Goal: Task Accomplishment & Management: Manage account settings

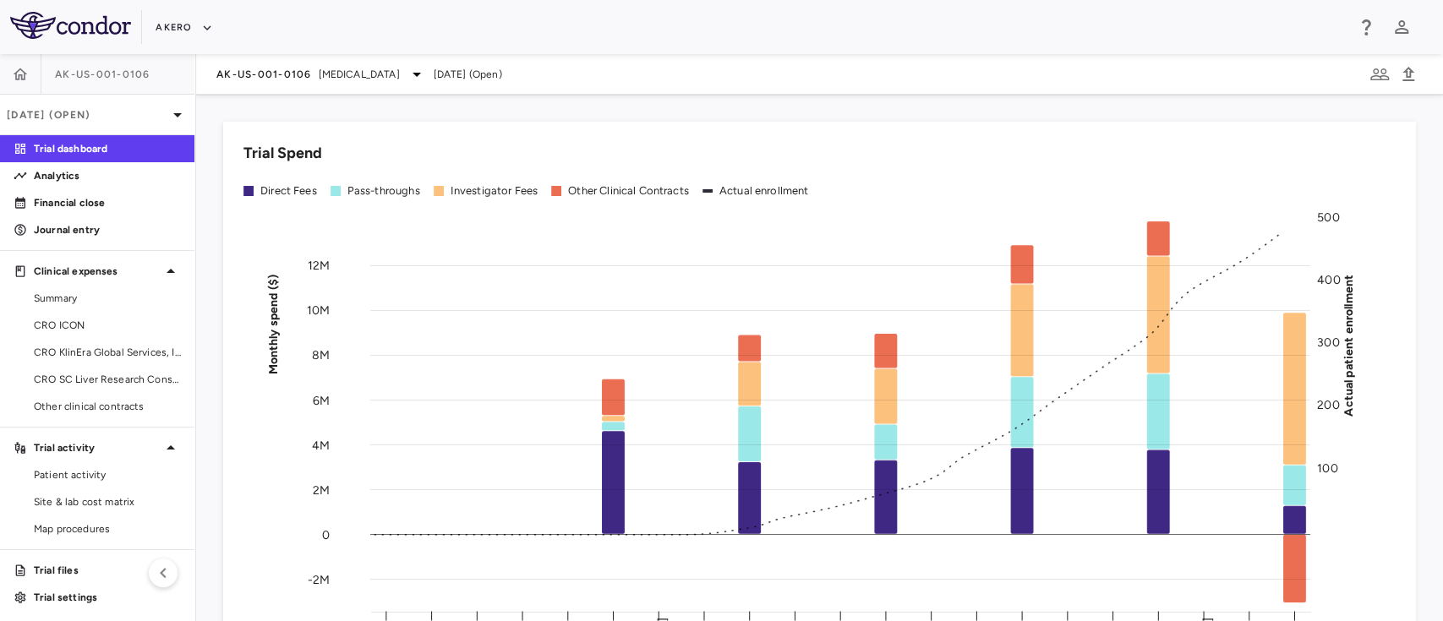
scroll to position [3, 0]
click at [60, 320] on span "CRO ICON" at bounding box center [107, 322] width 147 height 15
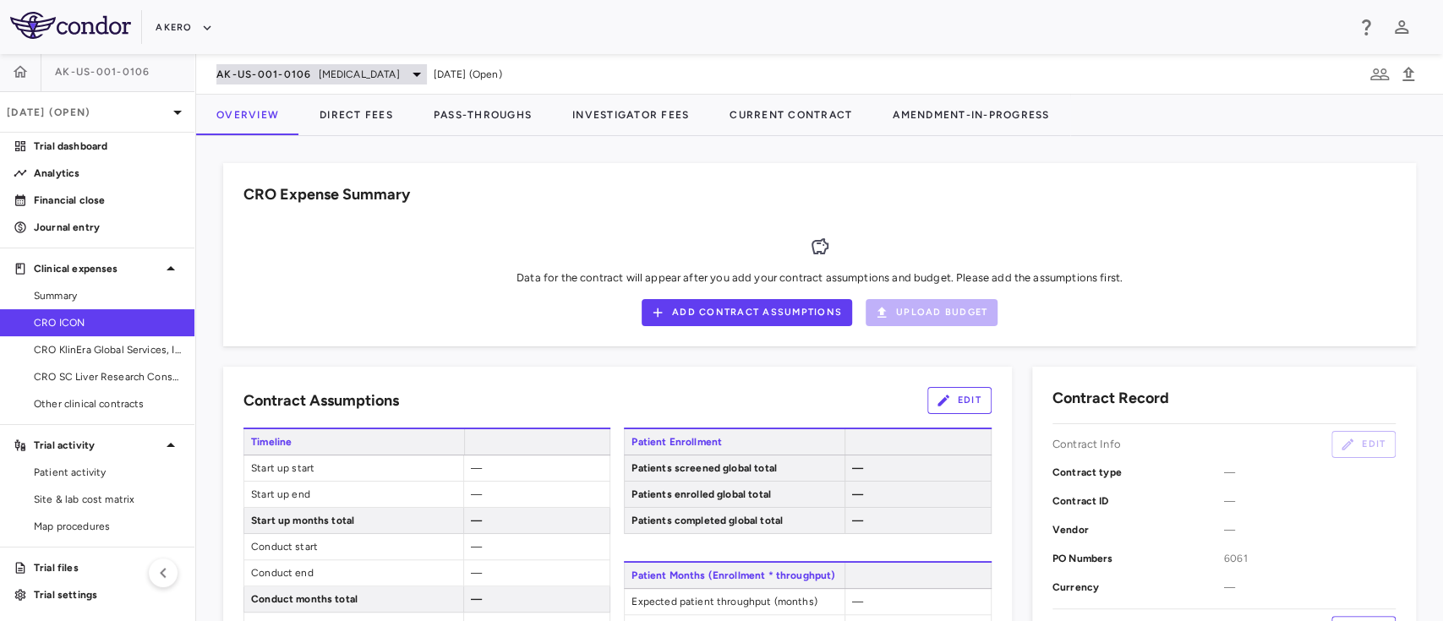
click at [379, 76] on span "[MEDICAL_DATA]" at bounding box center [359, 74] width 81 height 15
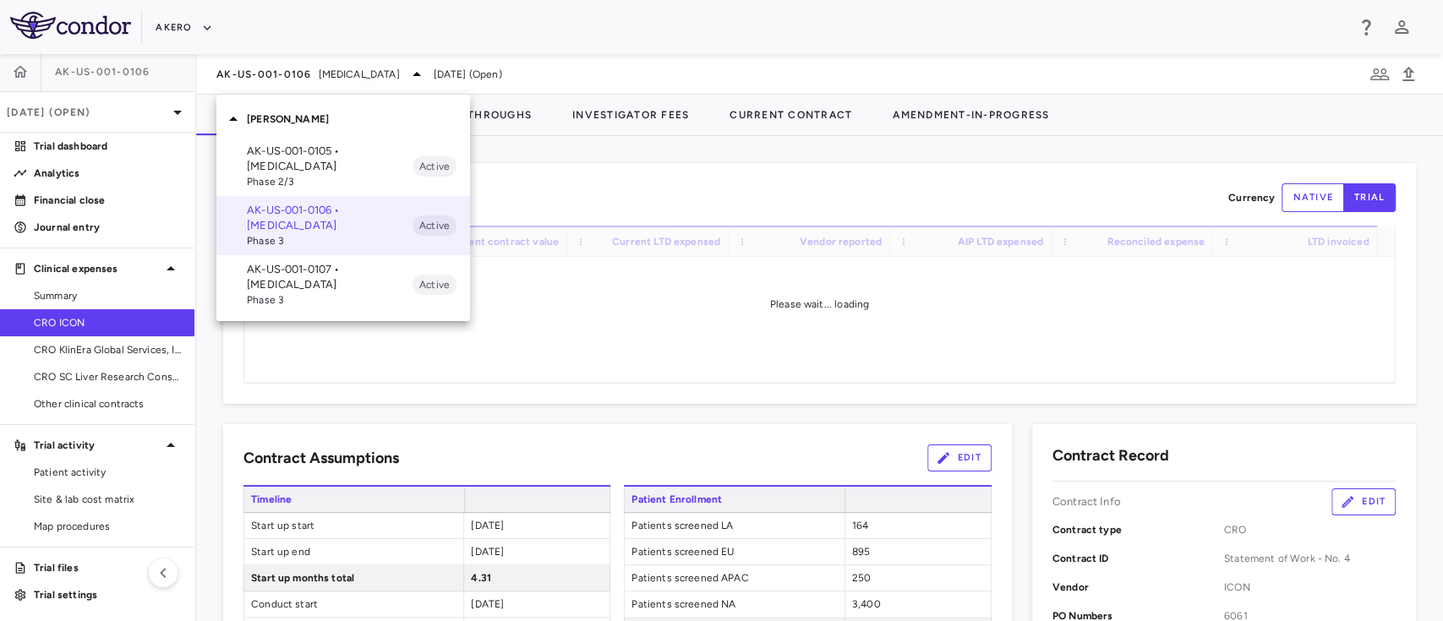
click at [308, 302] on span "Phase 3" at bounding box center [330, 300] width 166 height 15
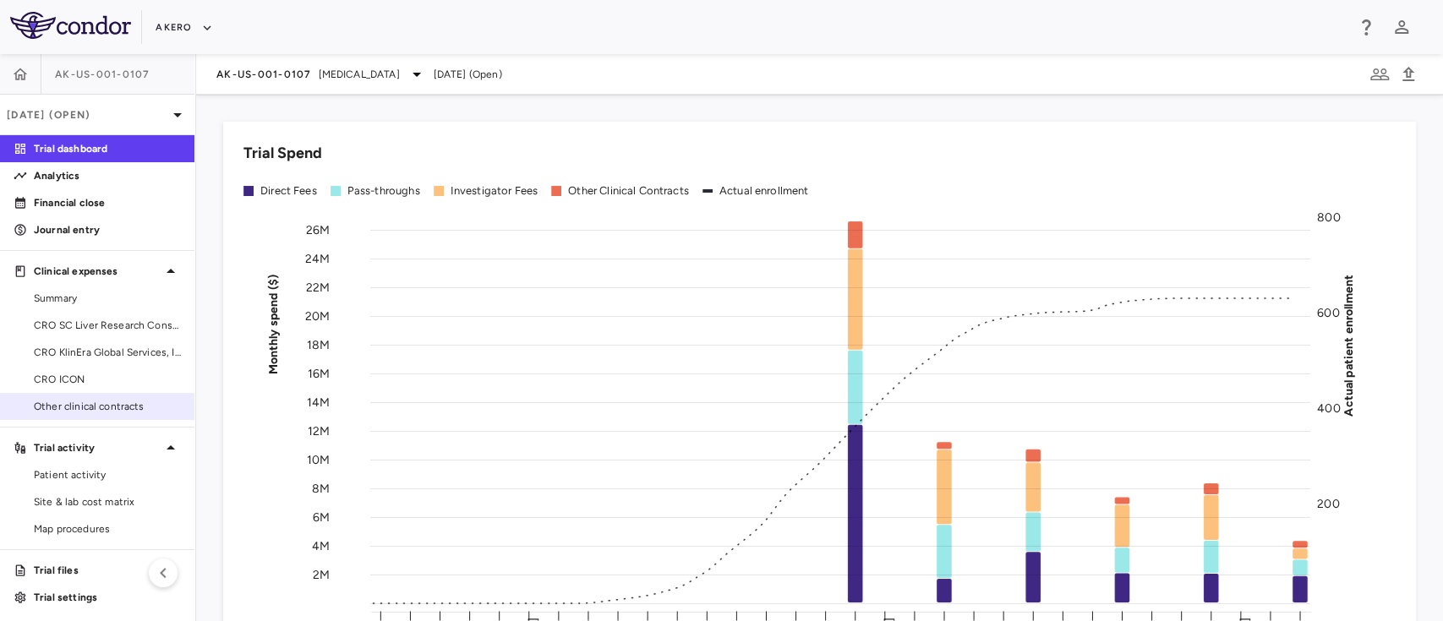
click at [68, 401] on span "Other clinical contracts" at bounding box center [107, 406] width 147 height 15
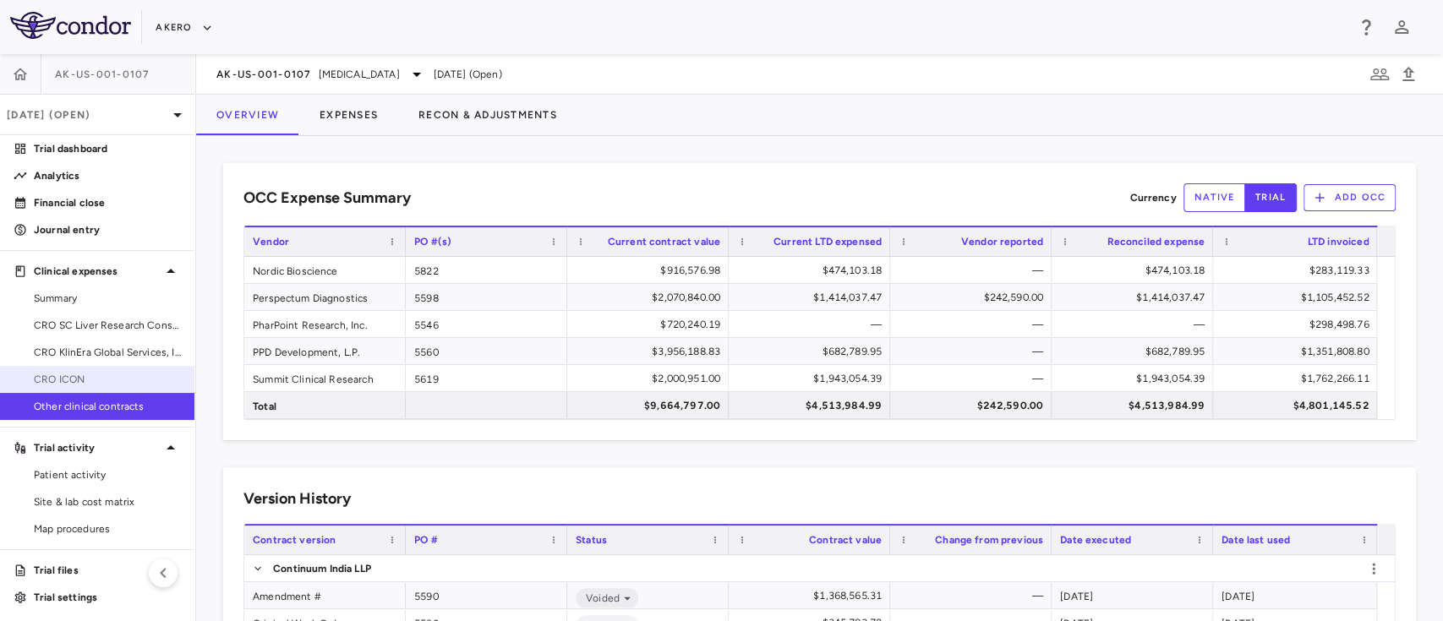
click at [72, 383] on span "CRO ICON" at bounding box center [107, 379] width 147 height 15
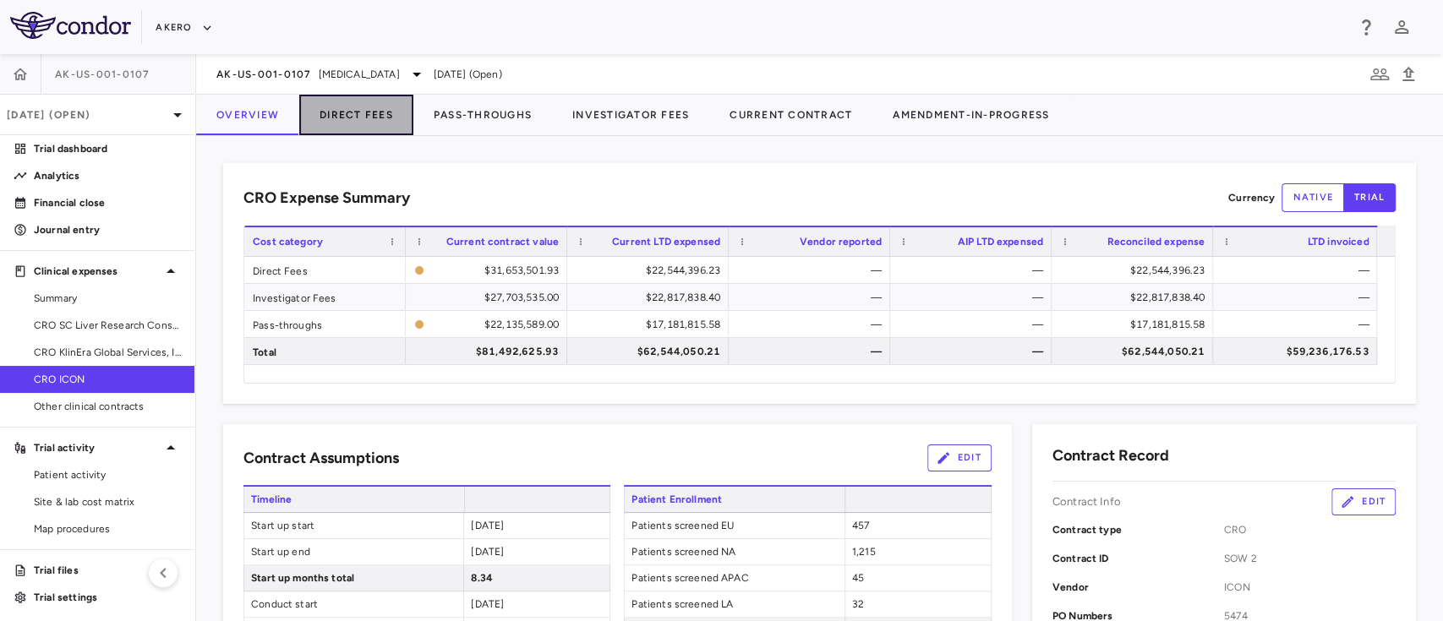
click at [339, 107] on button "Direct Fees" at bounding box center [356, 115] width 114 height 41
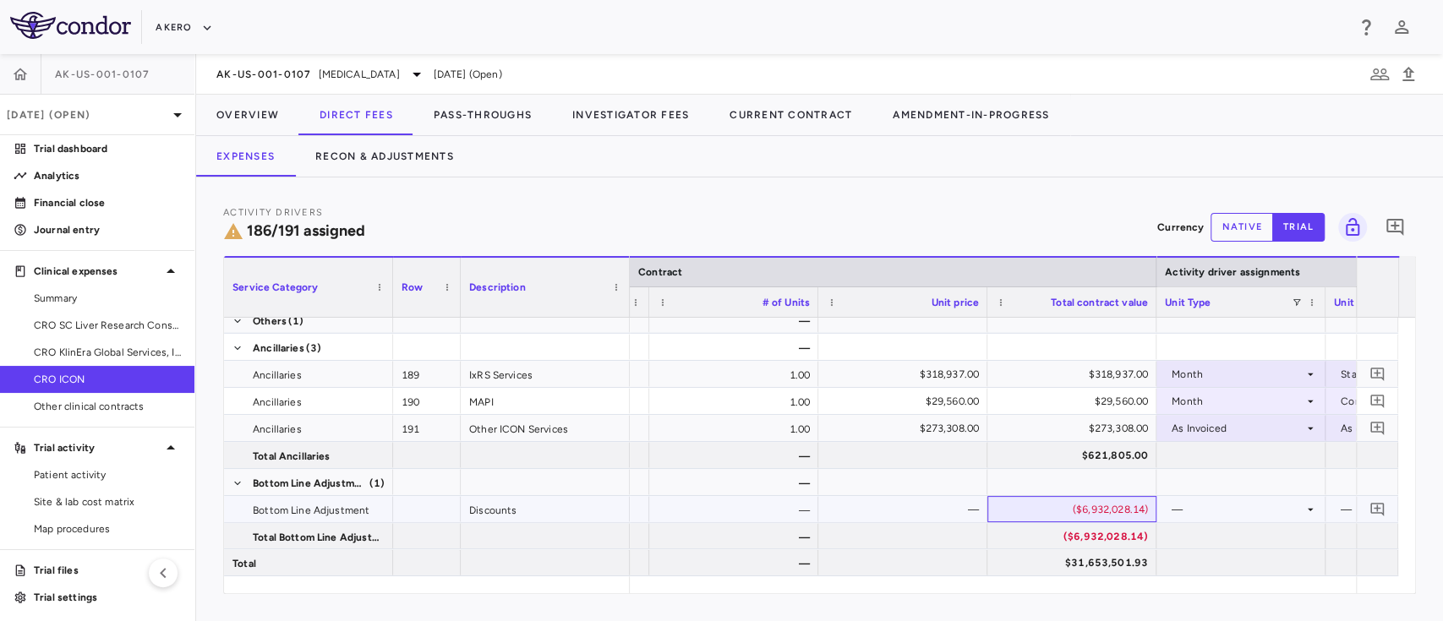
click at [1074, 509] on div "($6,932,028.14)" at bounding box center [1075, 509] width 145 height 27
click at [245, 118] on button "Overview" at bounding box center [247, 115] width 103 height 41
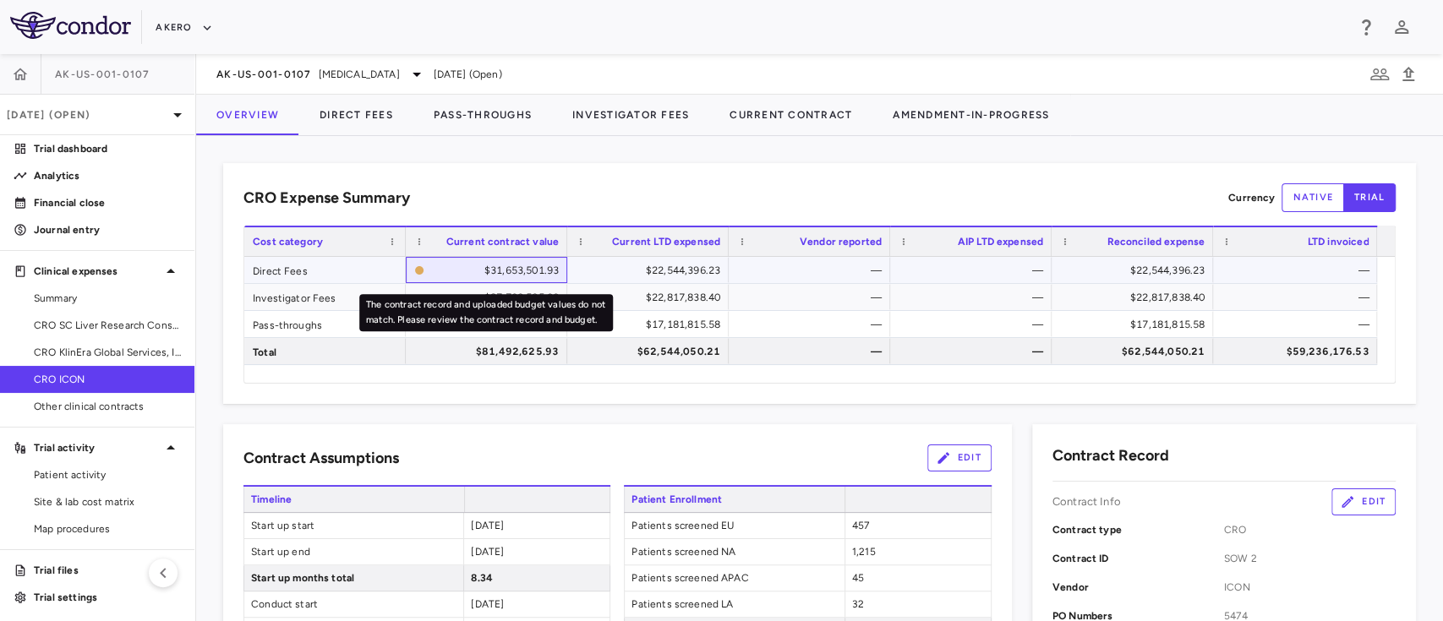
click at [501, 267] on div "$31,653,501.93" at bounding box center [495, 270] width 128 height 27
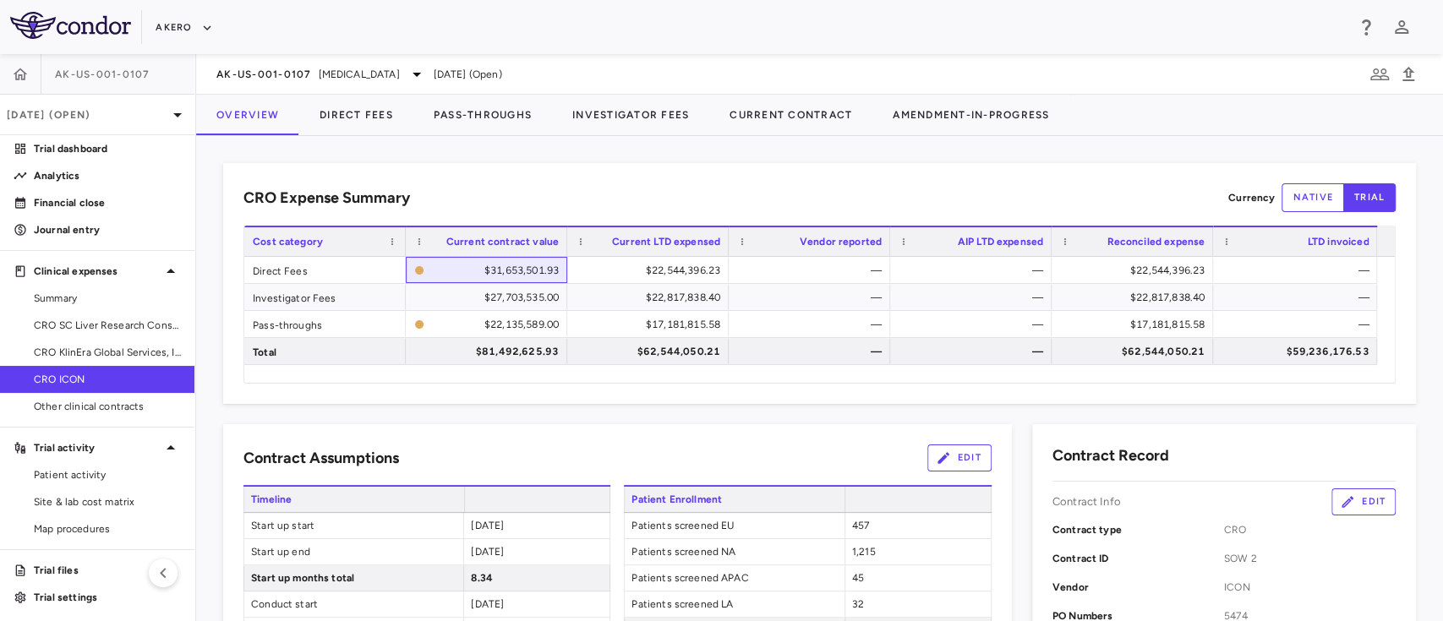
scroll to position [3, 0]
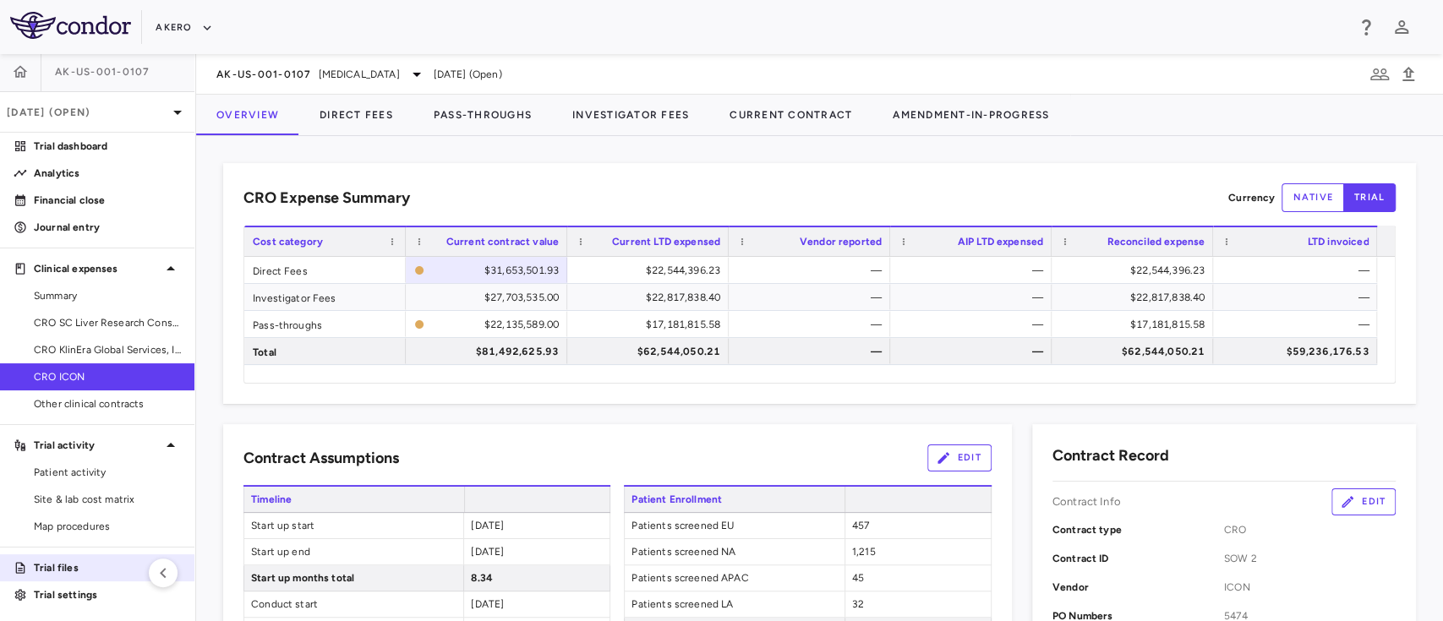
click at [74, 562] on p "Trial files" at bounding box center [107, 568] width 147 height 15
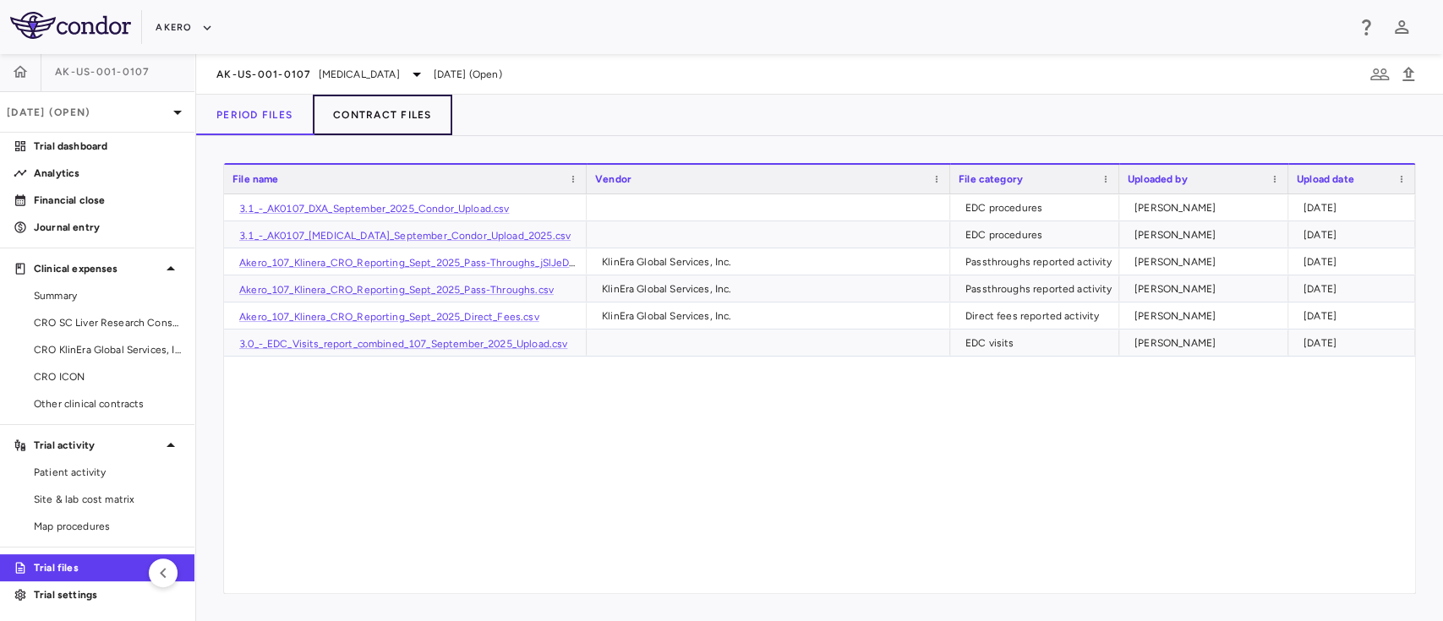
click at [388, 128] on button "Contract Files" at bounding box center [383, 115] width 140 height 41
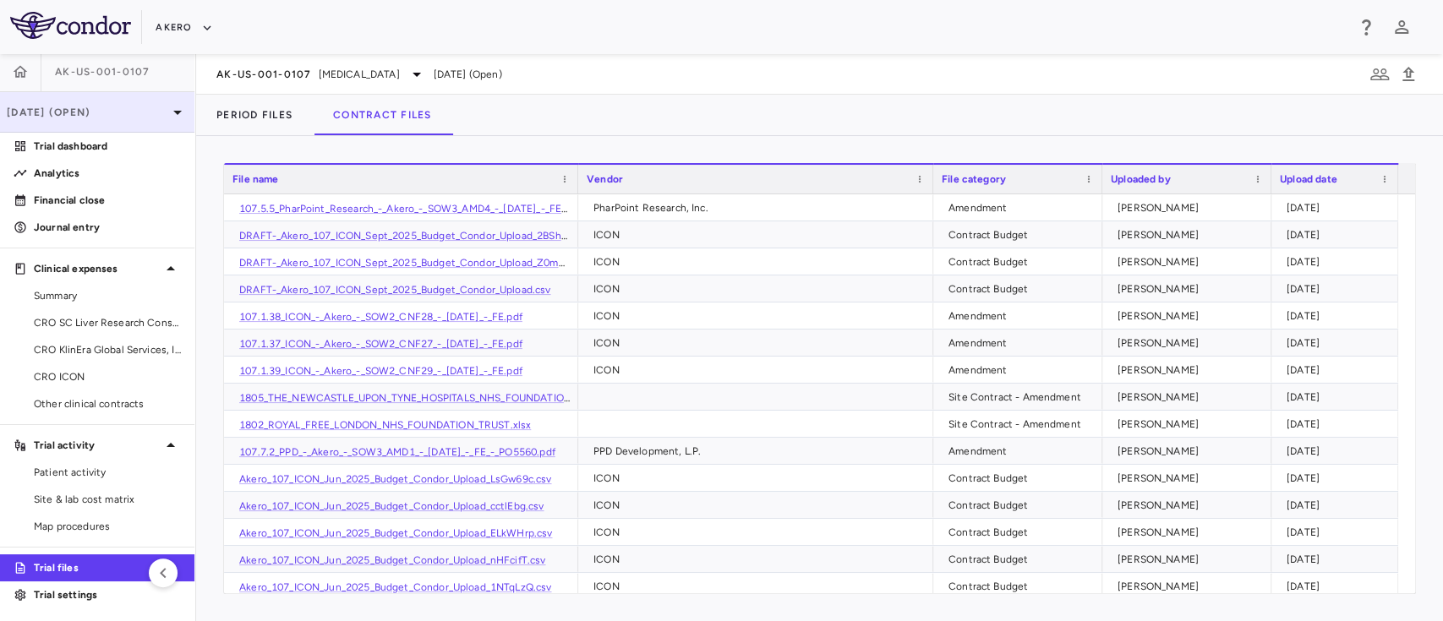
click at [112, 95] on div "[DATE] (Open)" at bounding box center [97, 112] width 194 height 41
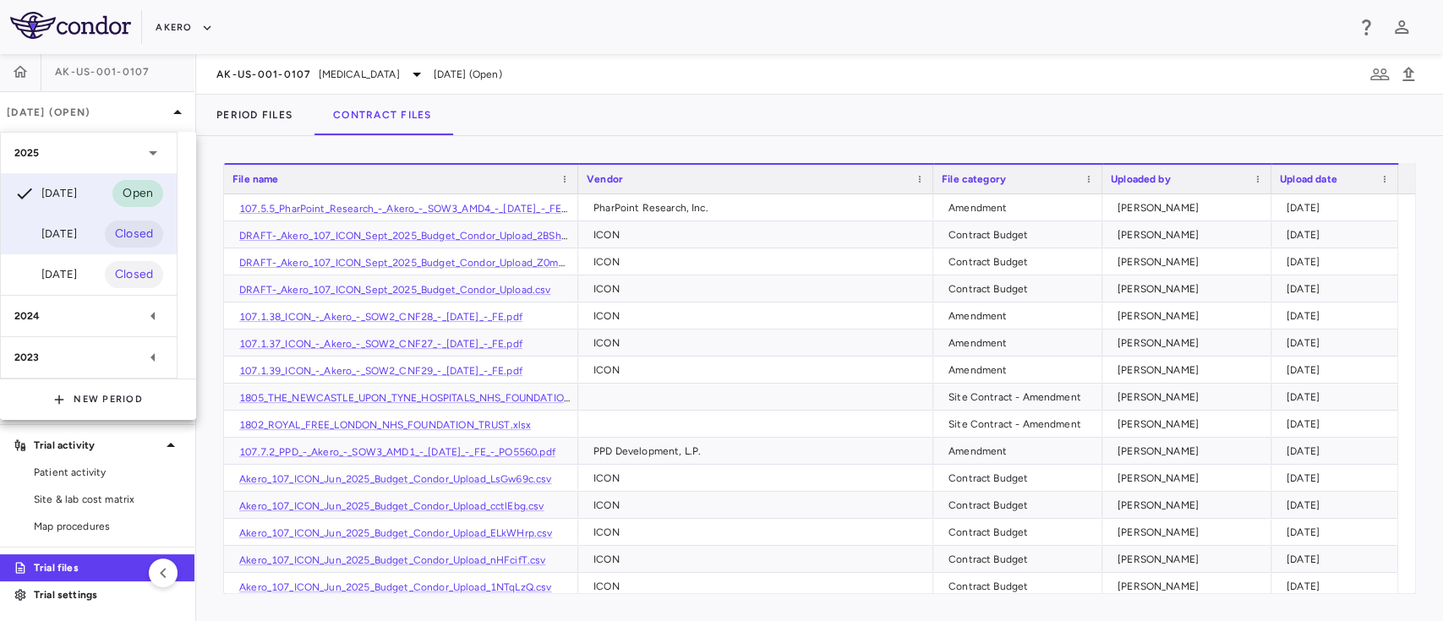
click at [60, 233] on div "Jun 2025" at bounding box center [45, 234] width 63 height 20
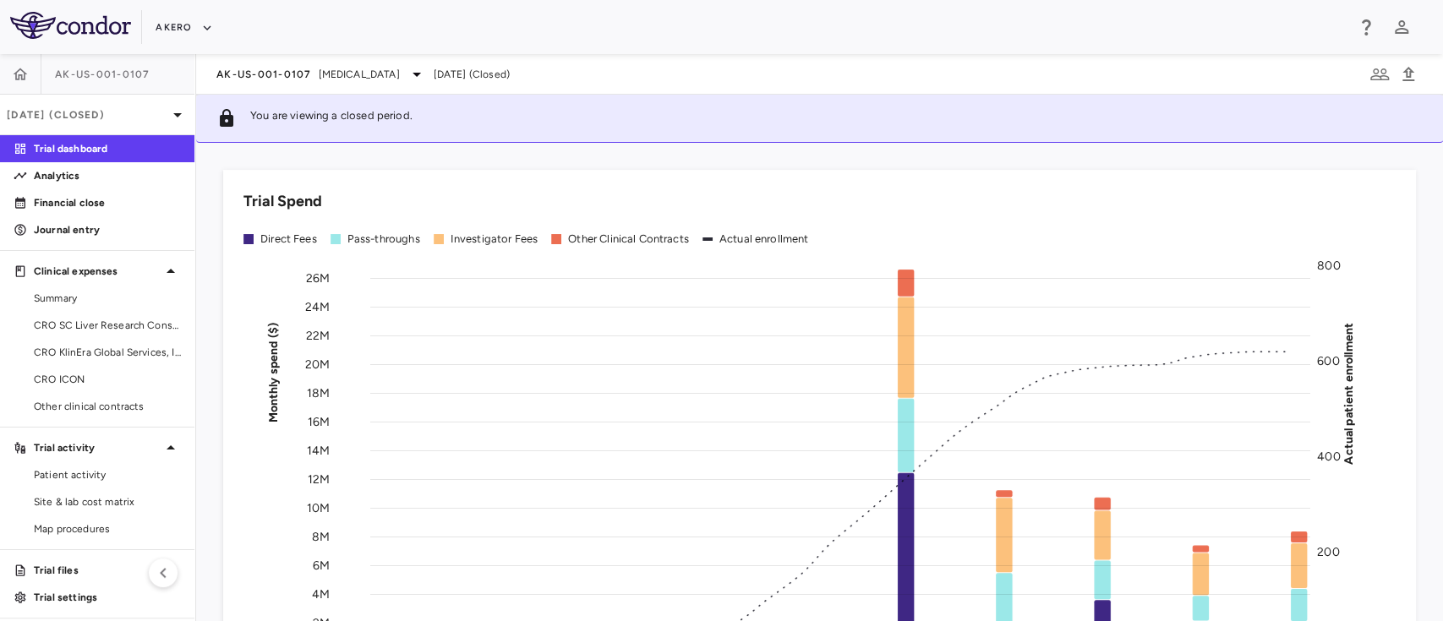
scroll to position [130, 0]
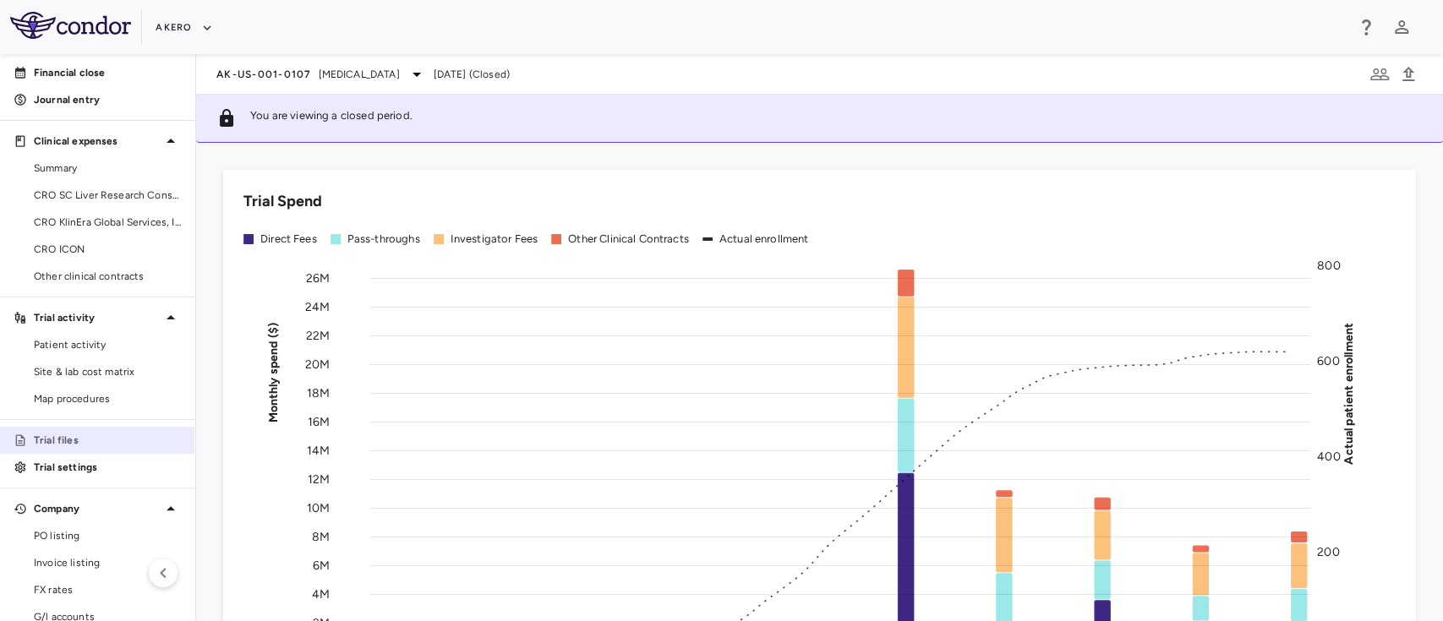
click at [86, 440] on p "Trial files" at bounding box center [107, 440] width 147 height 15
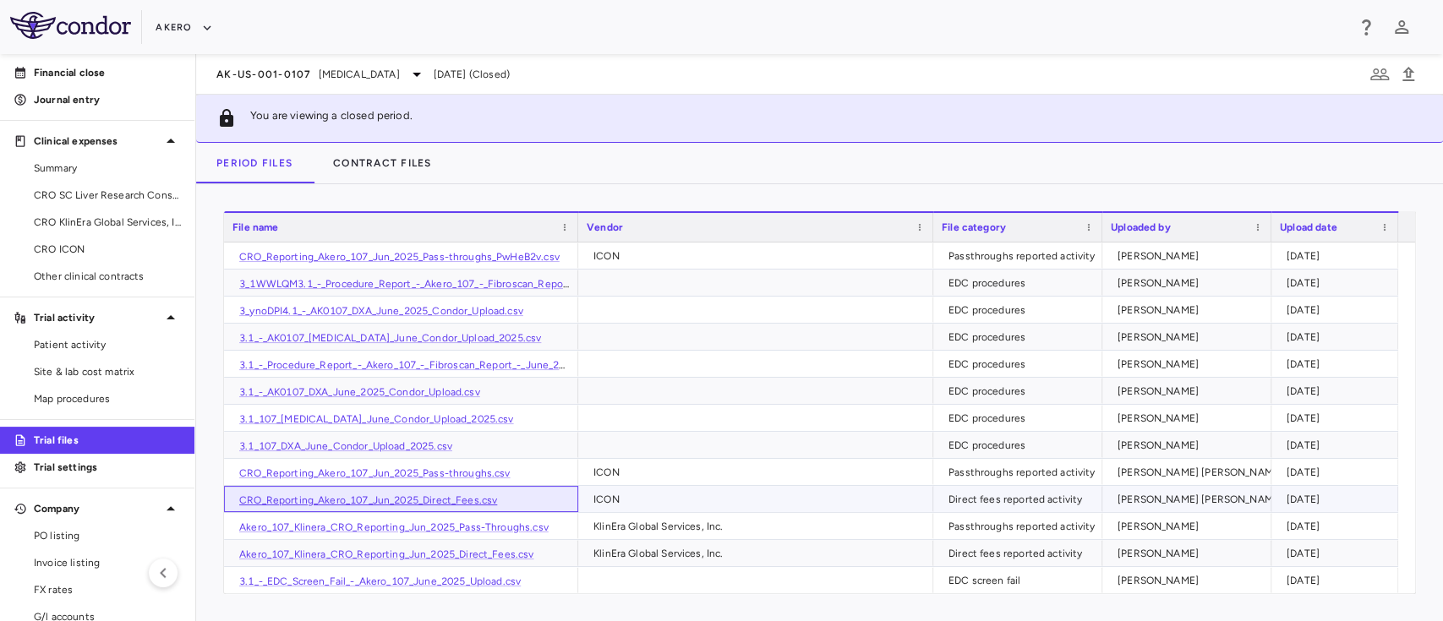
click at [298, 498] on link "CRO_Reporting_Akero_107_Jun_2025_Direct_Fees.csv" at bounding box center [368, 501] width 258 height 12
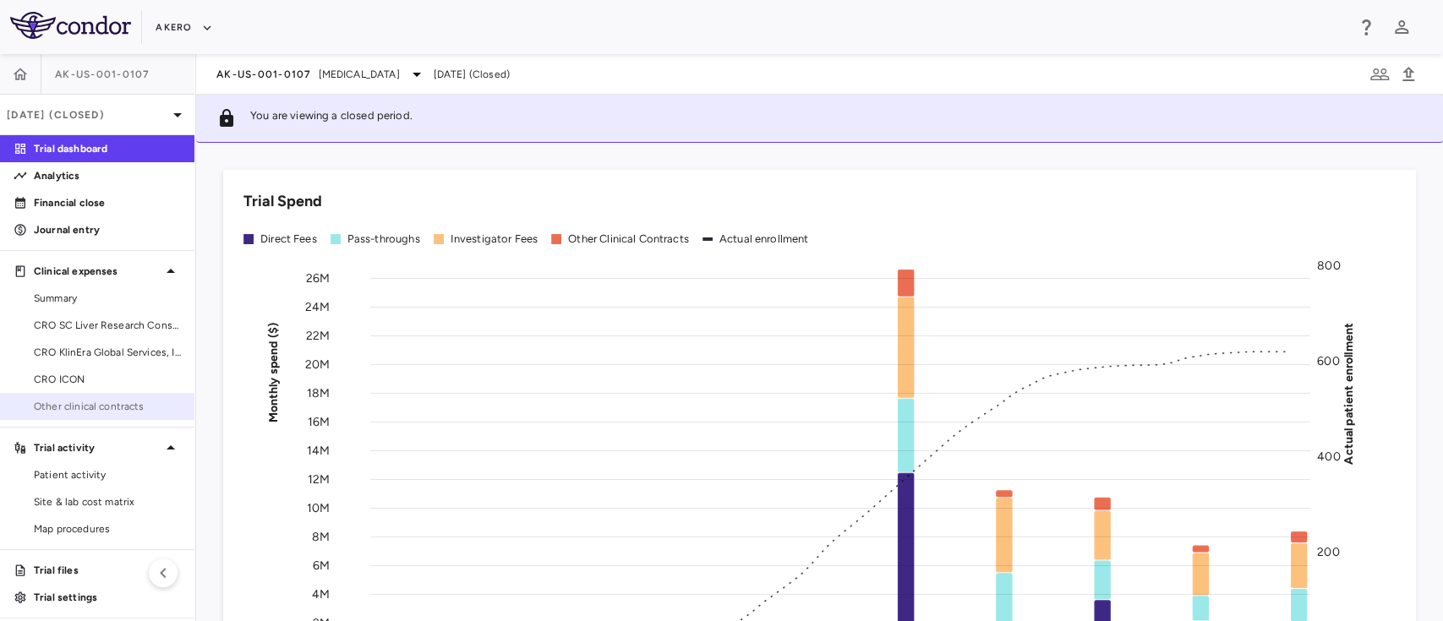
click at [78, 407] on span "Other clinical contracts" at bounding box center [107, 406] width 147 height 15
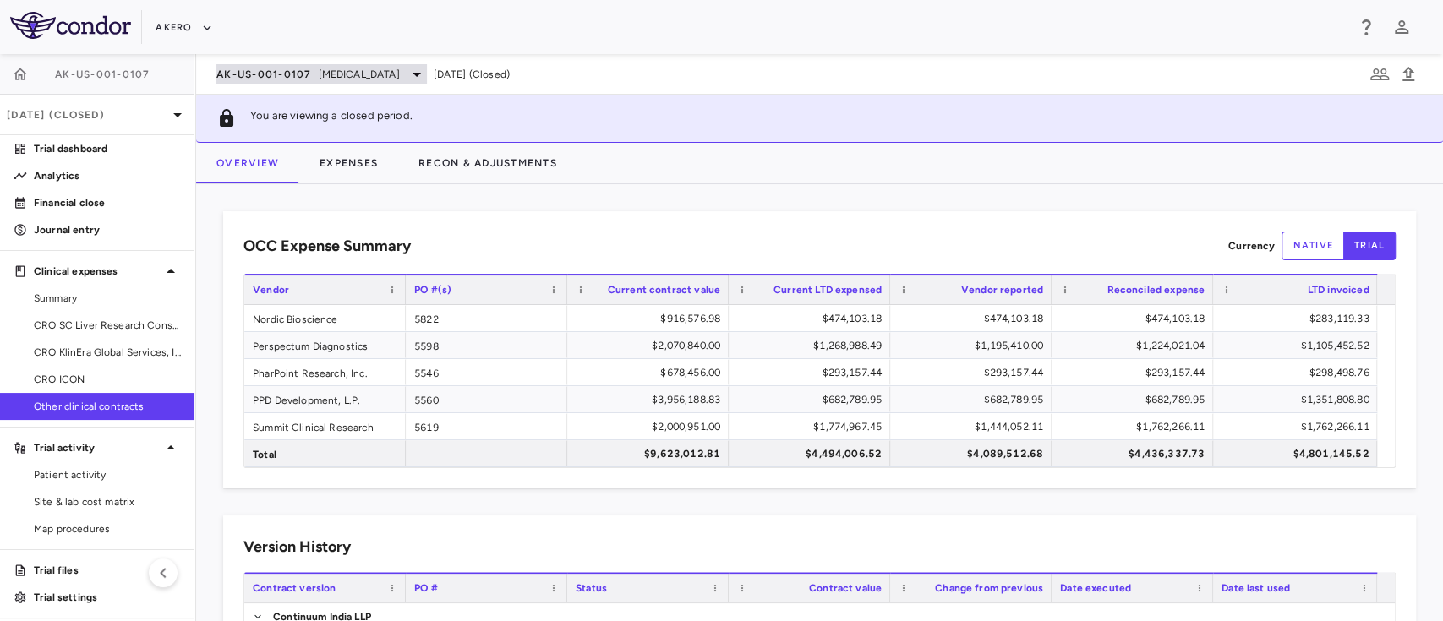
click at [284, 78] on span "AK-US-001-0107" at bounding box center [264, 75] width 96 height 14
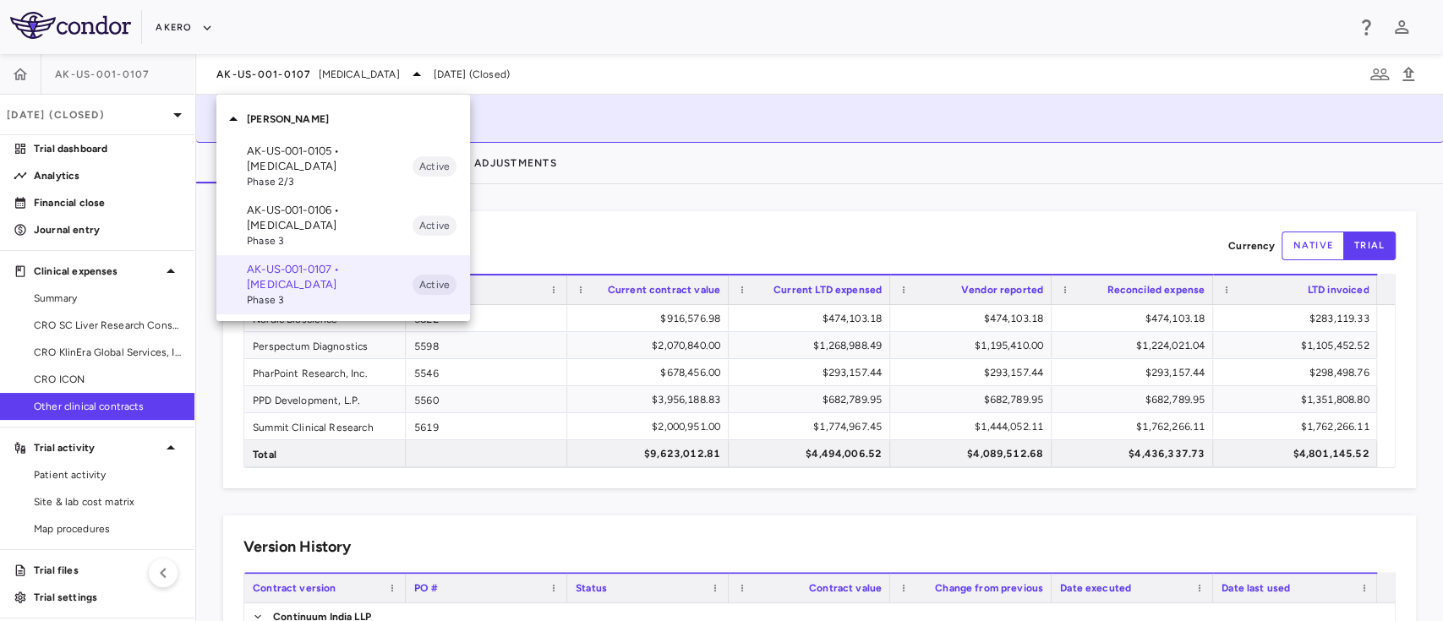
click at [118, 118] on div at bounding box center [721, 310] width 1443 height 621
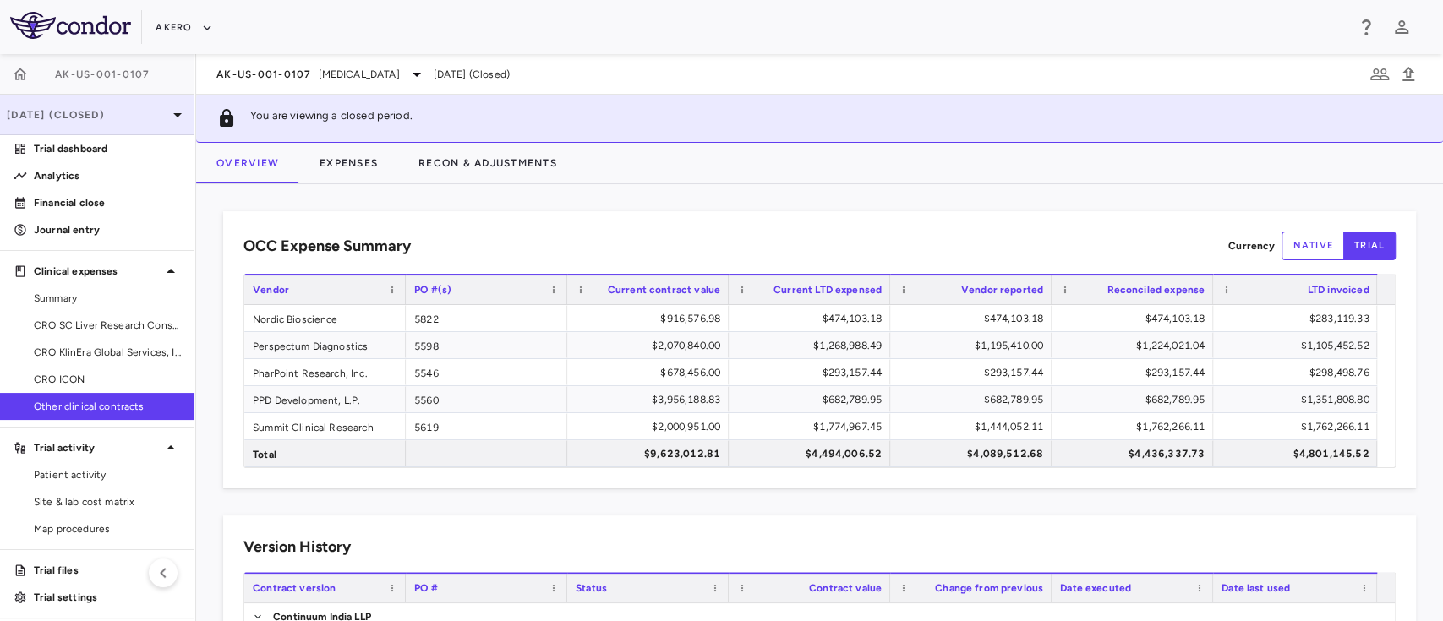
click at [86, 117] on p "[DATE] (Closed)" at bounding box center [87, 114] width 161 height 15
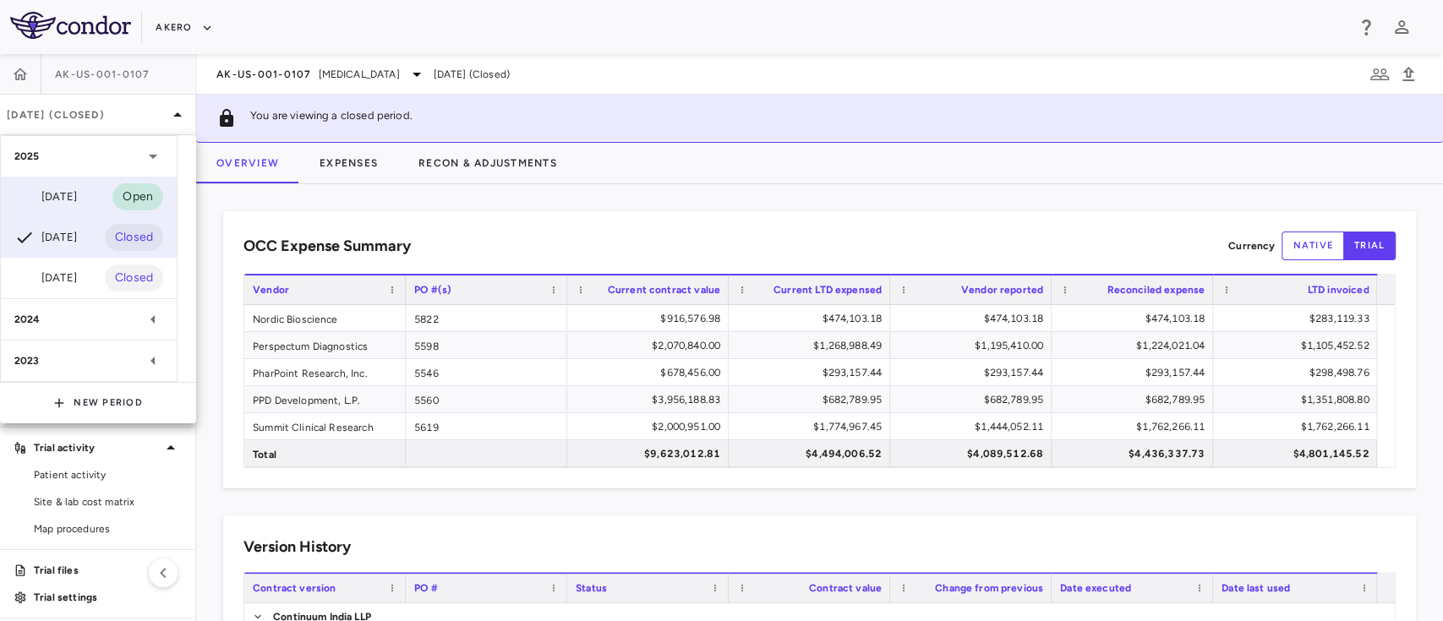
click at [68, 192] on div "[DATE]" at bounding box center [45, 197] width 63 height 20
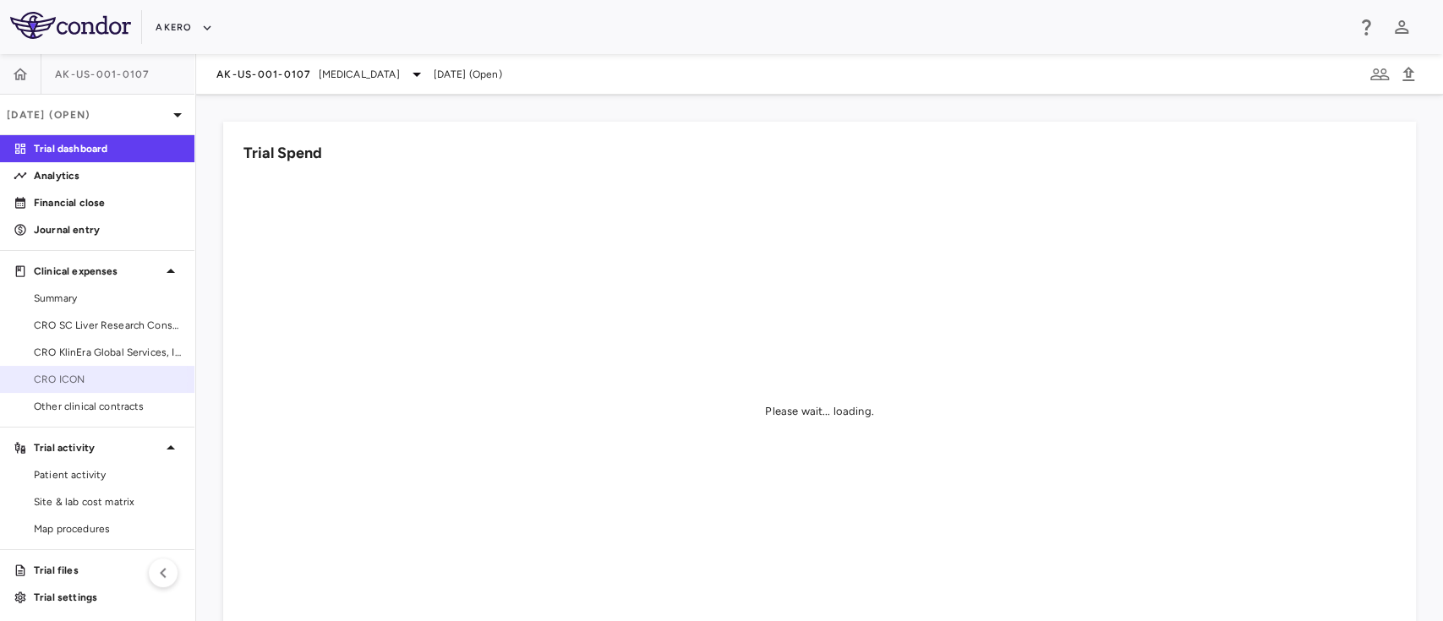
click at [93, 380] on span "CRO ICON" at bounding box center [107, 379] width 147 height 15
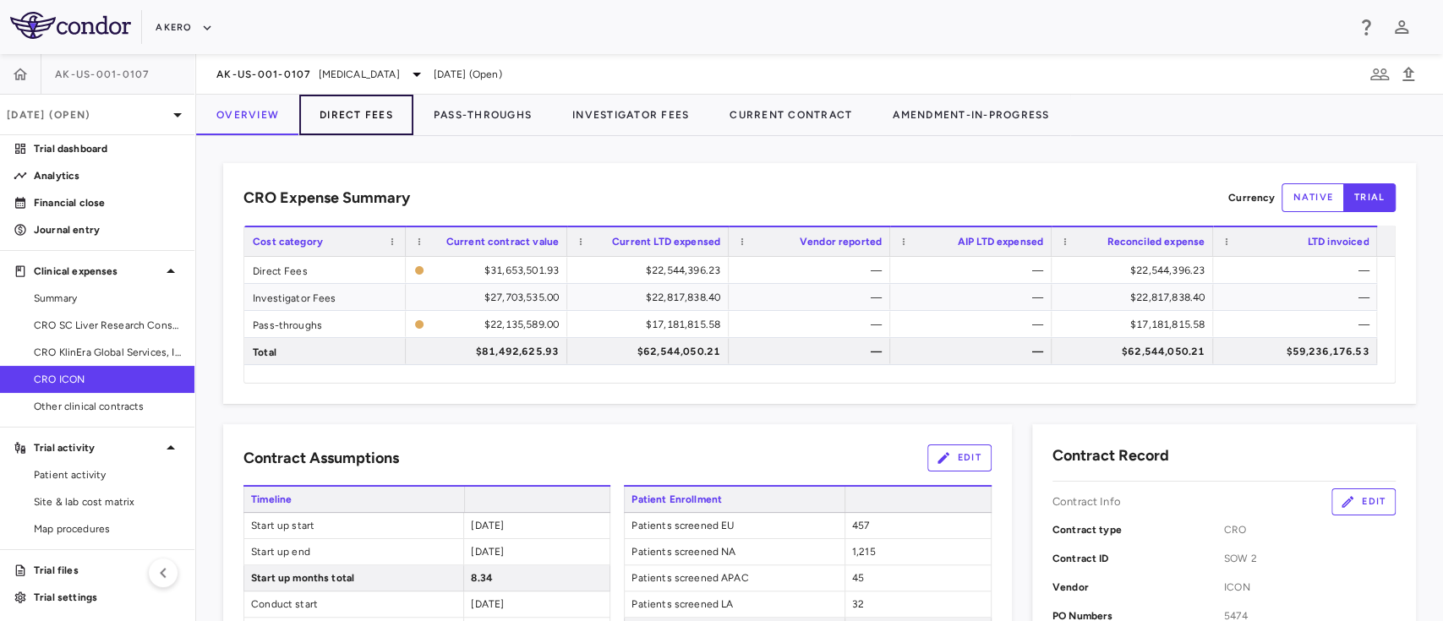
click at [346, 124] on button "Direct Fees" at bounding box center [356, 115] width 114 height 41
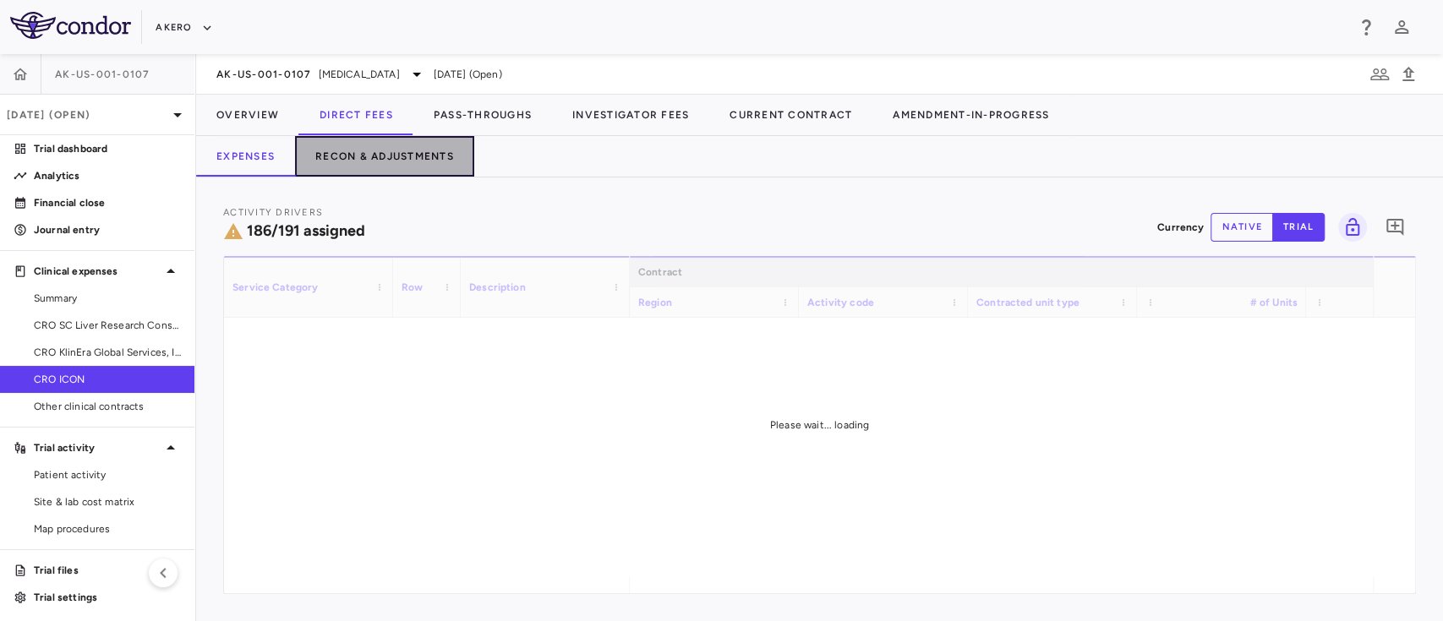
click at [382, 159] on button "Recon & Adjustments" at bounding box center [384, 156] width 179 height 41
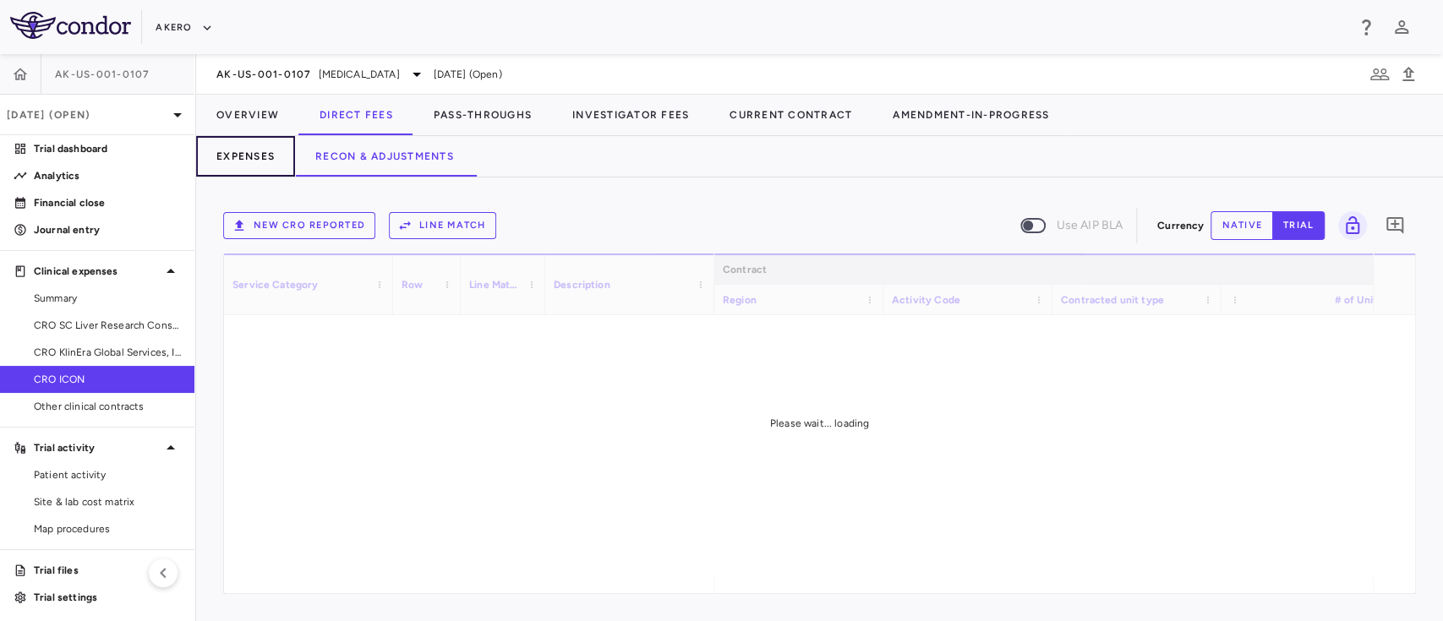
click at [237, 159] on button "Expenses" at bounding box center [245, 156] width 99 height 41
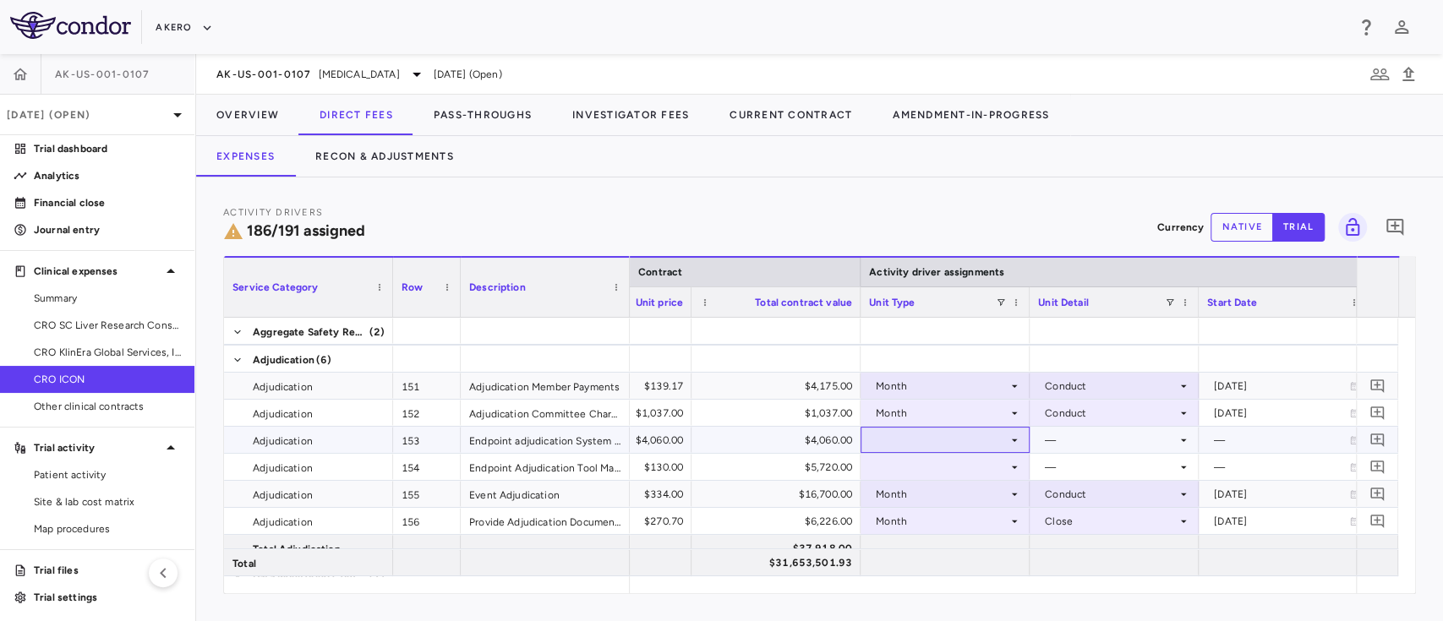
click at [944, 445] on div at bounding box center [945, 440] width 152 height 25
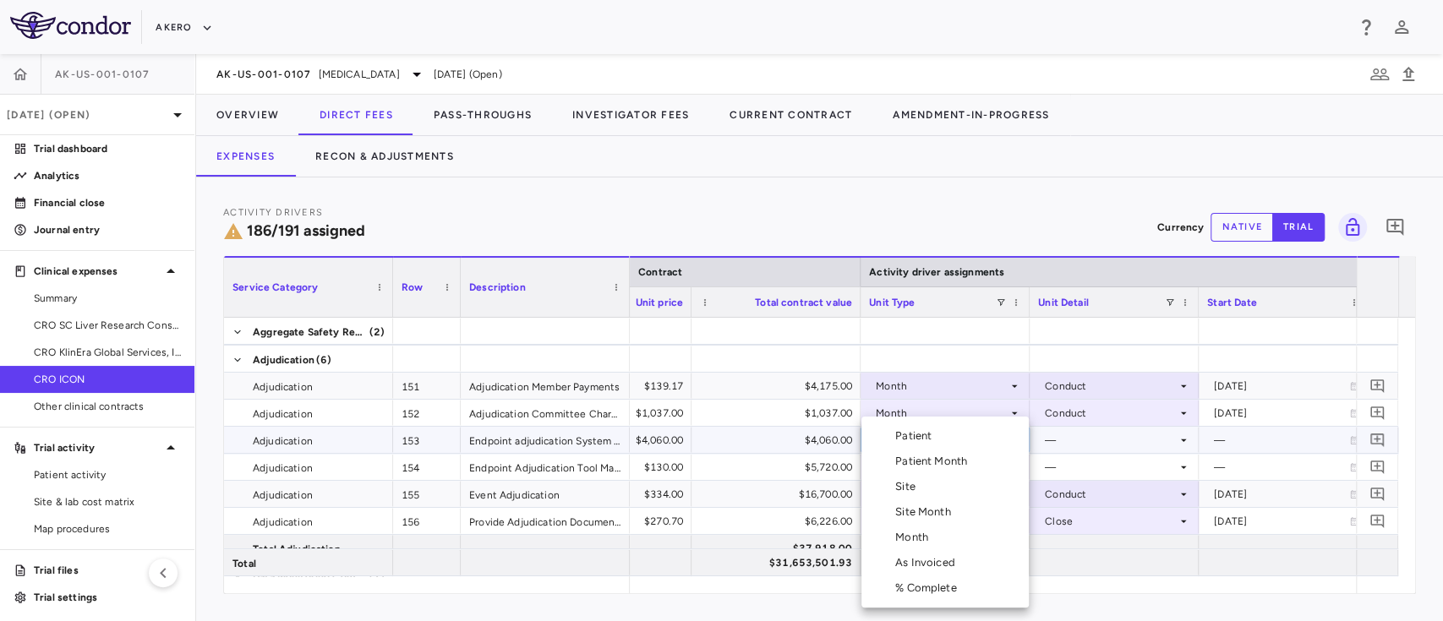
click at [400, 462] on div at bounding box center [721, 310] width 1443 height 621
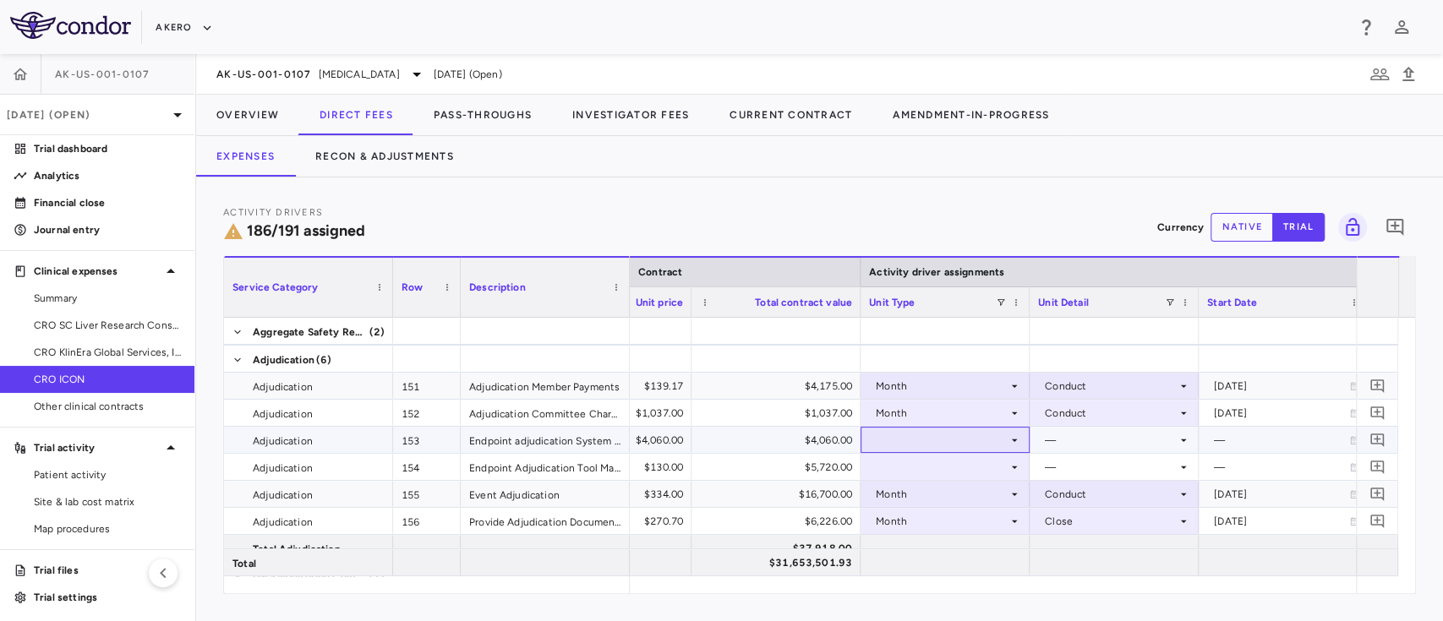
click at [931, 436] on div at bounding box center [945, 440] width 152 height 25
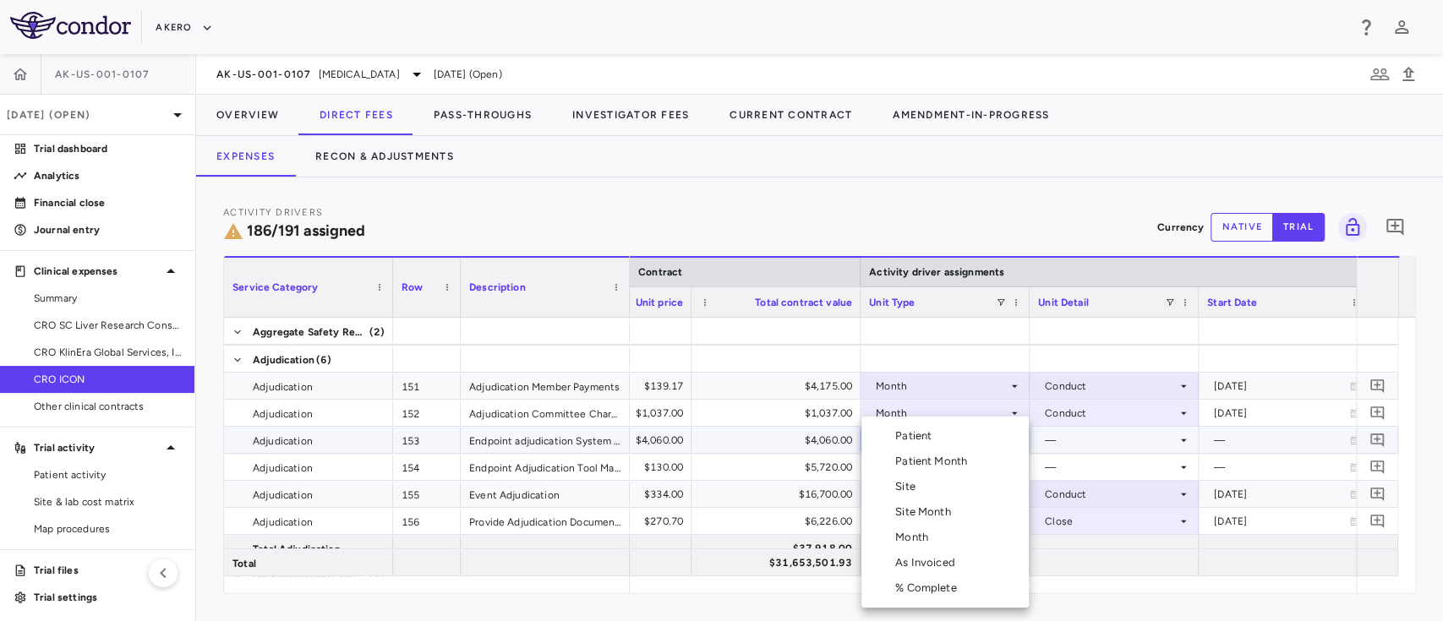
click at [942, 533] on li "Month" at bounding box center [945, 537] width 167 height 25
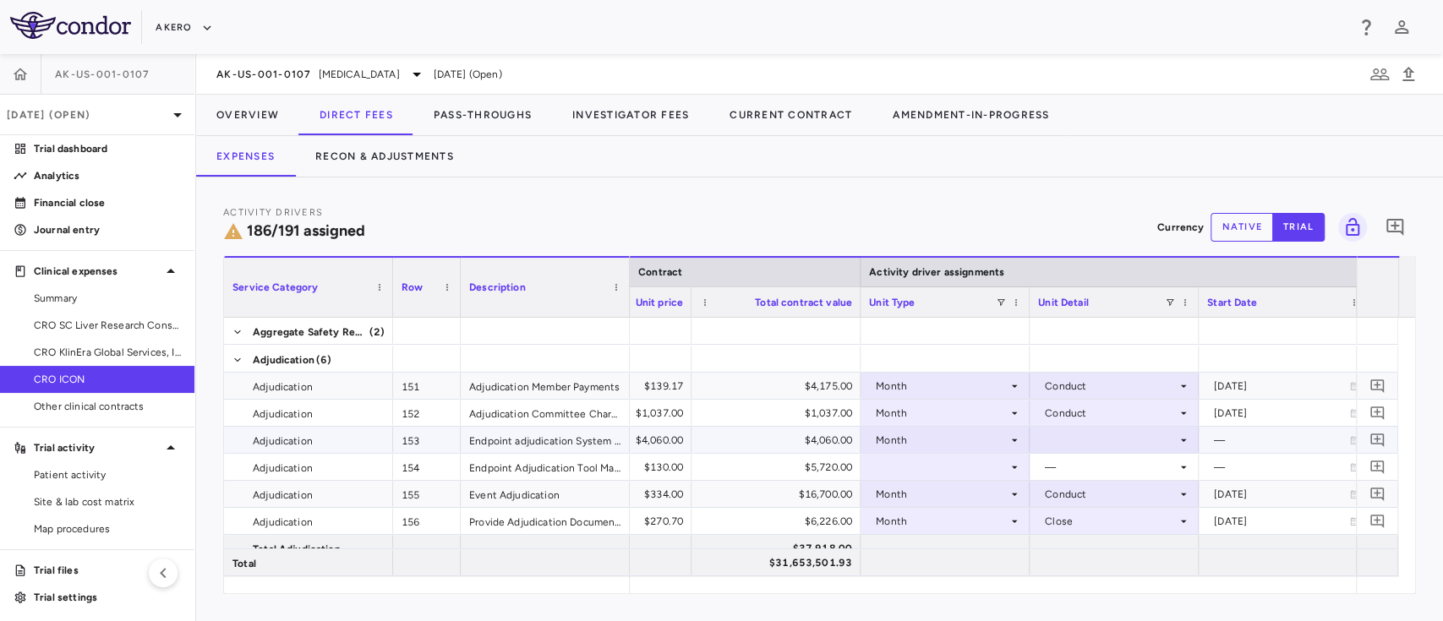
click at [1096, 442] on div at bounding box center [1114, 440] width 152 height 25
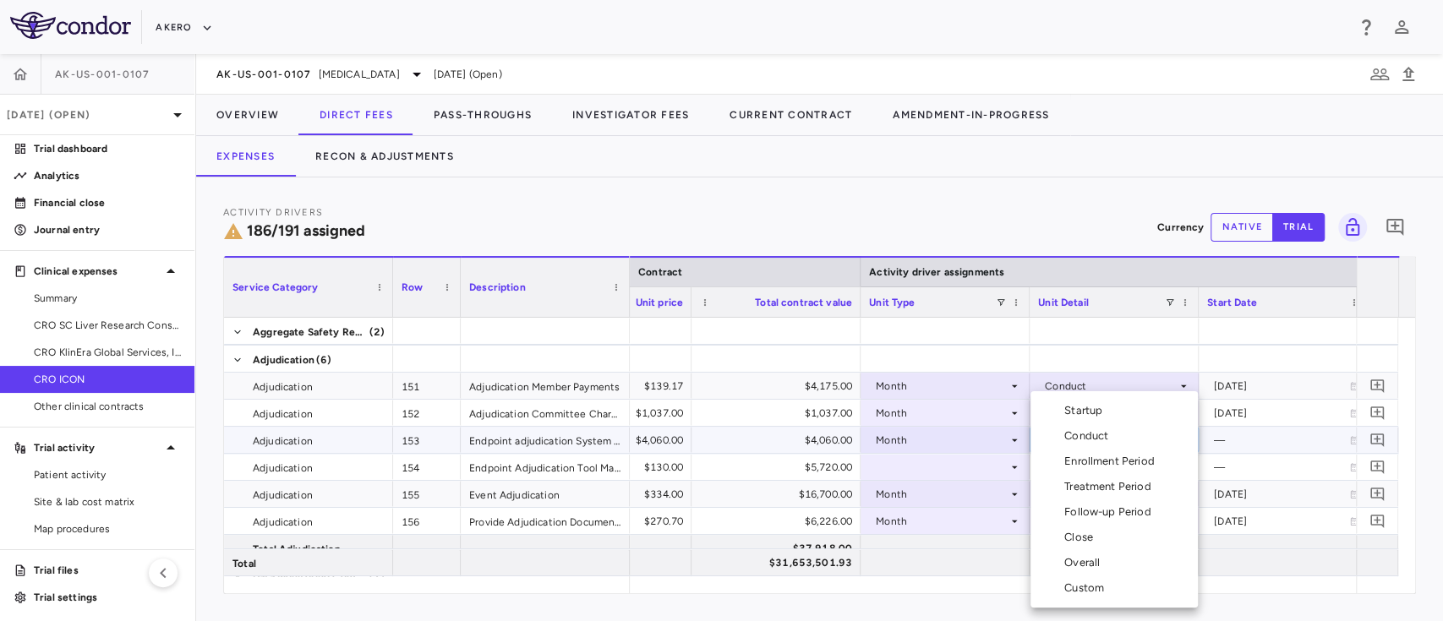
click at [1092, 437] on div "Conduct" at bounding box center [1089, 436] width 51 height 15
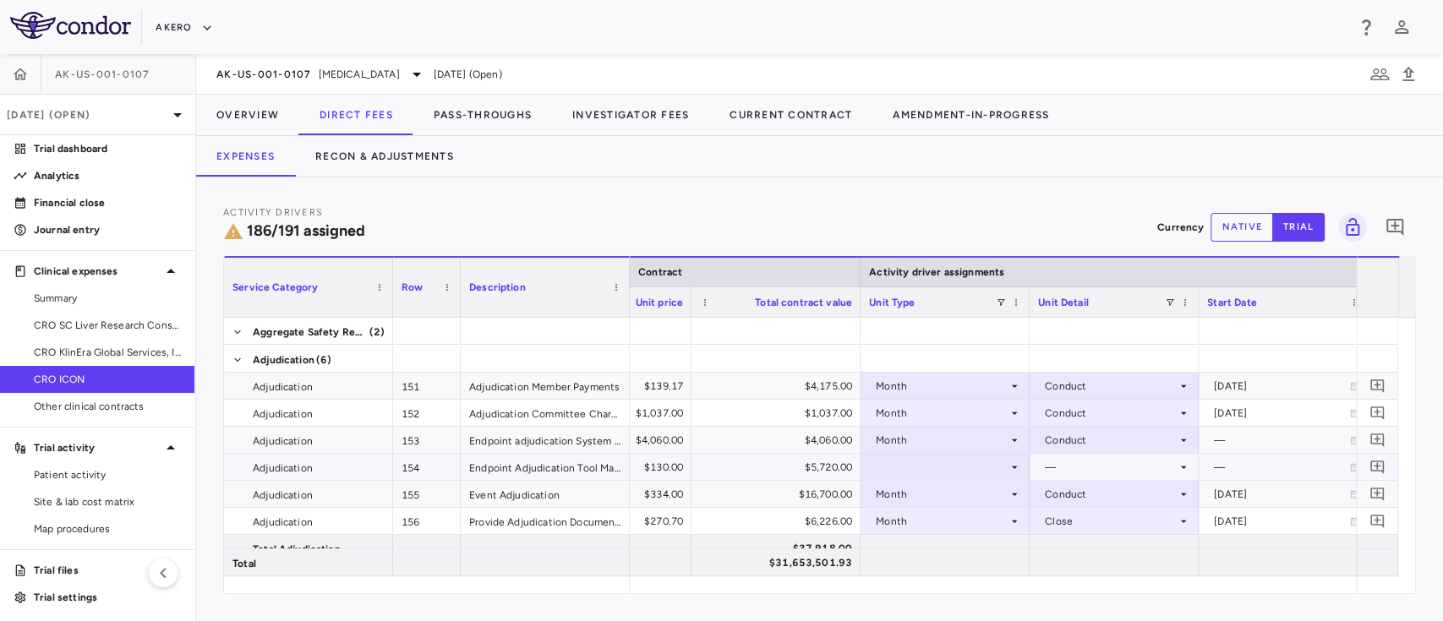
click at [918, 465] on div at bounding box center [945, 467] width 152 height 25
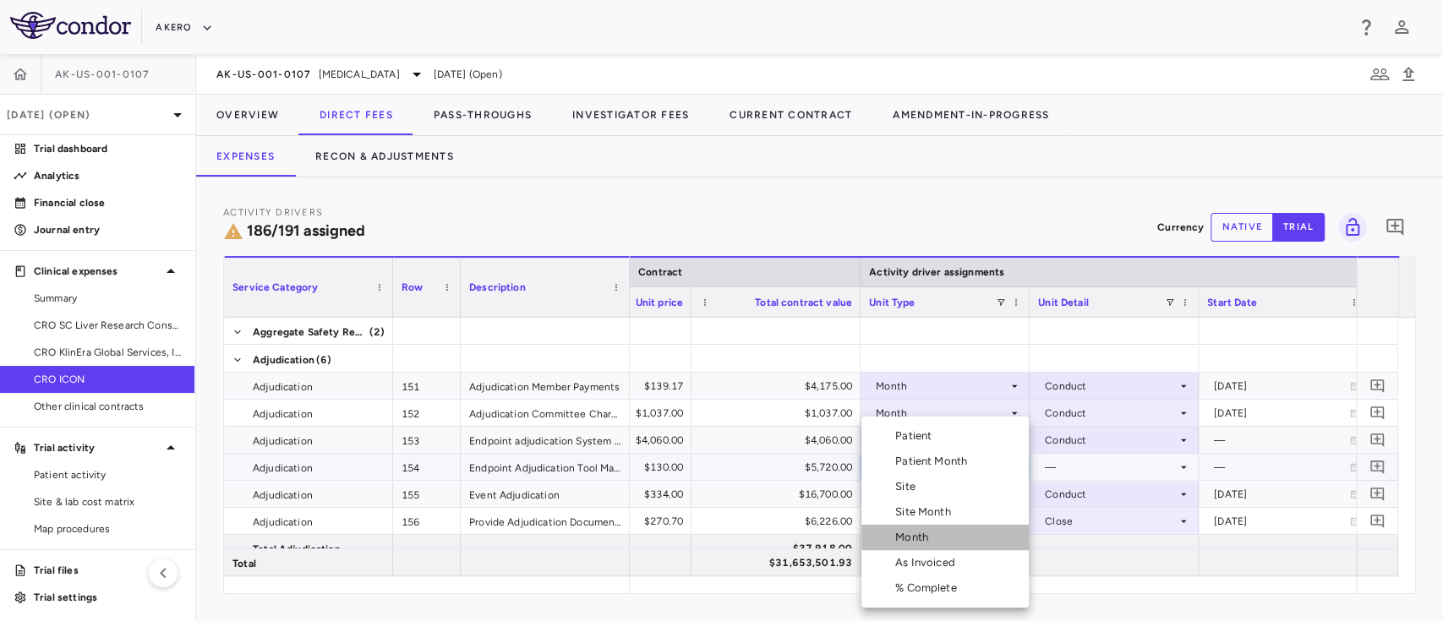
click at [933, 531] on div "Month" at bounding box center [915, 537] width 40 height 15
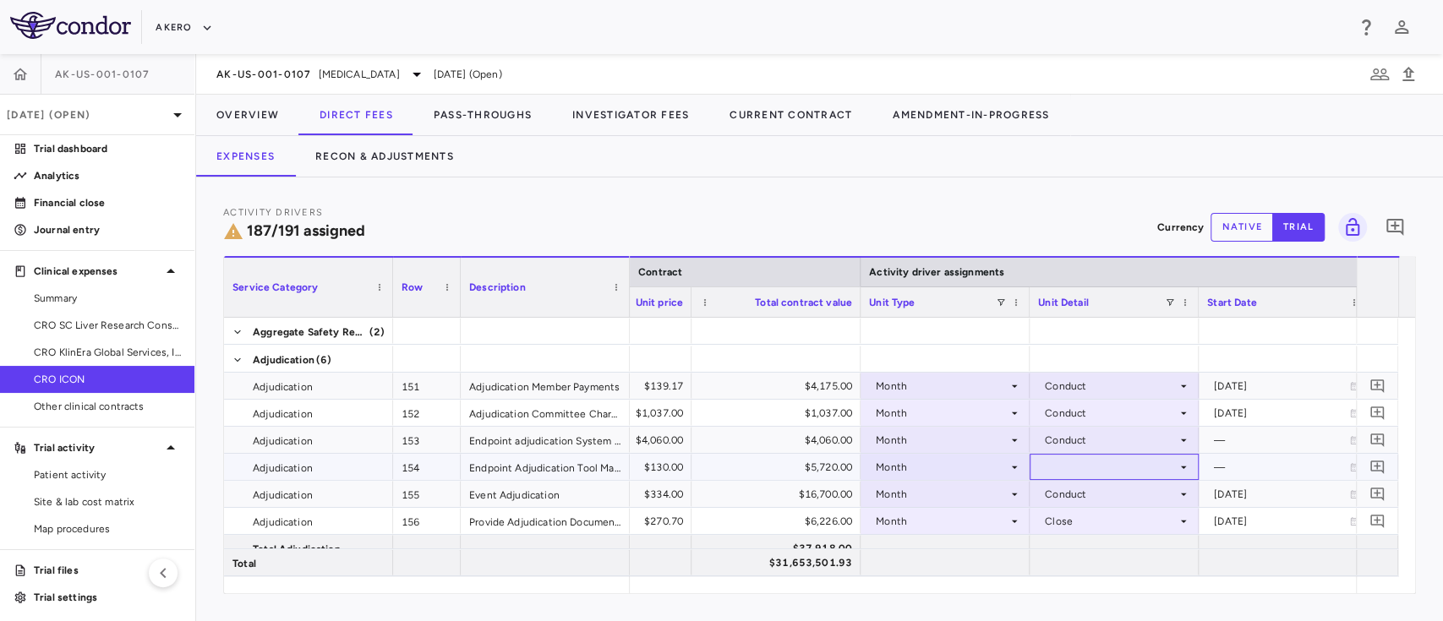
click at [1088, 464] on div at bounding box center [1114, 467] width 152 height 25
click at [1103, 436] on div "Conduct" at bounding box center [1111, 440] width 132 height 27
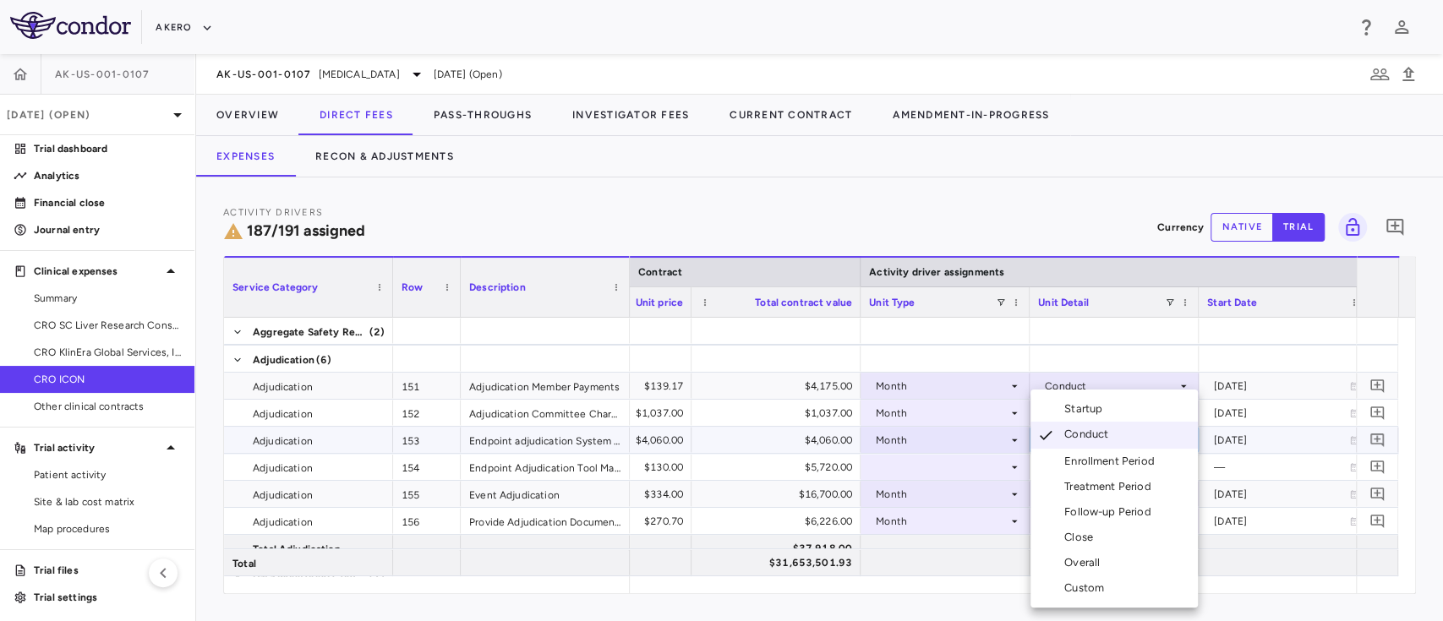
click at [929, 464] on div at bounding box center [721, 310] width 1443 height 621
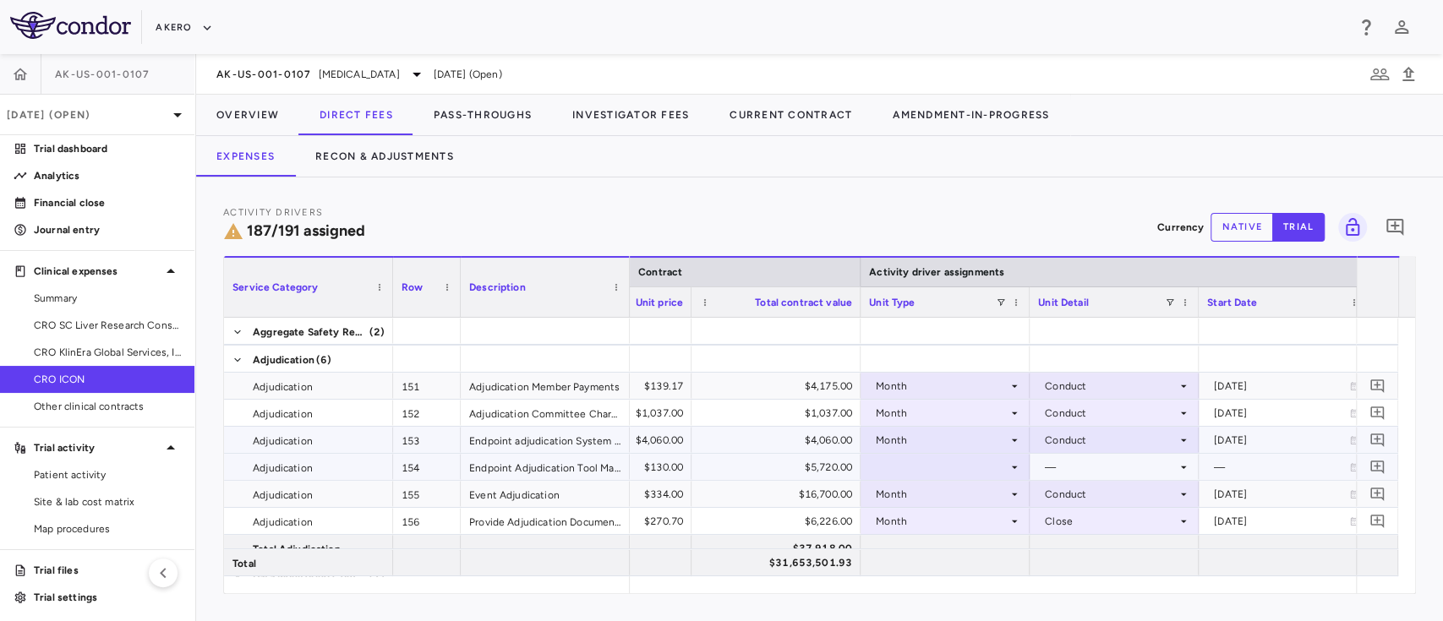
click at [929, 464] on div at bounding box center [945, 467] width 152 height 25
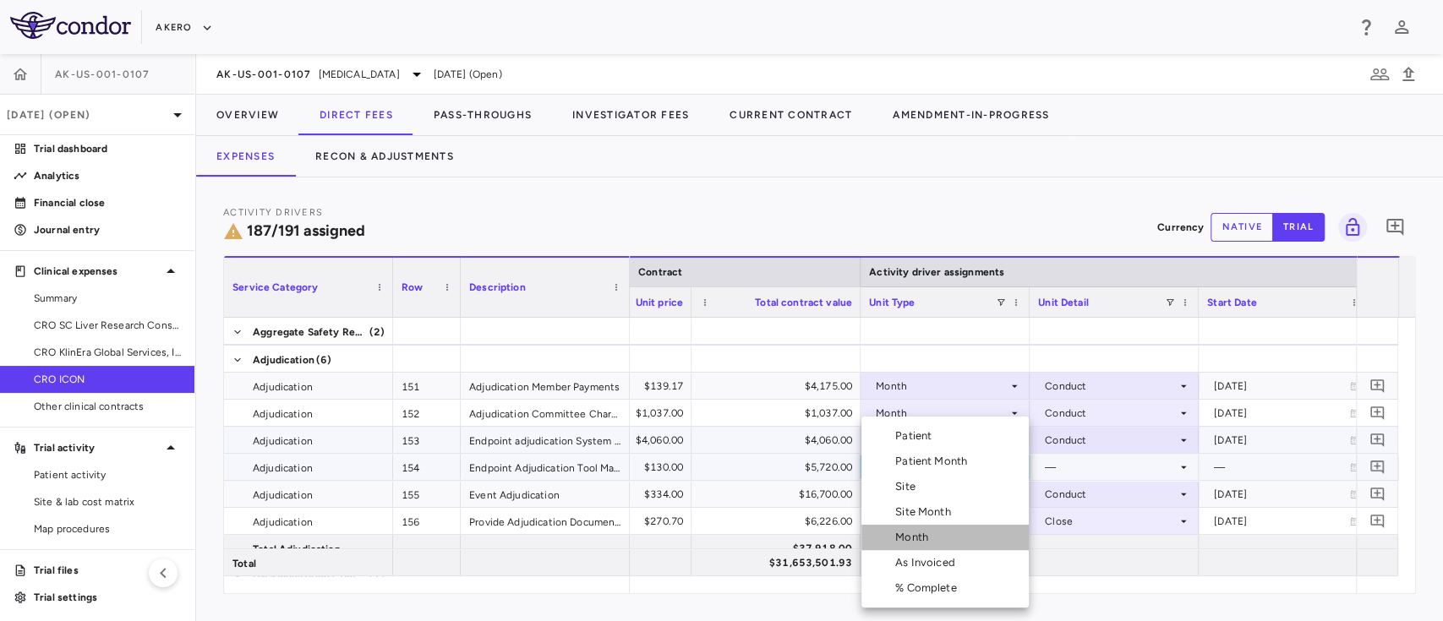
click at [937, 533] on li "Month" at bounding box center [945, 537] width 167 height 25
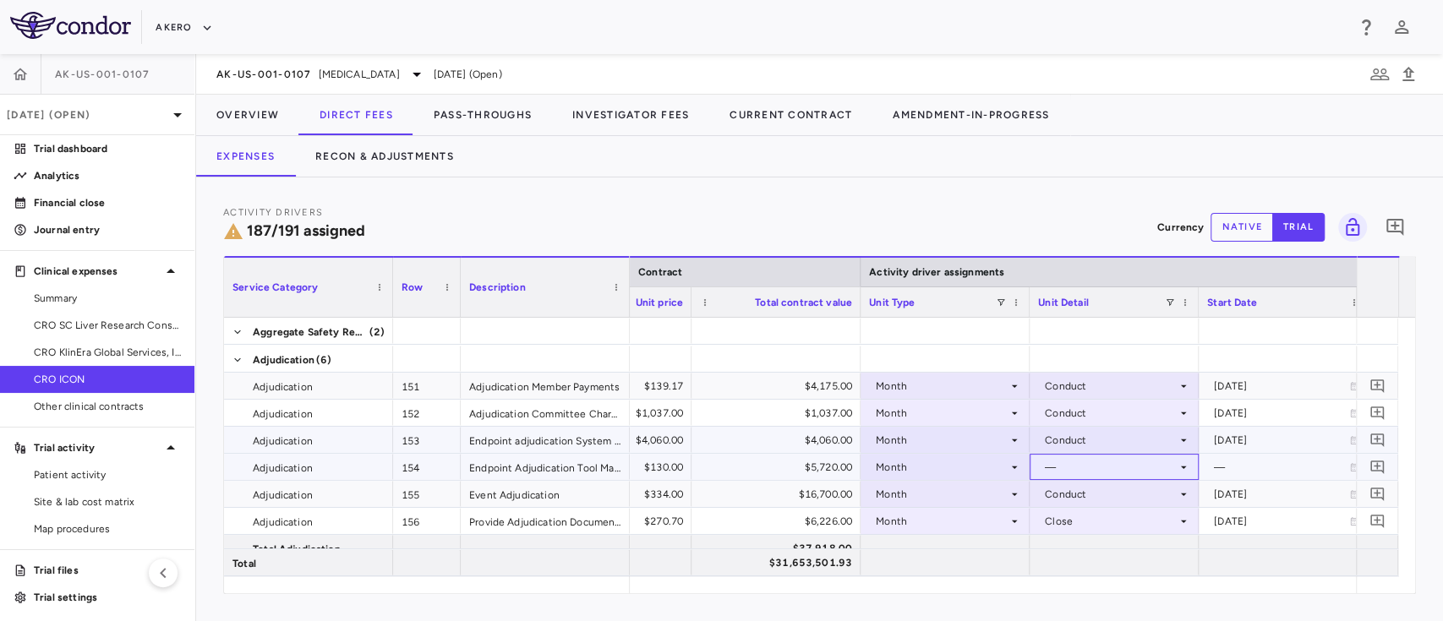
click at [1069, 473] on div "—" at bounding box center [1111, 467] width 132 height 27
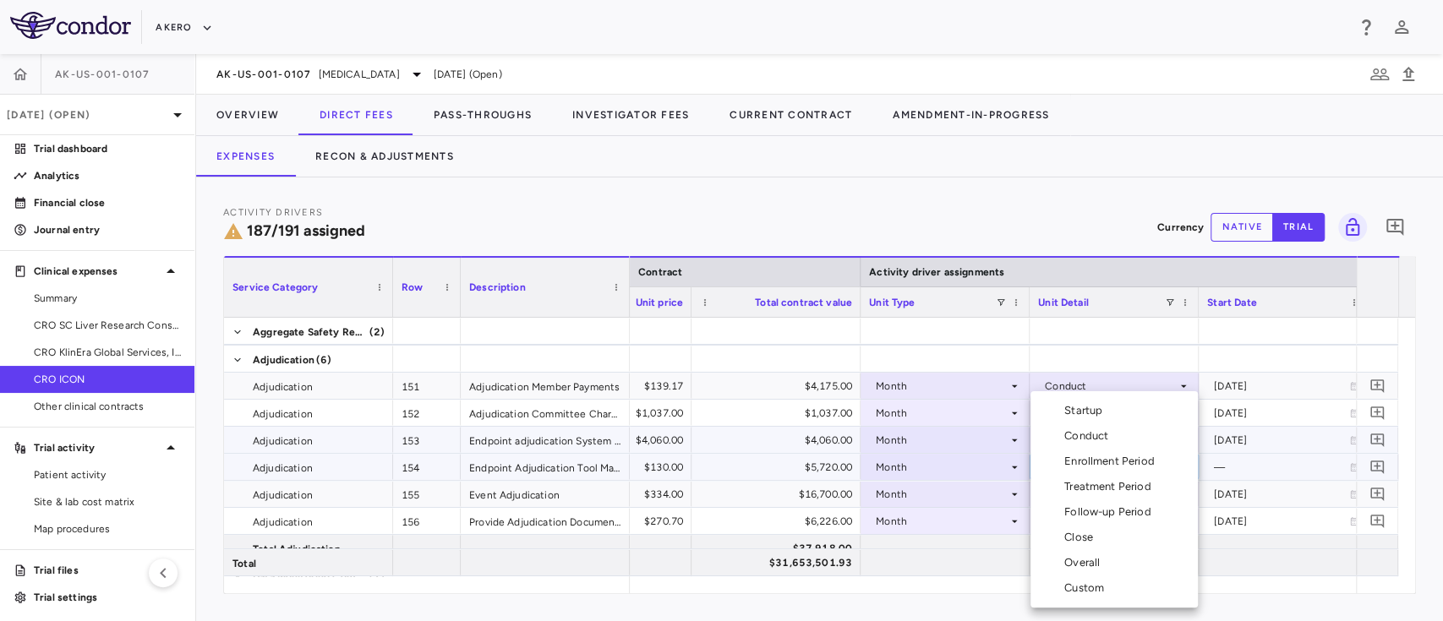
click at [1100, 437] on div "Conduct" at bounding box center [1089, 436] width 51 height 15
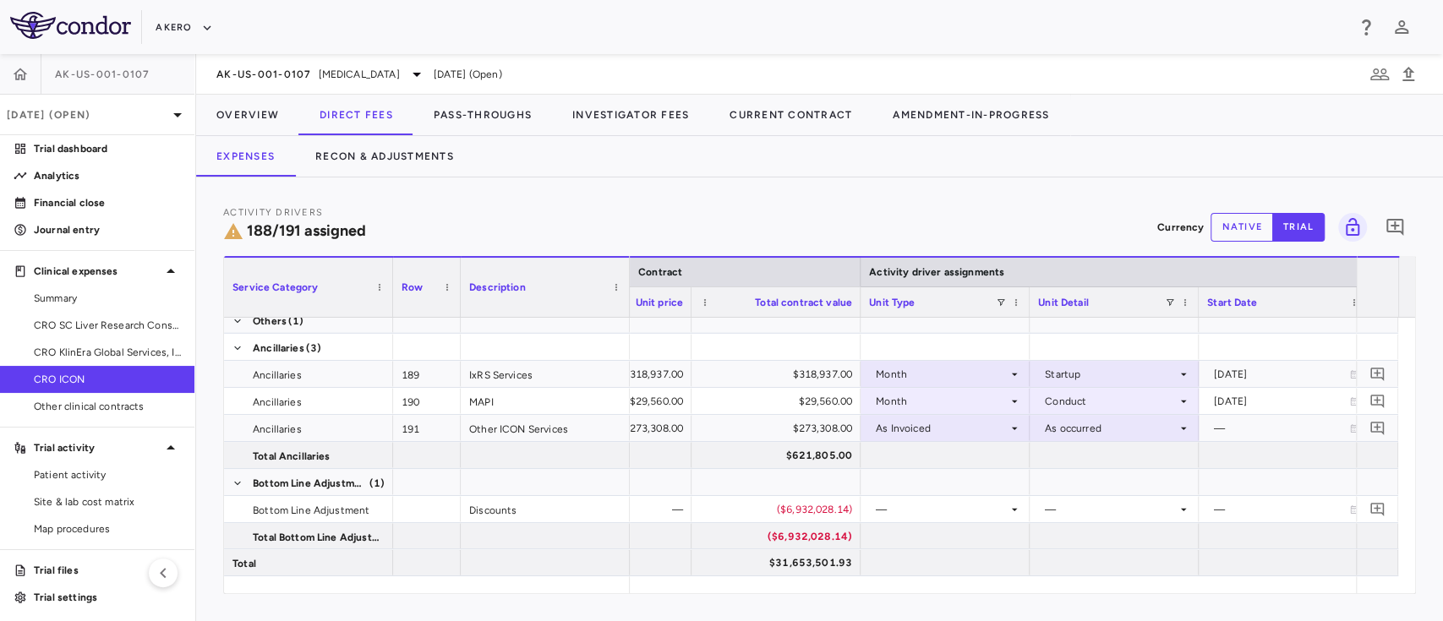
click at [1414, 335] on div at bounding box center [1406, 447] width 17 height 259
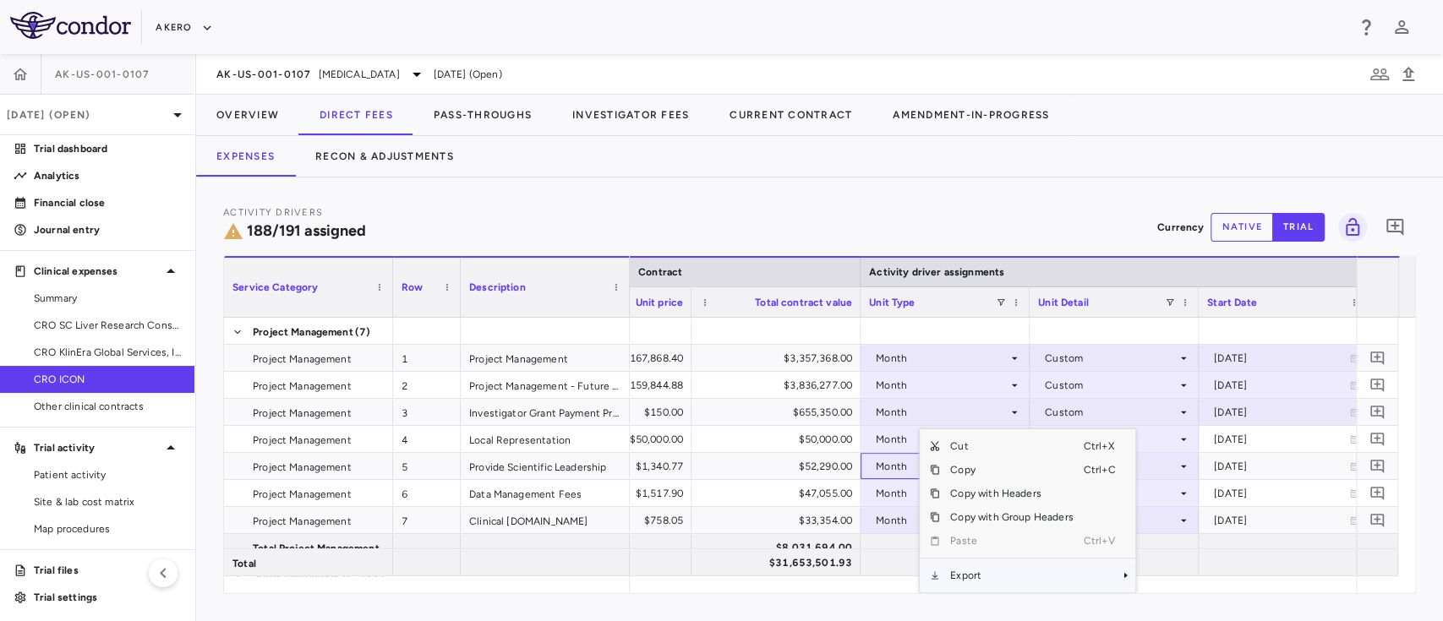
click at [976, 575] on span "Export" at bounding box center [1011, 576] width 143 height 24
click at [1175, 577] on span "Excel Export" at bounding box center [1191, 576] width 79 height 24
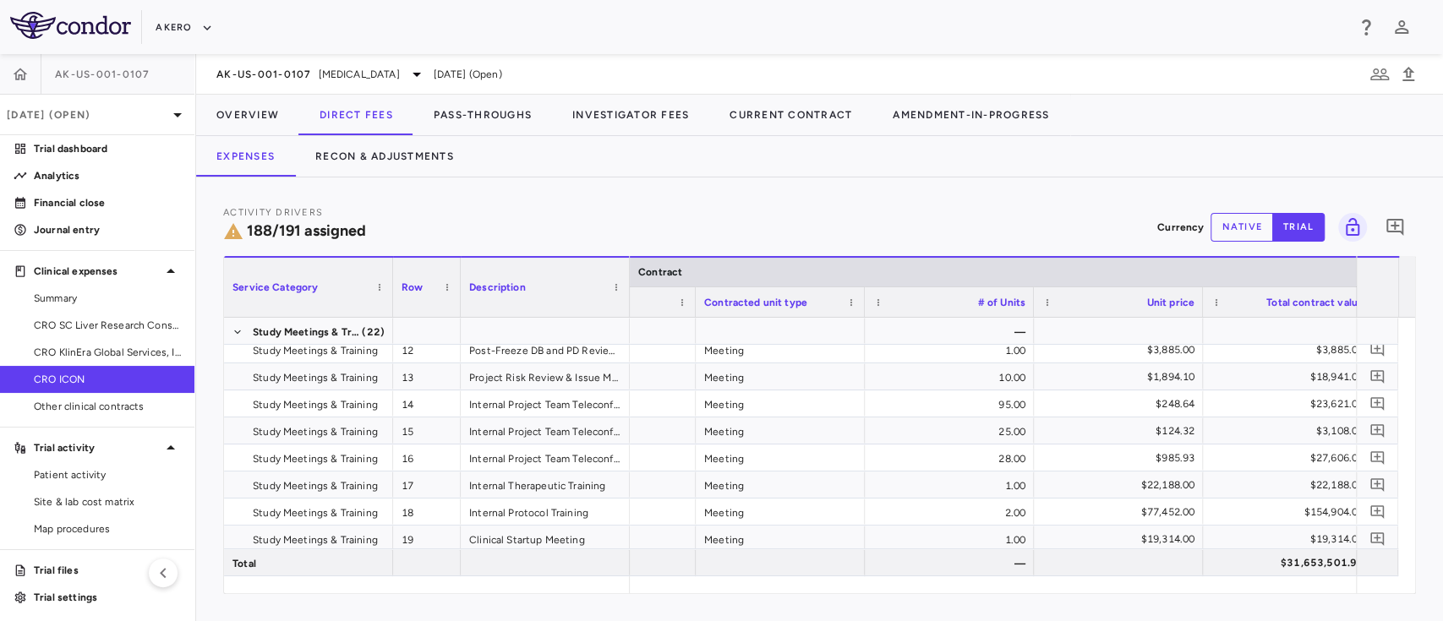
scroll to position [0, 101]
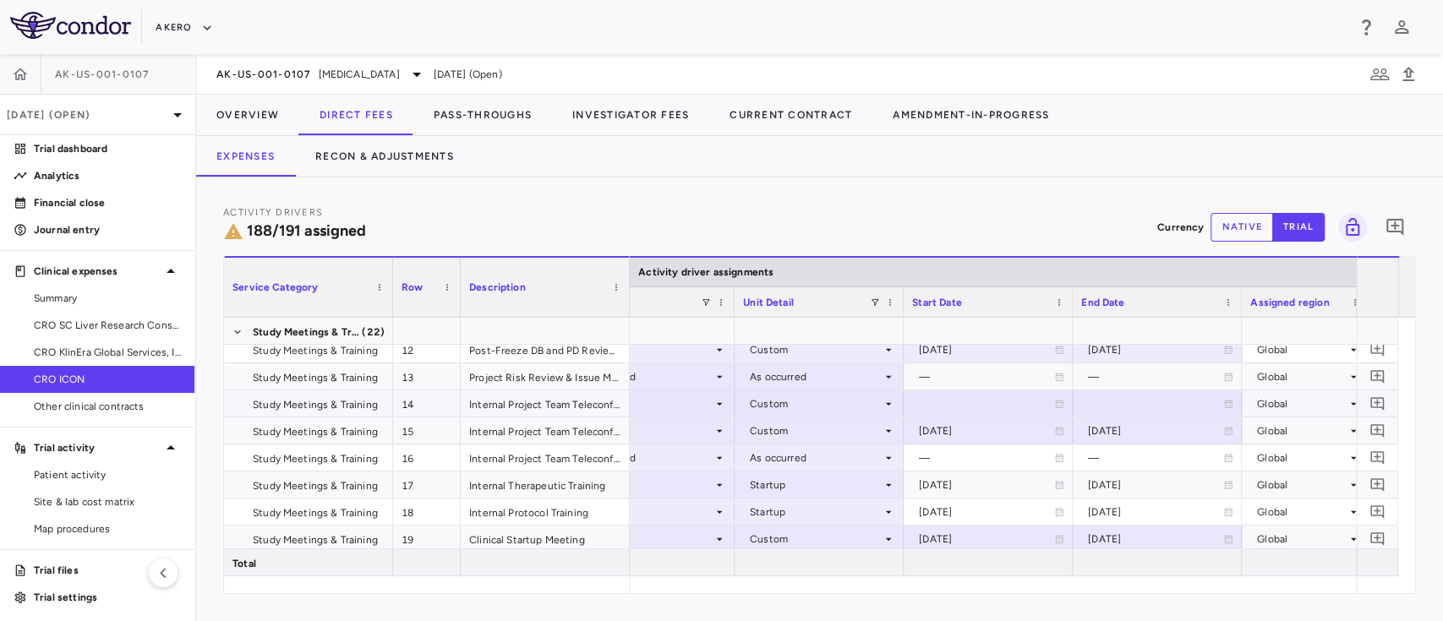
click at [882, 402] on icon at bounding box center [889, 404] width 14 height 14
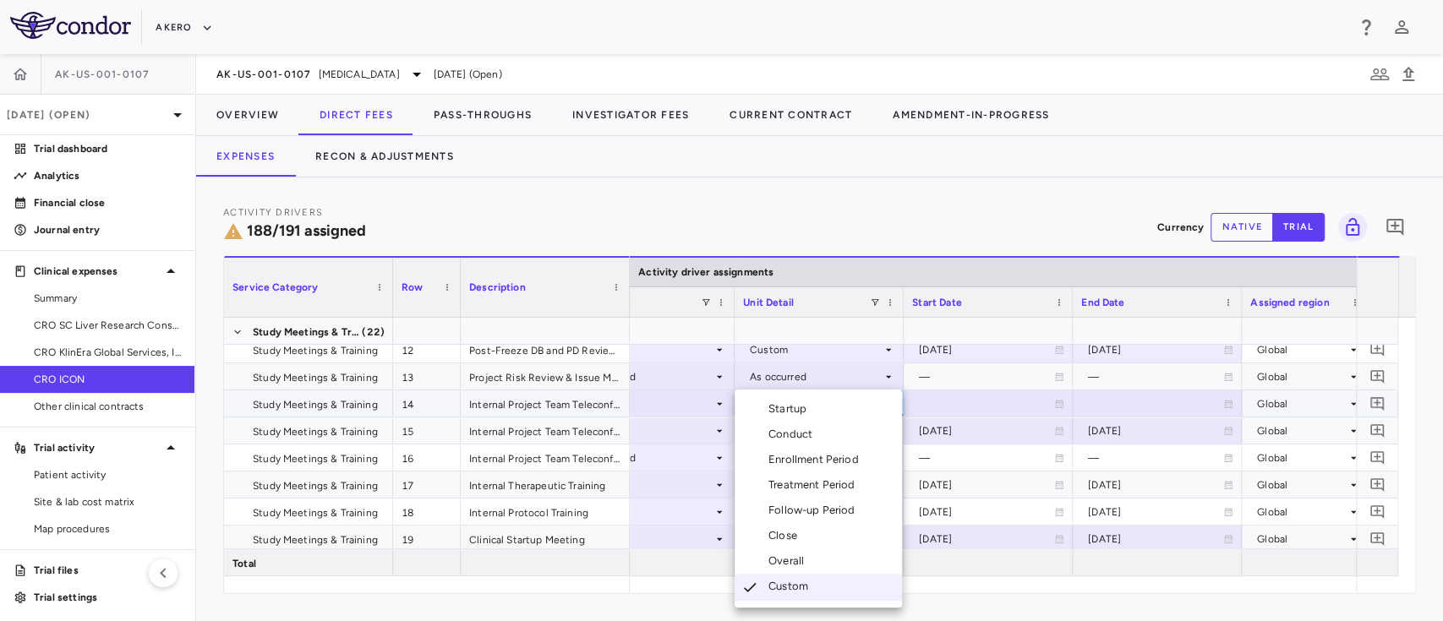
click at [815, 565] on li "Overall" at bounding box center [818, 561] width 167 height 25
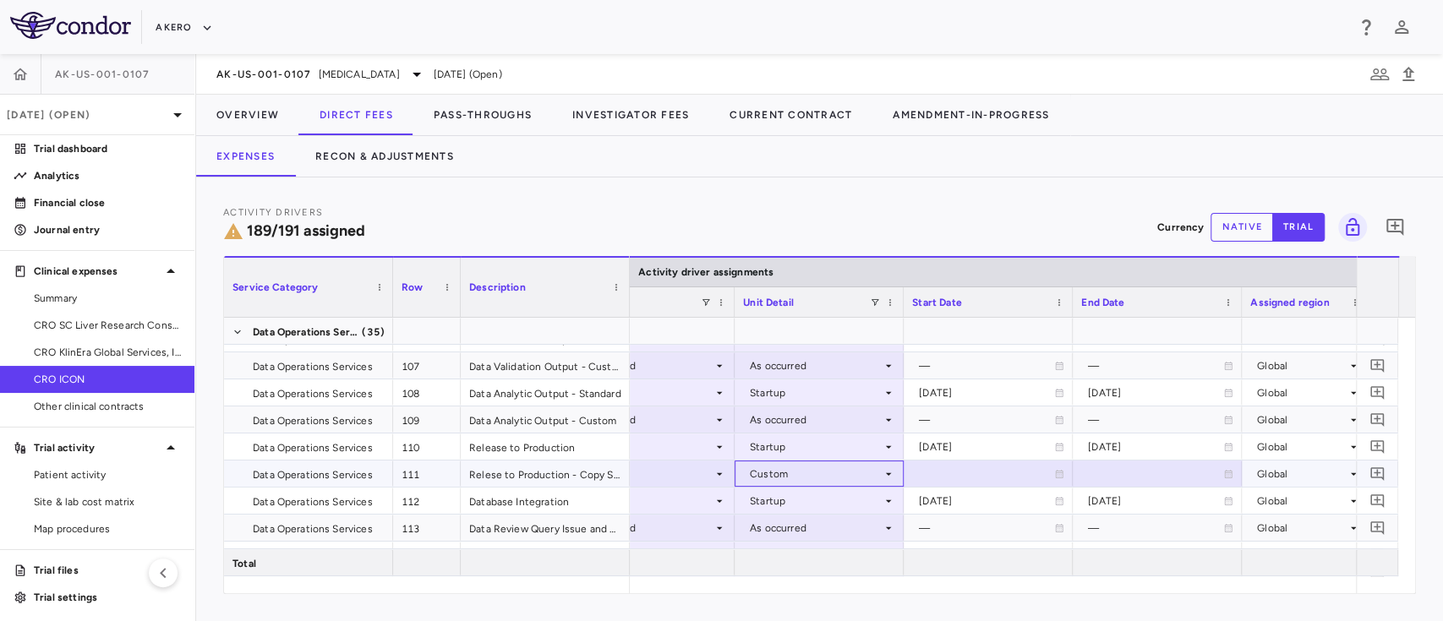
click at [875, 475] on div "Custom" at bounding box center [816, 474] width 132 height 27
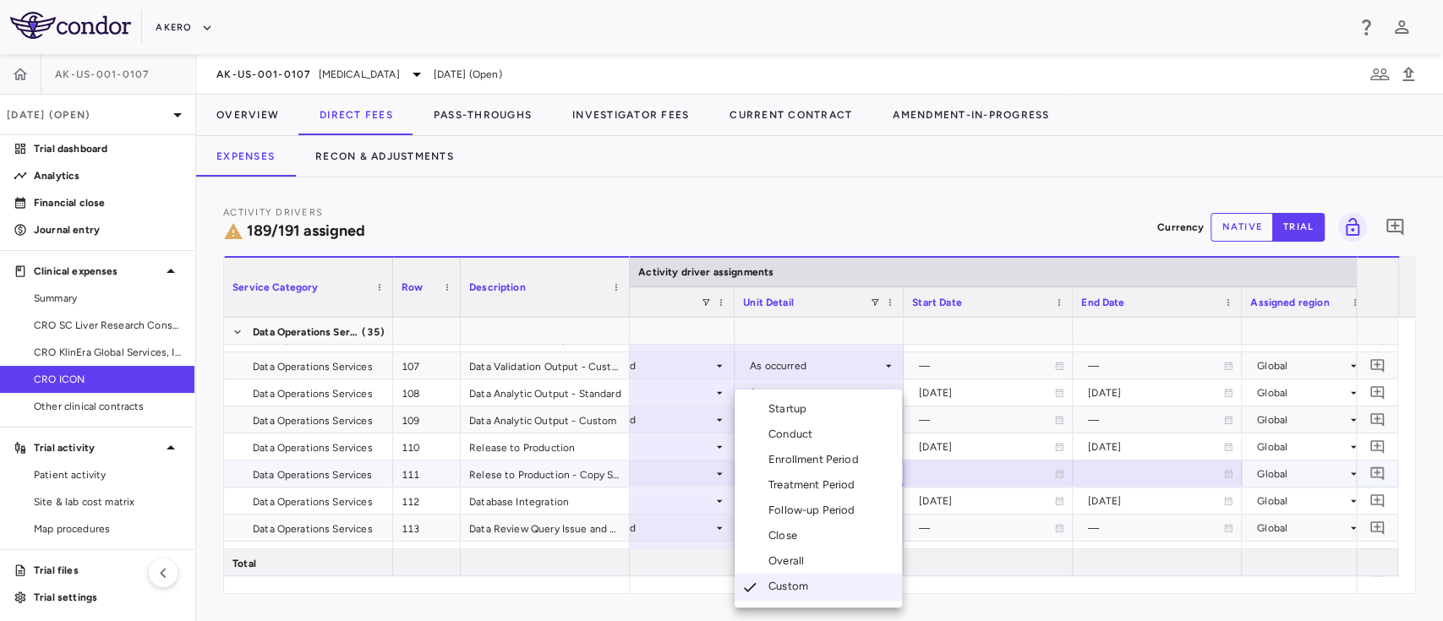
click at [805, 563] on div "Overall" at bounding box center [790, 561] width 42 height 15
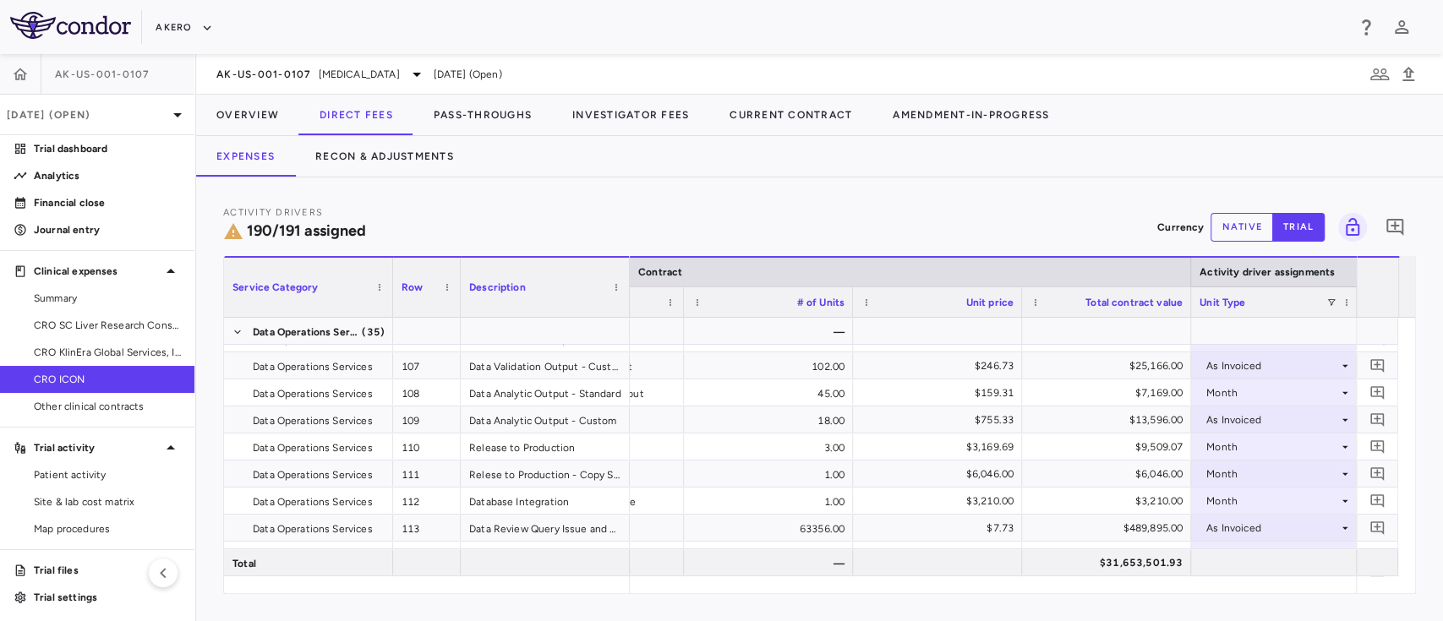
scroll to position [0, 454]
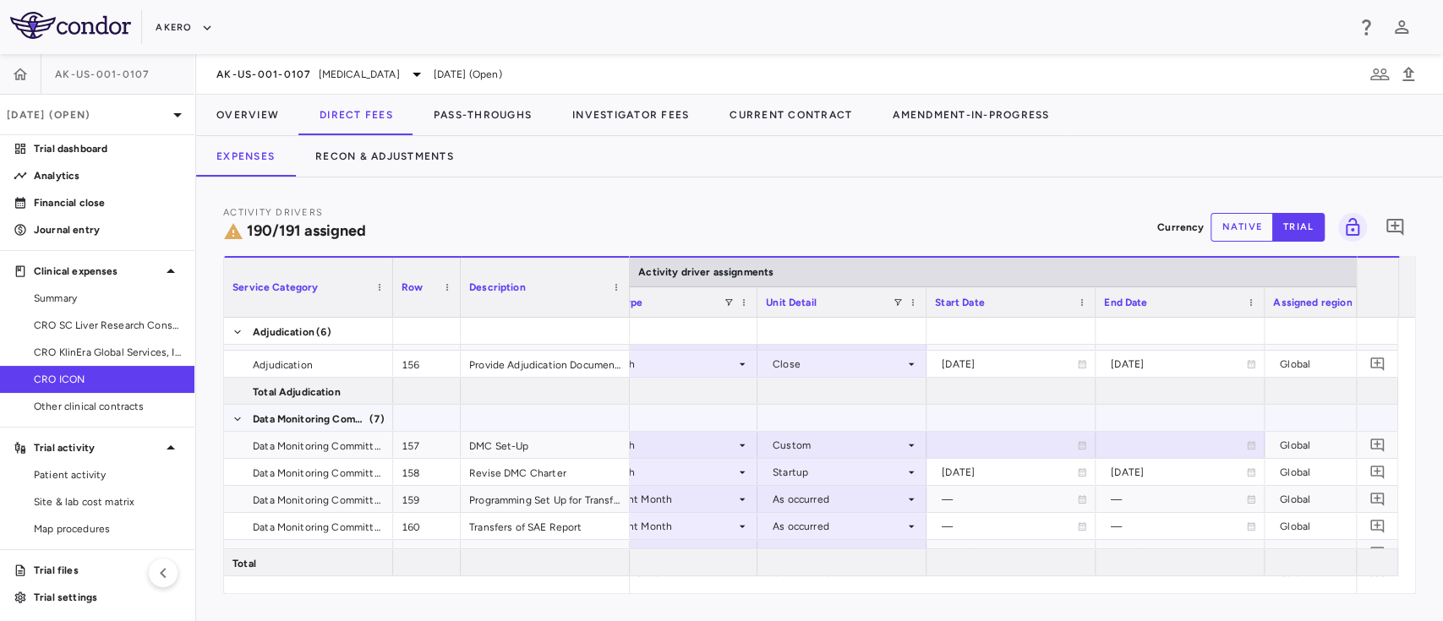
click at [896, 429] on div at bounding box center [842, 418] width 152 height 25
click at [893, 435] on div "Custom" at bounding box center [839, 445] width 132 height 27
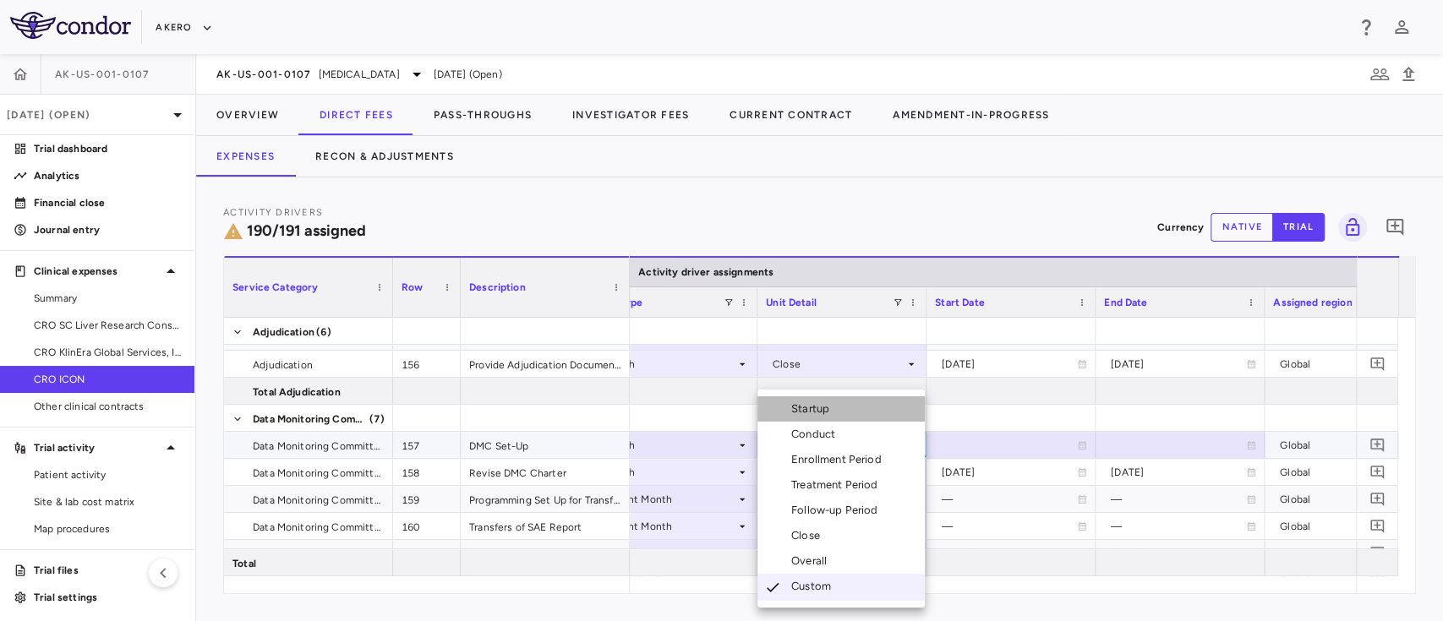
click at [812, 411] on div "Startup" at bounding box center [813, 409] width 45 height 15
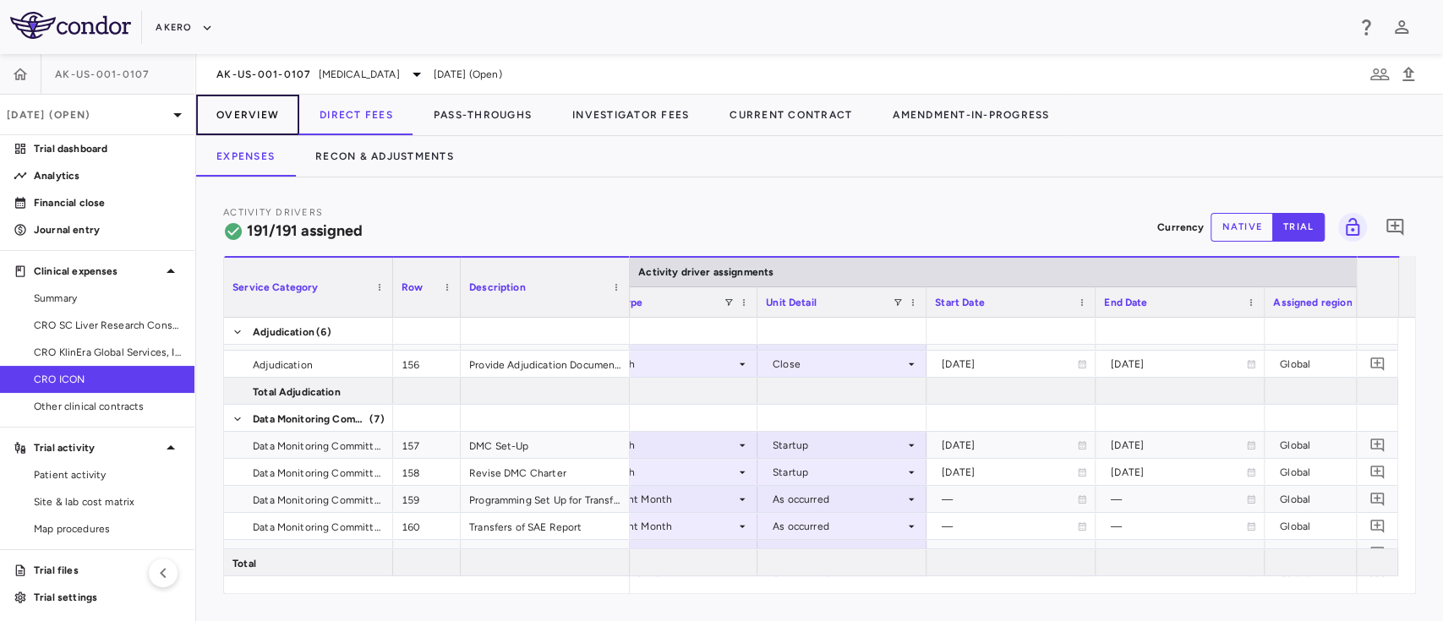
click at [249, 111] on button "Overview" at bounding box center [247, 115] width 103 height 41
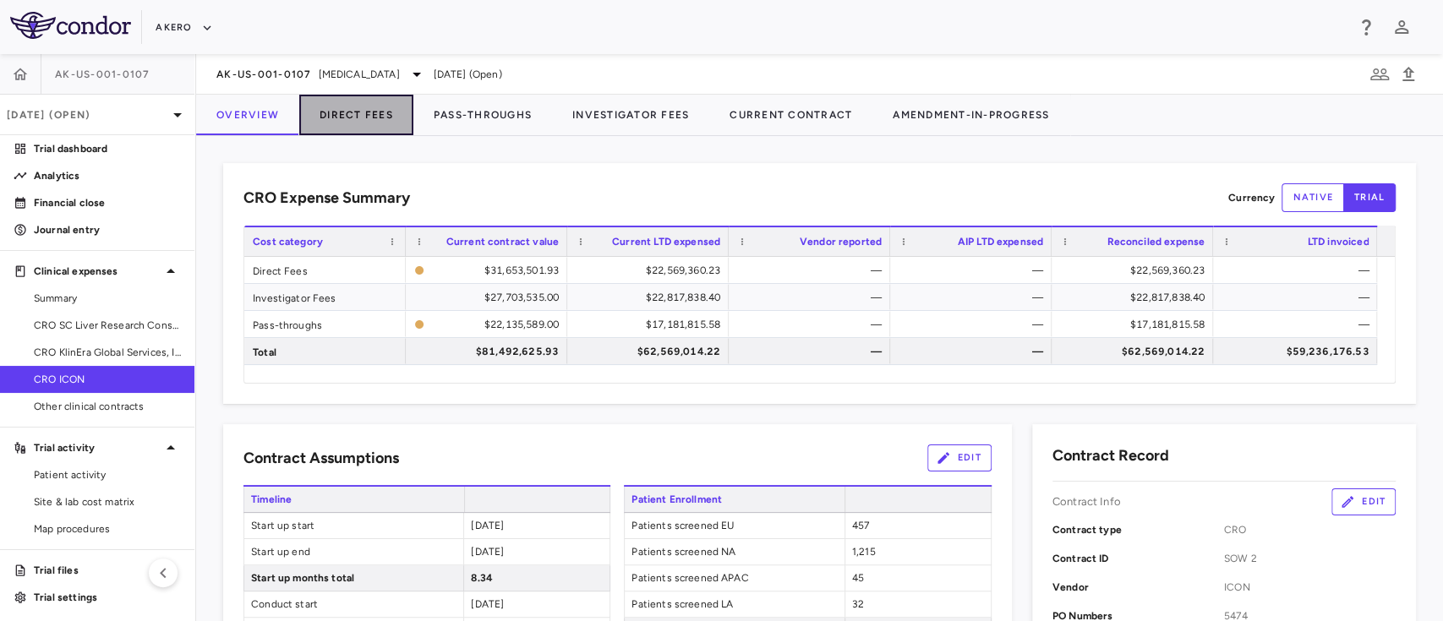
click at [338, 110] on button "Direct Fees" at bounding box center [356, 115] width 114 height 41
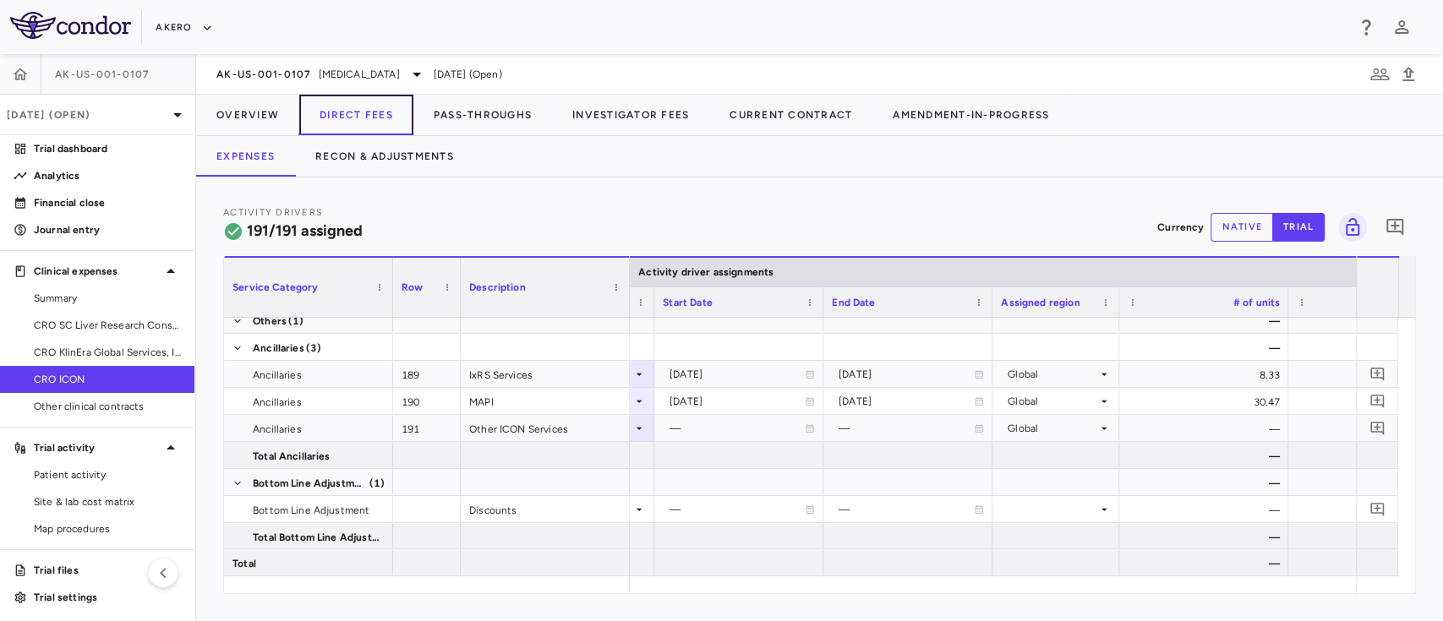
scroll to position [0, 2612]
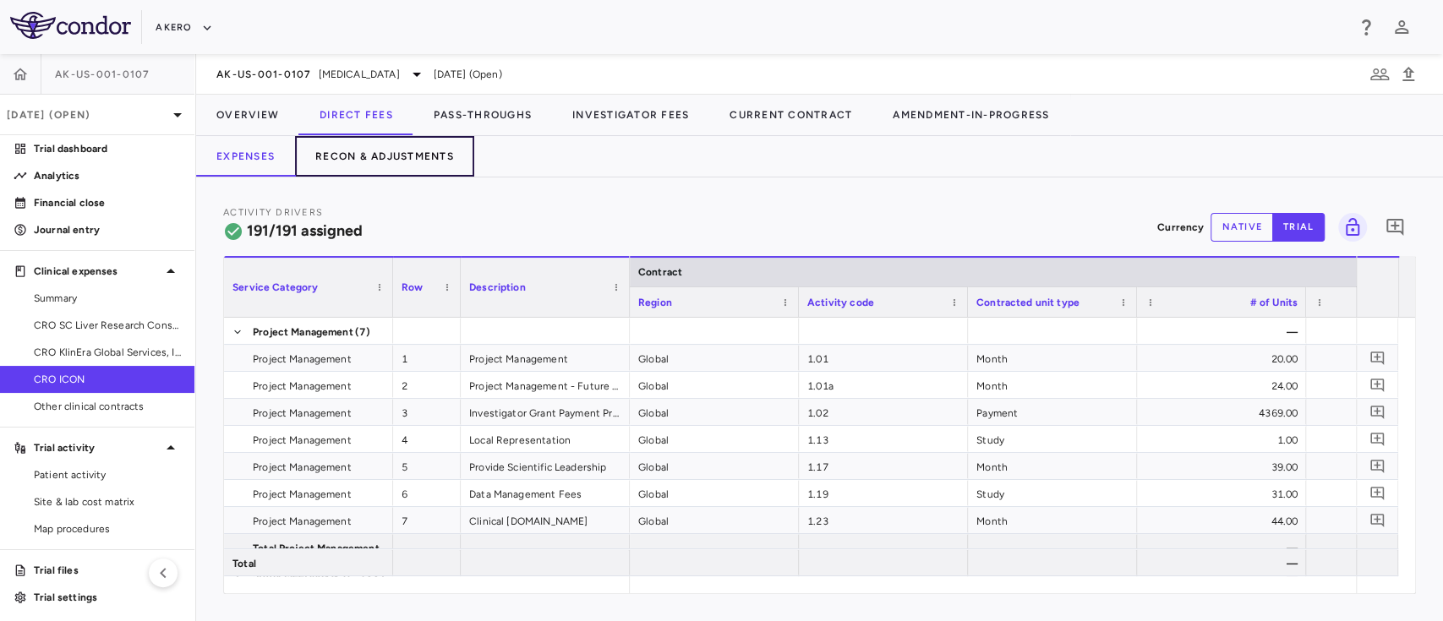
click at [404, 159] on button "Recon & Adjustments" at bounding box center [384, 156] width 179 height 41
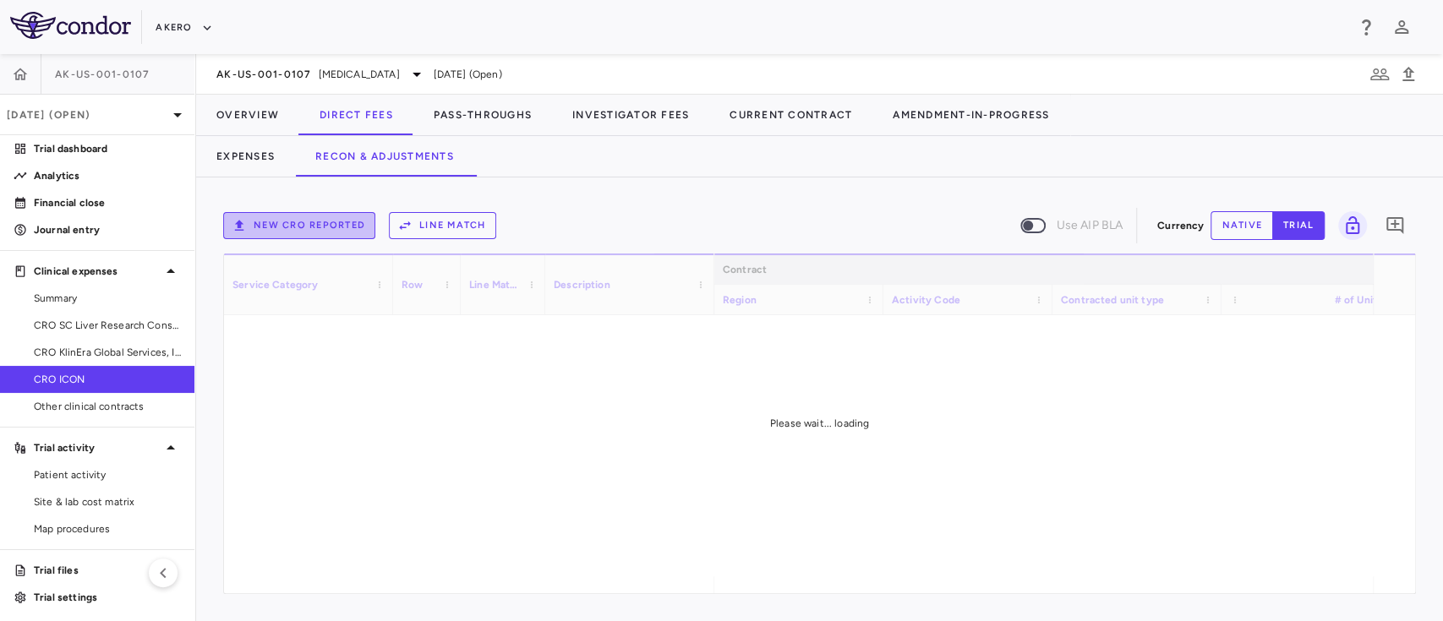
click at [316, 222] on button "New CRO reported" at bounding box center [299, 225] width 152 height 27
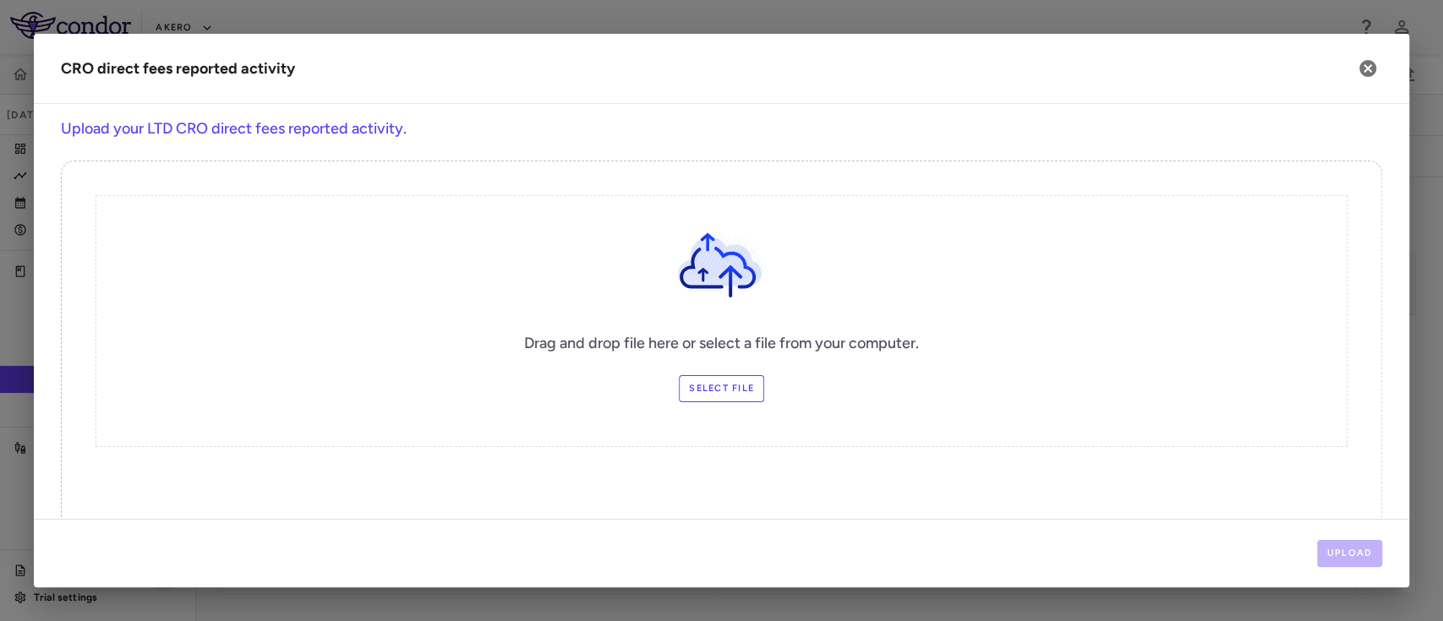
click at [698, 386] on label "Select file" at bounding box center [721, 388] width 85 height 27
click at [0, 0] on input "Select file" at bounding box center [0, 0] width 0 height 0
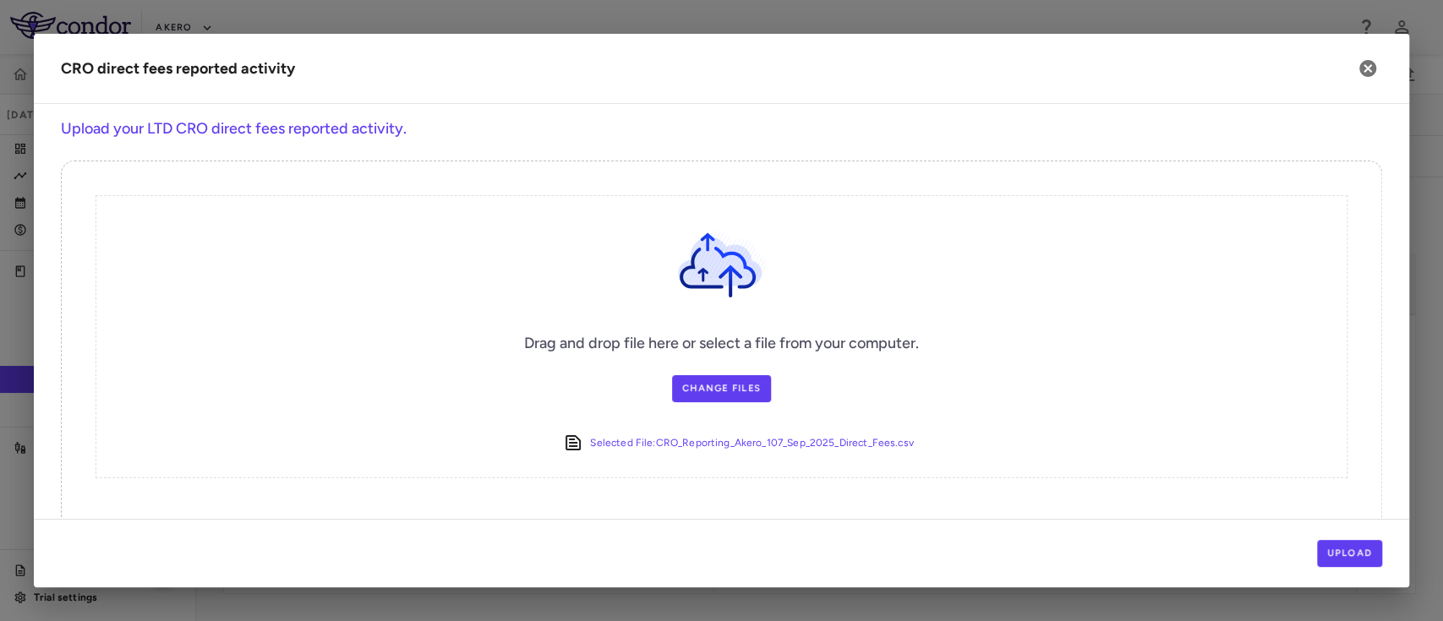
scroll to position [42, 0]
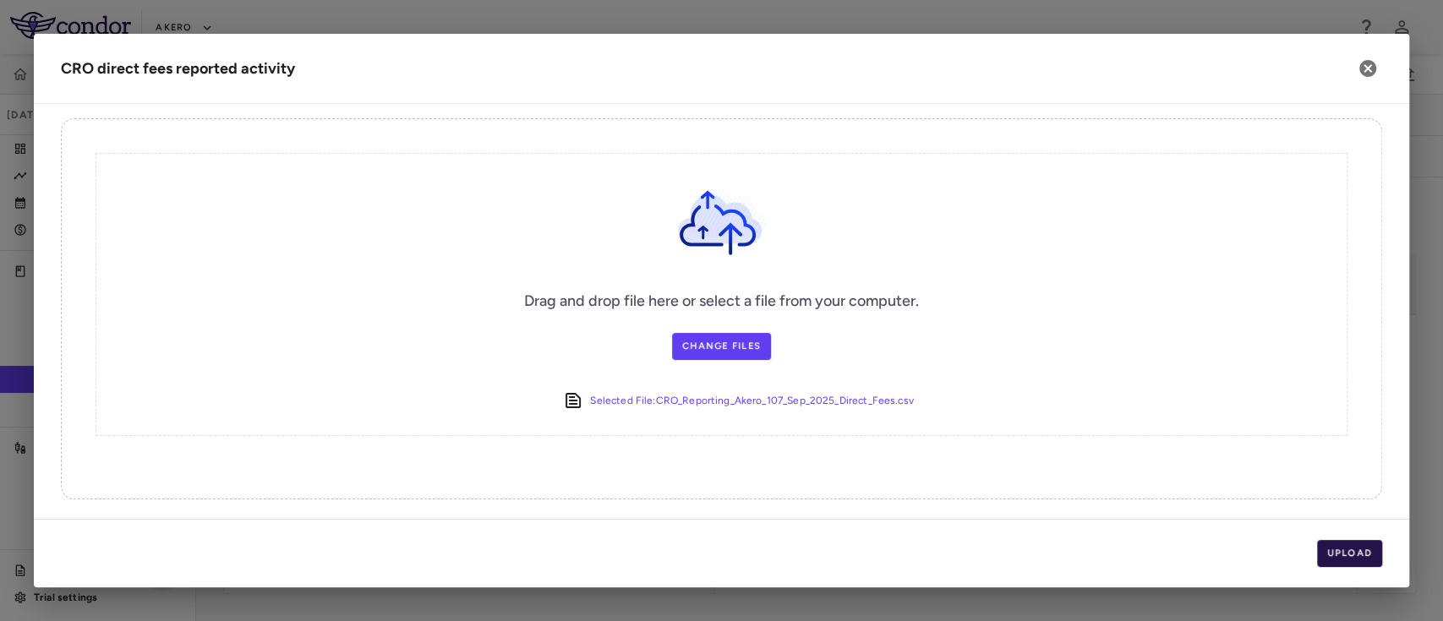
click at [1361, 551] on button "Upload" at bounding box center [1350, 553] width 66 height 27
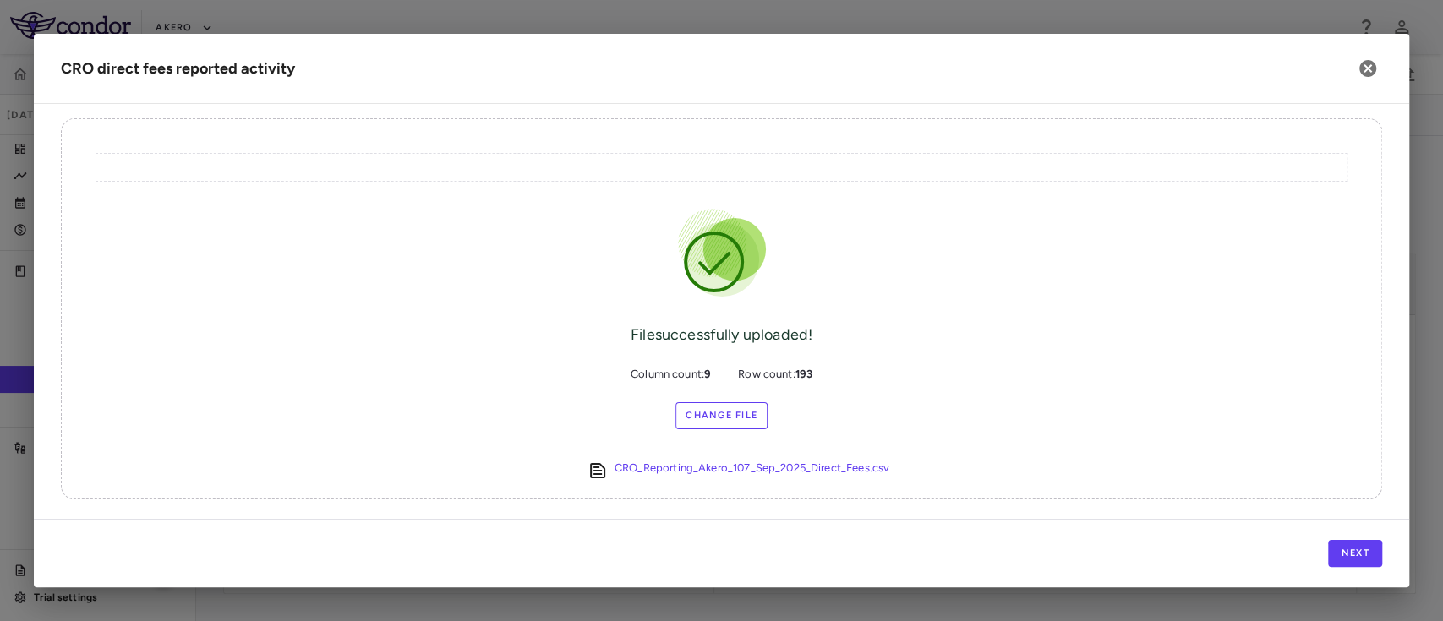
click at [1351, 572] on div "Next" at bounding box center [722, 553] width 1376 height 68
click at [1354, 561] on button "Next" at bounding box center [1355, 553] width 54 height 27
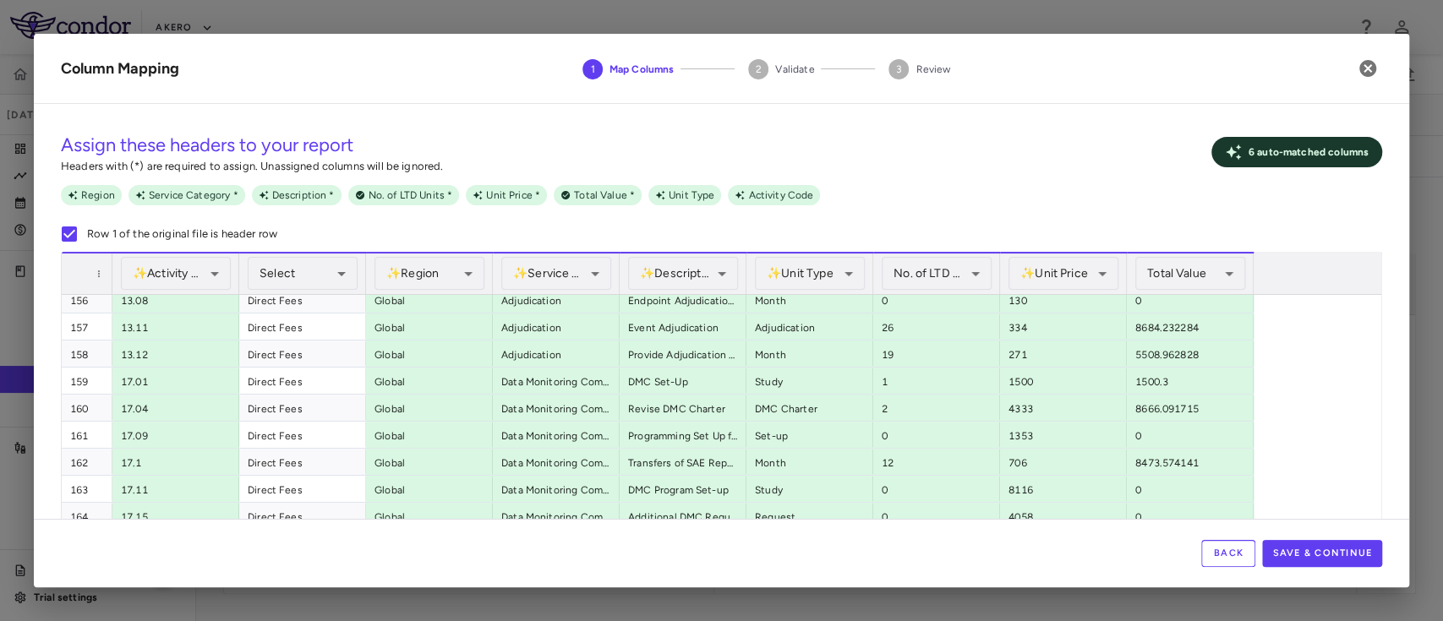
scroll to position [4297, 0]
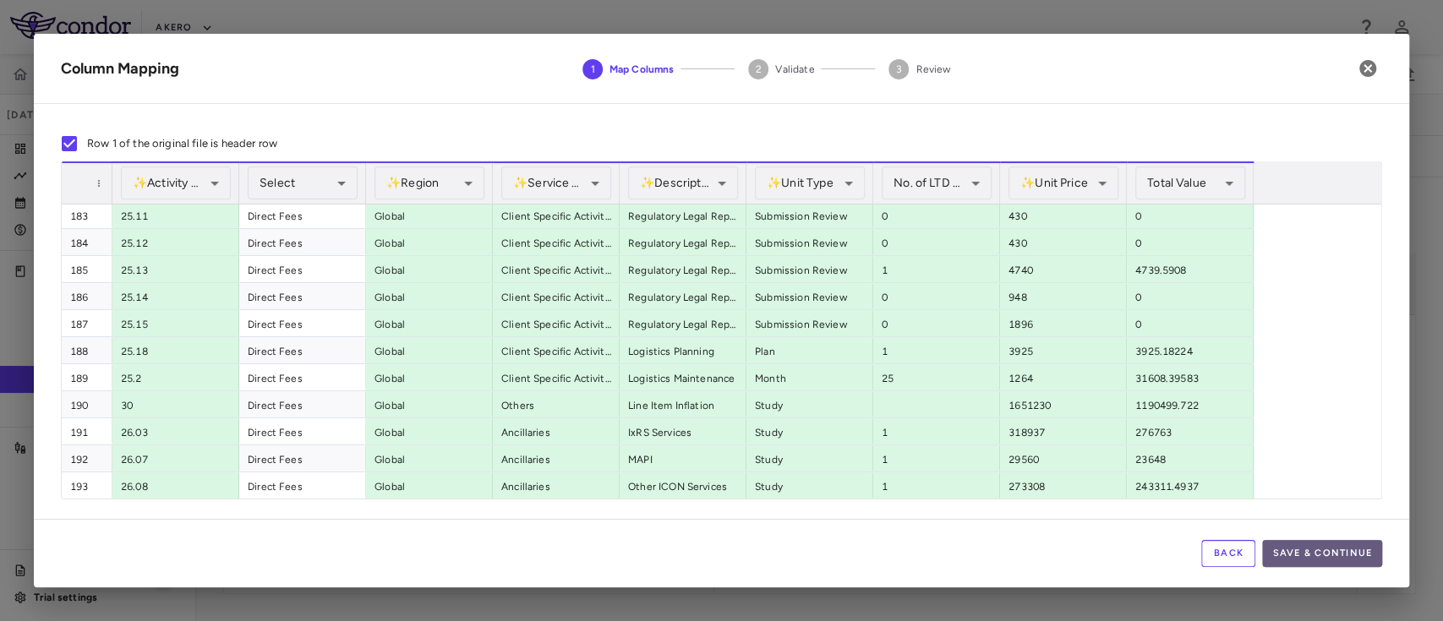
click at [1332, 551] on button "Save & Continue" at bounding box center [1322, 553] width 120 height 27
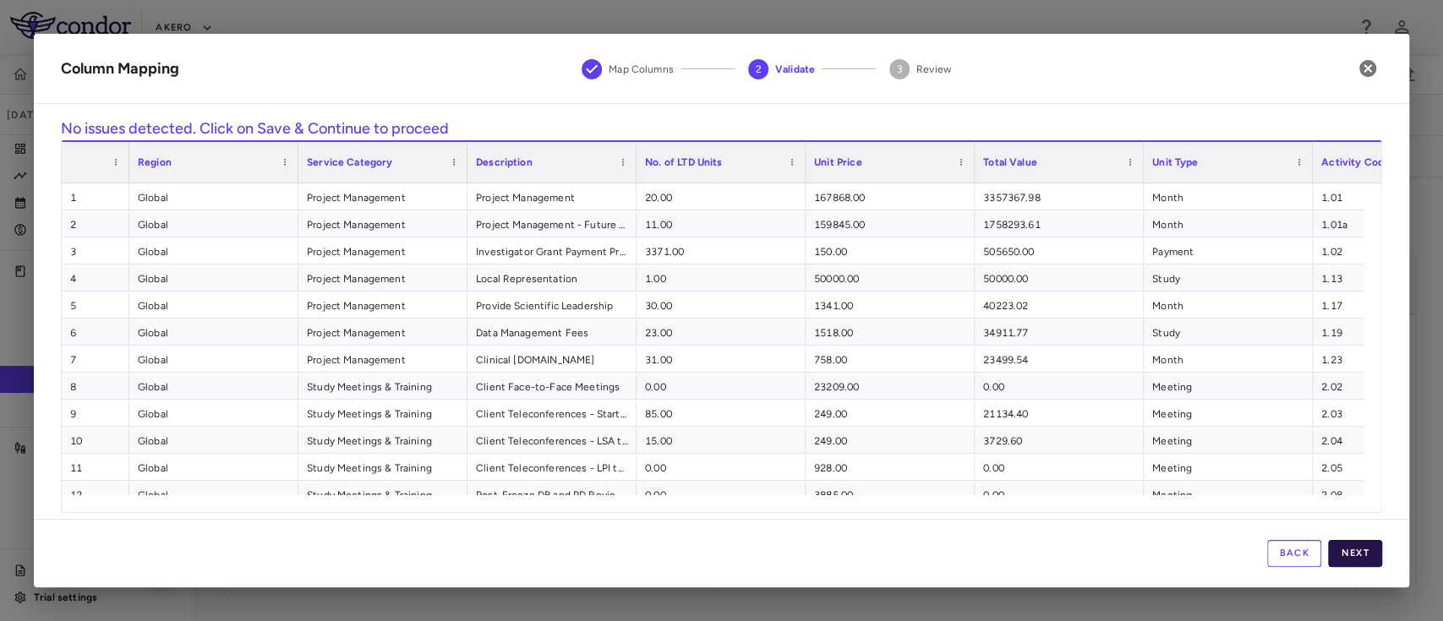
click at [1360, 554] on button "Next" at bounding box center [1355, 553] width 54 height 27
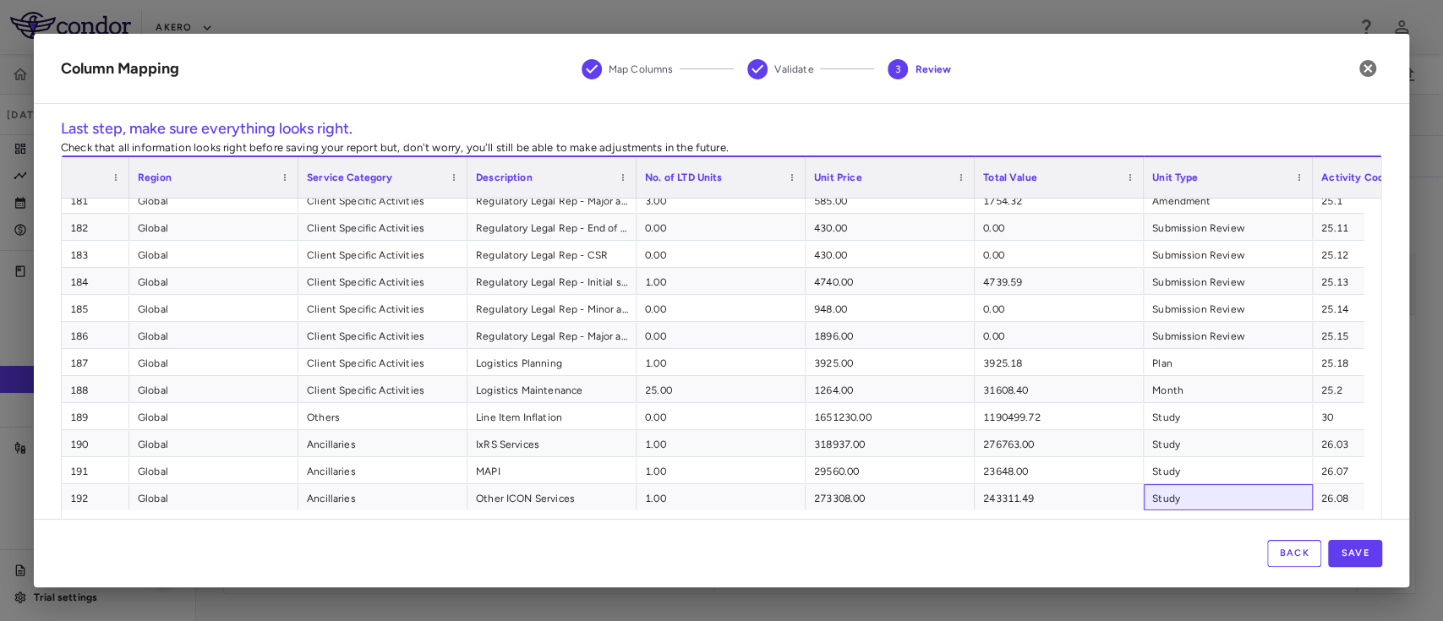
drag, startPoint x: 1186, startPoint y: 509, endPoint x: 1305, endPoint y: 517, distance: 118.7
click at [1305, 517] on div "Region Service Category Description 30" at bounding box center [722, 342] width 1320 height 372
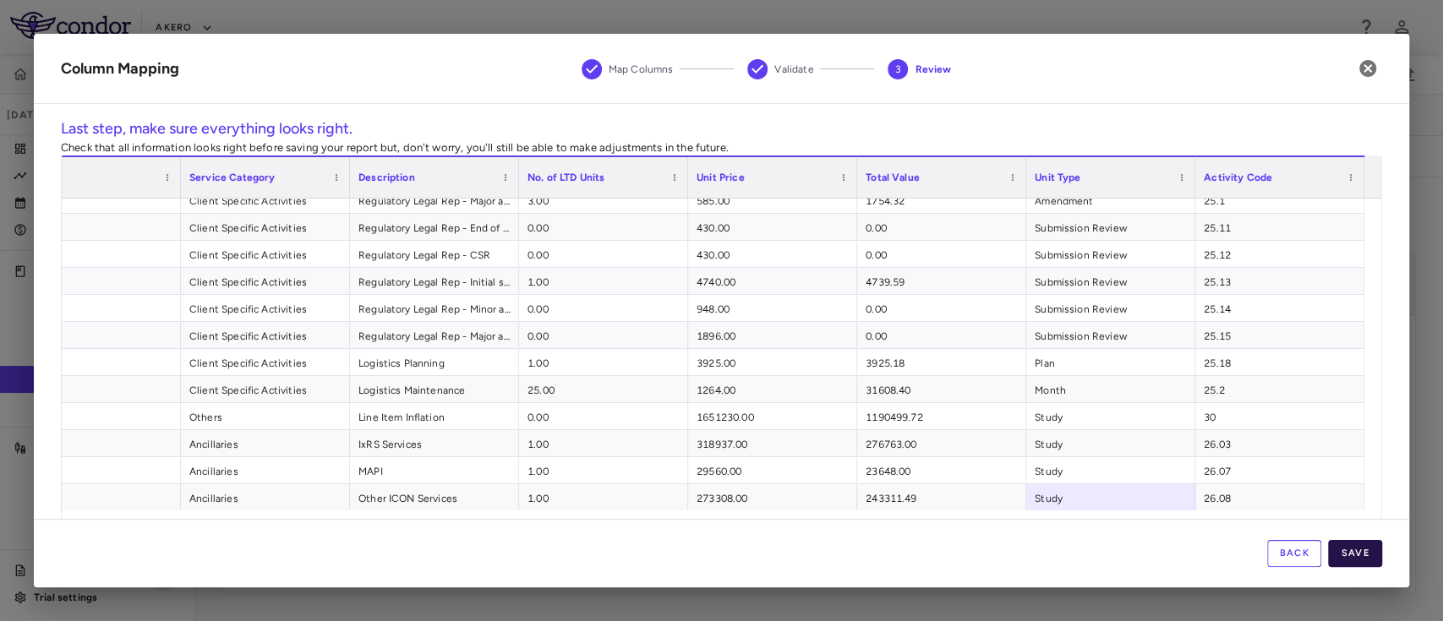
click at [1354, 549] on button "Save" at bounding box center [1355, 553] width 54 height 27
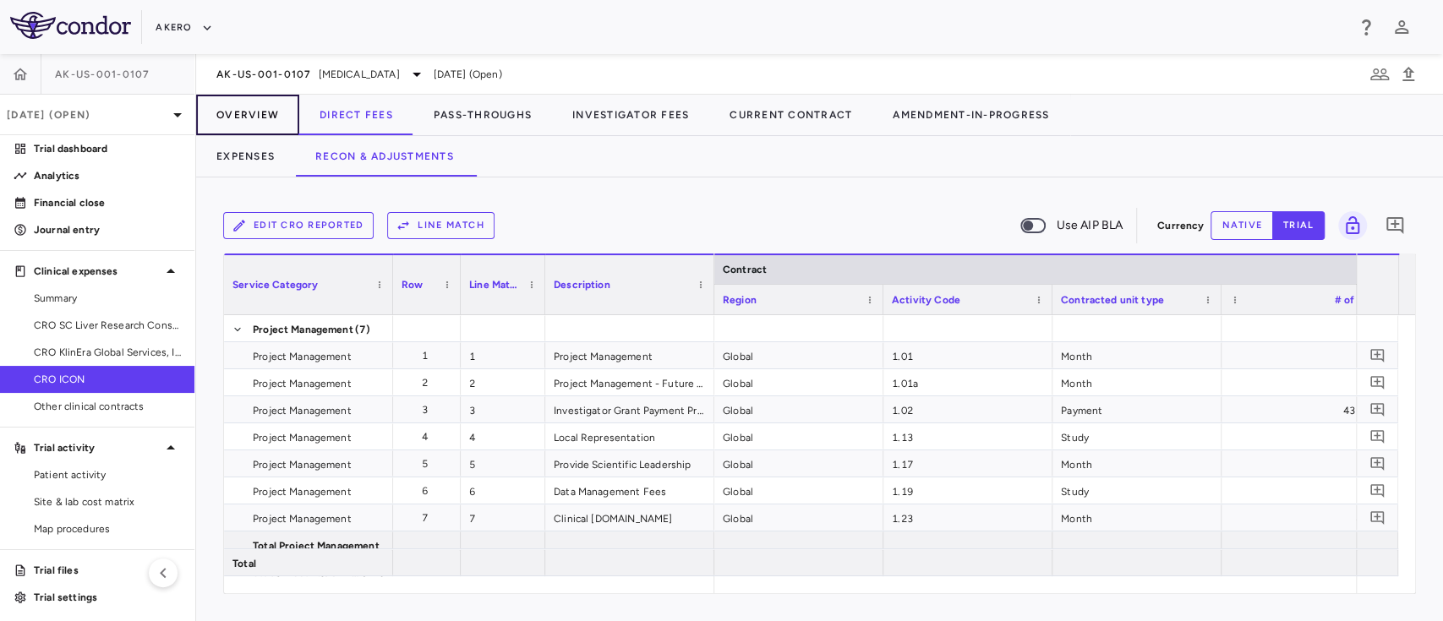
click at [247, 99] on button "Overview" at bounding box center [247, 115] width 103 height 41
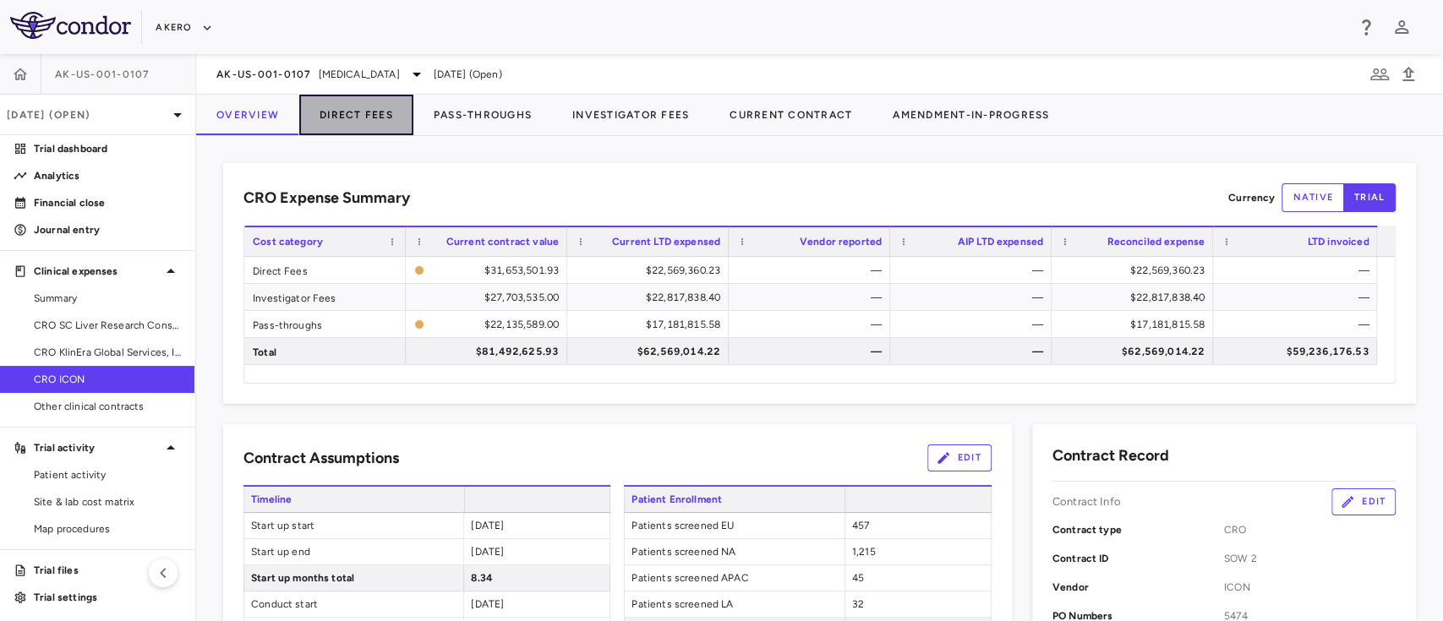
click at [358, 119] on button "Direct Fees" at bounding box center [356, 115] width 114 height 41
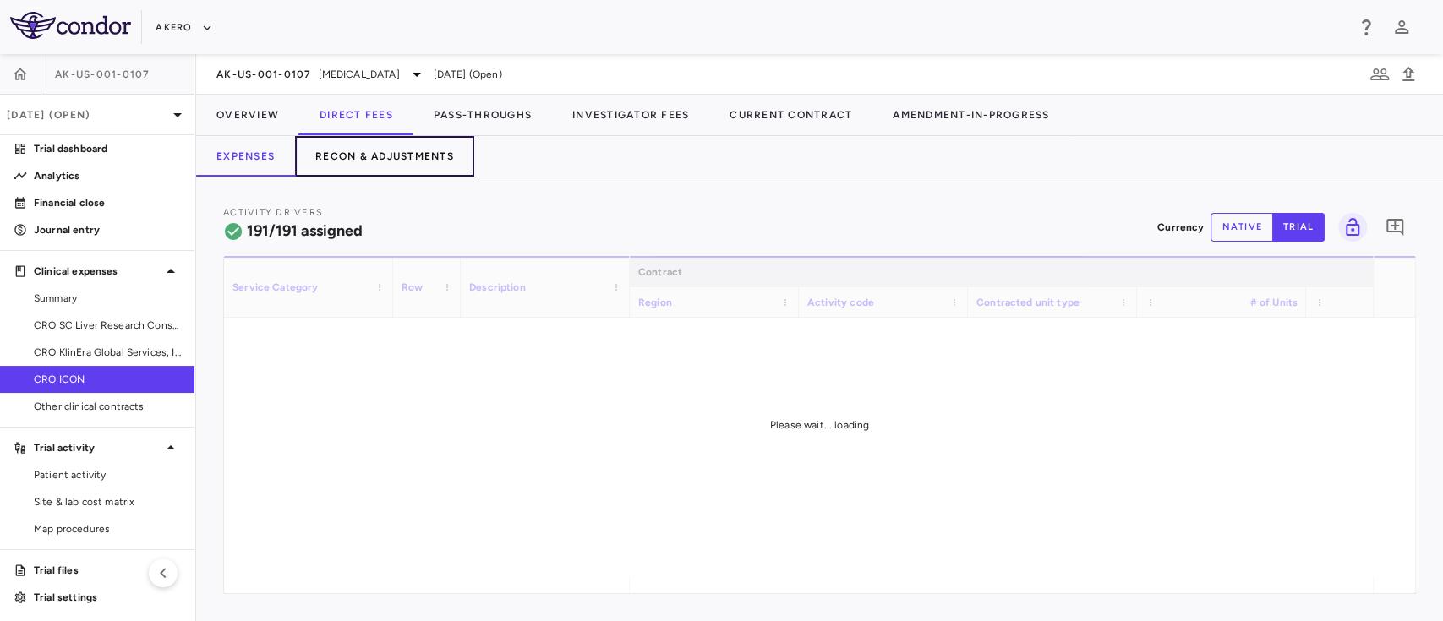
click at [381, 159] on button "Recon & Adjustments" at bounding box center [384, 156] width 179 height 41
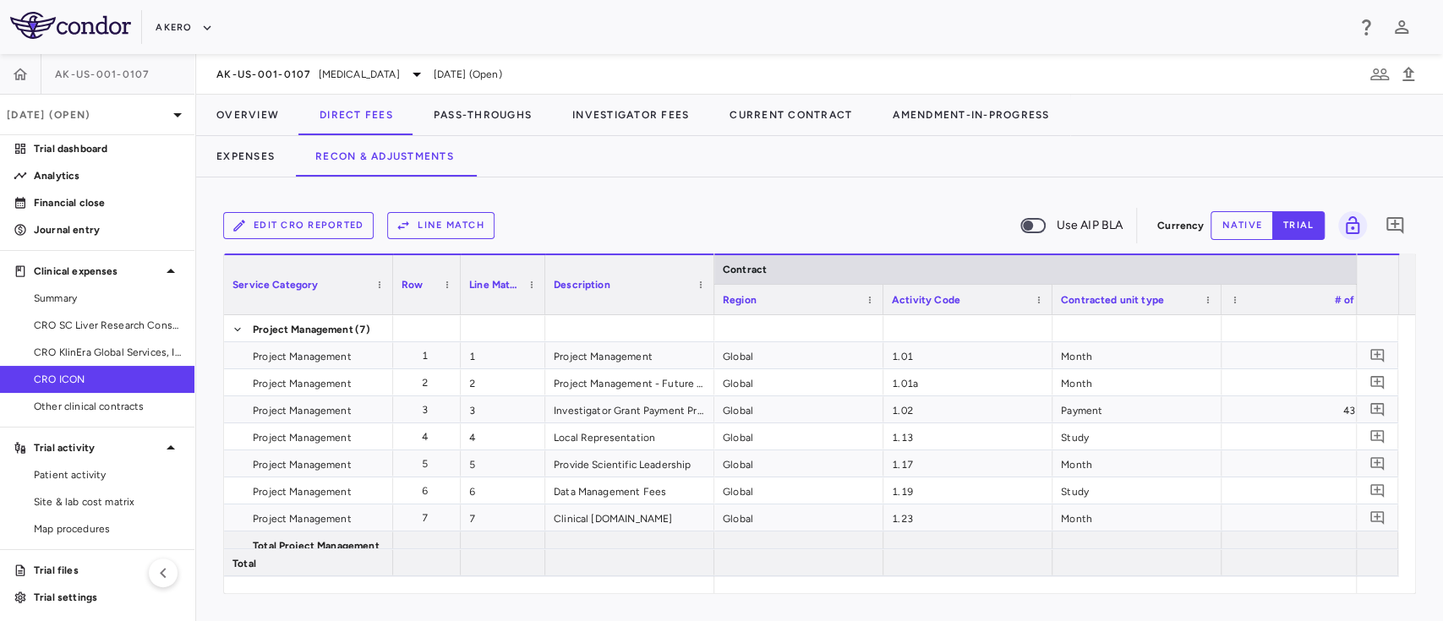
click at [460, 228] on button "Line Match" at bounding box center [440, 225] width 107 height 27
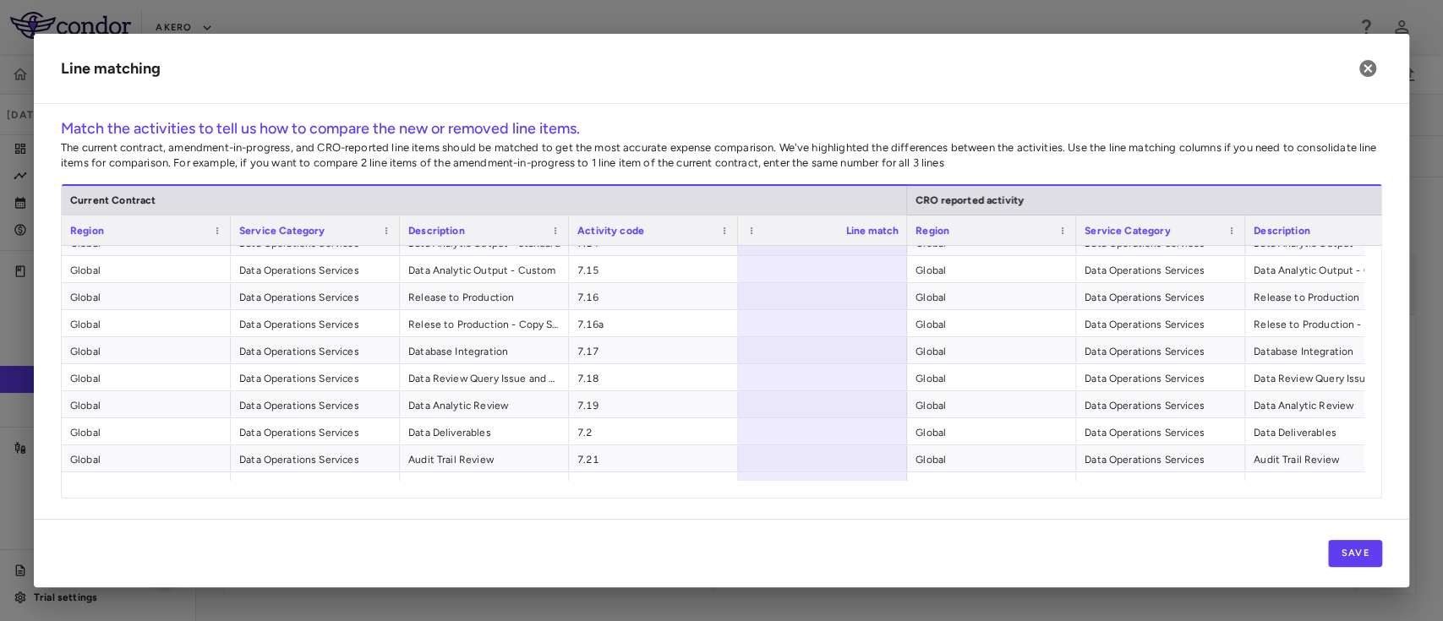
scroll to position [2933, 0]
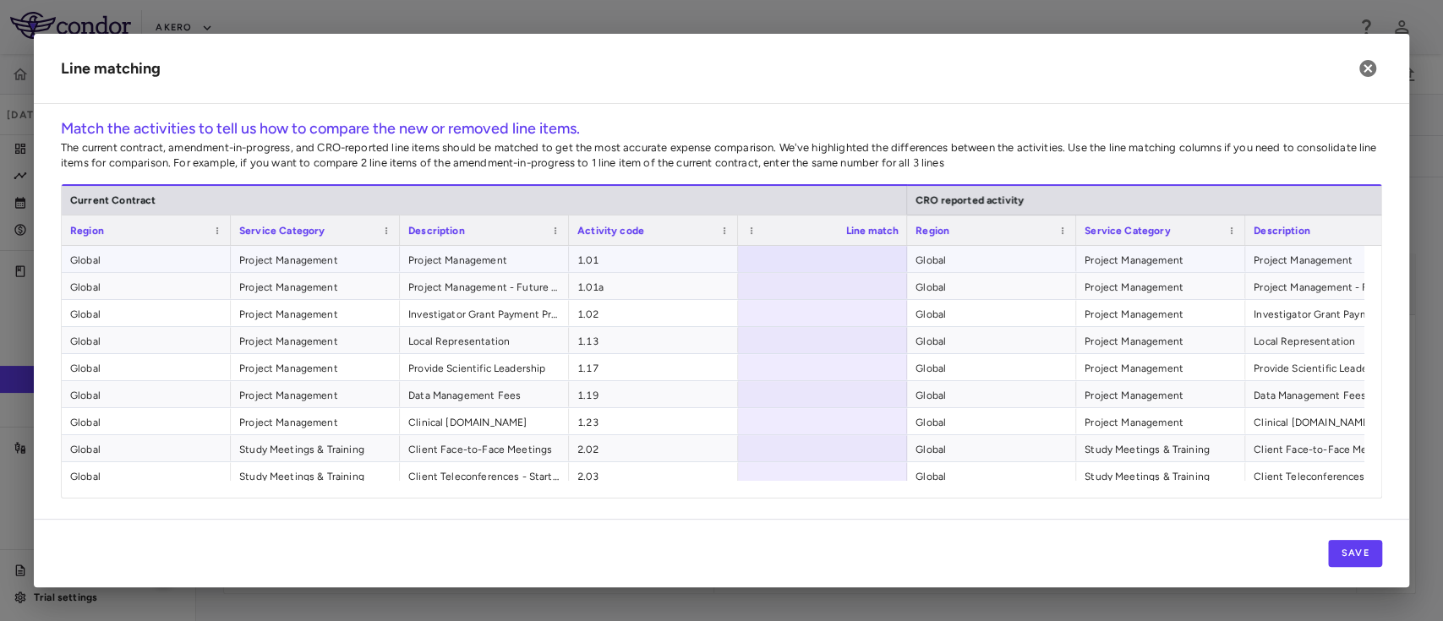
click at [649, 260] on span "1.01" at bounding box center [653, 260] width 152 height 27
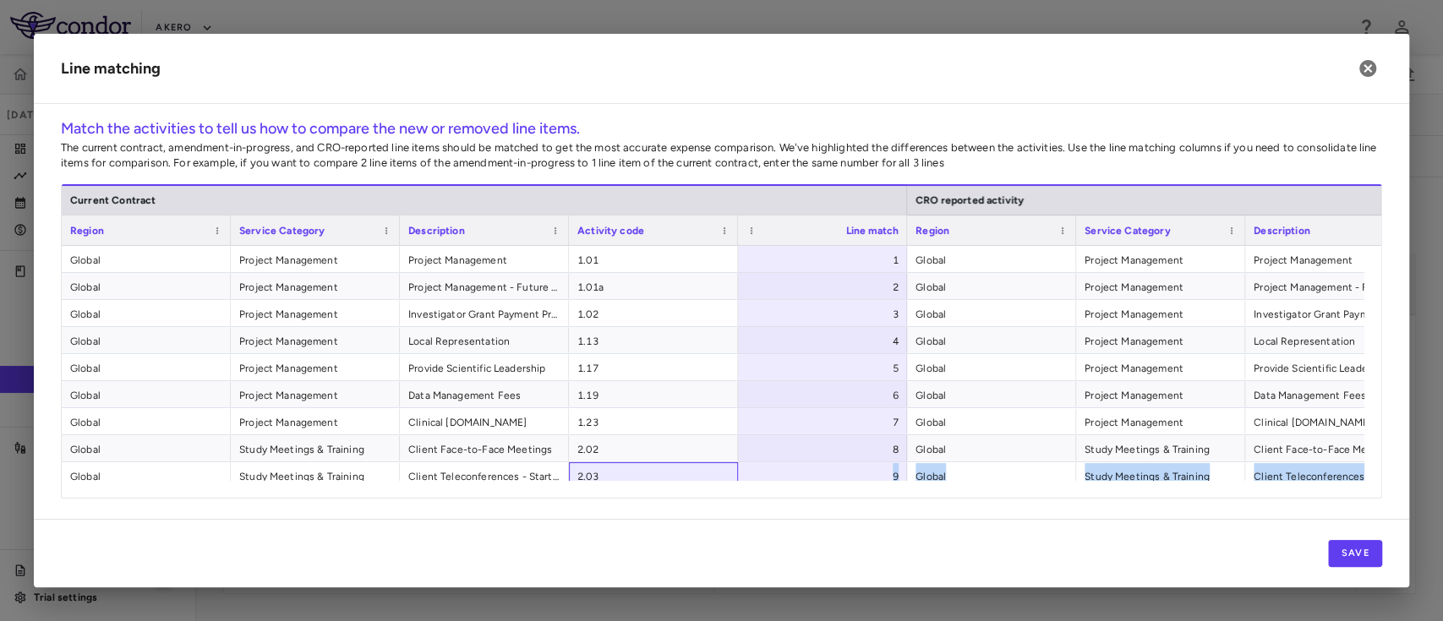
drag, startPoint x: 640, startPoint y: 479, endPoint x: 683, endPoint y: 490, distance: 44.5
click at [683, 490] on div "Current Contract CRO reported activity Region Service Category Description" at bounding box center [722, 341] width 1320 height 314
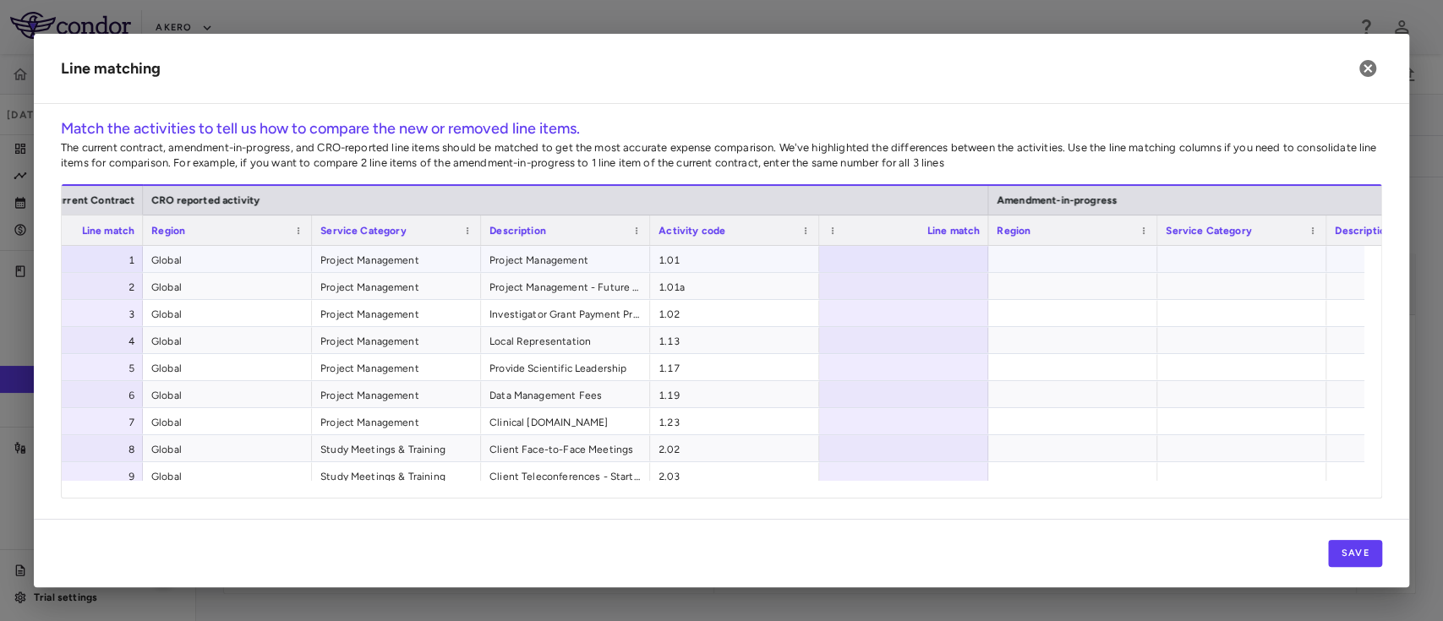
click at [1059, 267] on div at bounding box center [1072, 259] width 169 height 26
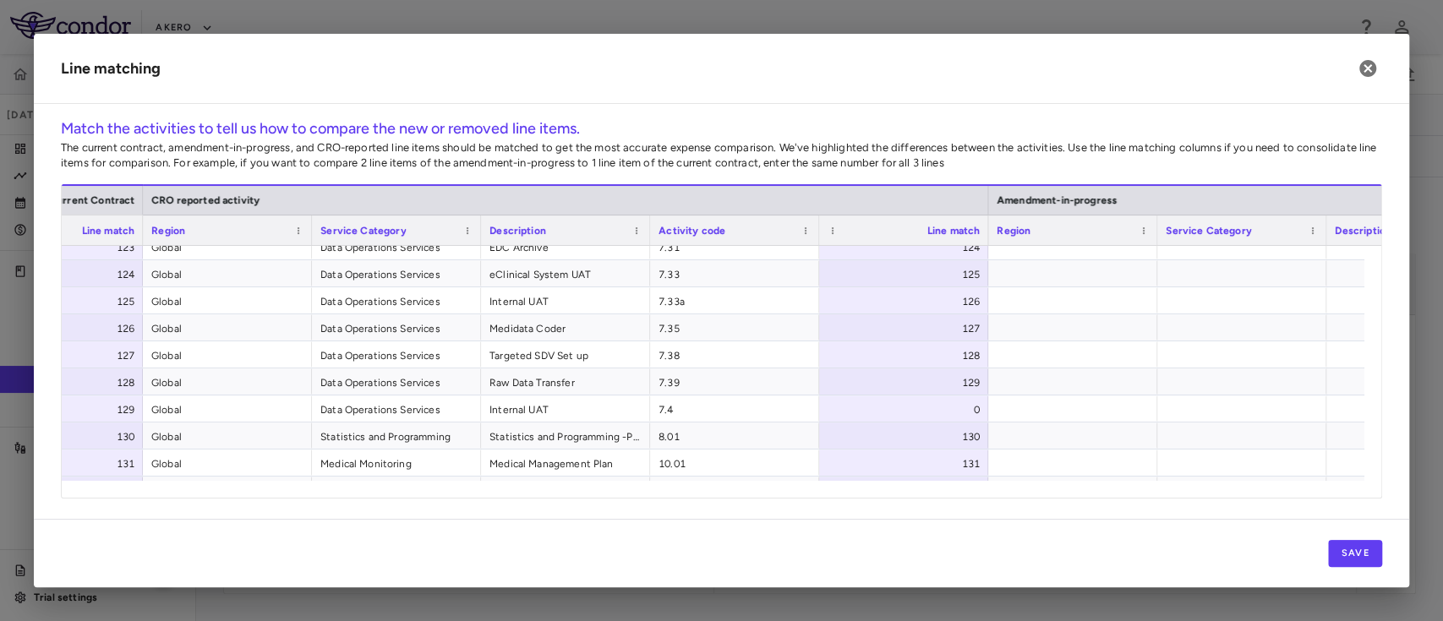
scroll to position [3335, 0]
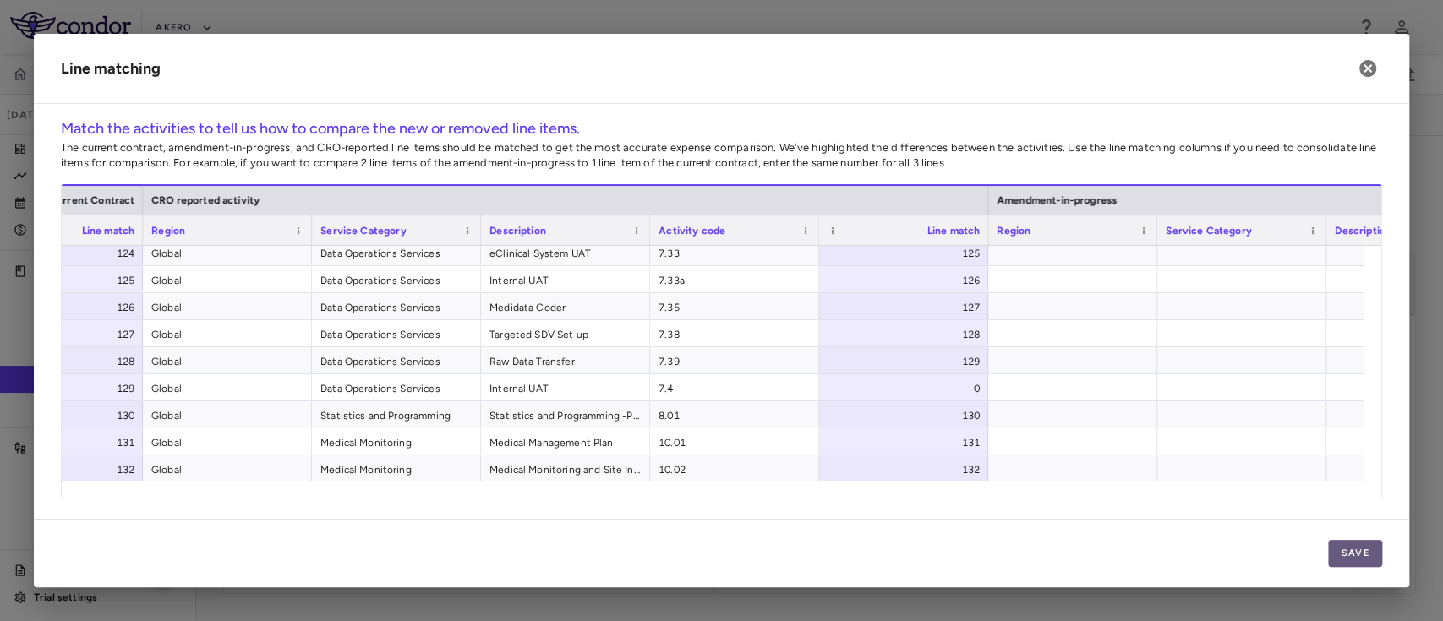
click at [1360, 552] on button "Save" at bounding box center [1355, 553] width 54 height 27
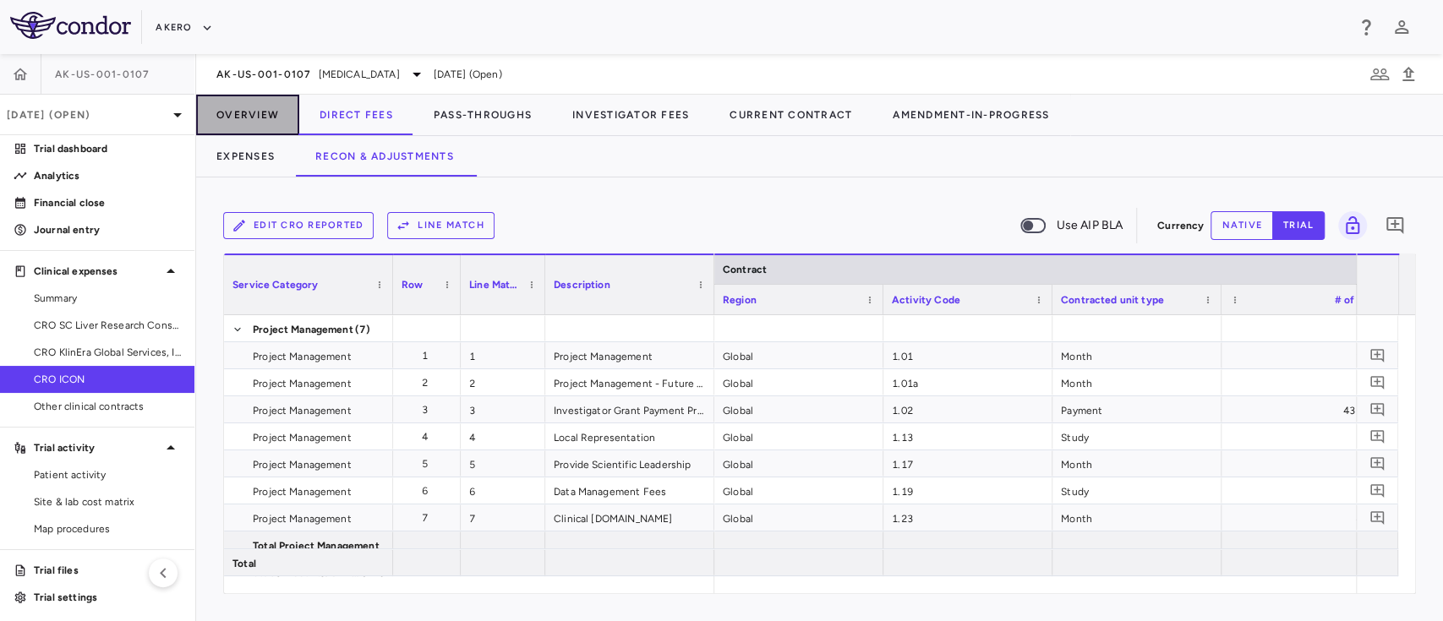
click at [250, 118] on button "Overview" at bounding box center [247, 115] width 103 height 41
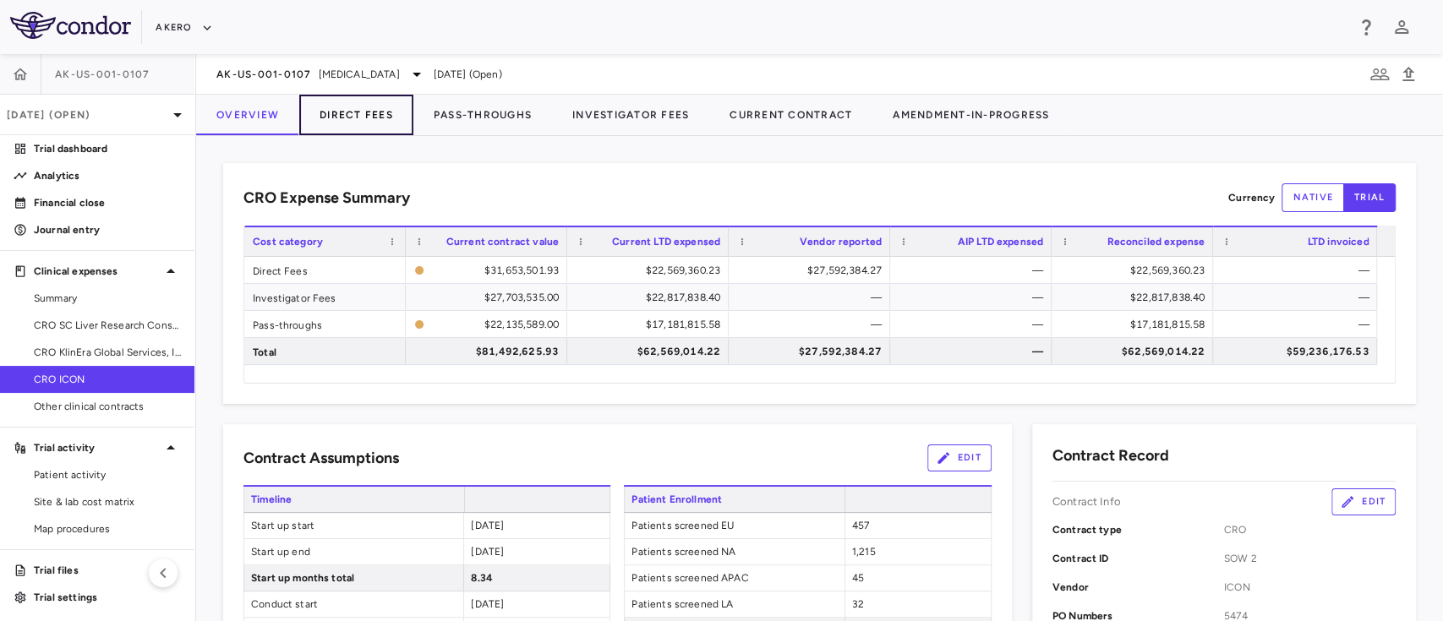
click at [347, 111] on button "Direct Fees" at bounding box center [356, 115] width 114 height 41
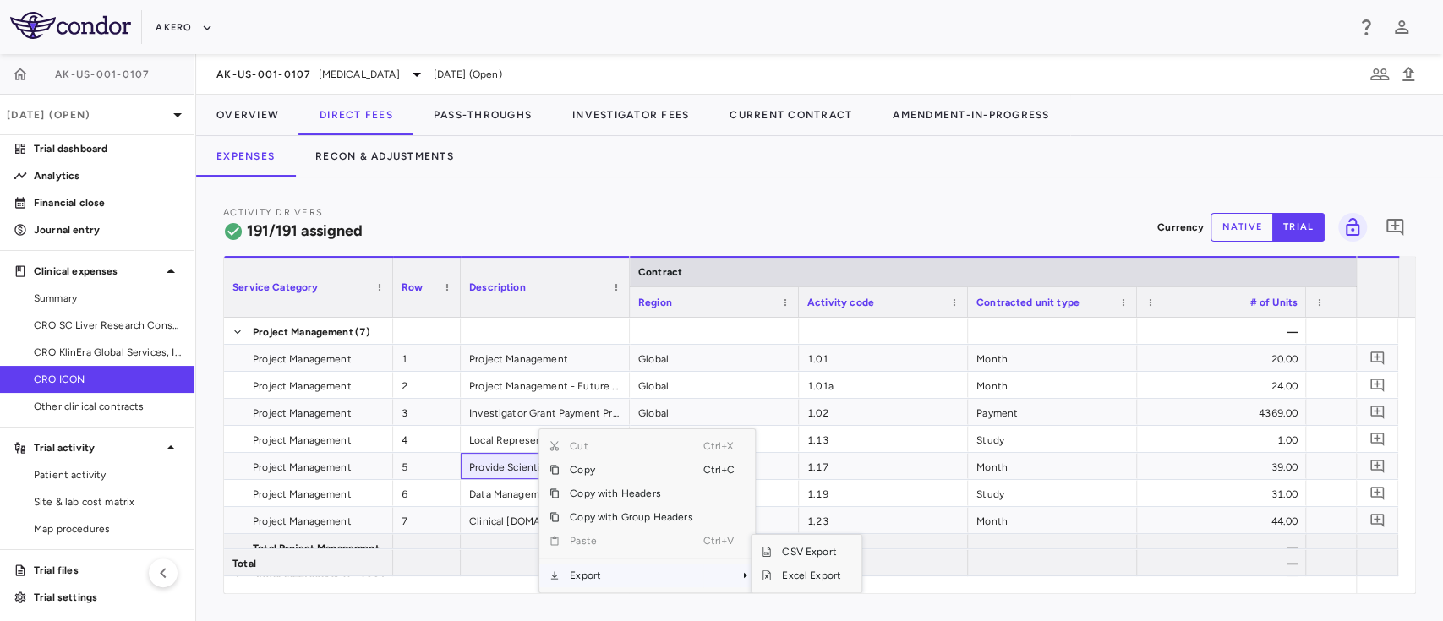
click at [609, 574] on span "Export" at bounding box center [631, 576] width 143 height 24
click at [789, 566] on span "Excel Export" at bounding box center [811, 576] width 79 height 24
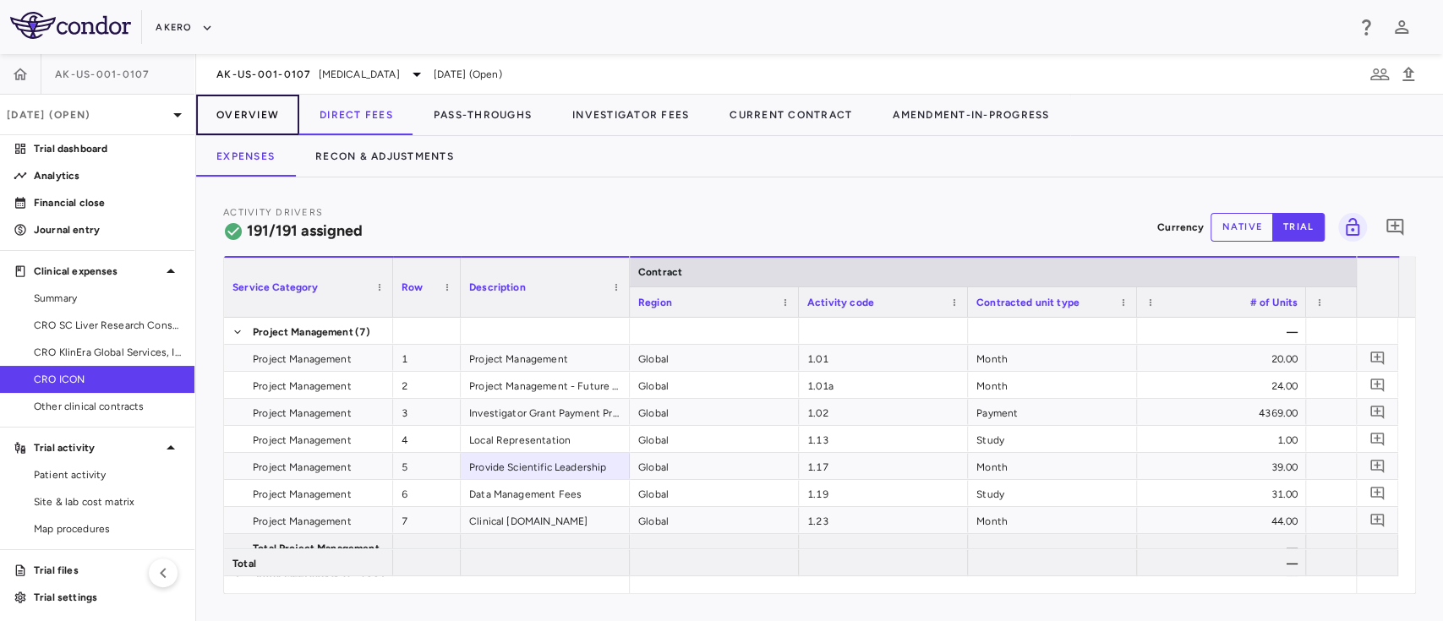
click at [257, 124] on button "Overview" at bounding box center [247, 115] width 103 height 41
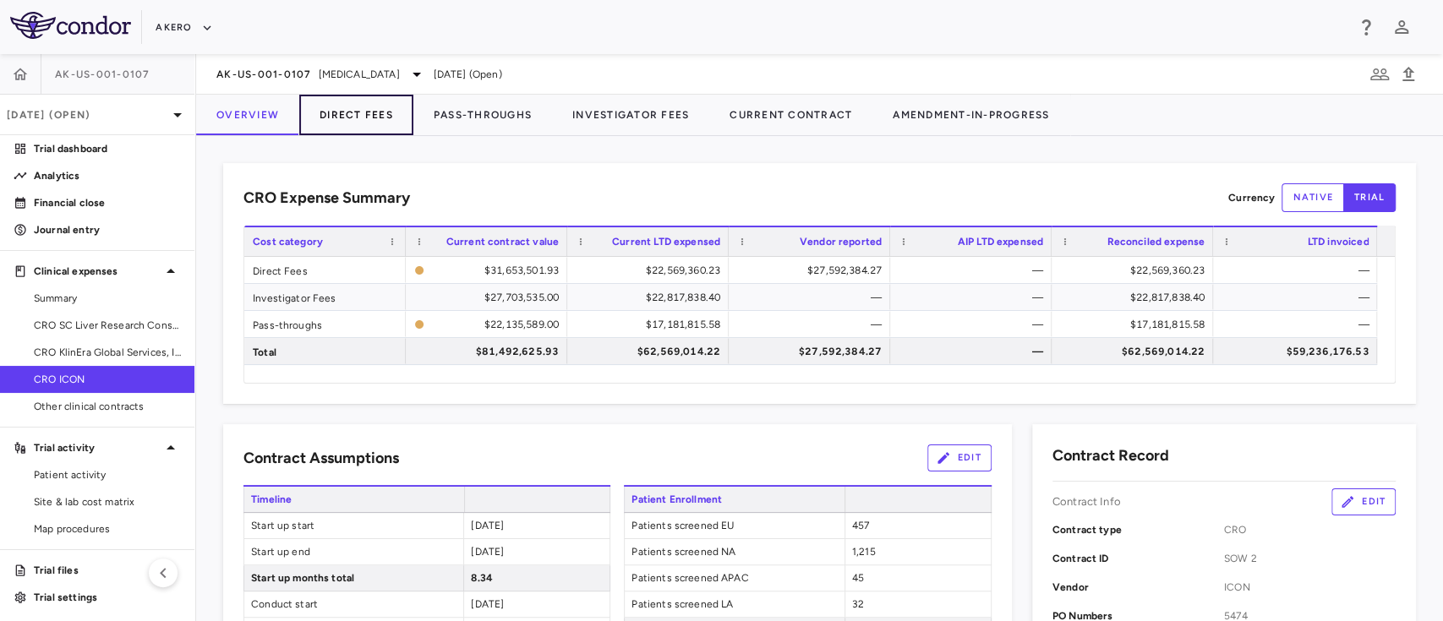
click at [348, 115] on button "Direct Fees" at bounding box center [356, 115] width 114 height 41
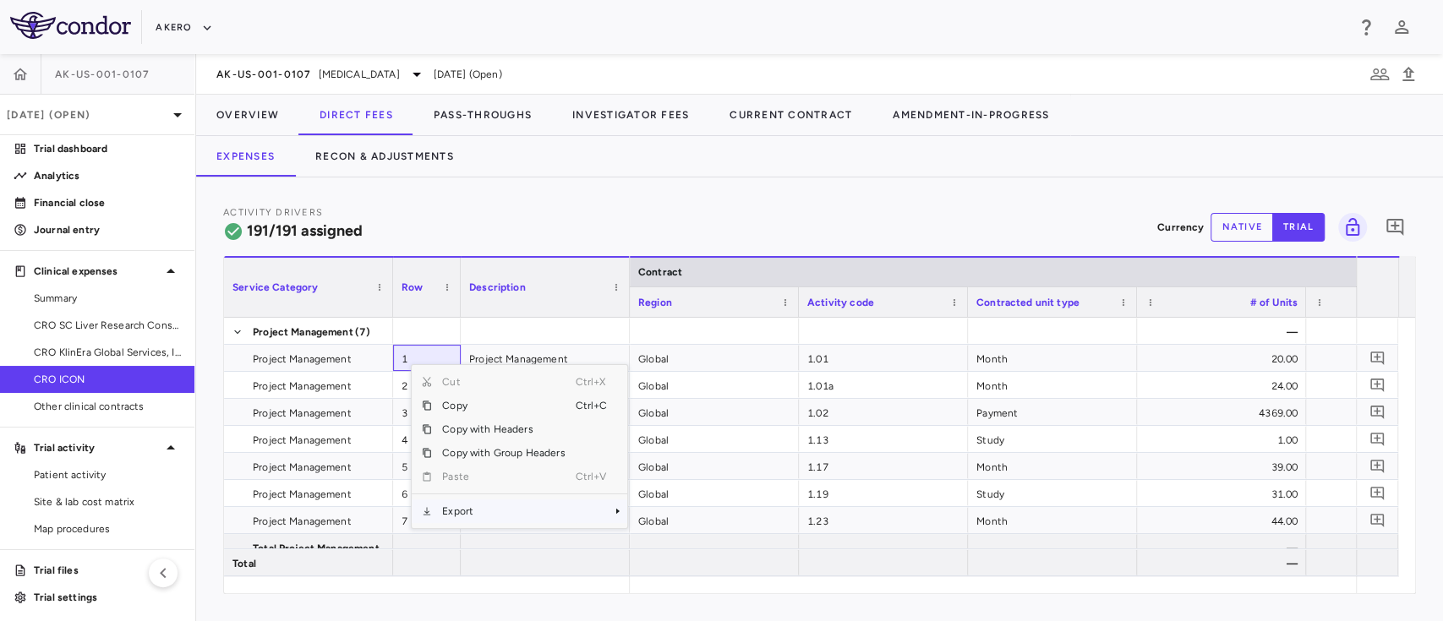
click at [454, 511] on span "Export" at bounding box center [503, 512] width 143 height 24
click at [658, 546] on span "Excel Export" at bounding box center [683, 541] width 79 height 24
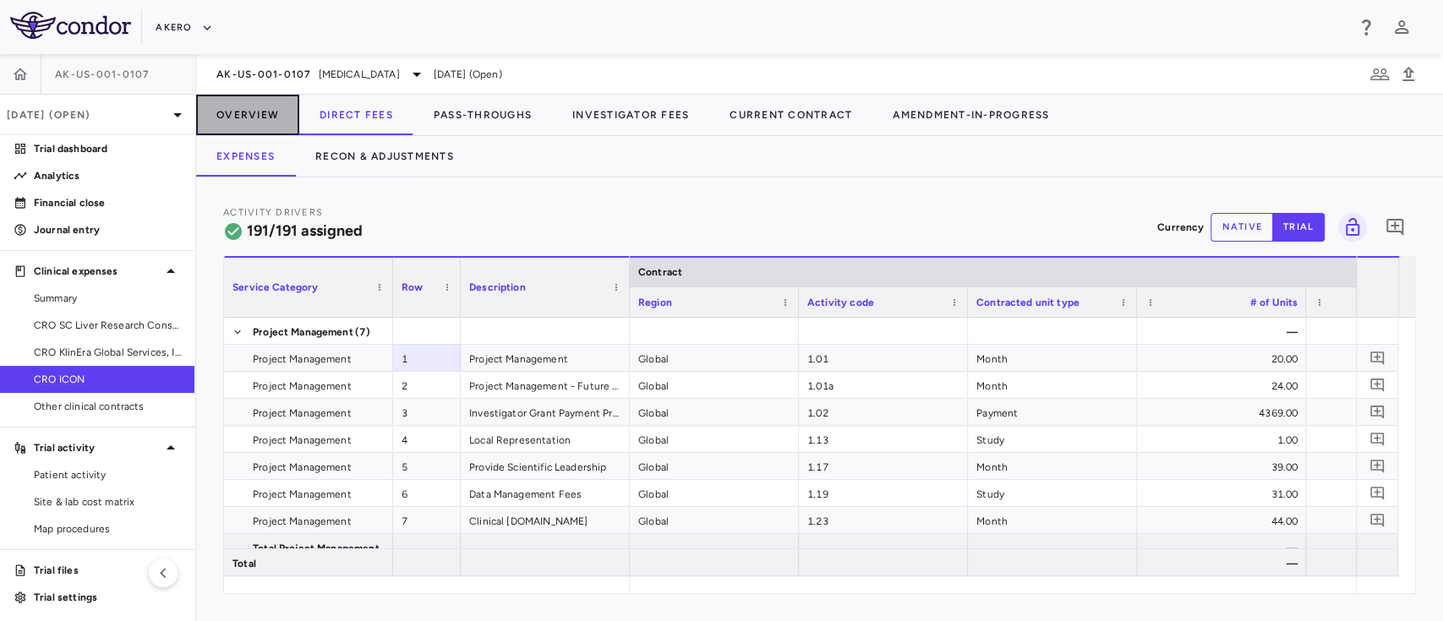
click at [229, 115] on button "Overview" at bounding box center [247, 115] width 103 height 41
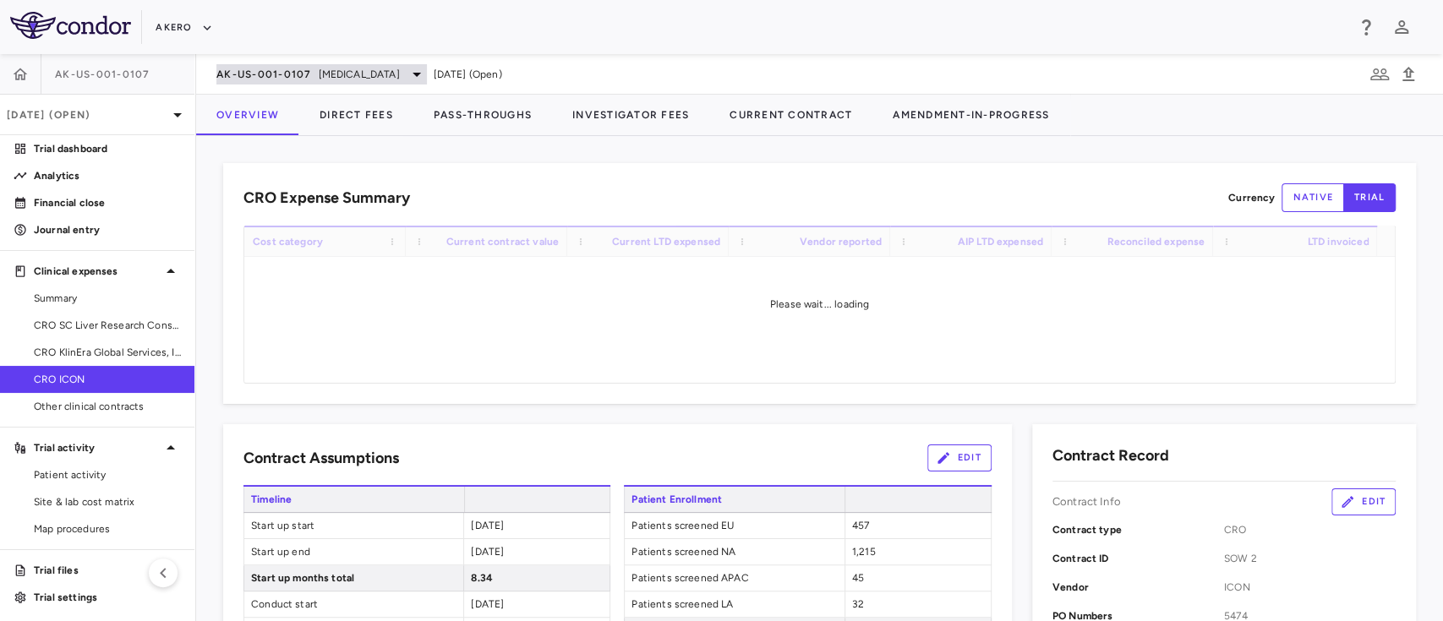
click at [369, 76] on span "[MEDICAL_DATA]" at bounding box center [359, 74] width 81 height 15
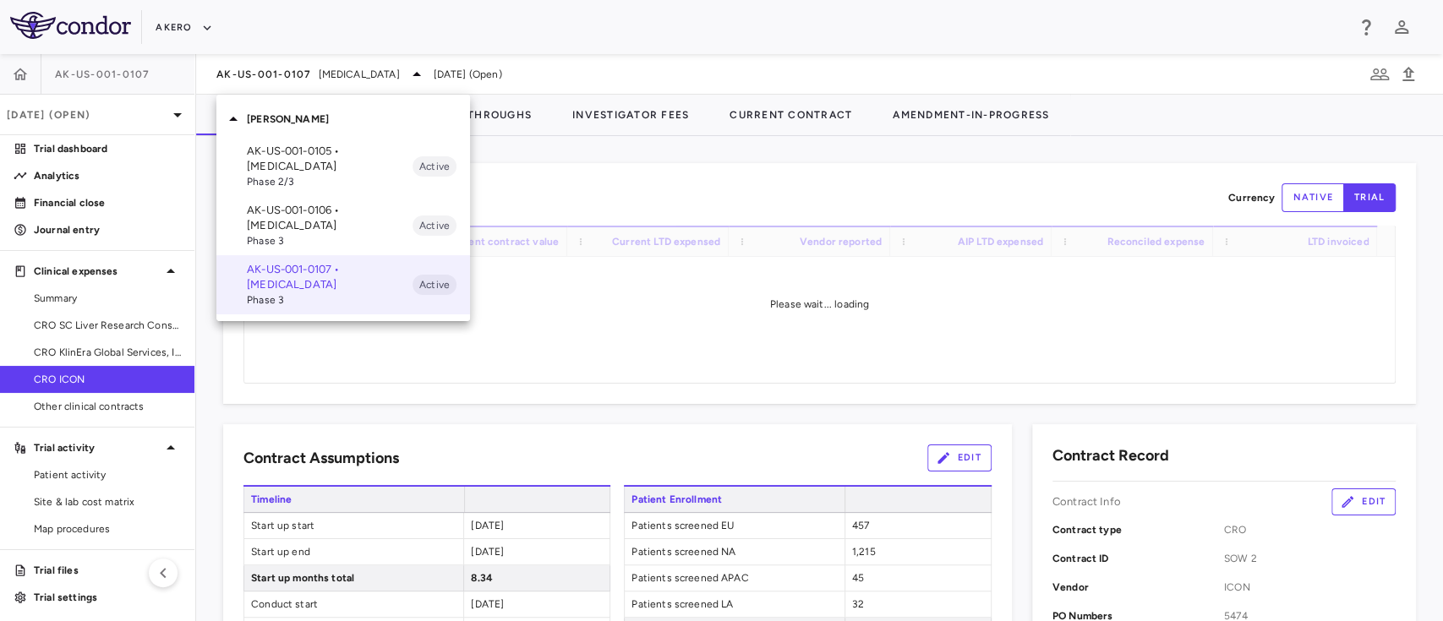
click at [588, 230] on div at bounding box center [721, 310] width 1443 height 621
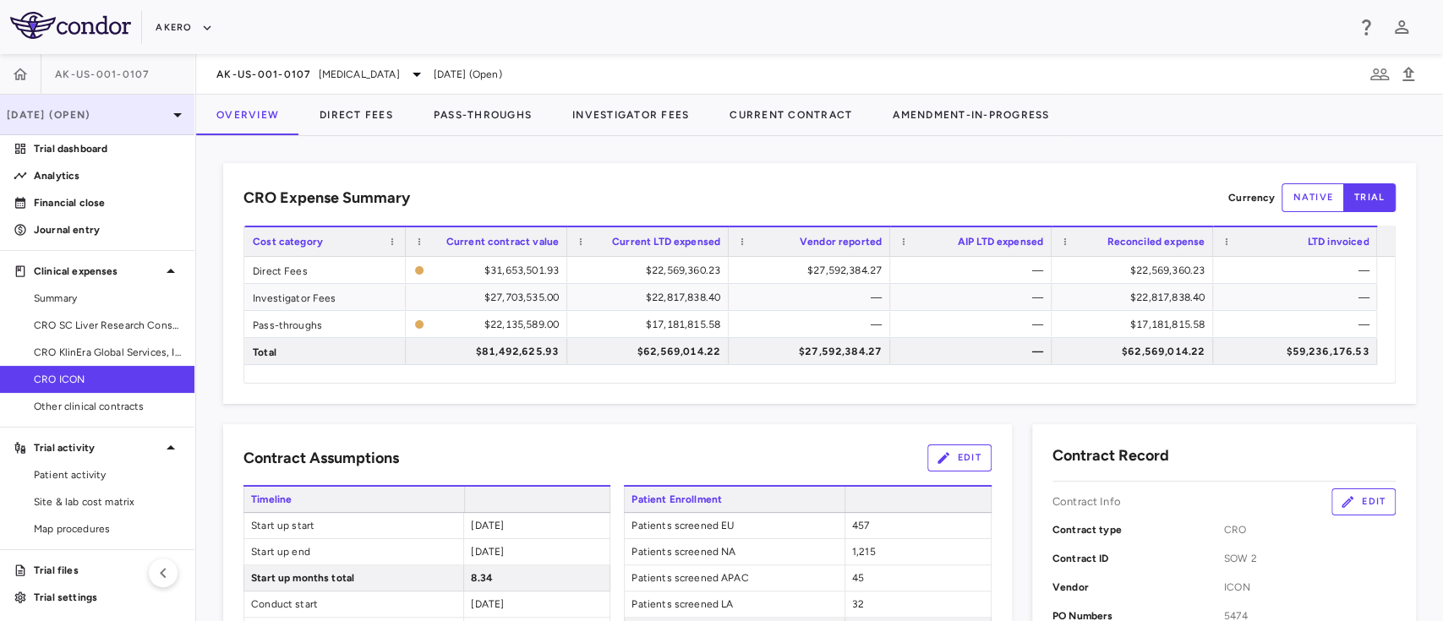
click at [129, 114] on p "[DATE] (Open)" at bounding box center [87, 114] width 161 height 15
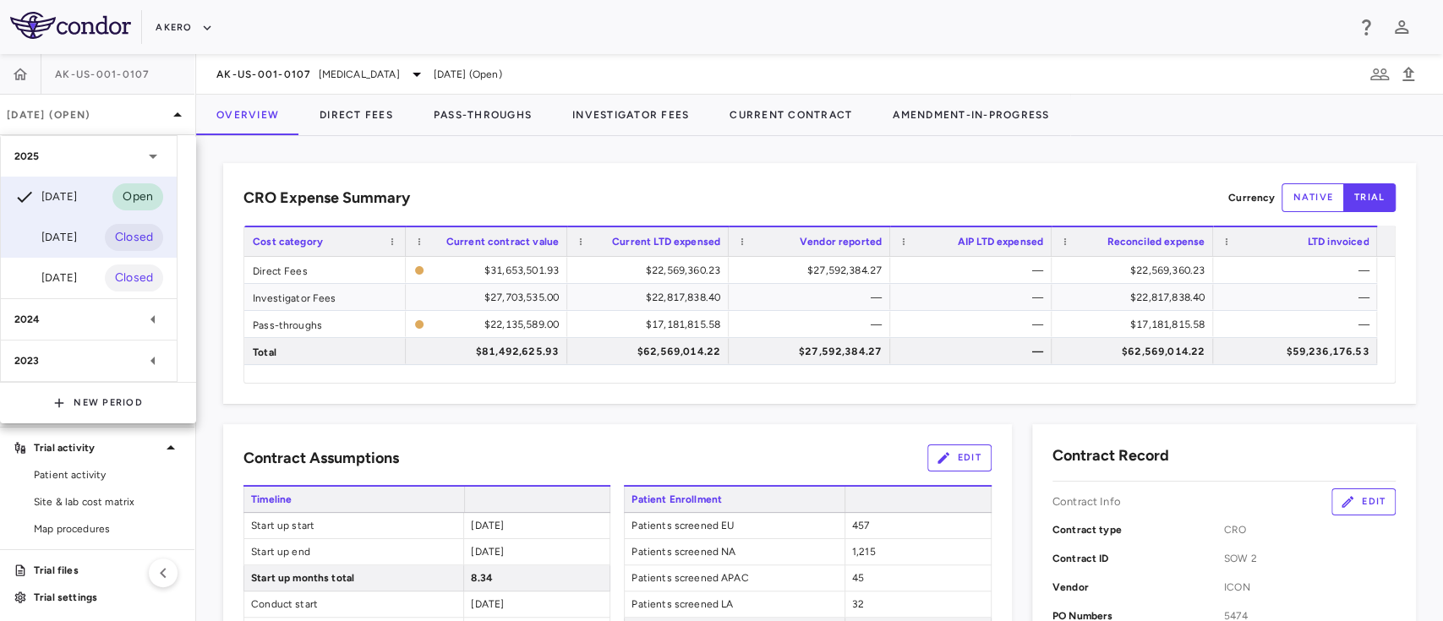
click at [68, 240] on div "Jun 2025" at bounding box center [45, 237] width 63 height 20
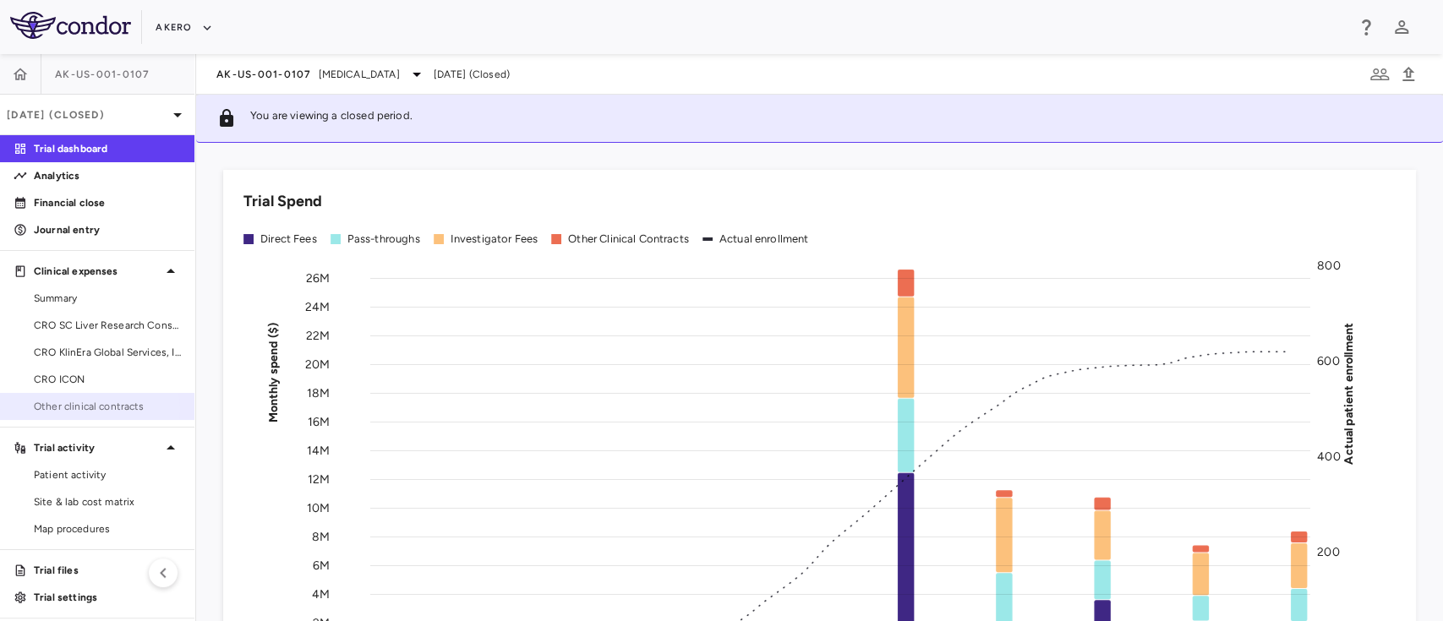
click at [88, 409] on span "Other clinical contracts" at bounding box center [107, 406] width 147 height 15
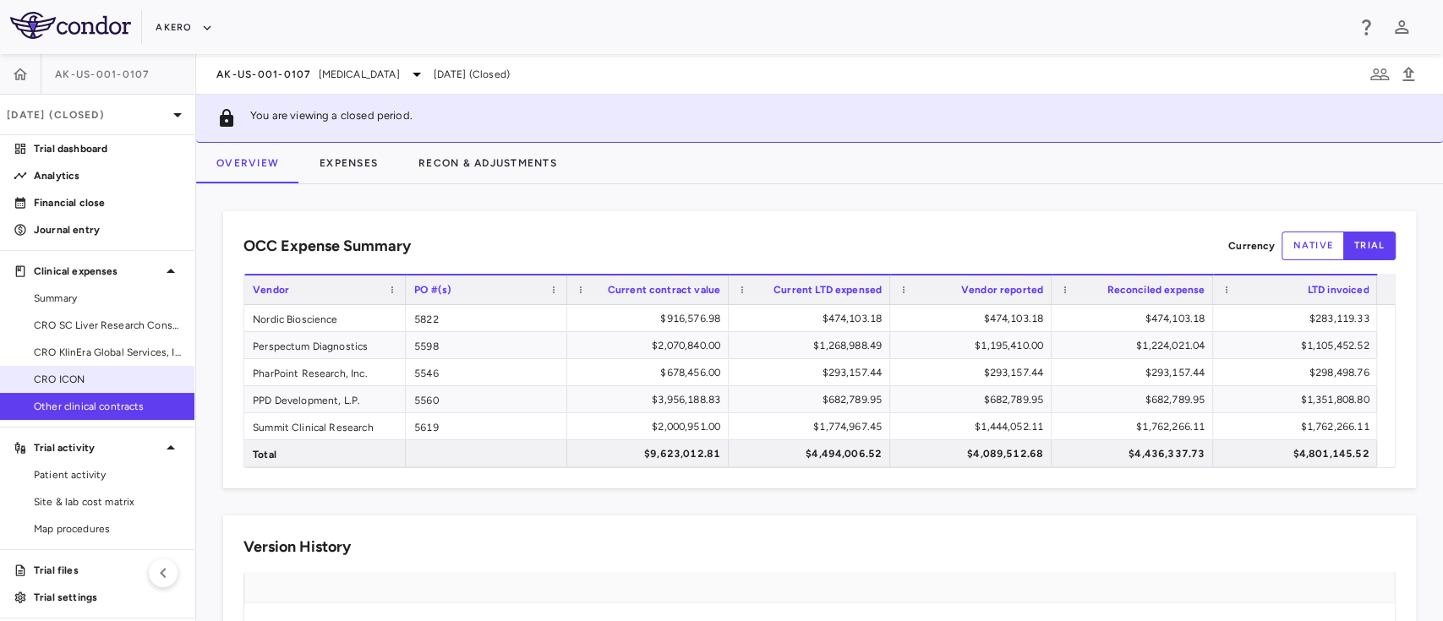
click at [70, 372] on span "CRO ICON" at bounding box center [107, 379] width 147 height 15
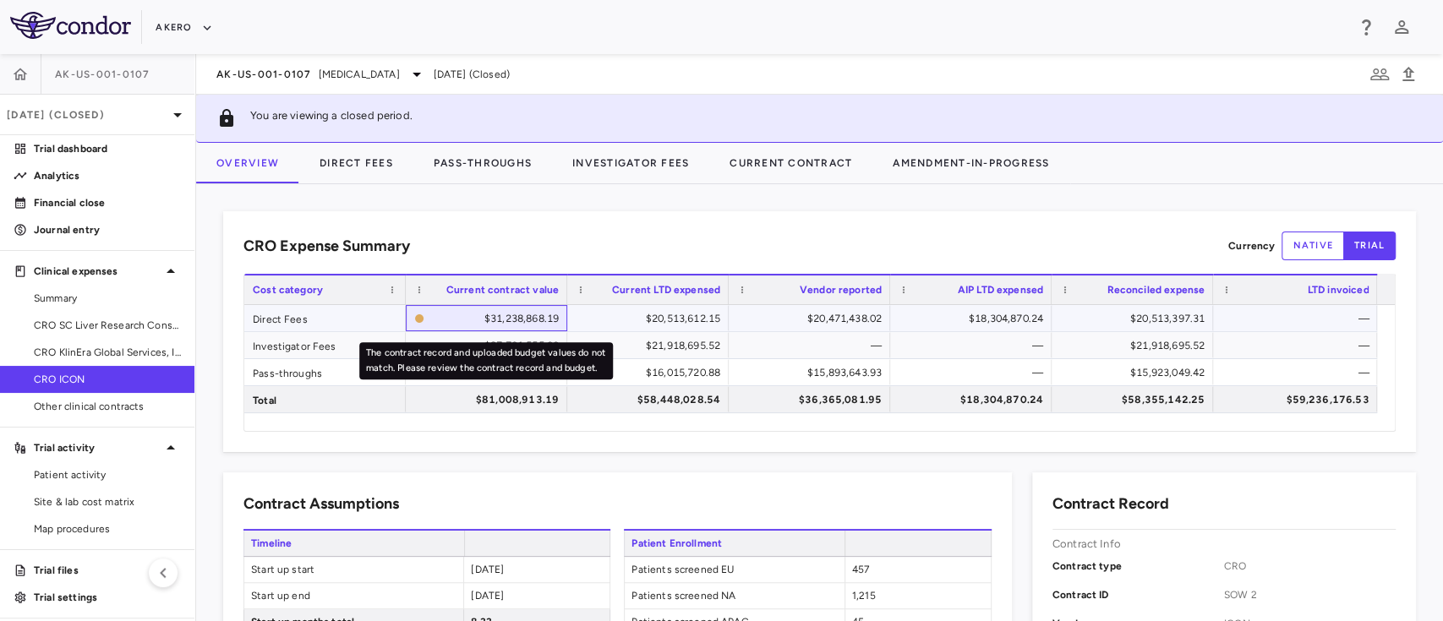
click at [519, 321] on div "$31,238,868.19" at bounding box center [495, 318] width 128 height 27
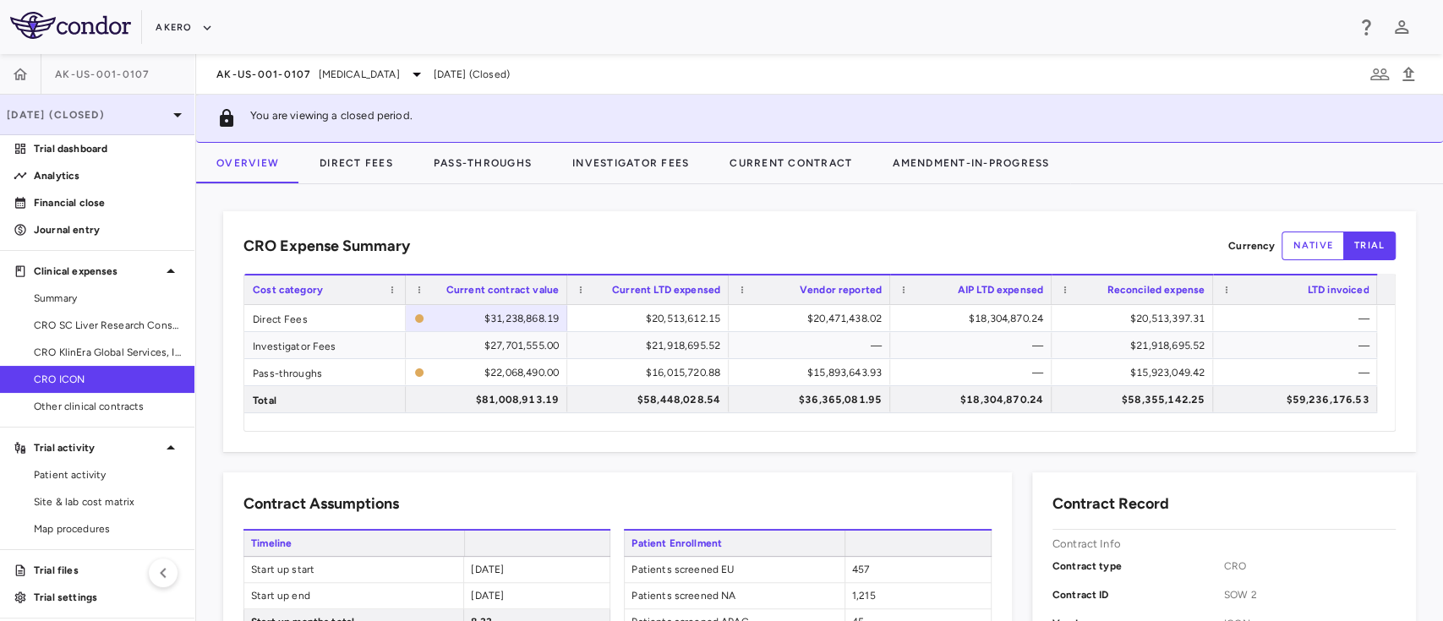
click at [113, 103] on div "Jun 2025 (Closed)" at bounding box center [97, 115] width 194 height 41
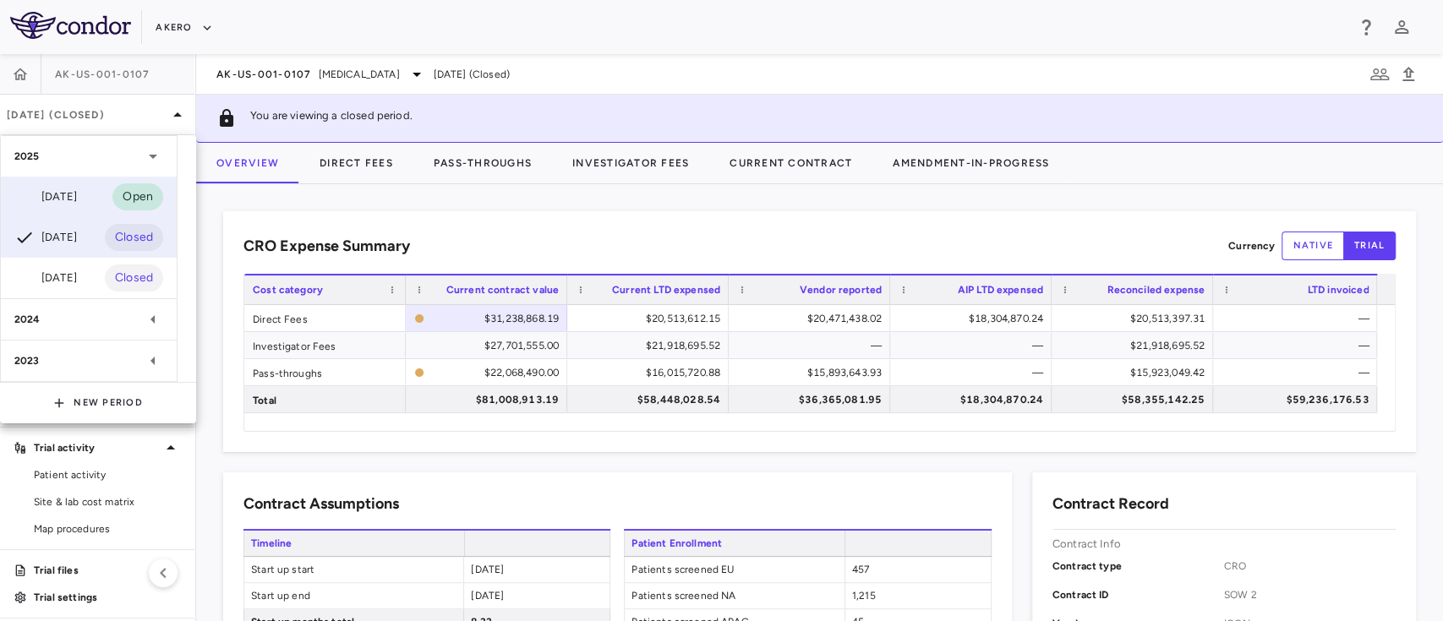
click at [111, 197] on div "Sep 2025 Open" at bounding box center [89, 197] width 176 height 41
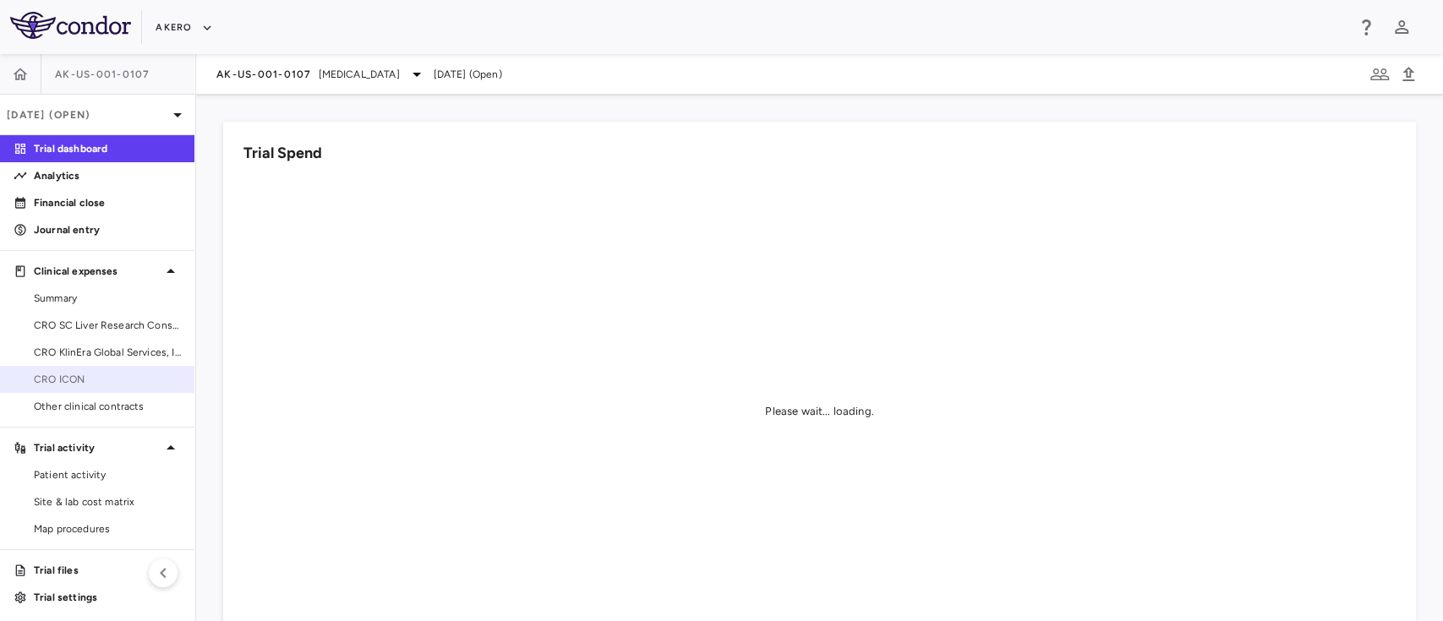
click at [75, 381] on span "CRO ICON" at bounding box center [107, 379] width 147 height 15
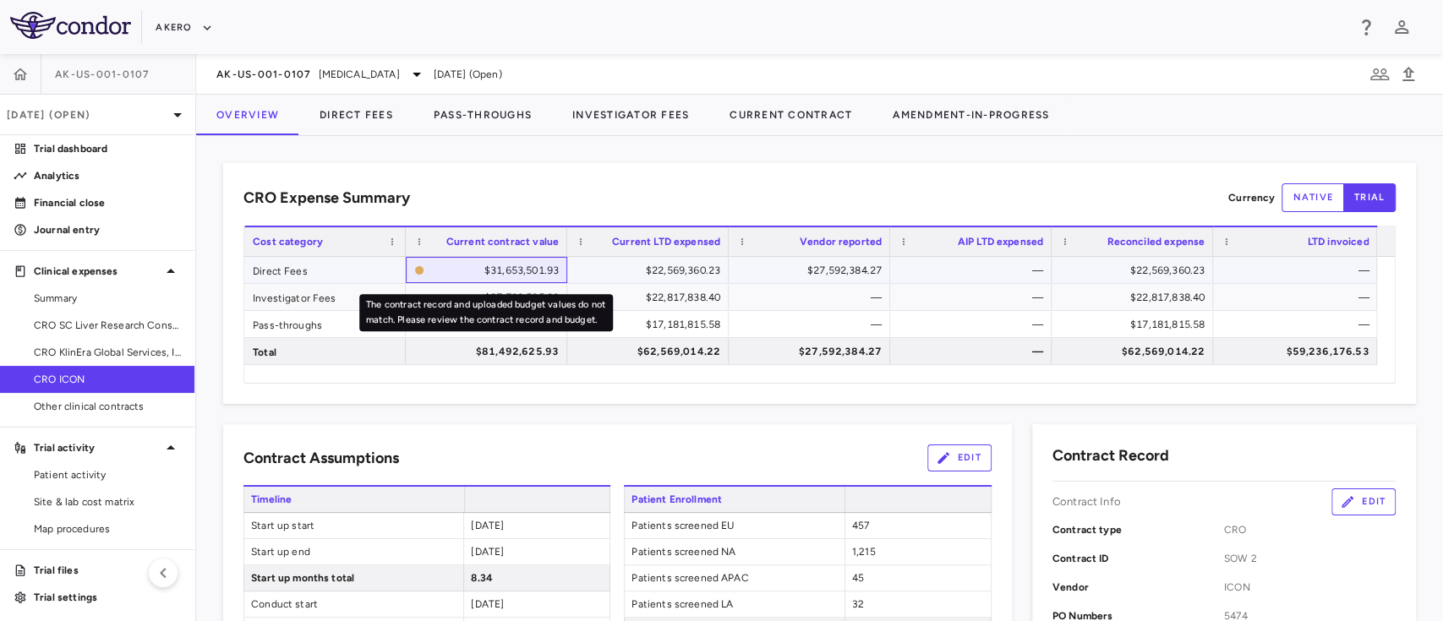
click at [482, 267] on div "$31,653,501.93" at bounding box center [495, 270] width 128 height 27
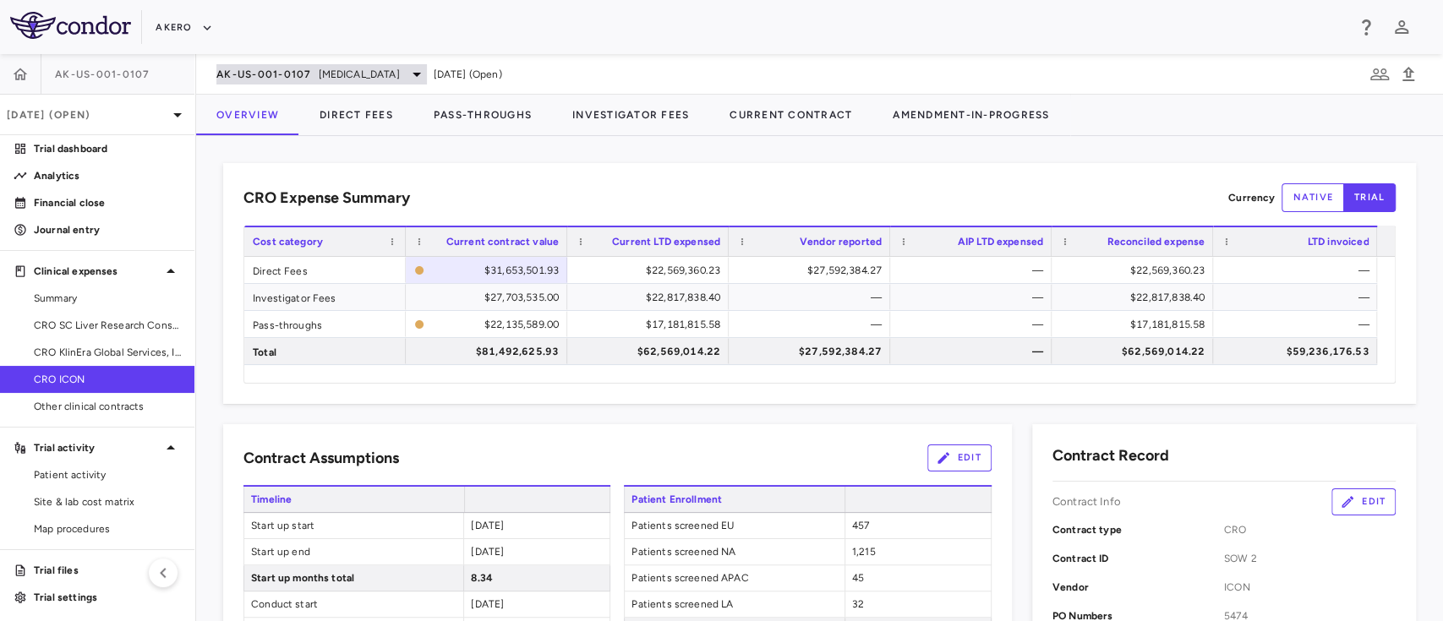
click at [341, 73] on span "[MEDICAL_DATA]" at bounding box center [359, 74] width 81 height 15
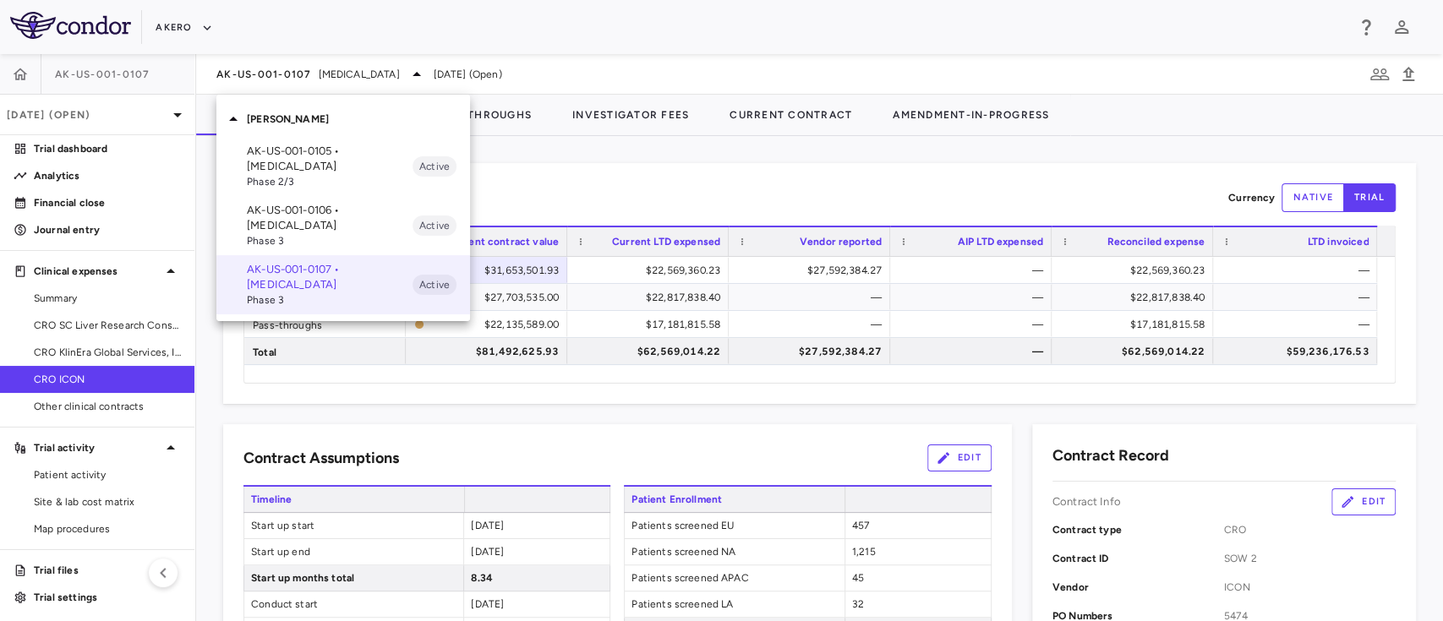
click at [274, 397] on div at bounding box center [721, 310] width 1443 height 621
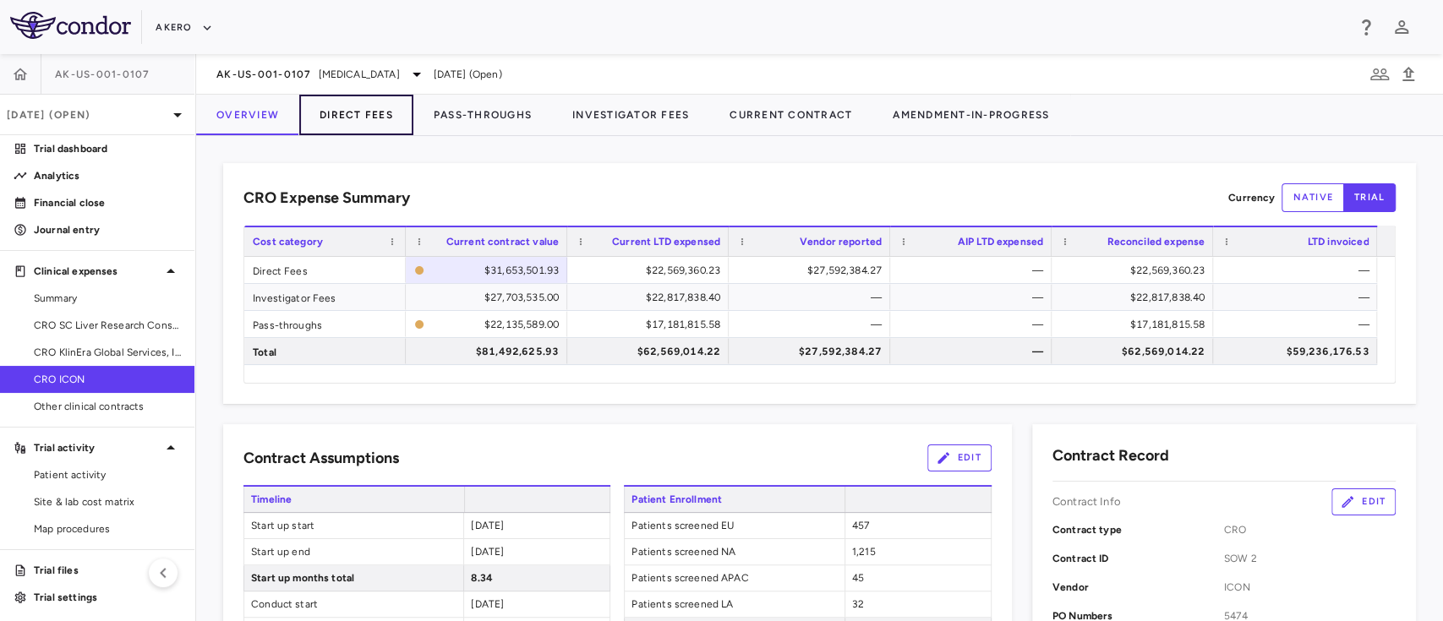
click at [379, 110] on button "Direct Fees" at bounding box center [356, 115] width 114 height 41
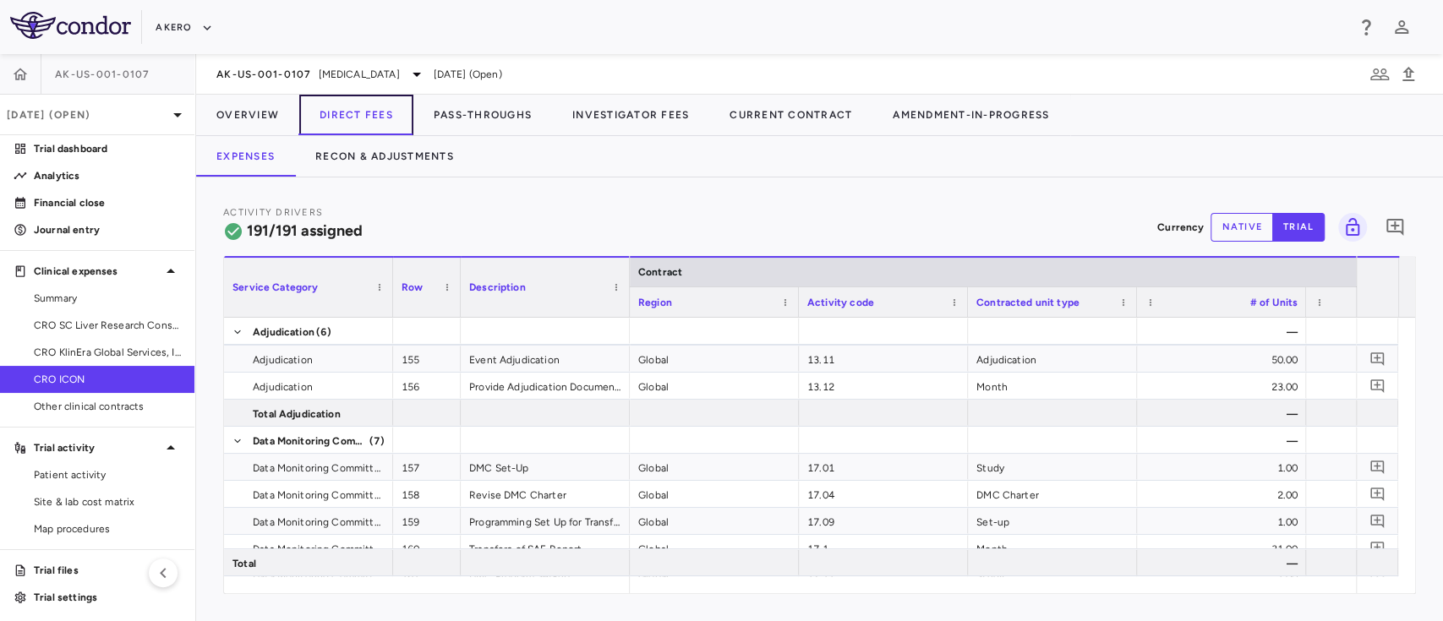
scroll to position [0, 818]
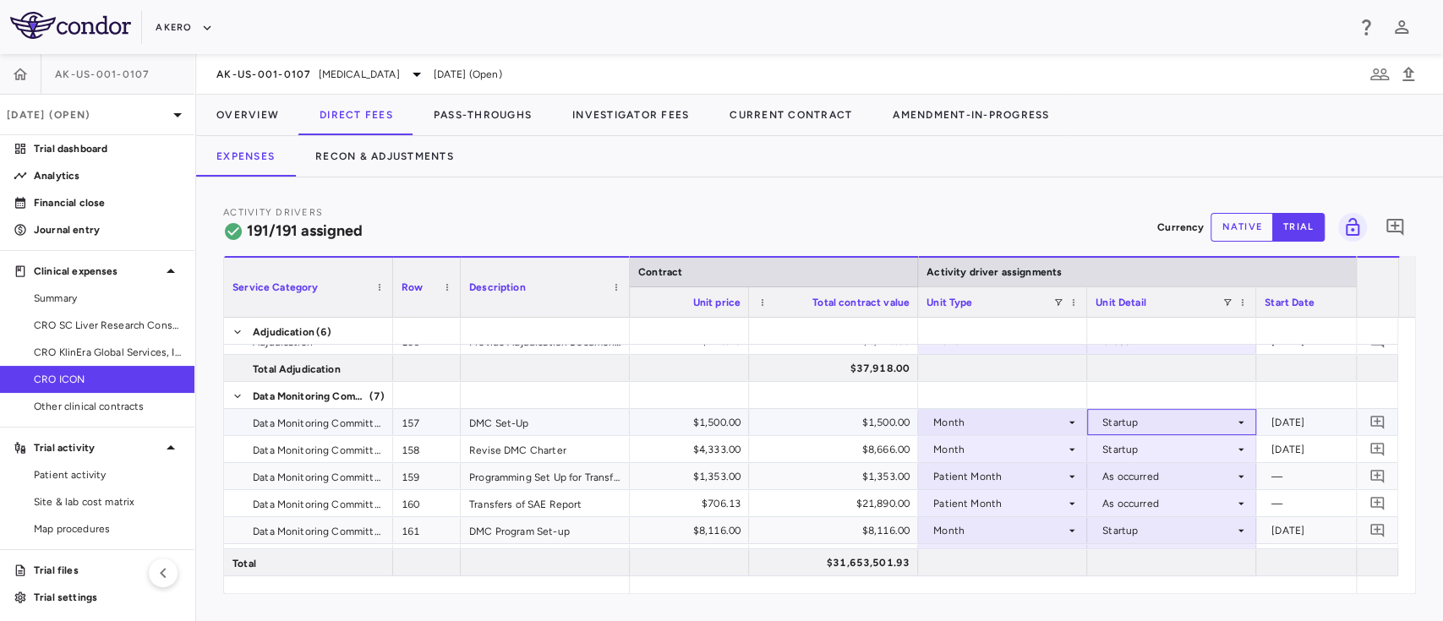
click at [1143, 427] on div "Startup" at bounding box center [1169, 422] width 132 height 27
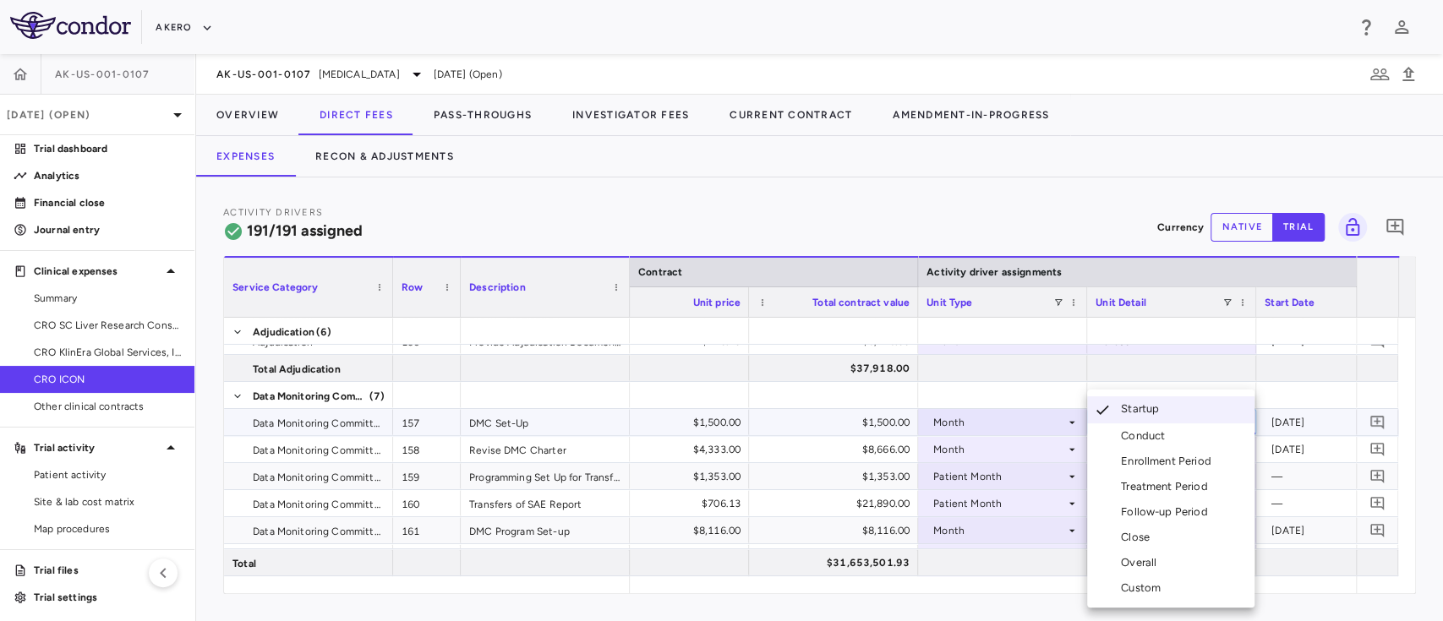
click at [1153, 588] on div "Custom" at bounding box center [1144, 588] width 47 height 15
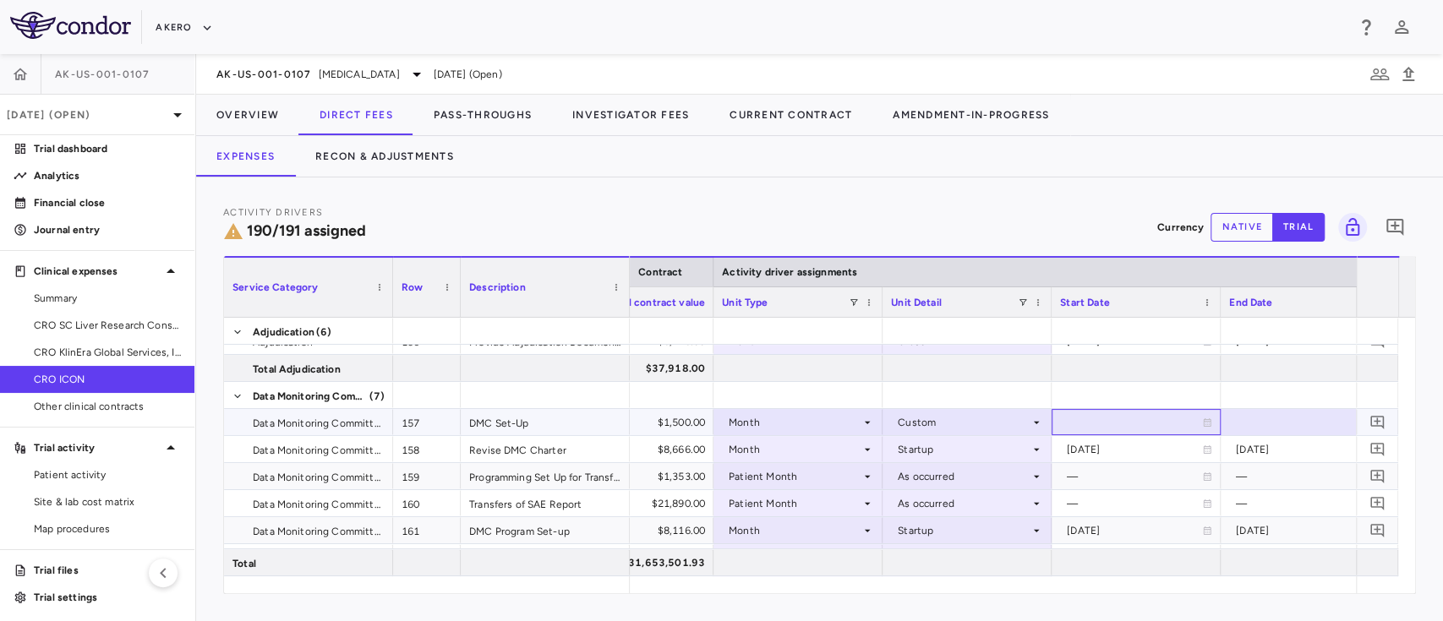
click at [1075, 430] on div at bounding box center [1136, 422] width 152 height 25
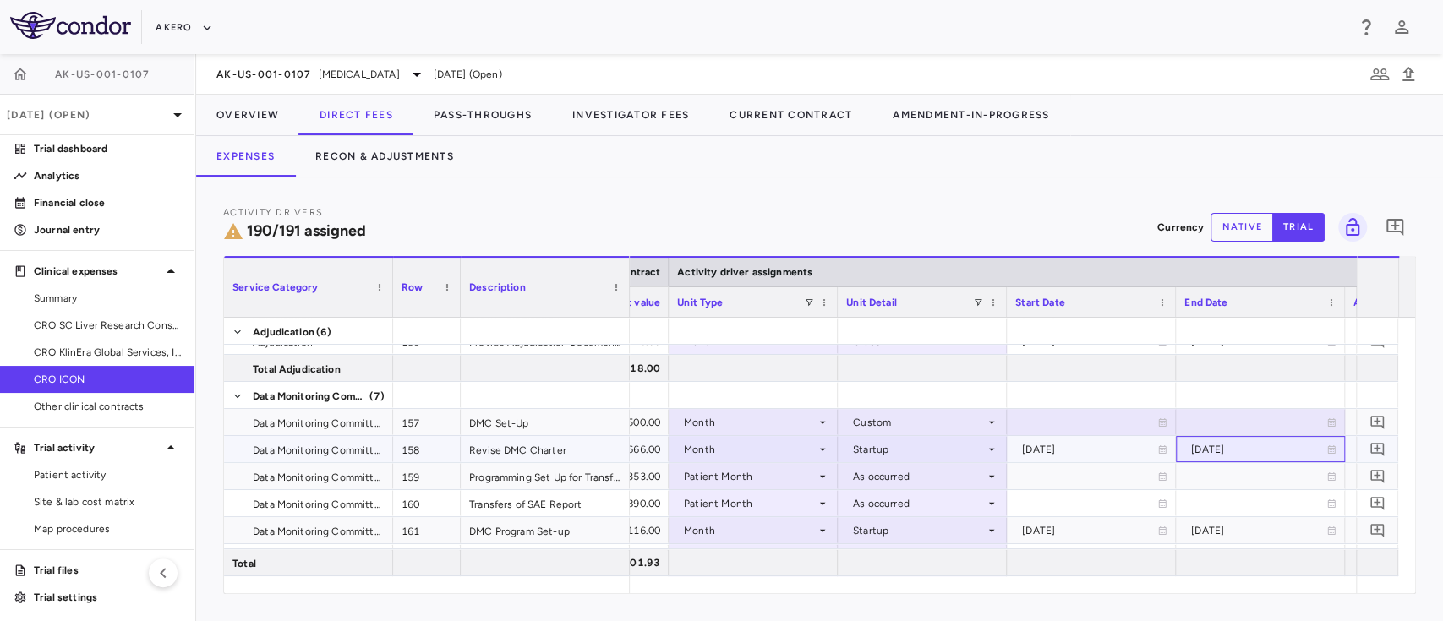
click at [1224, 448] on div "[DATE]" at bounding box center [1258, 449] width 135 height 27
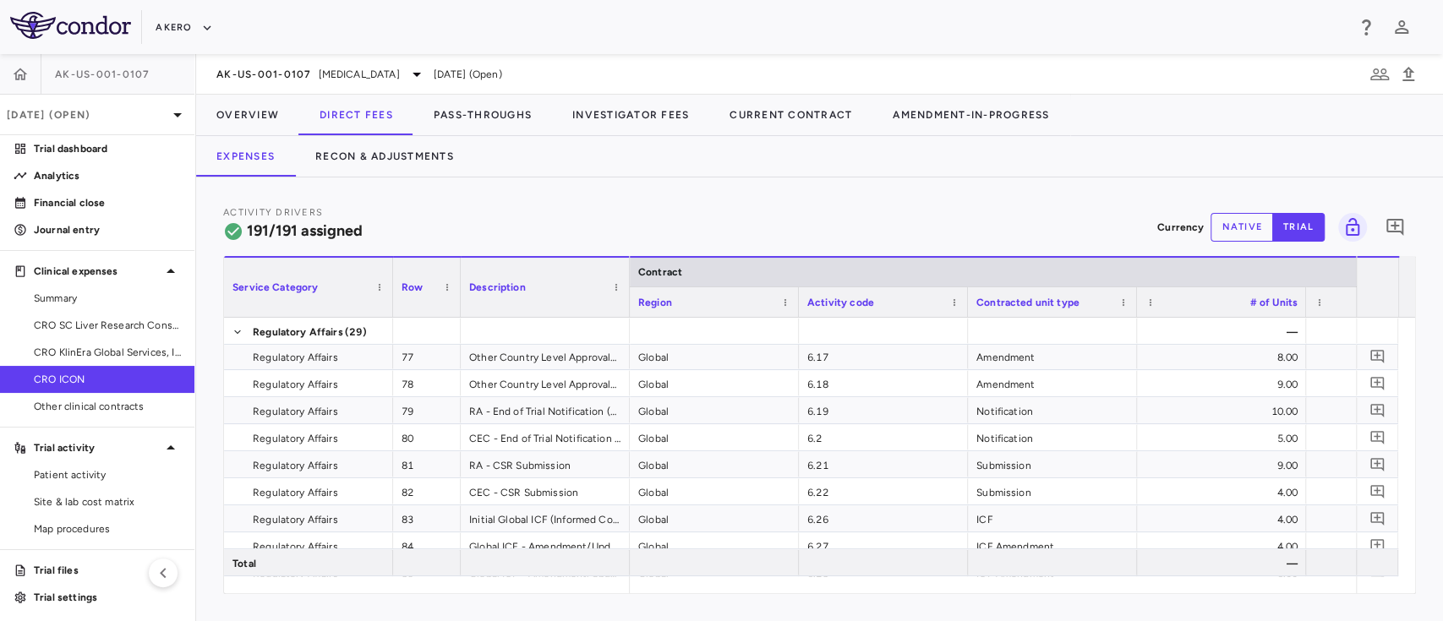
scroll to position [2207, 0]
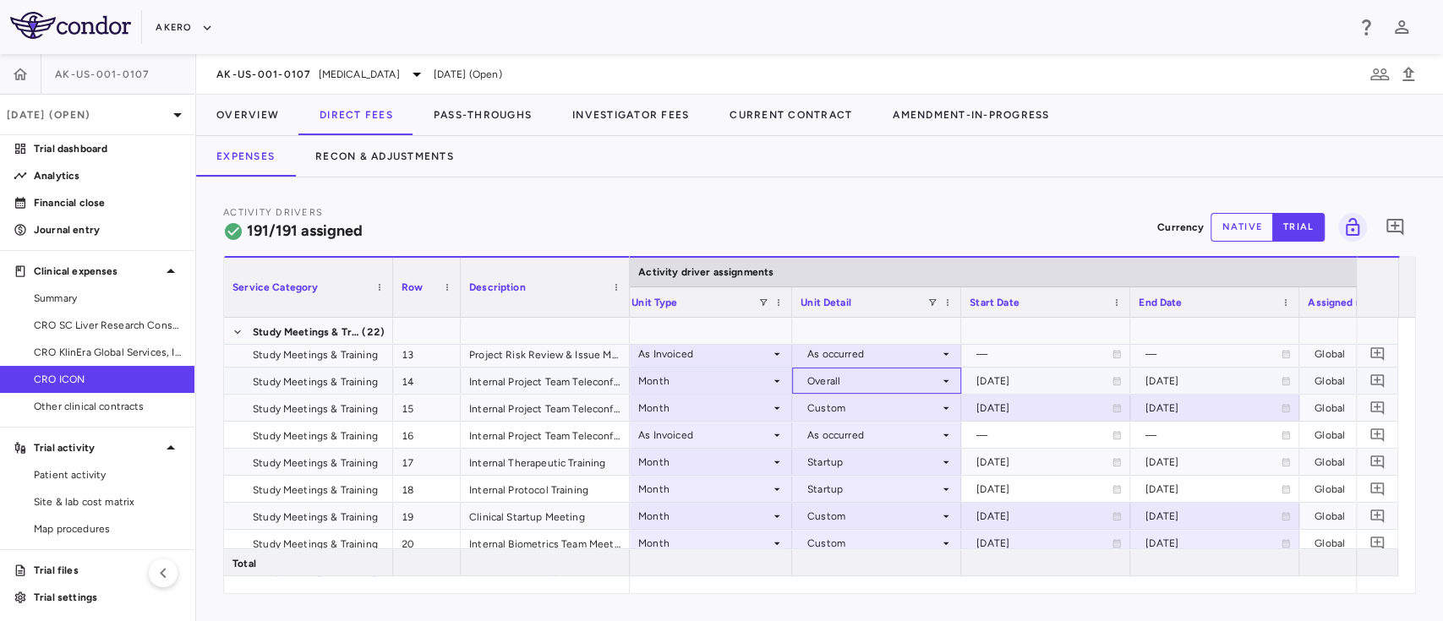
click at [919, 387] on div "Overall" at bounding box center [873, 381] width 132 height 27
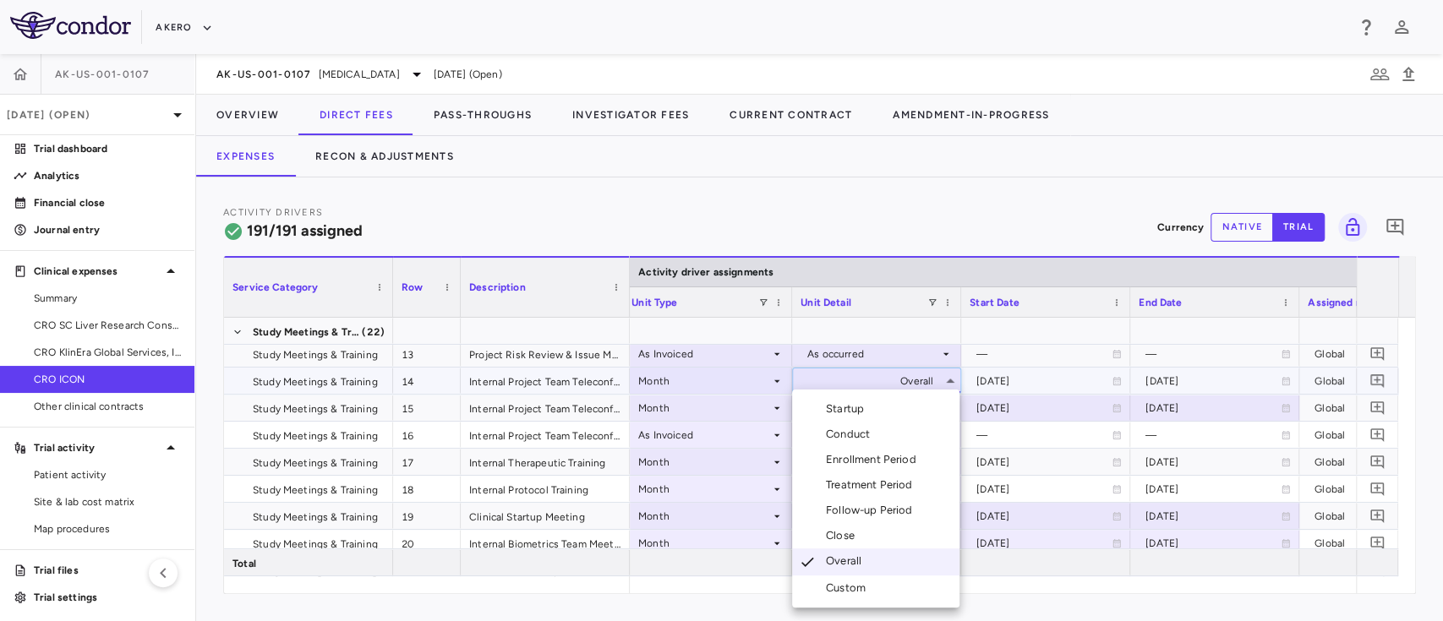
click at [865, 594] on div "Custom" at bounding box center [849, 588] width 47 height 15
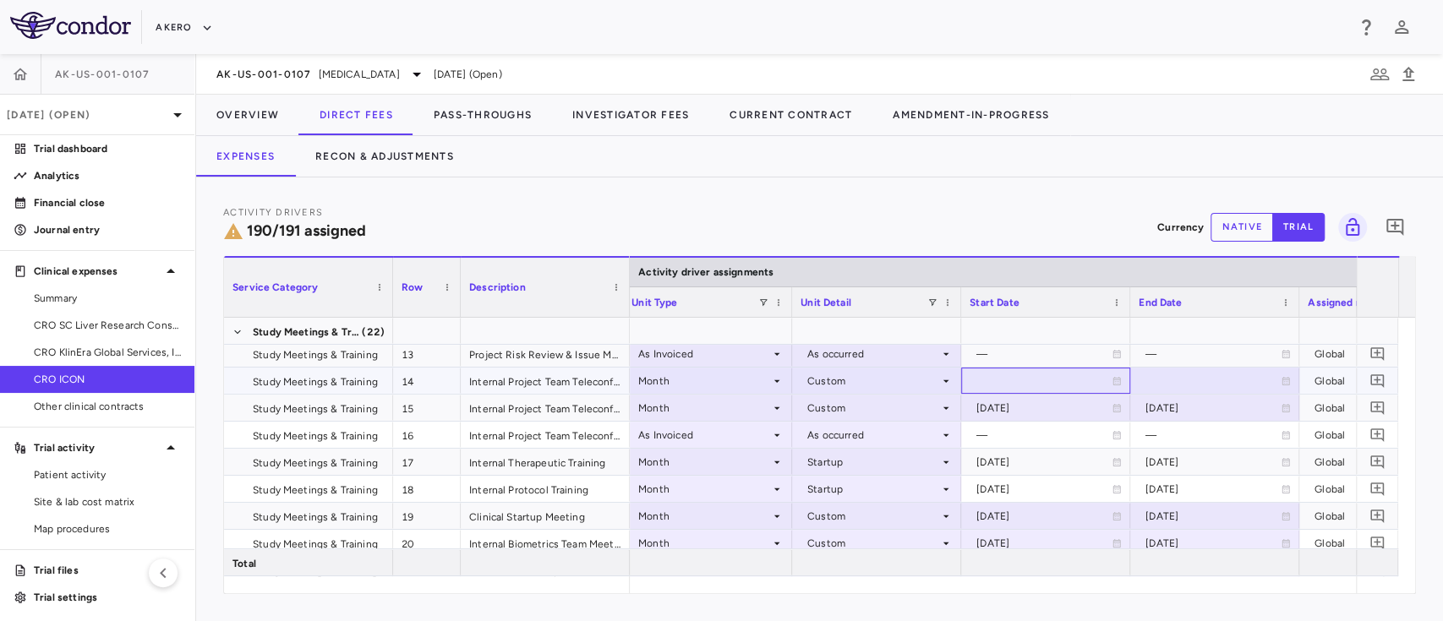
click at [1044, 380] on div at bounding box center [1046, 381] width 152 height 25
click at [1199, 375] on div at bounding box center [1215, 381] width 152 height 25
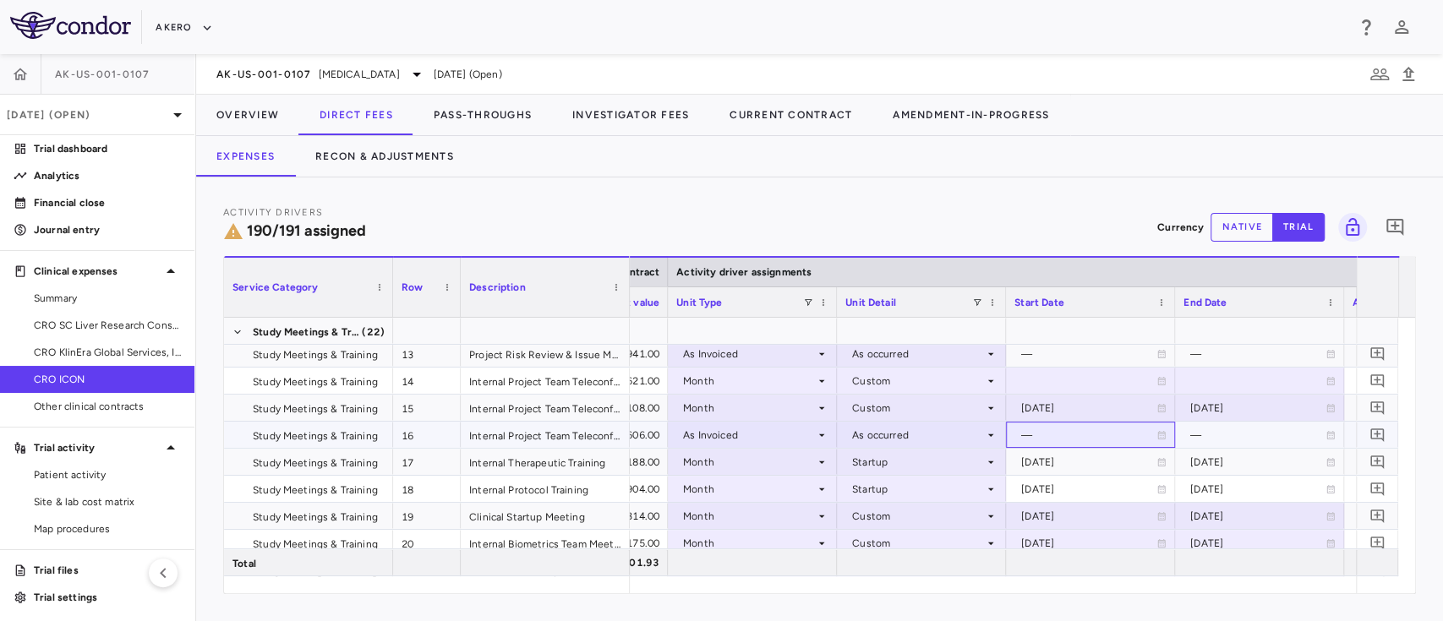
click at [1149, 439] on div "—" at bounding box center [1088, 435] width 135 height 27
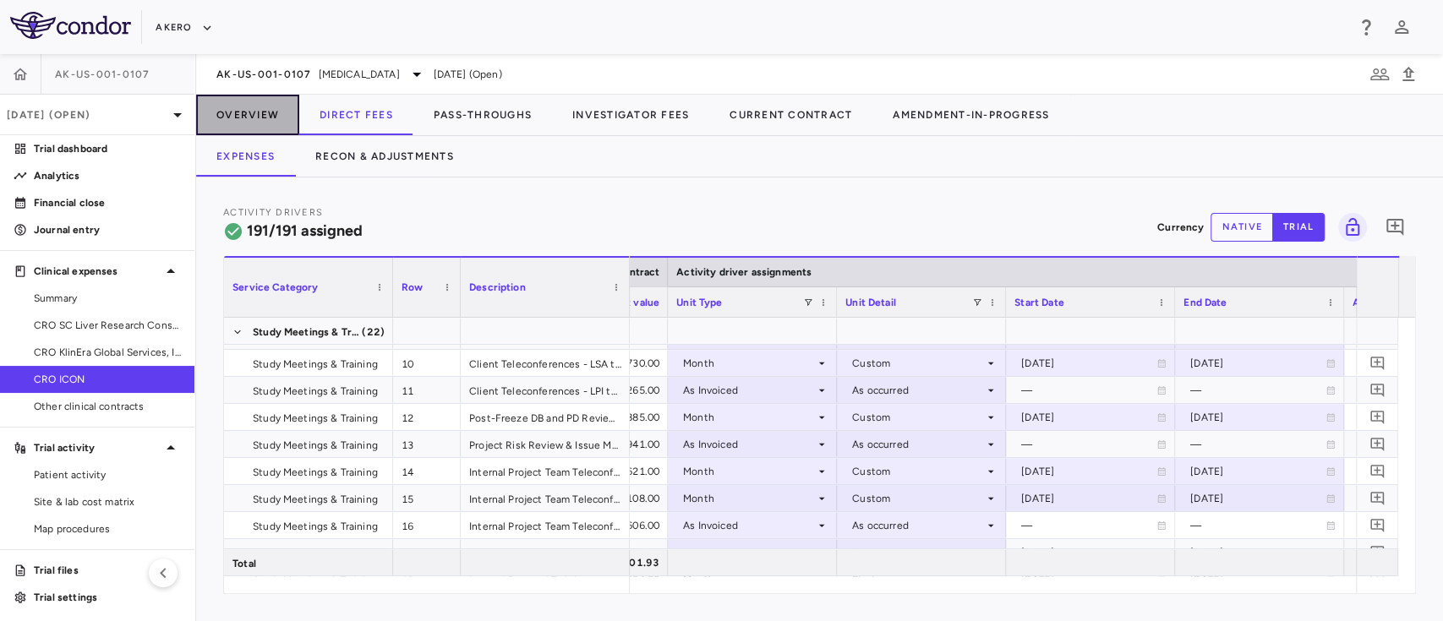
click at [259, 98] on button "Overview" at bounding box center [247, 115] width 103 height 41
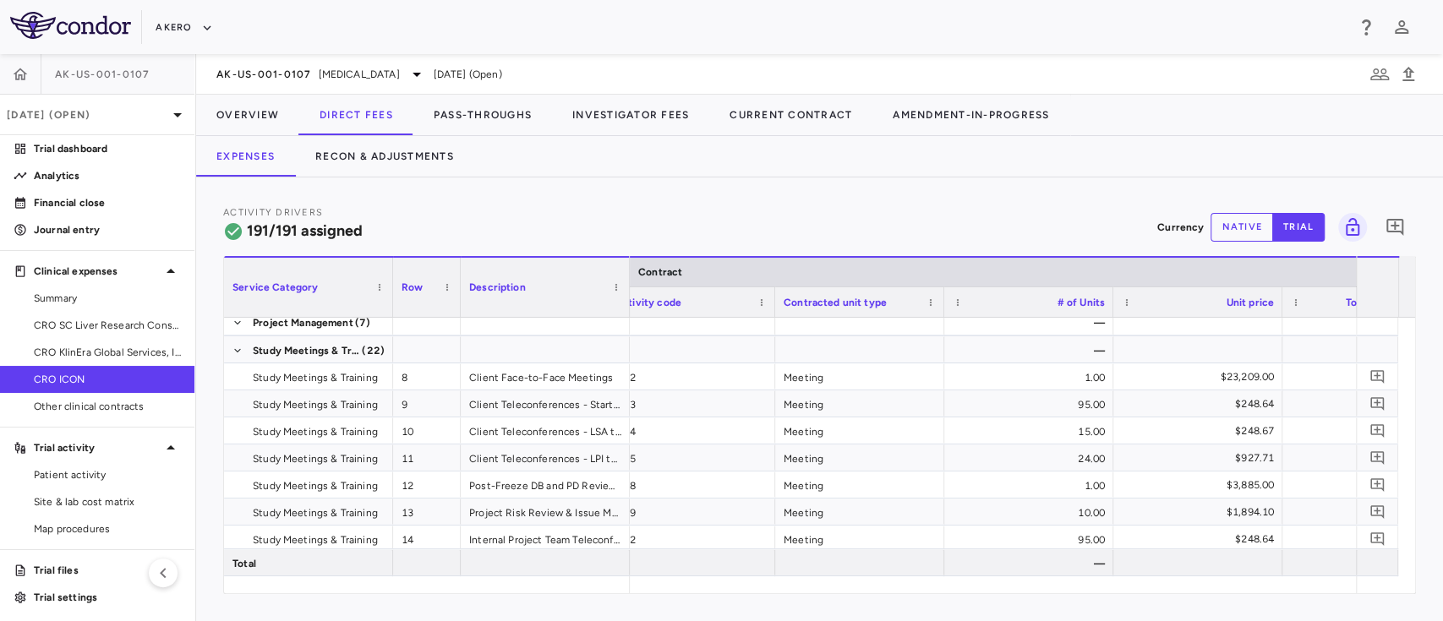
scroll to position [0, 216]
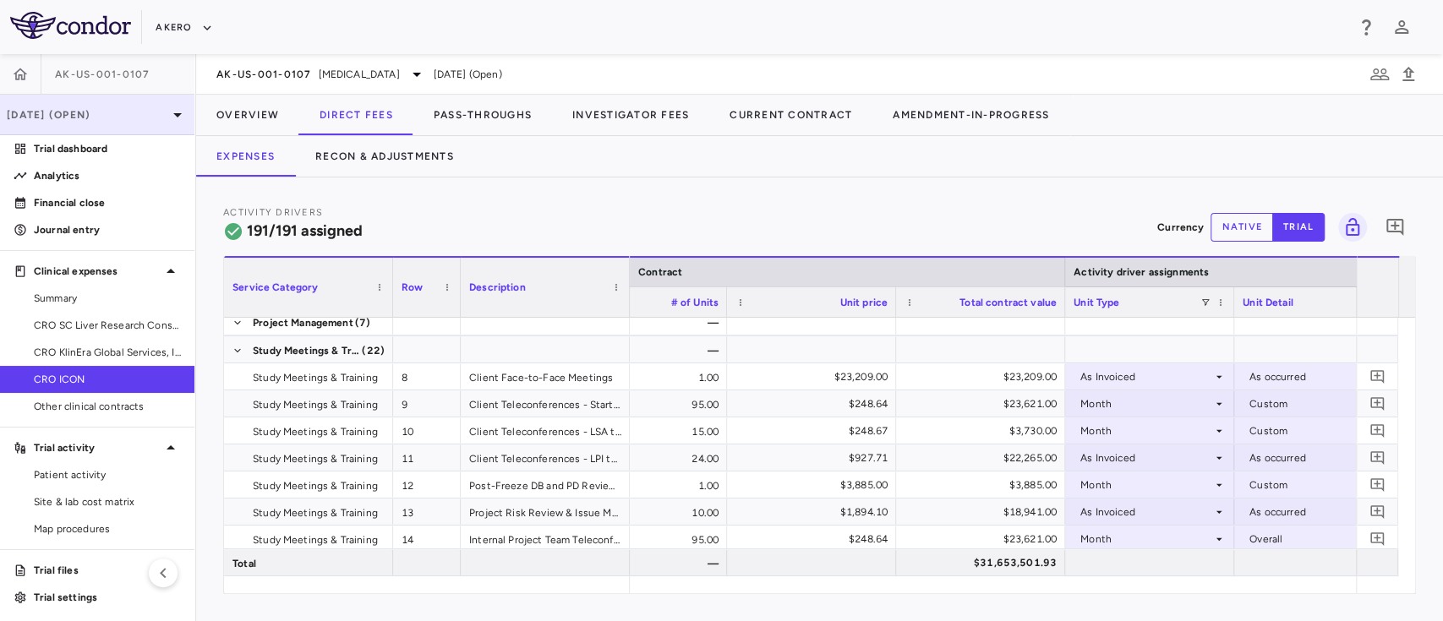
click at [146, 118] on p "[DATE] (Open)" at bounding box center [87, 114] width 161 height 15
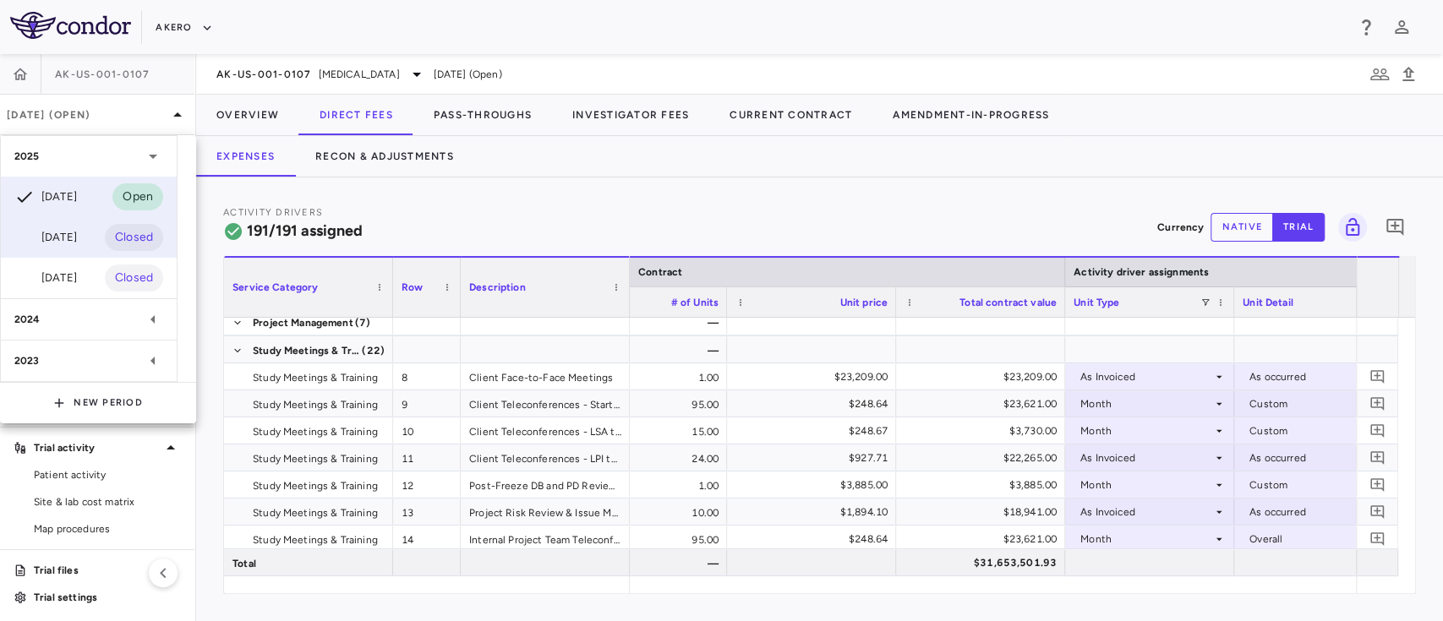
click at [85, 222] on div "Jun 2025 Closed" at bounding box center [89, 237] width 176 height 41
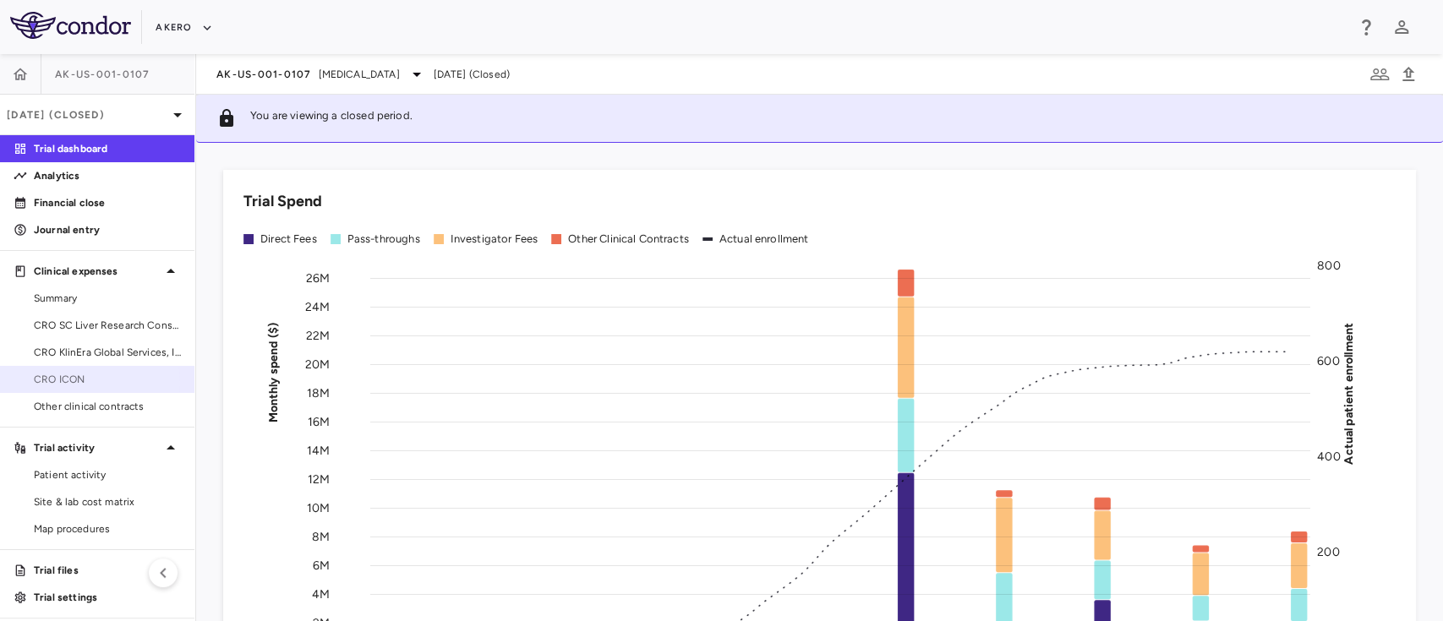
click at [74, 383] on span "CRO ICON" at bounding box center [107, 379] width 147 height 15
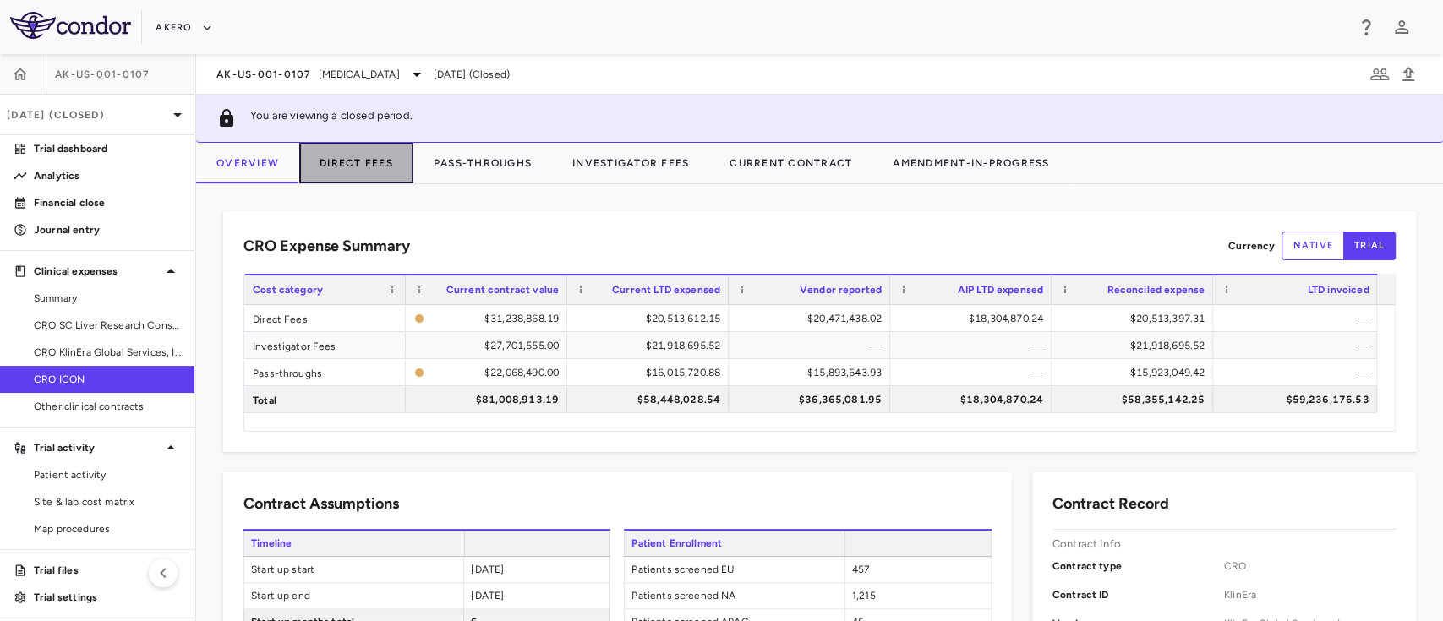
click at [357, 161] on button "Direct Fees" at bounding box center [356, 163] width 114 height 41
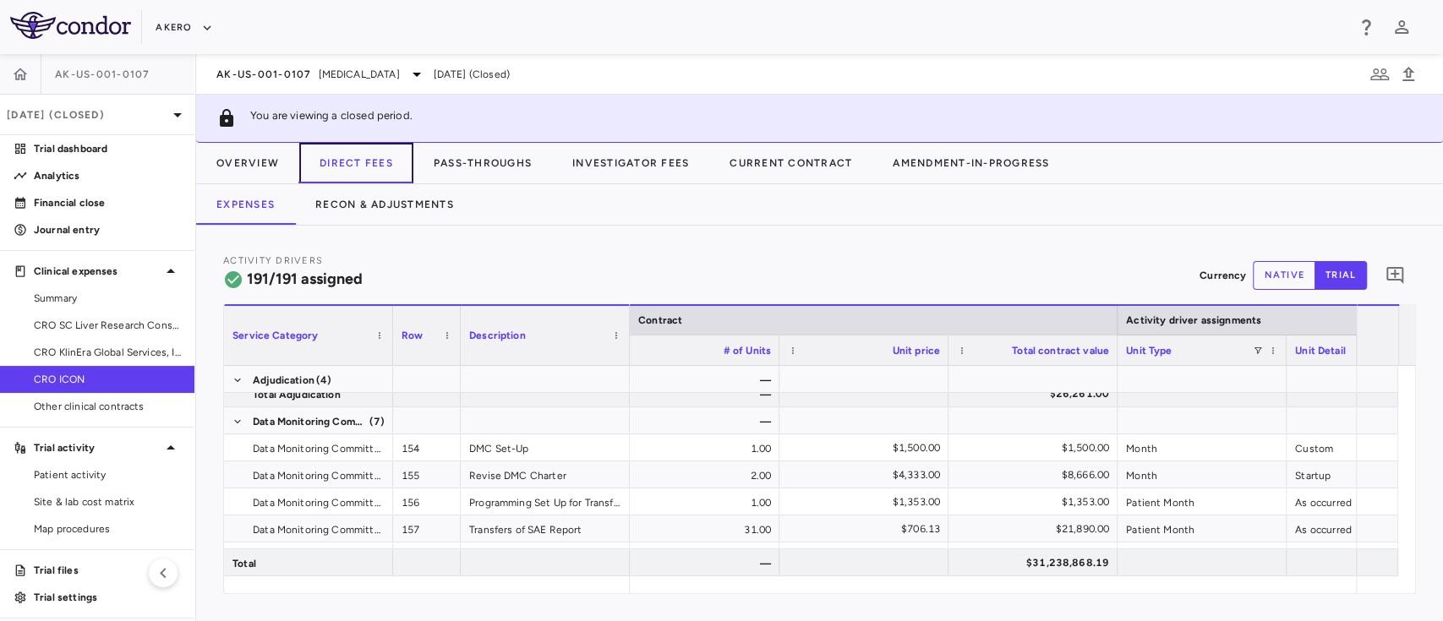
scroll to position [0, 694]
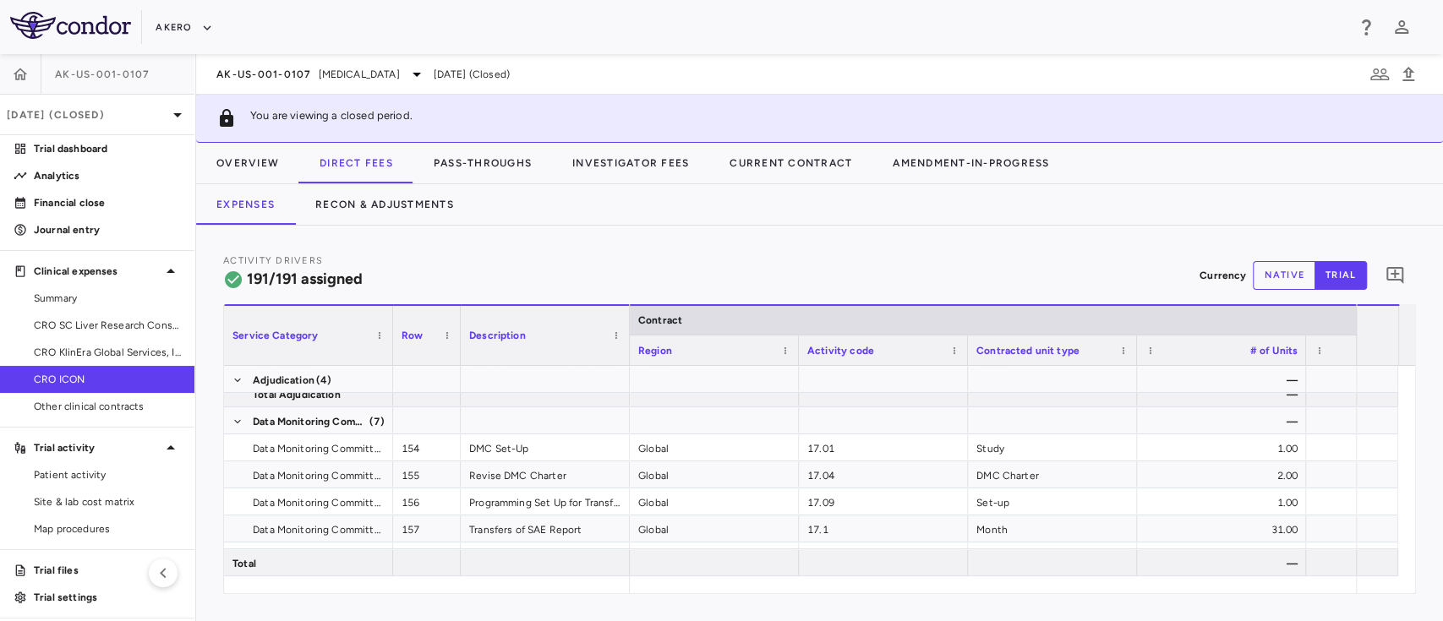
drag, startPoint x: 686, startPoint y: 594, endPoint x: 728, endPoint y: 600, distance: 42.7
click at [728, 600] on div "Activity Drivers 191/191 assigned Currency native trial 0 Service Category Drag…" at bounding box center [819, 424] width 1247 height 396
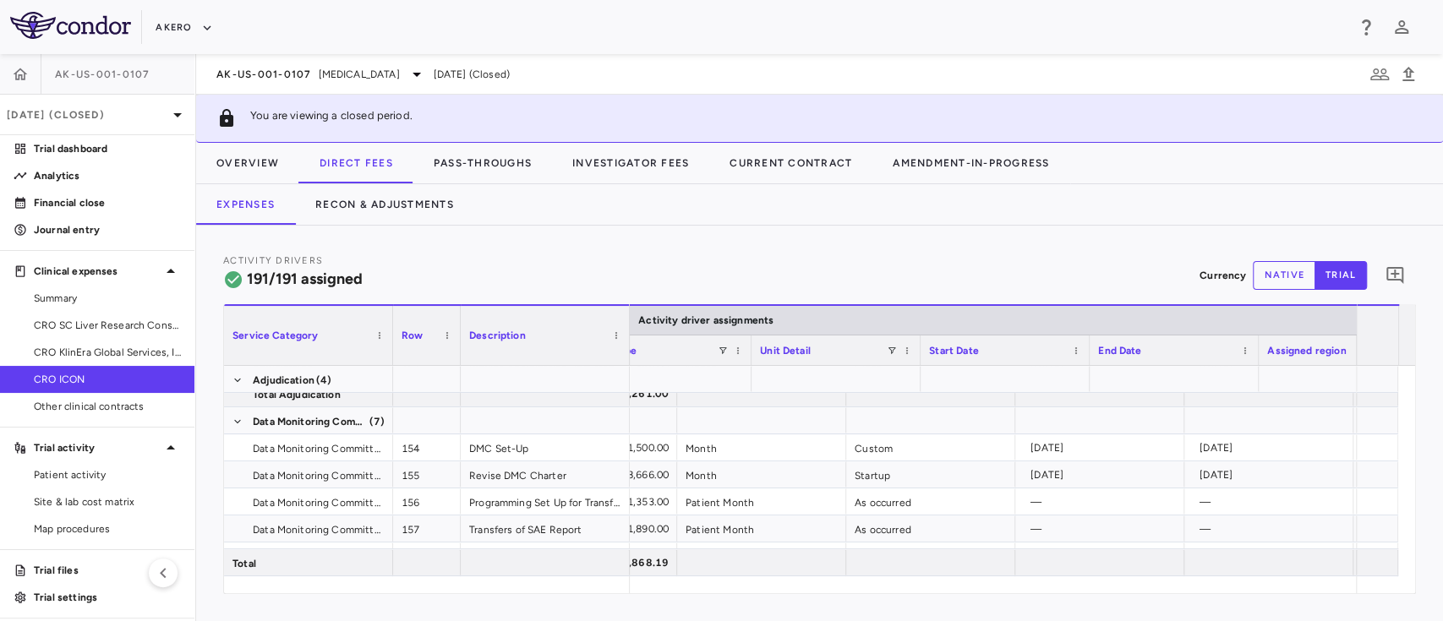
scroll to position [0, 1062]
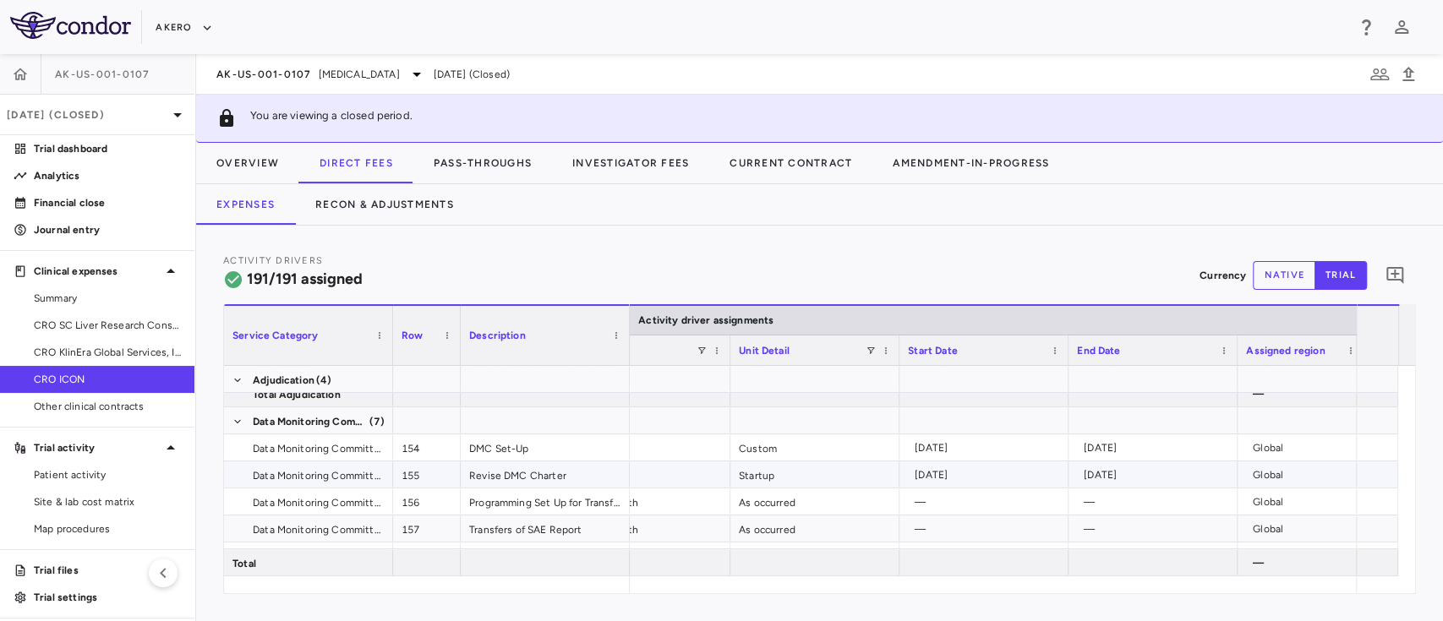
click at [844, 462] on div "Startup" at bounding box center [814, 475] width 169 height 26
click at [834, 430] on div at bounding box center [814, 421] width 169 height 26
click at [818, 447] on div "Custom" at bounding box center [814, 448] width 169 height 26
click at [1150, 454] on div "2023-07-31" at bounding box center [1156, 448] width 145 height 27
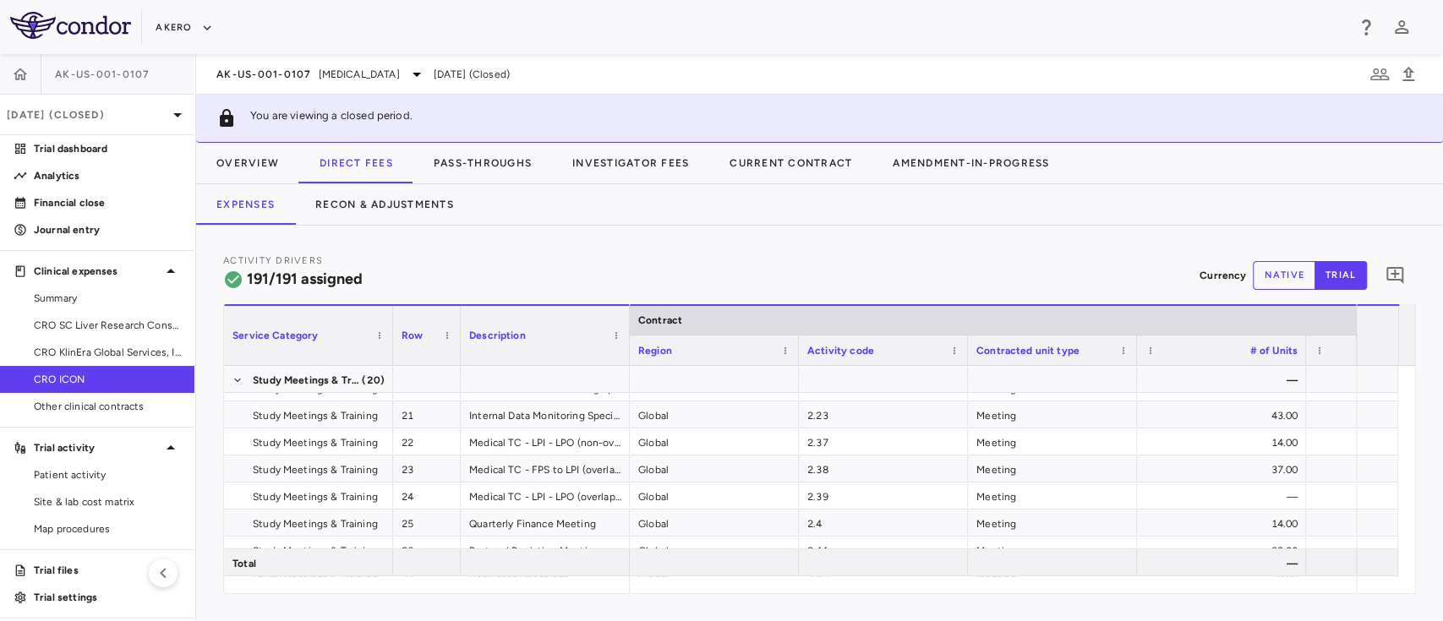
scroll to position [404, 0]
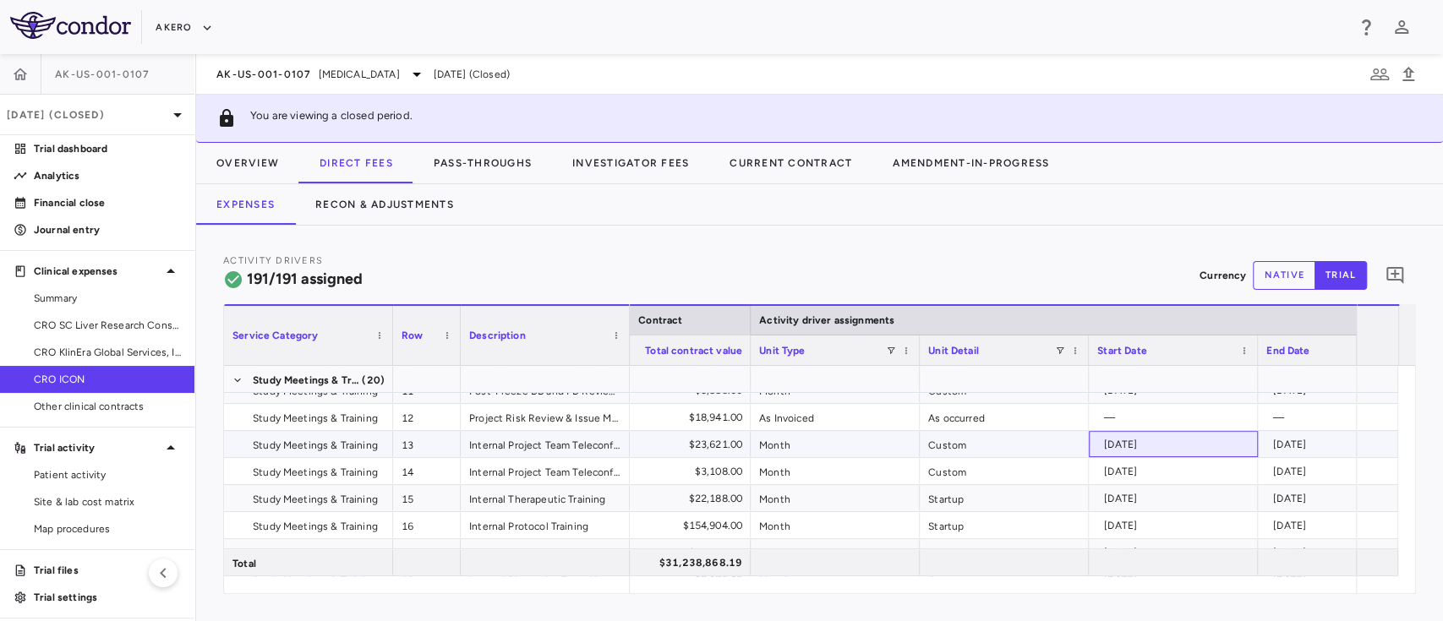
click at [1139, 450] on div "2023-03-01" at bounding box center [1176, 444] width 145 height 27
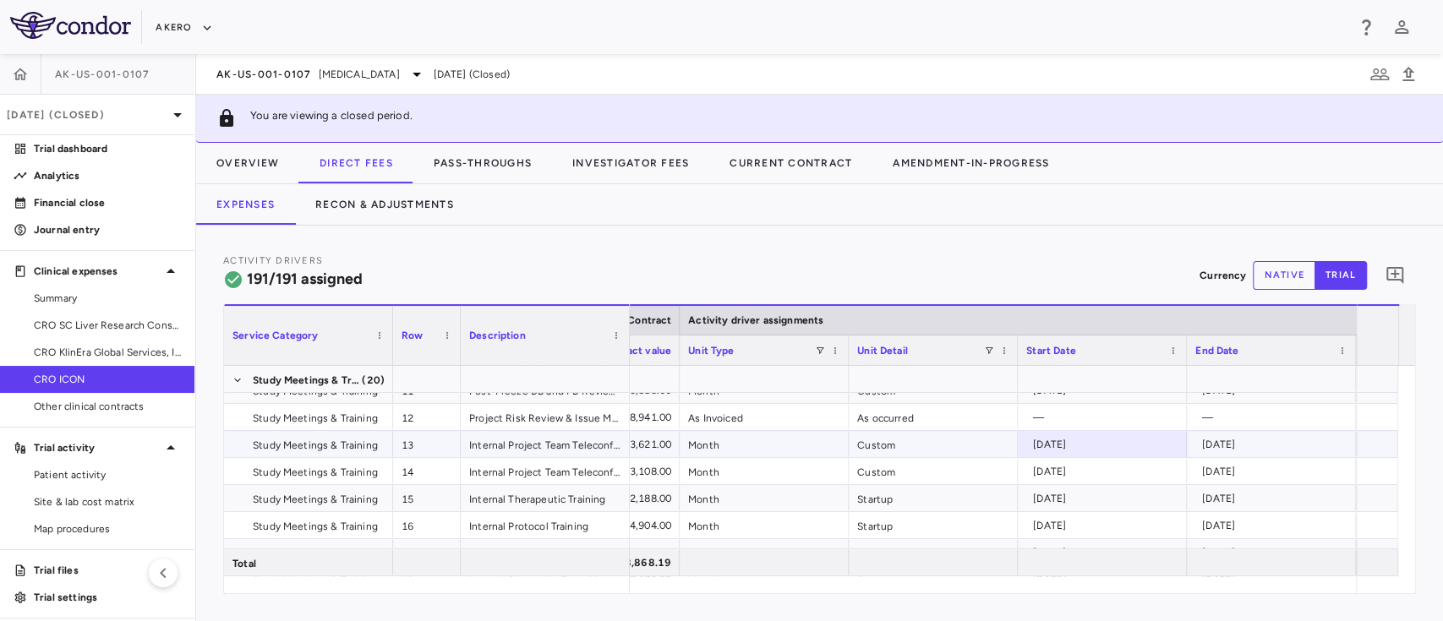
click at [1286, 445] on div "2024-05-31" at bounding box center [1274, 444] width 145 height 27
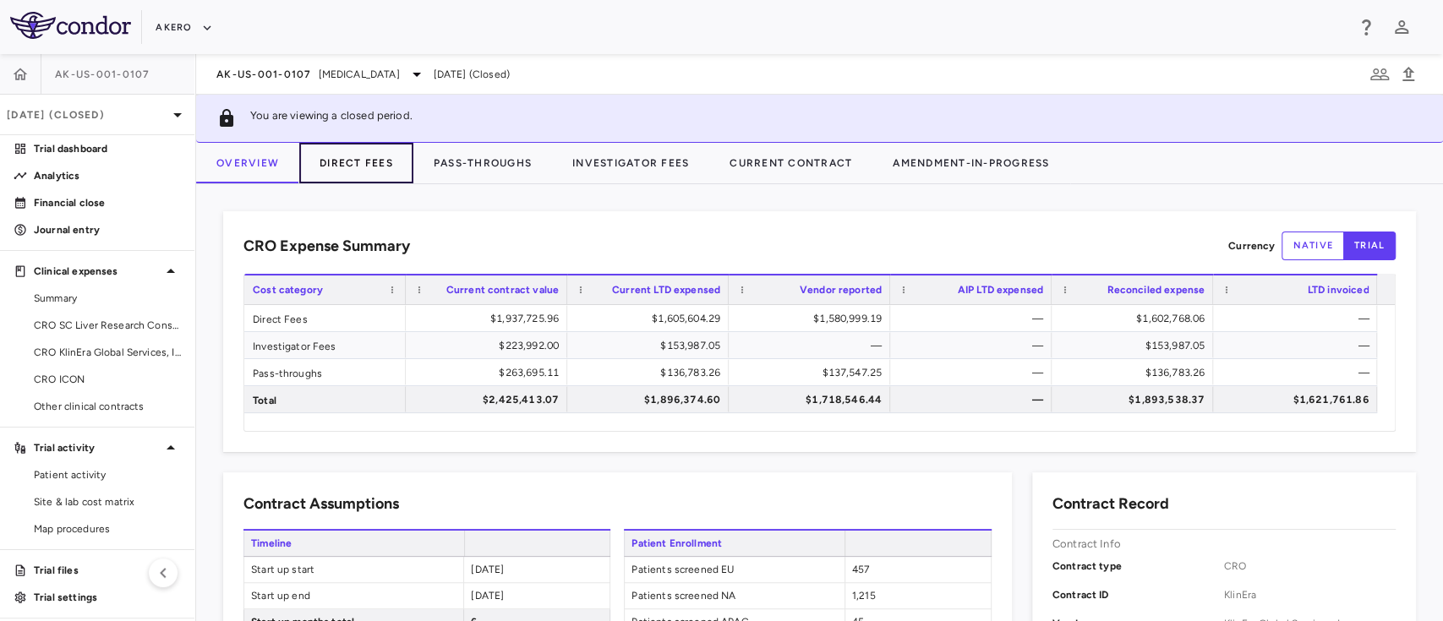
click at [353, 165] on button "Direct Fees" at bounding box center [356, 163] width 114 height 41
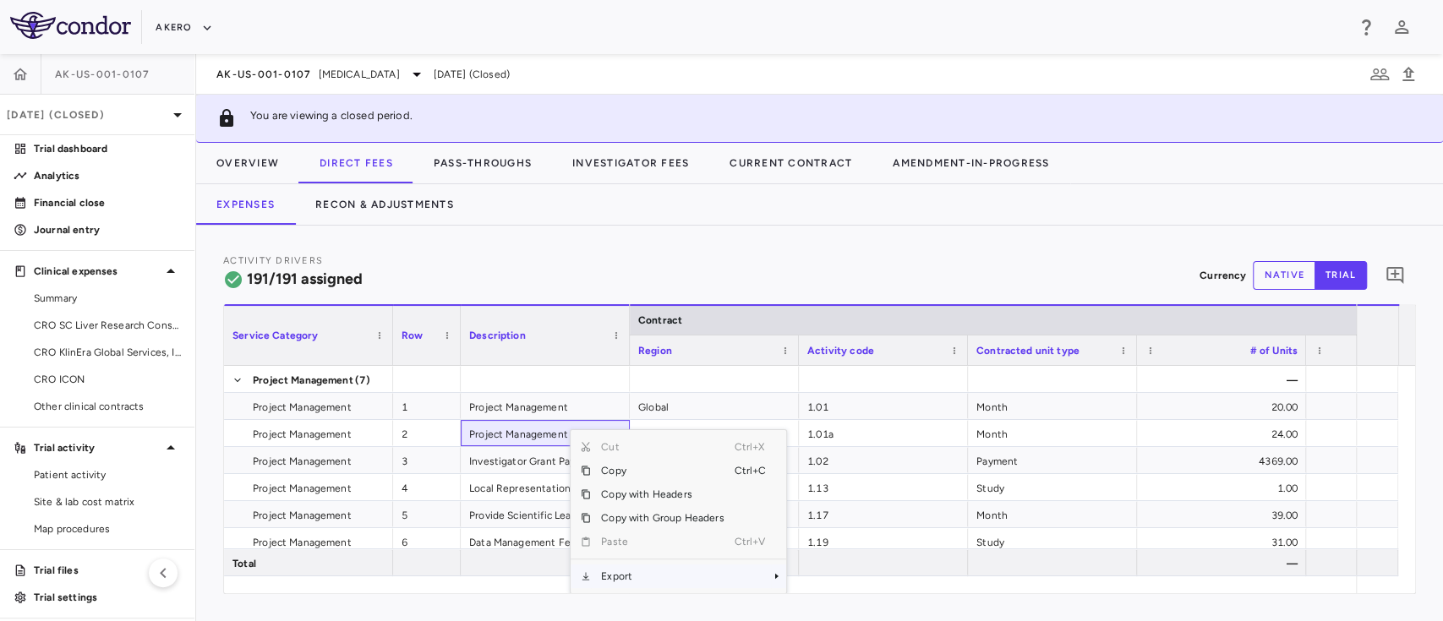
click at [653, 578] on span "Export" at bounding box center [662, 577] width 143 height 24
click at [812, 567] on span "Excel Export" at bounding box center [842, 577] width 79 height 24
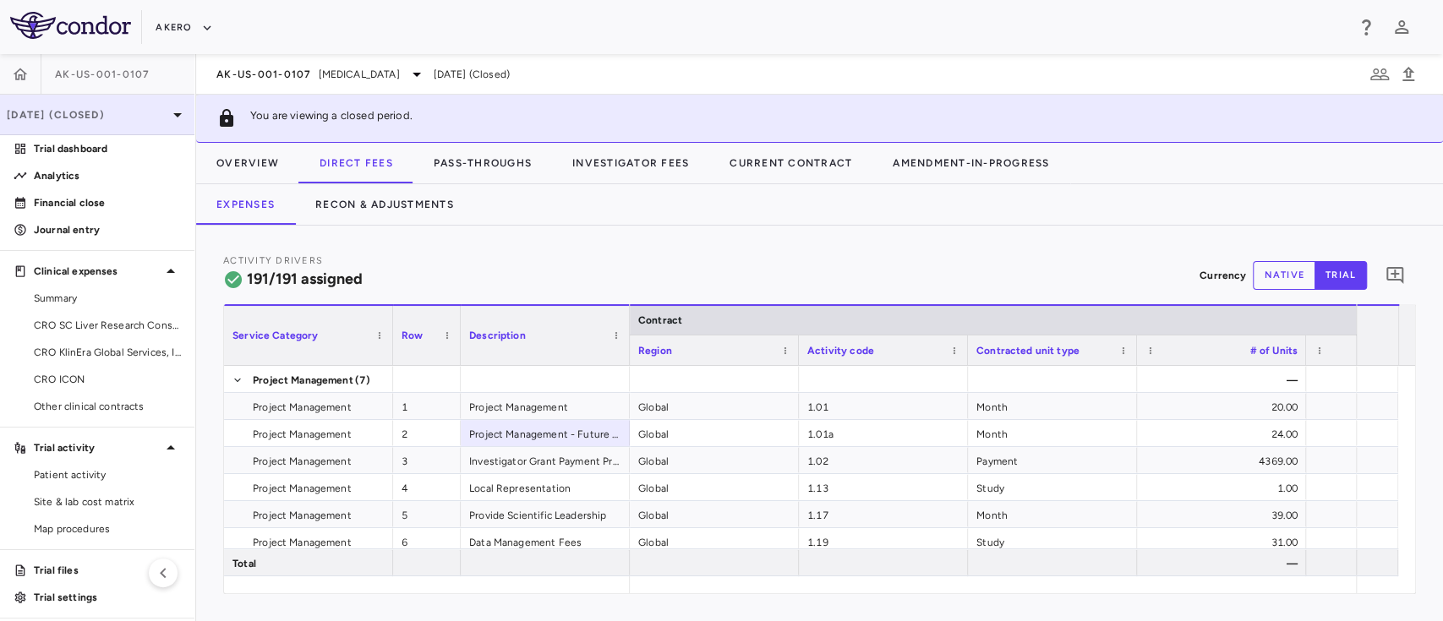
click at [126, 116] on p "[DATE] (Closed)" at bounding box center [87, 114] width 161 height 15
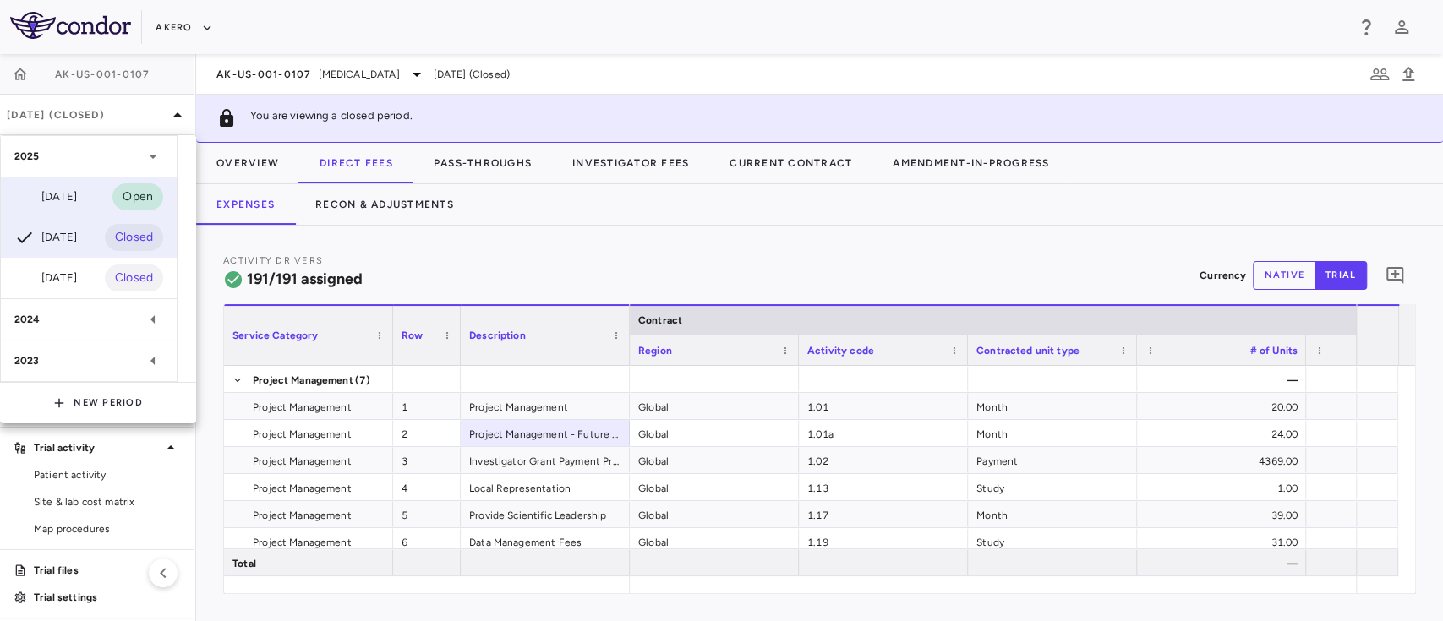
click at [64, 202] on div "[DATE]" at bounding box center [45, 197] width 63 height 20
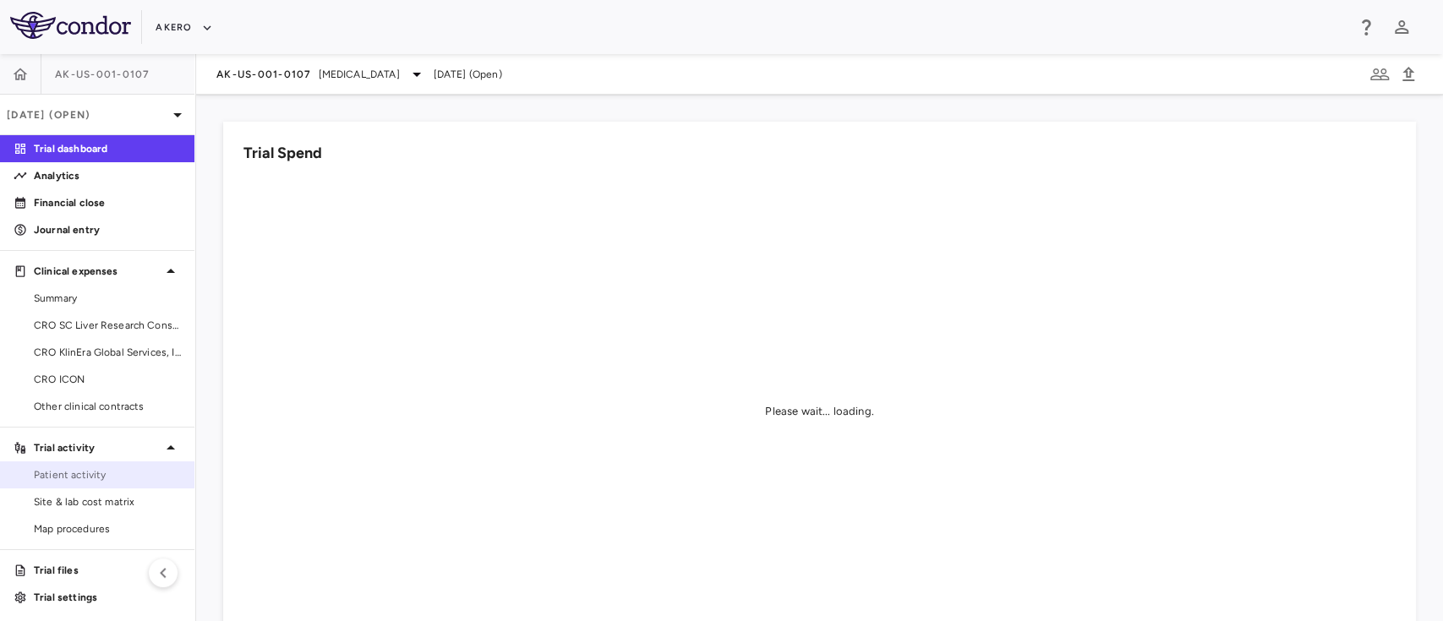
click at [96, 473] on span "Patient activity" at bounding box center [107, 475] width 147 height 15
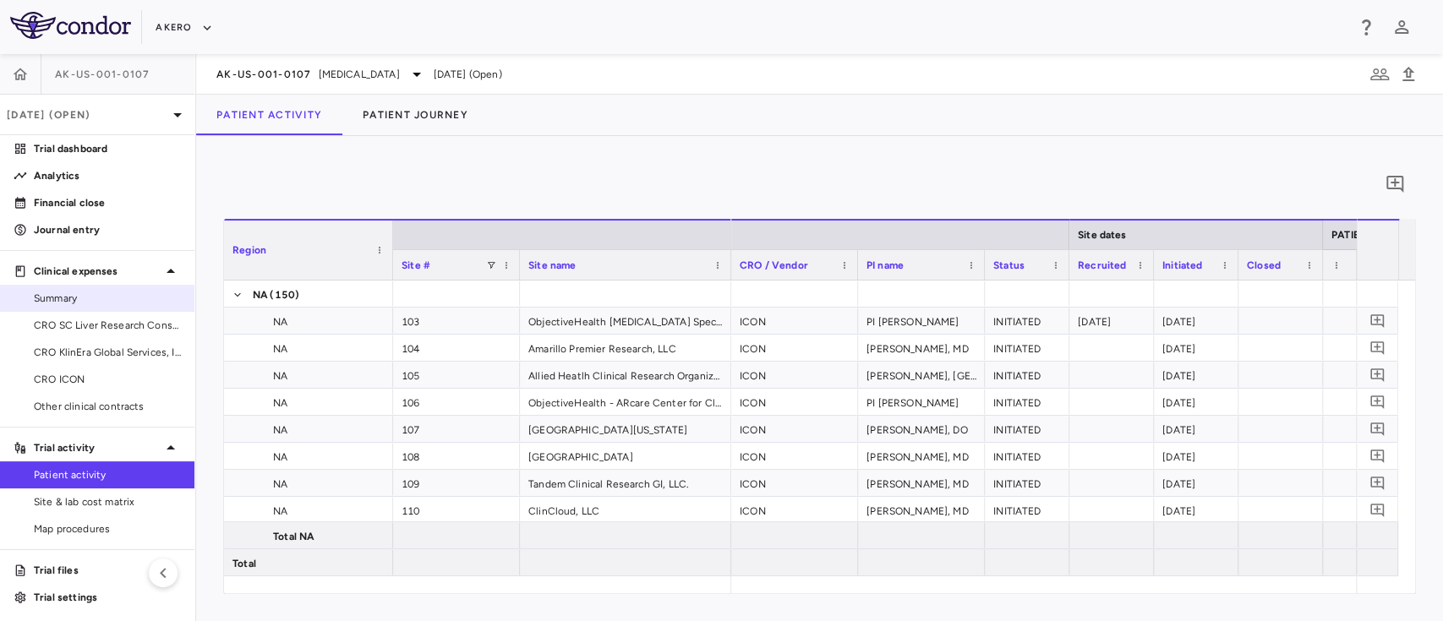
click at [58, 295] on span "Summary" at bounding box center [107, 298] width 147 height 15
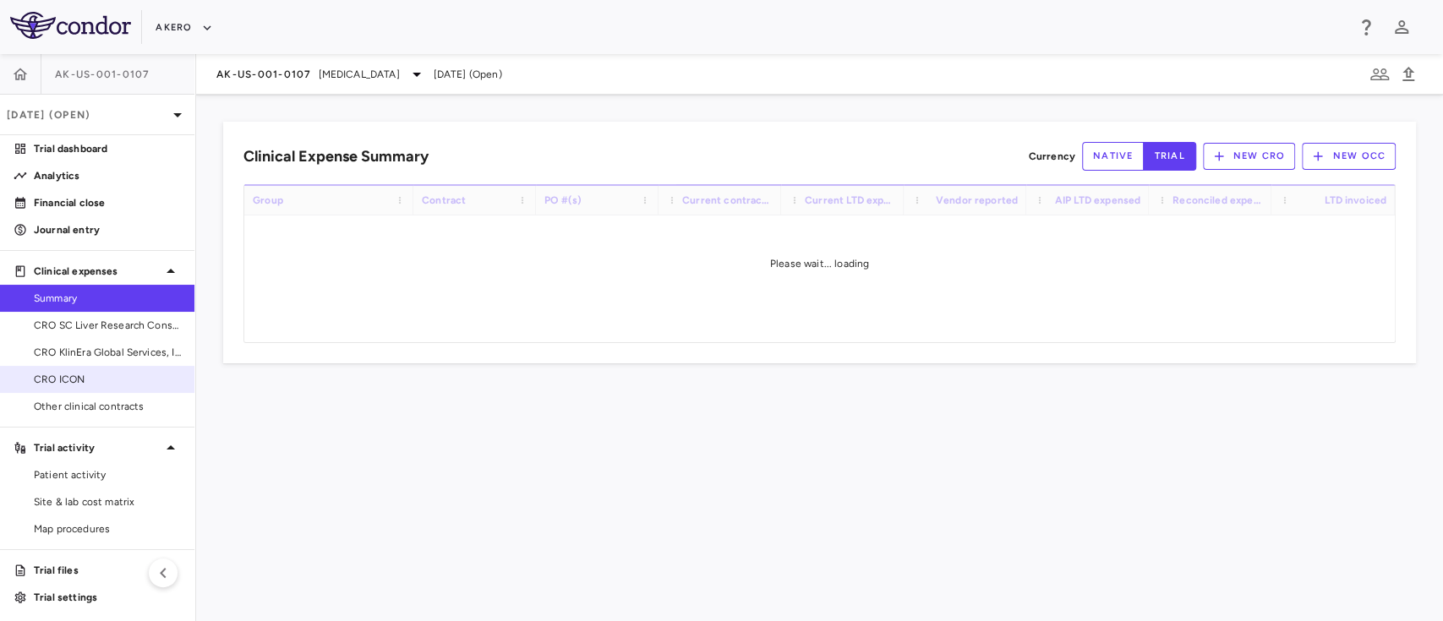
click at [87, 389] on link "CRO ICON" at bounding box center [97, 379] width 194 height 25
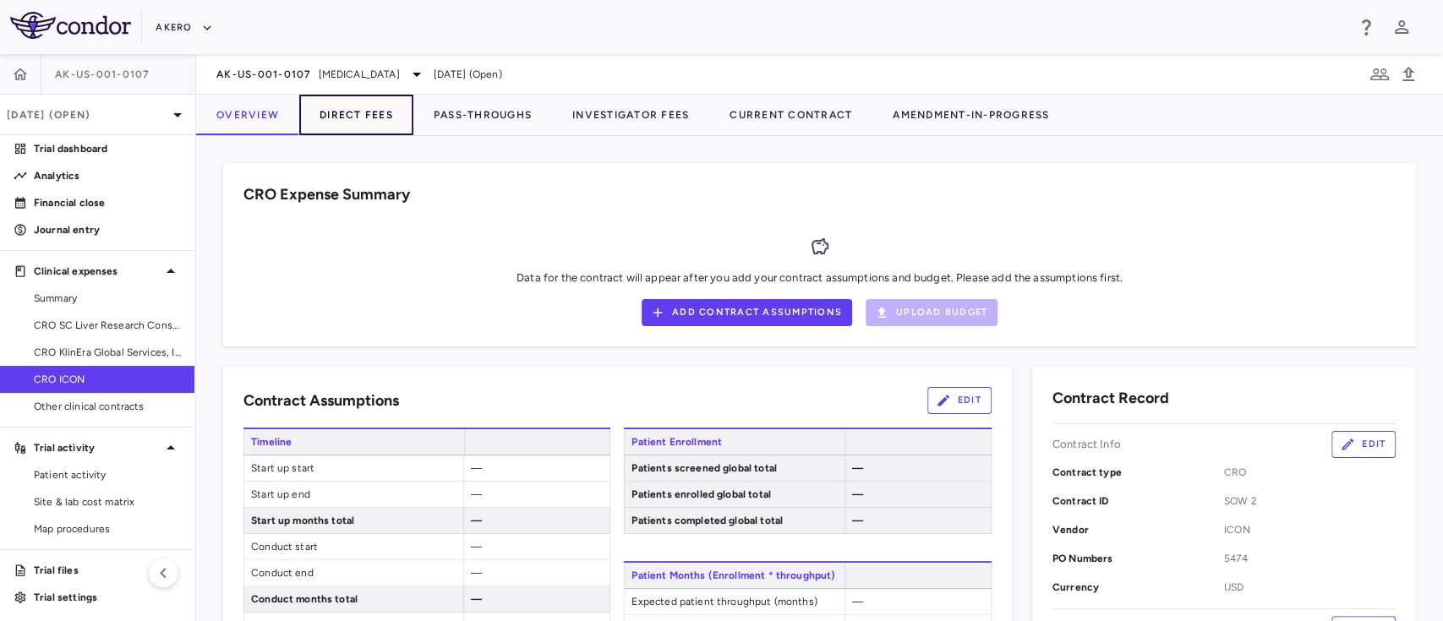
click at [347, 104] on button "Direct Fees" at bounding box center [356, 115] width 114 height 41
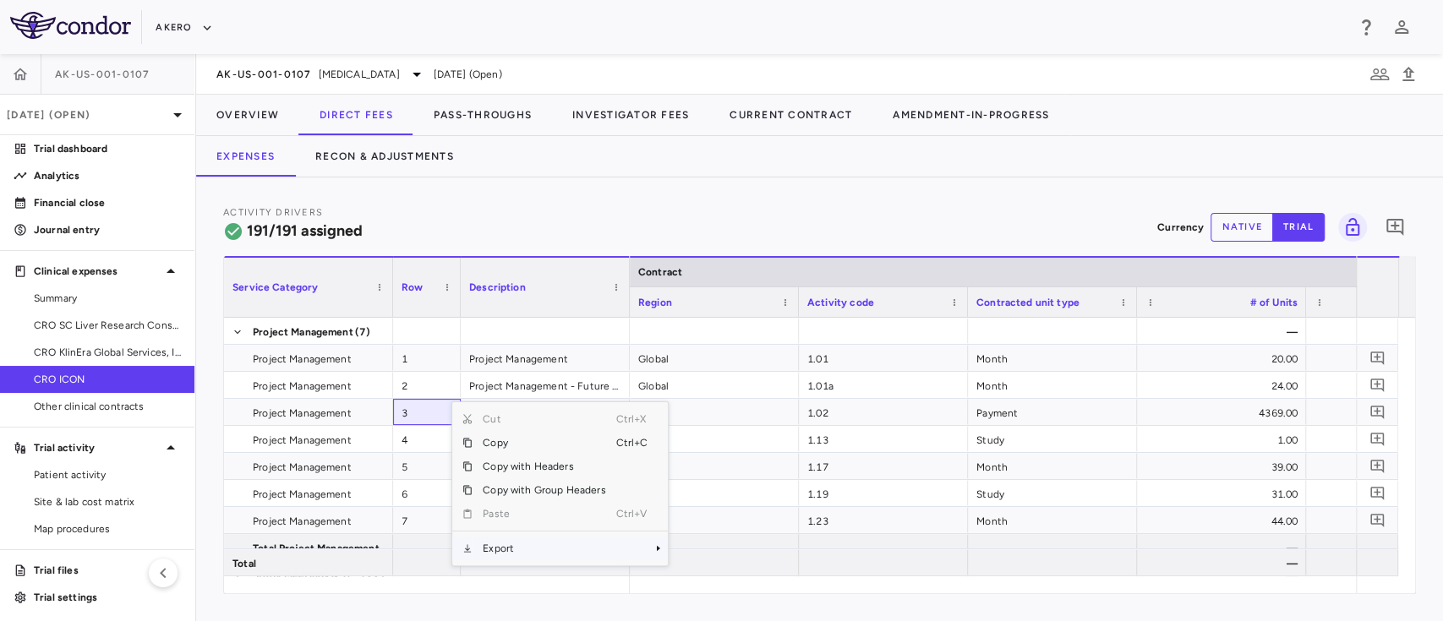
click at [521, 544] on span "Export" at bounding box center [544, 549] width 143 height 24
click at [730, 572] on span "Excel Export" at bounding box center [724, 576] width 79 height 24
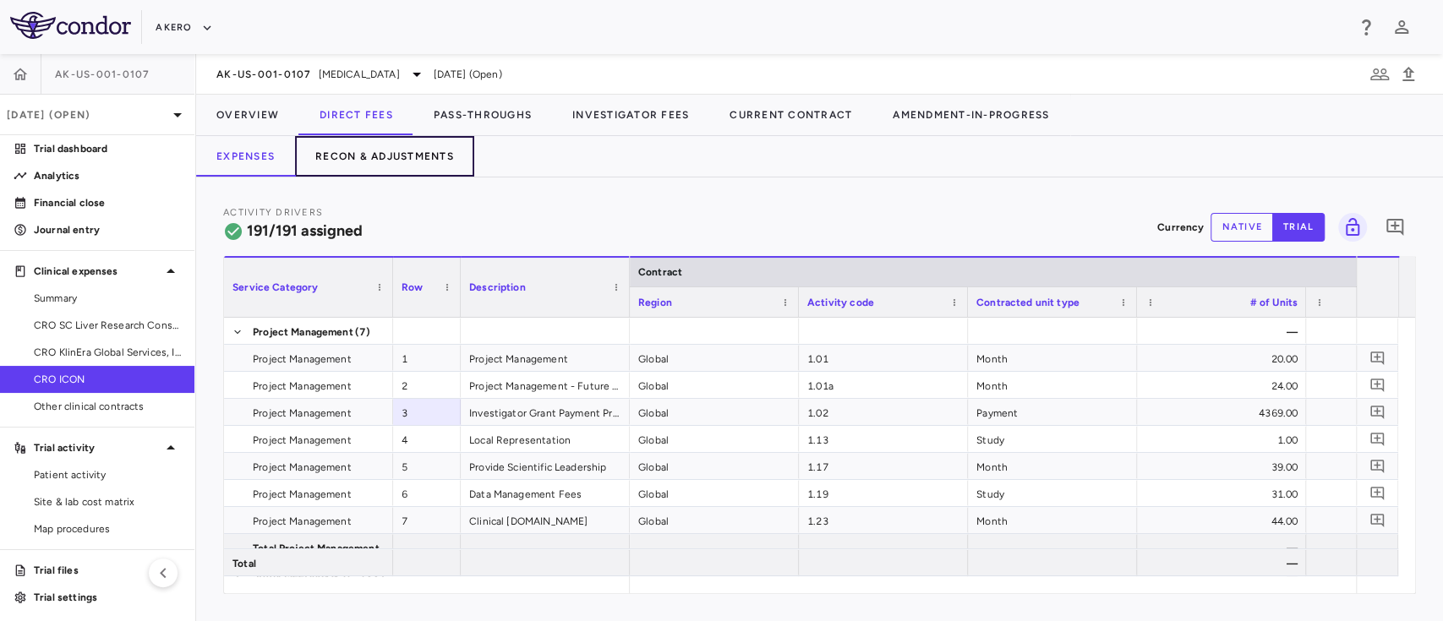
click at [375, 154] on button "Recon & Adjustments" at bounding box center [384, 156] width 179 height 41
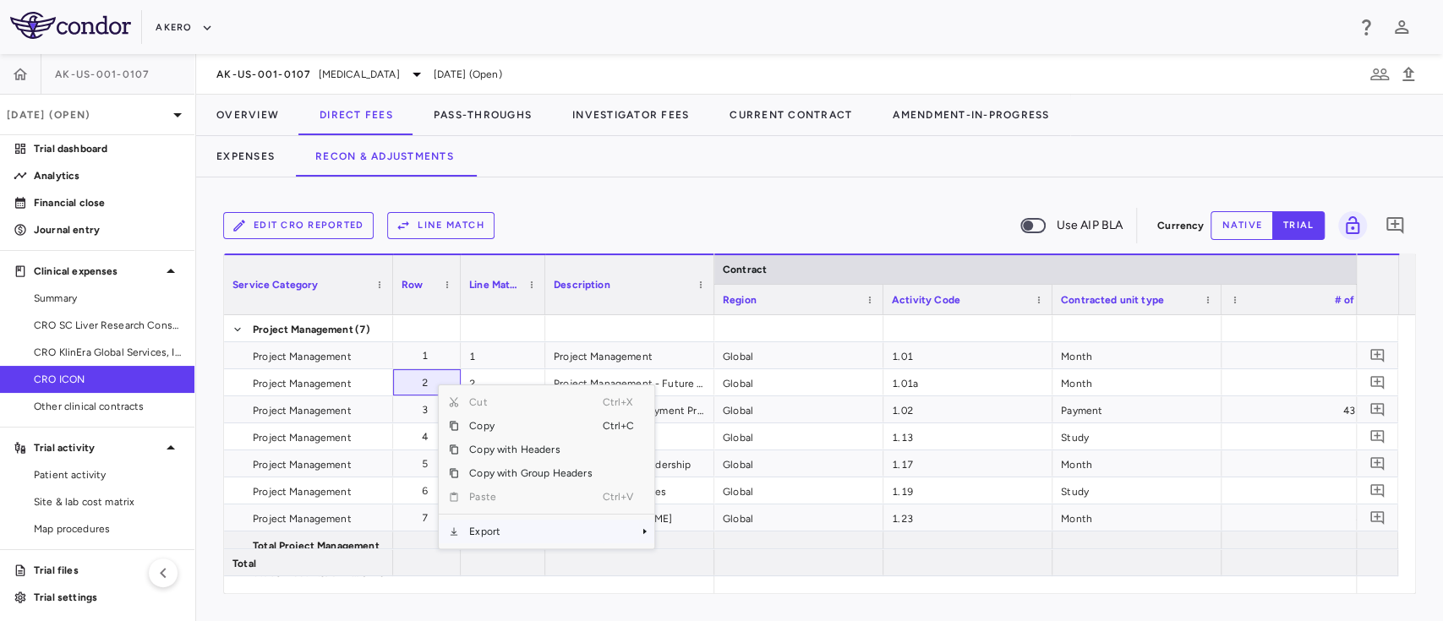
click at [525, 530] on span "Export" at bounding box center [530, 532] width 143 height 24
click at [698, 565] on span "Excel Export" at bounding box center [710, 562] width 79 height 24
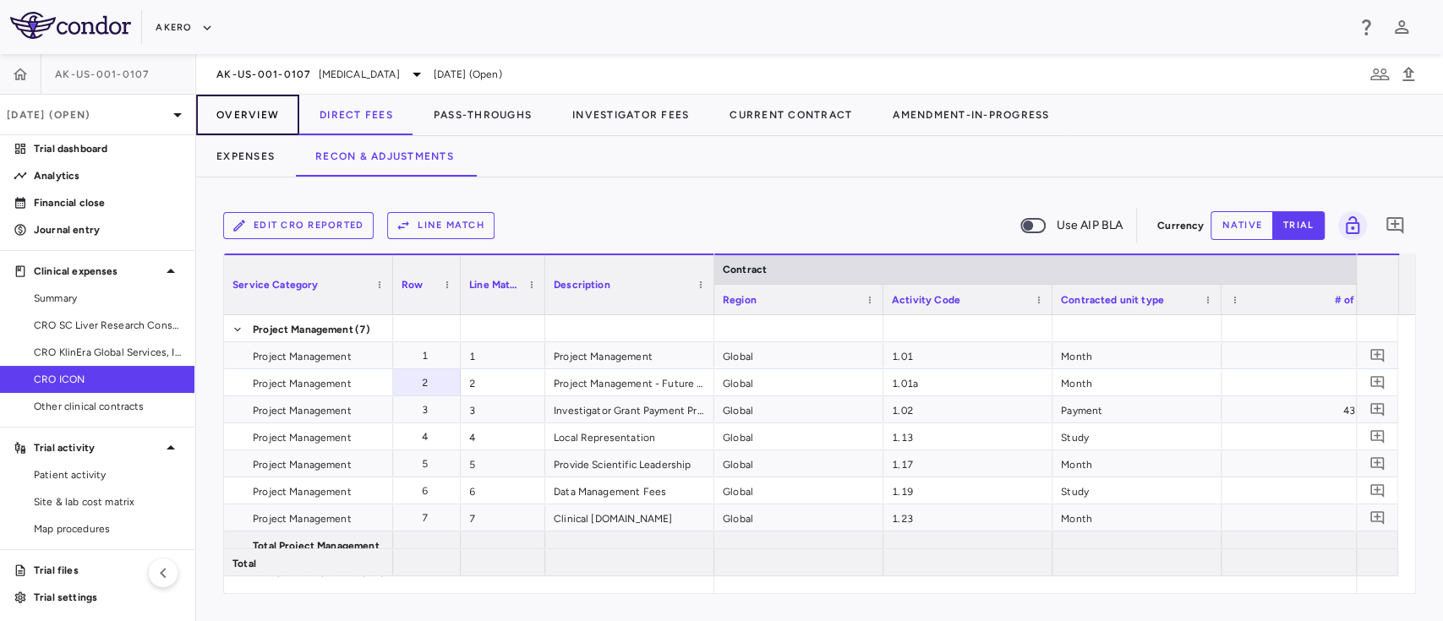
click at [256, 106] on button "Overview" at bounding box center [247, 115] width 103 height 41
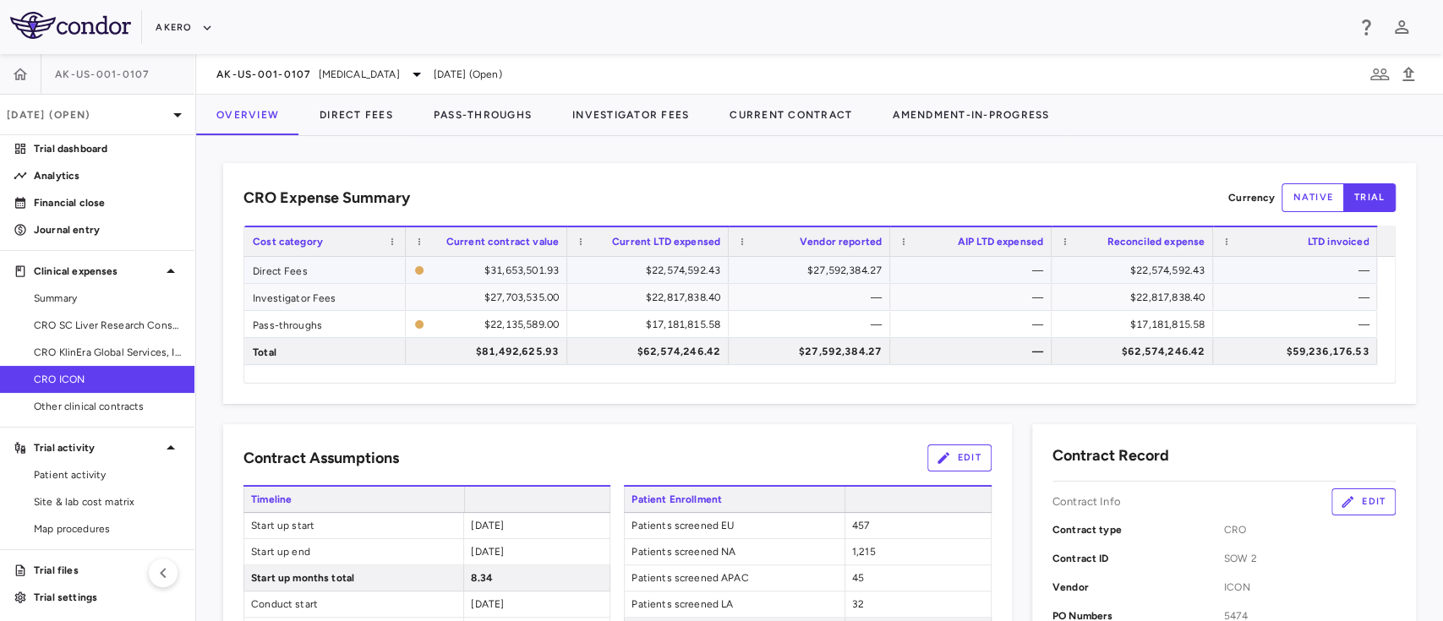
click at [823, 281] on div "$27,592,384.27" at bounding box center [813, 270] width 138 height 27
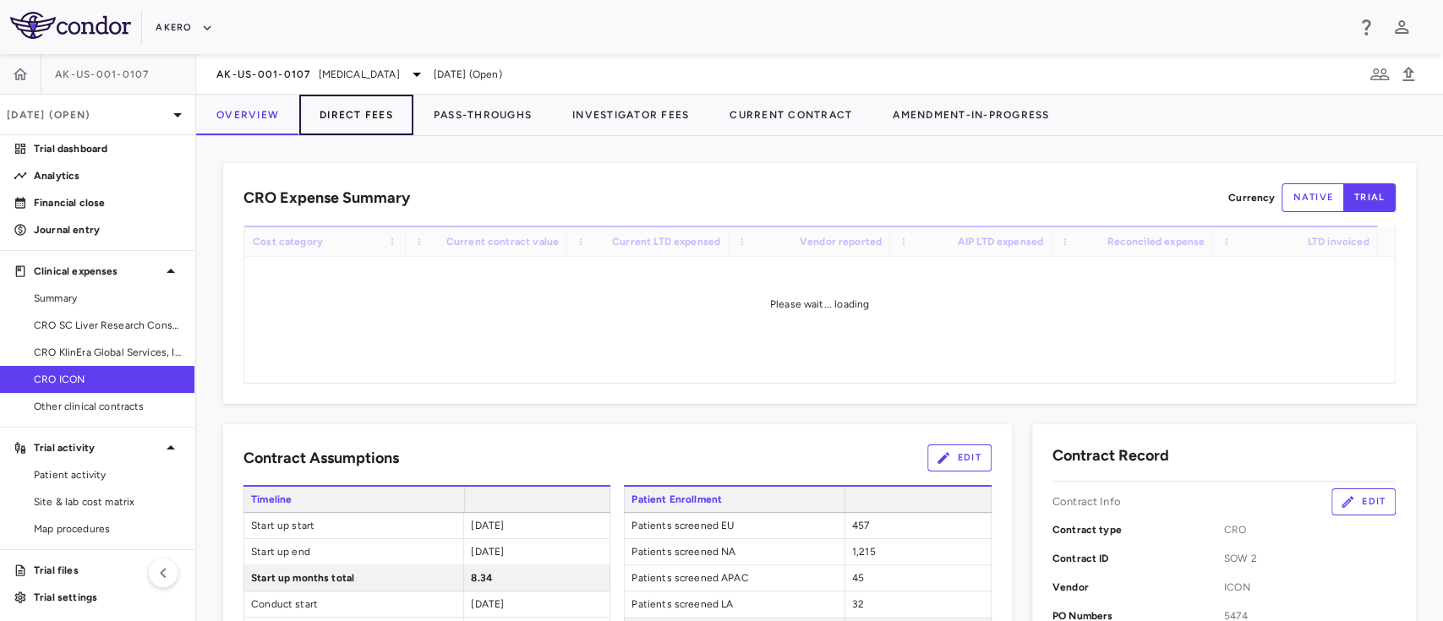
click at [358, 115] on button "Direct Fees" at bounding box center [356, 115] width 114 height 41
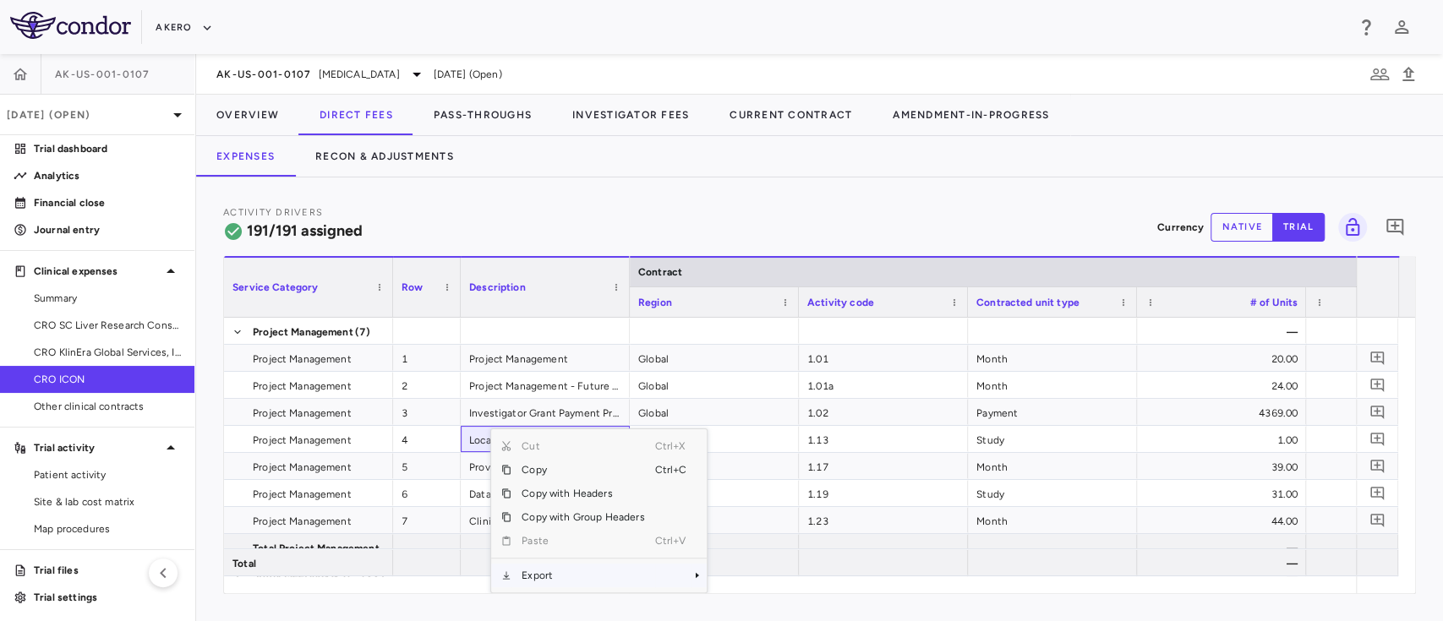
click at [514, 577] on span "Export" at bounding box center [583, 576] width 143 height 24
click at [742, 577] on span "Excel Export" at bounding box center [763, 576] width 79 height 24
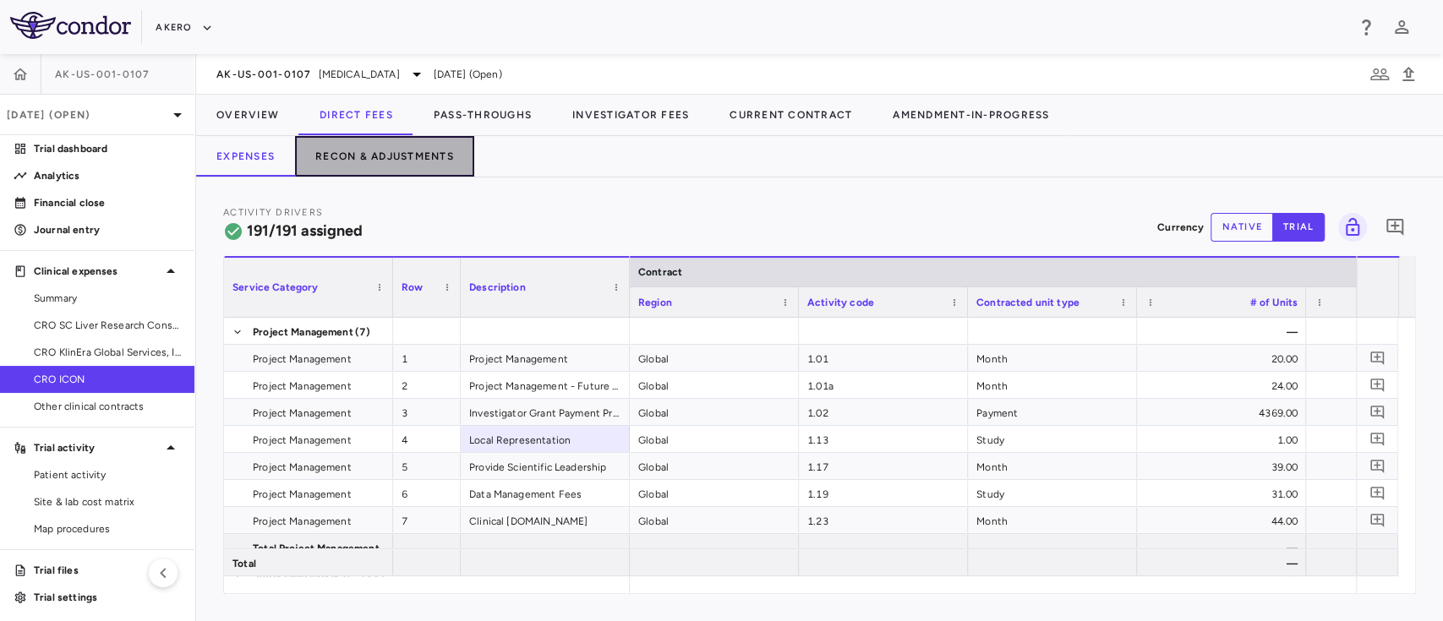
click at [403, 140] on button "Recon & Adjustments" at bounding box center [384, 156] width 179 height 41
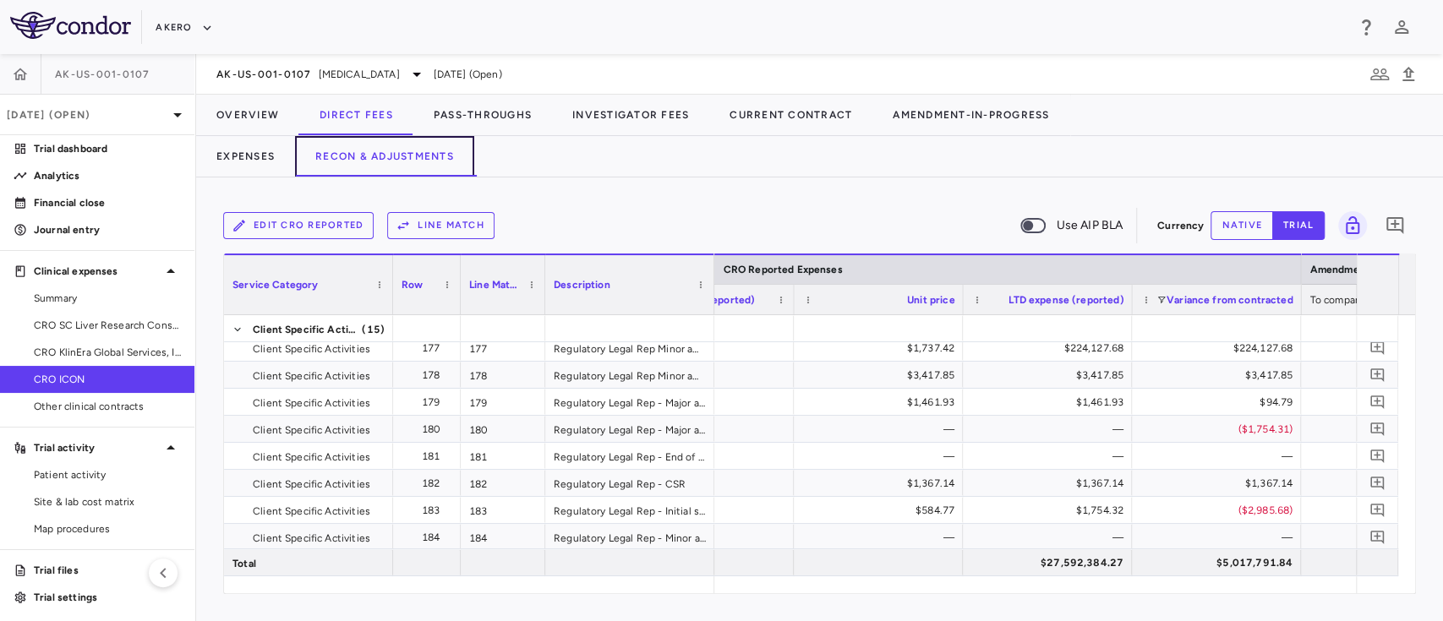
scroll to position [5839, 0]
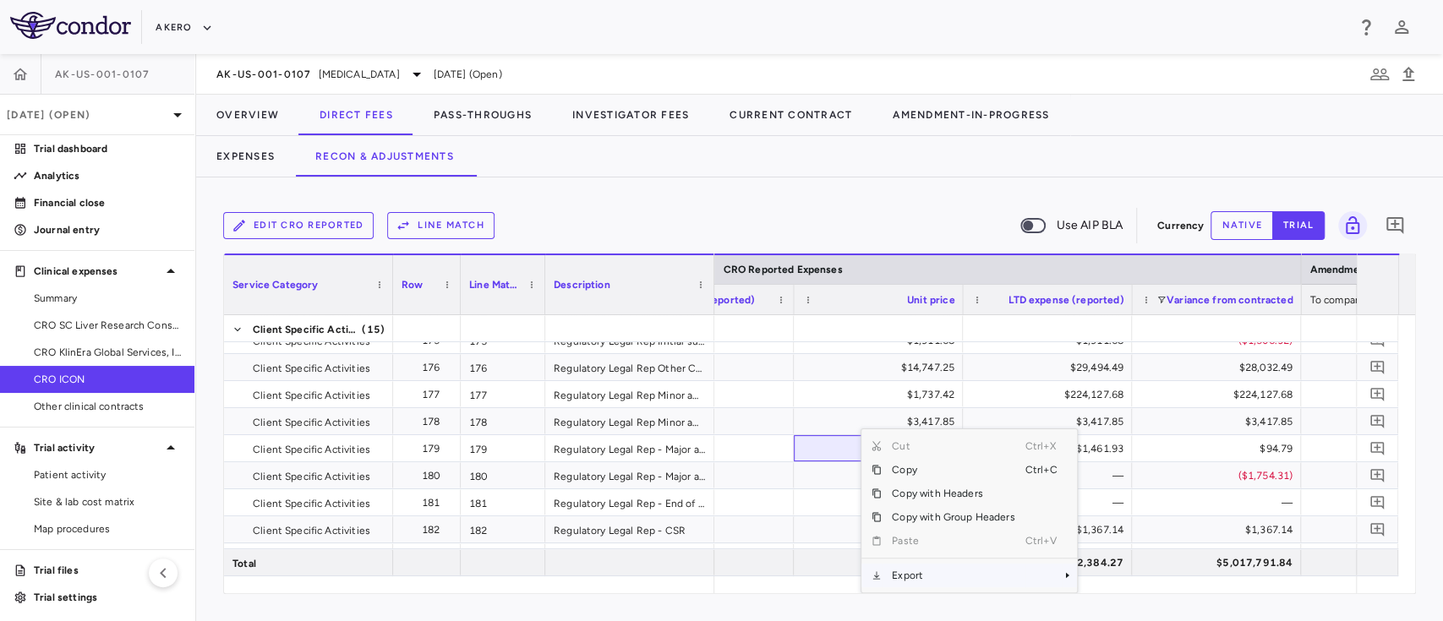
click at [905, 572] on span "Export" at bounding box center [953, 576] width 143 height 24
click at [1107, 572] on span "Excel Export" at bounding box center [1133, 576] width 79 height 24
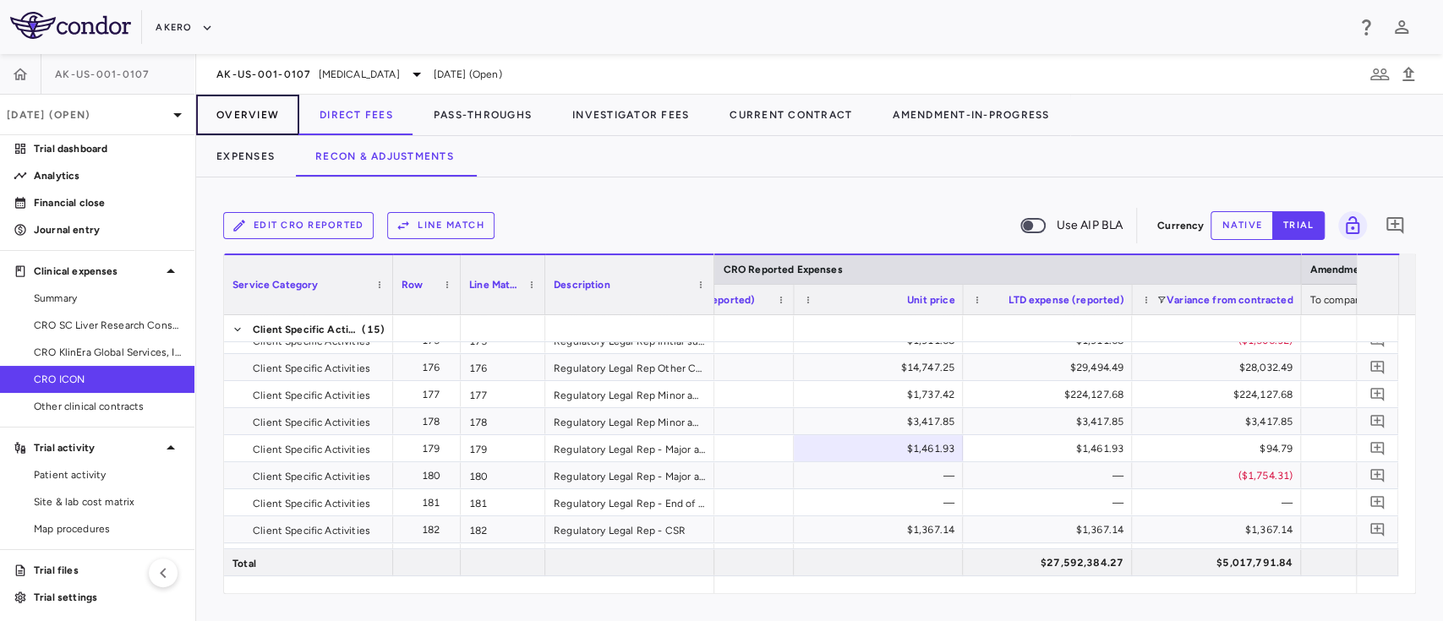
click at [253, 119] on button "Overview" at bounding box center [247, 115] width 103 height 41
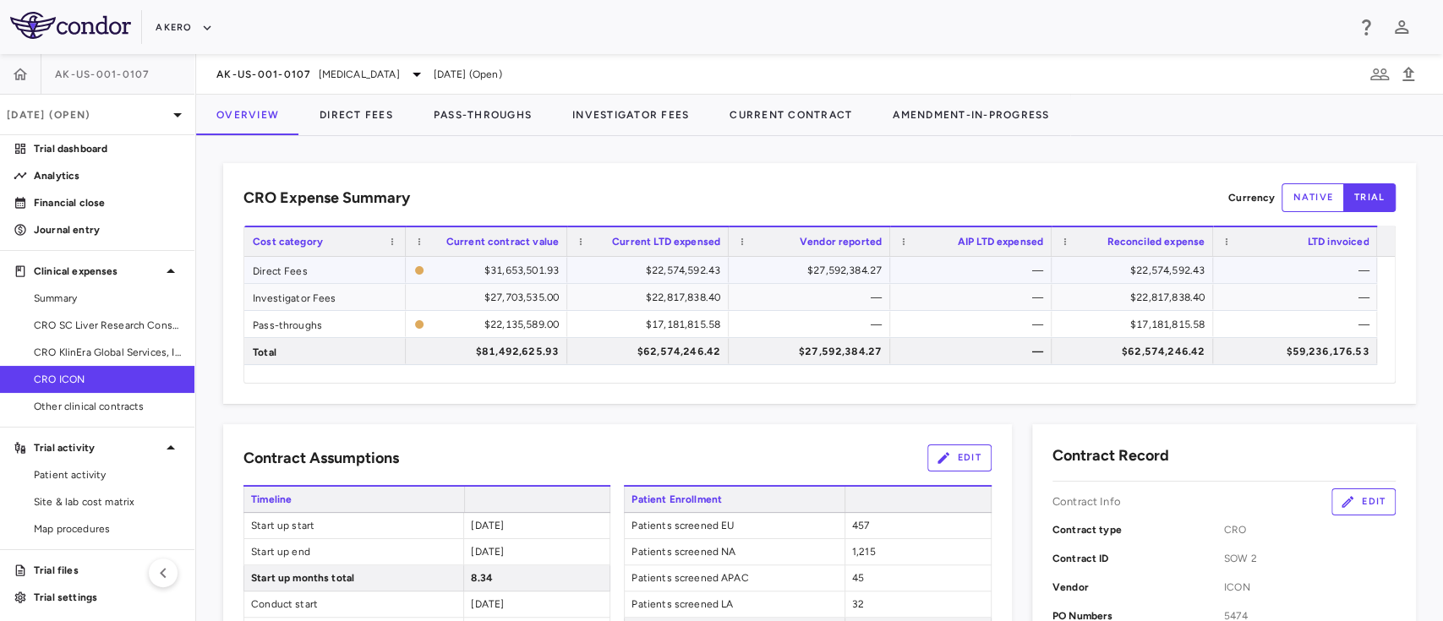
click at [845, 270] on div "$27,592,384.27" at bounding box center [813, 270] width 138 height 27
drag, startPoint x: 369, startPoint y: 105, endPoint x: 411, endPoint y: 179, distance: 85.2
click at [369, 105] on button "Direct Fees" at bounding box center [356, 115] width 114 height 41
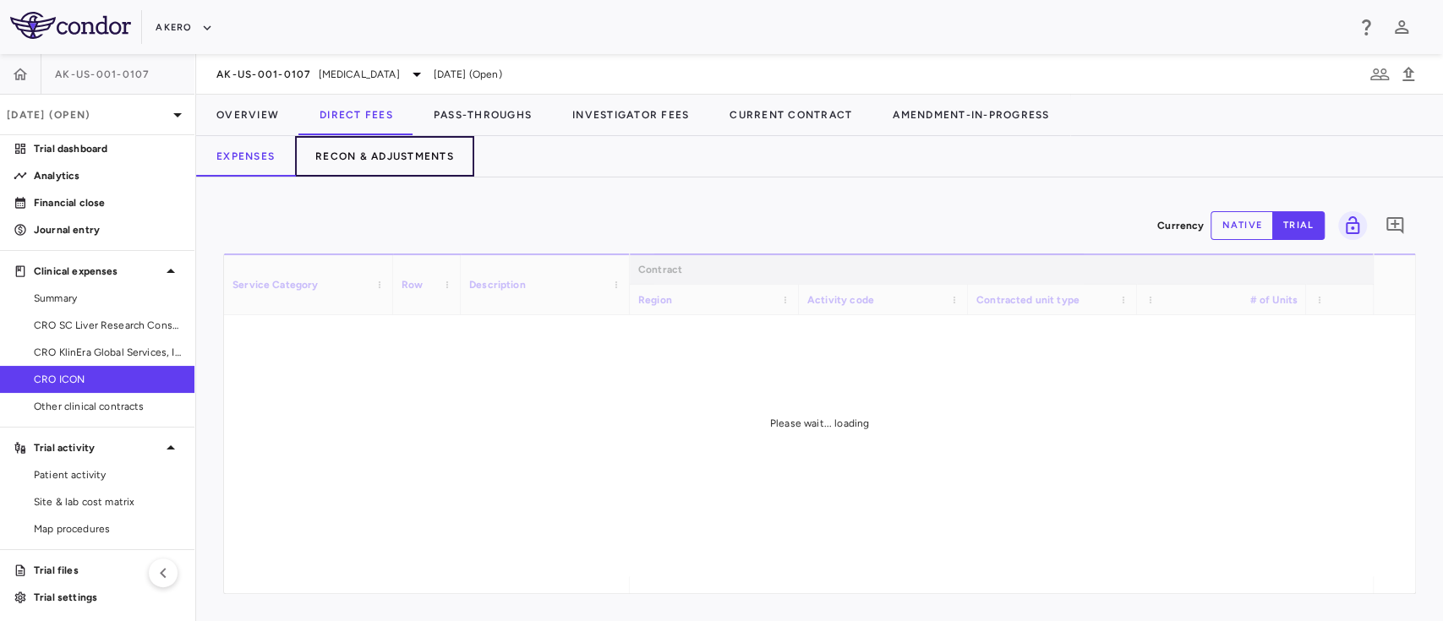
click at [381, 152] on button "Recon & Adjustments" at bounding box center [384, 156] width 179 height 41
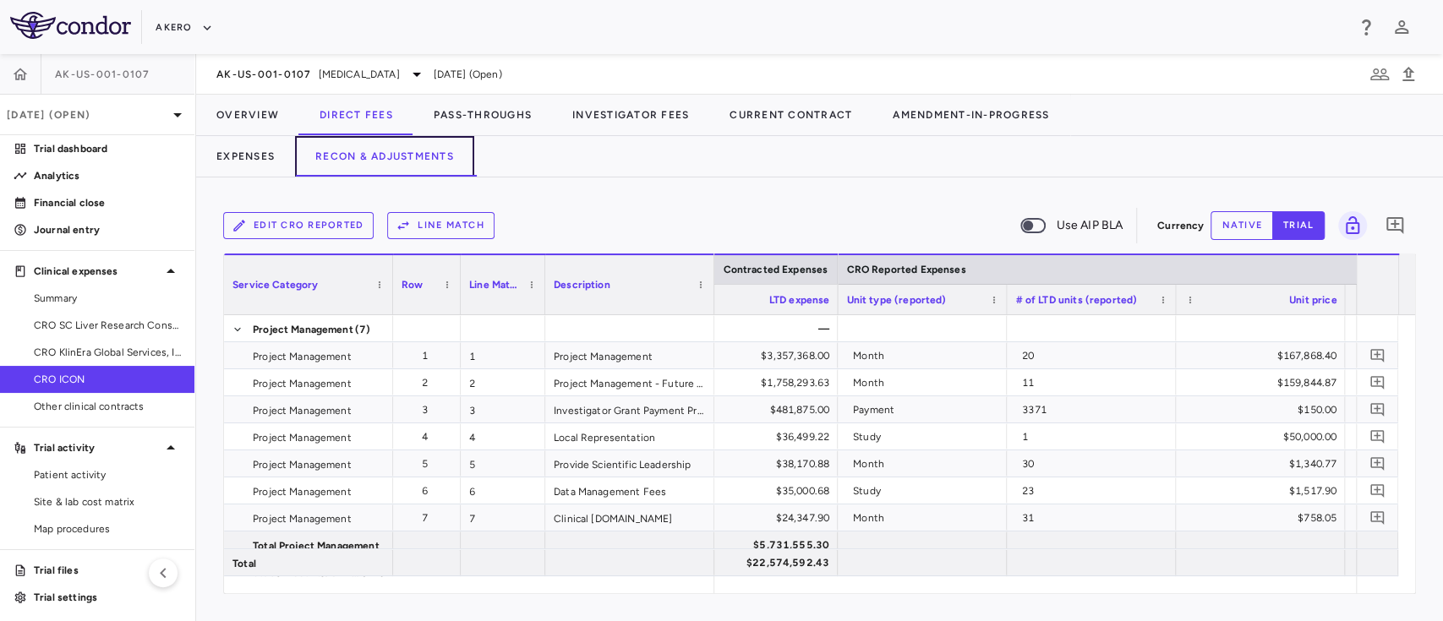
scroll to position [0, 2207]
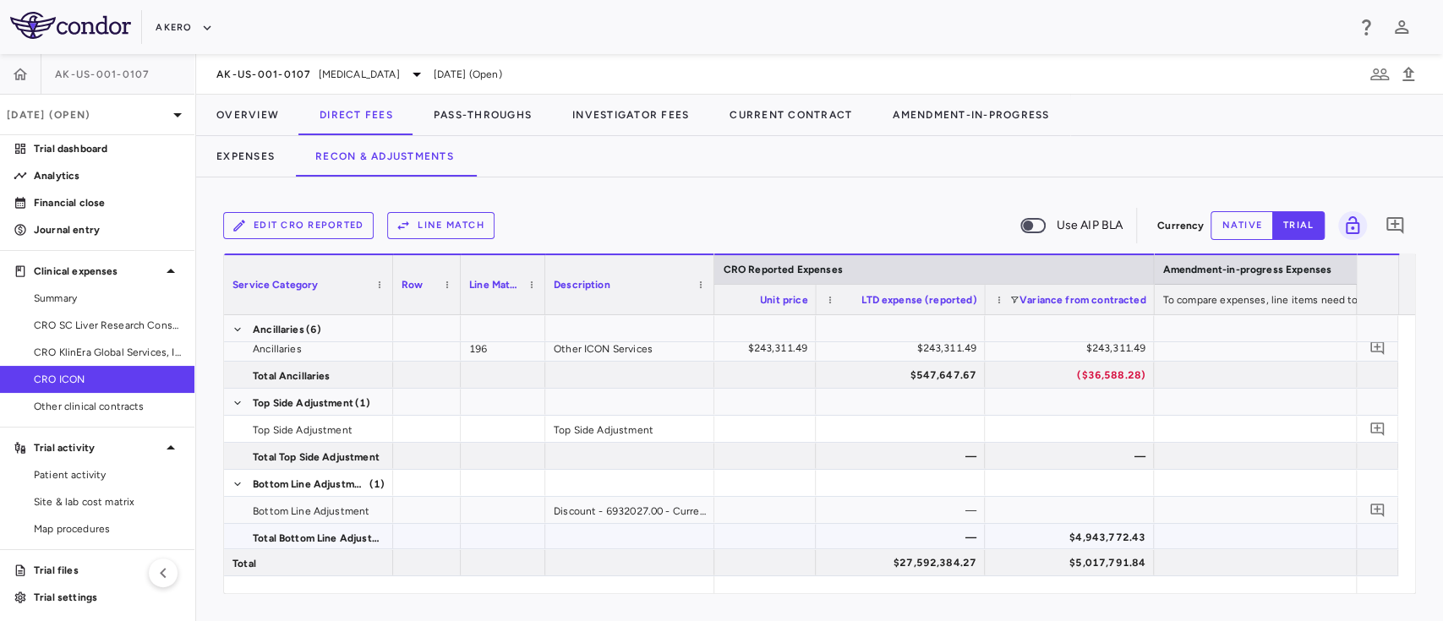
click at [1117, 533] on div "$4,943,772.43" at bounding box center [1072, 537] width 145 height 27
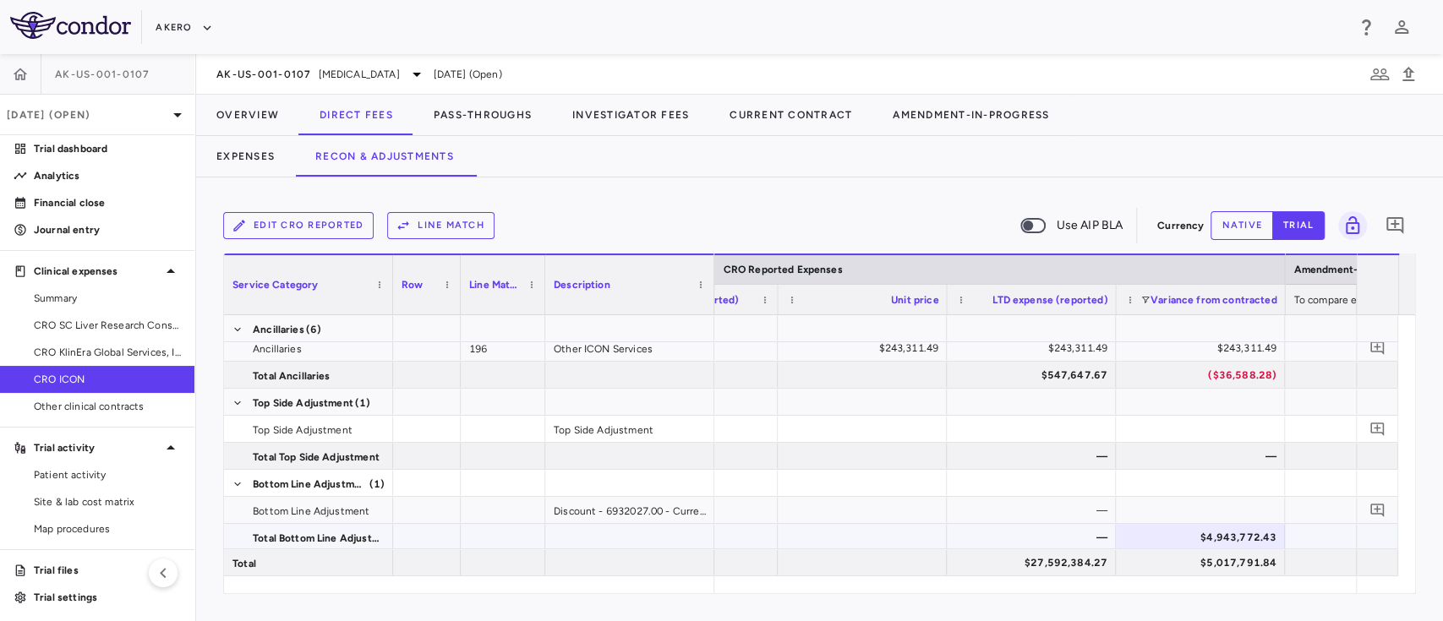
click at [1073, 531] on div "—" at bounding box center [1034, 537] width 145 height 27
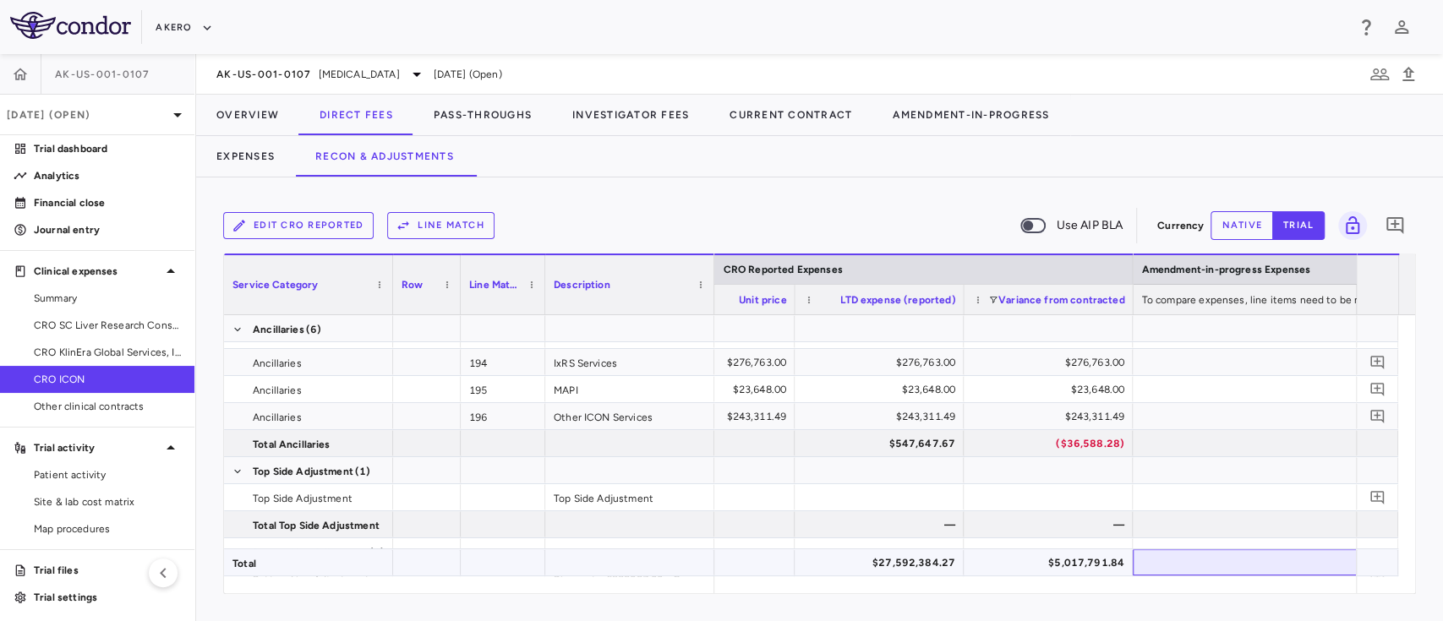
click at [1152, 574] on div at bounding box center [1386, 563] width 507 height 26
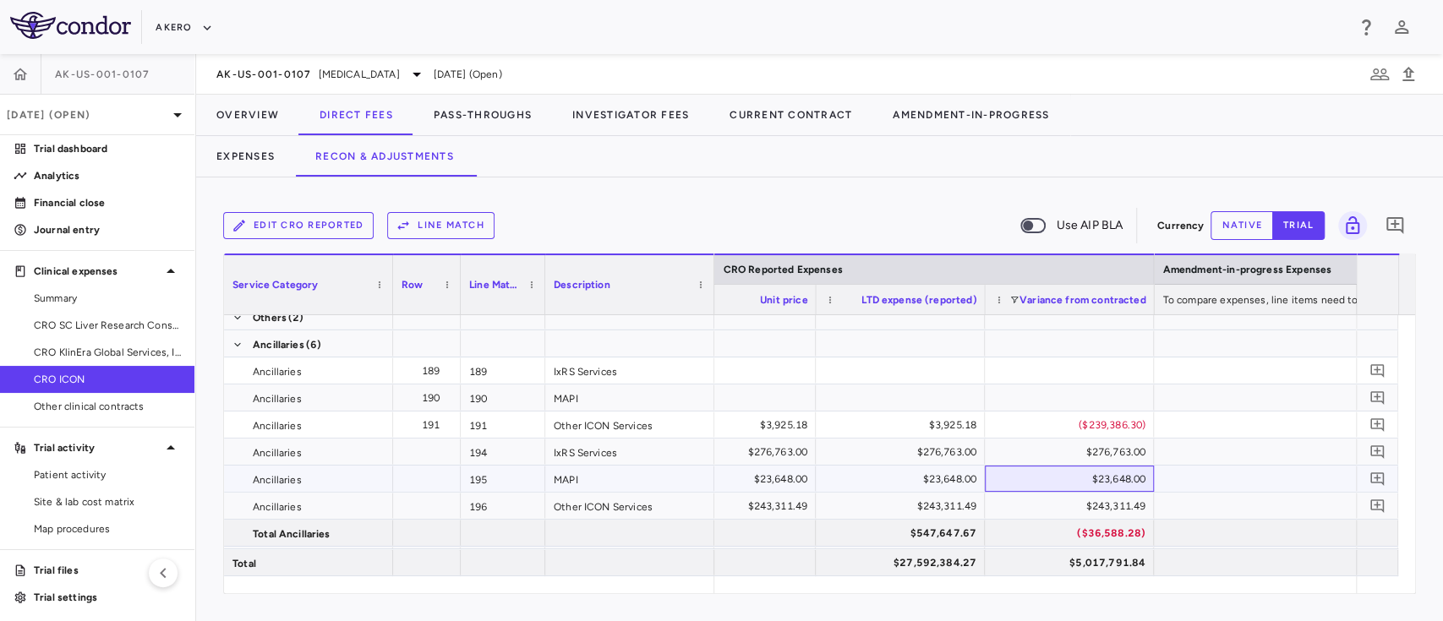
click at [1101, 477] on div "$23,648.00" at bounding box center [1072, 479] width 145 height 27
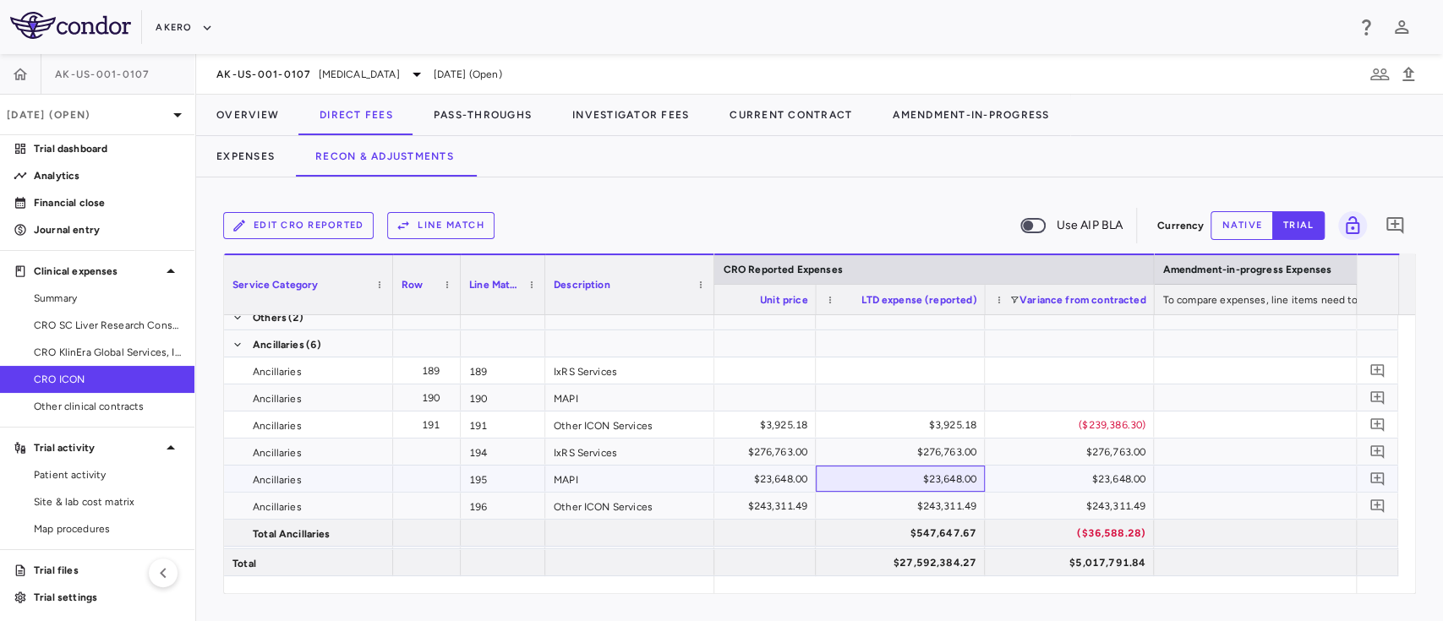
click at [931, 484] on div "$23,648.00" at bounding box center [903, 479] width 145 height 27
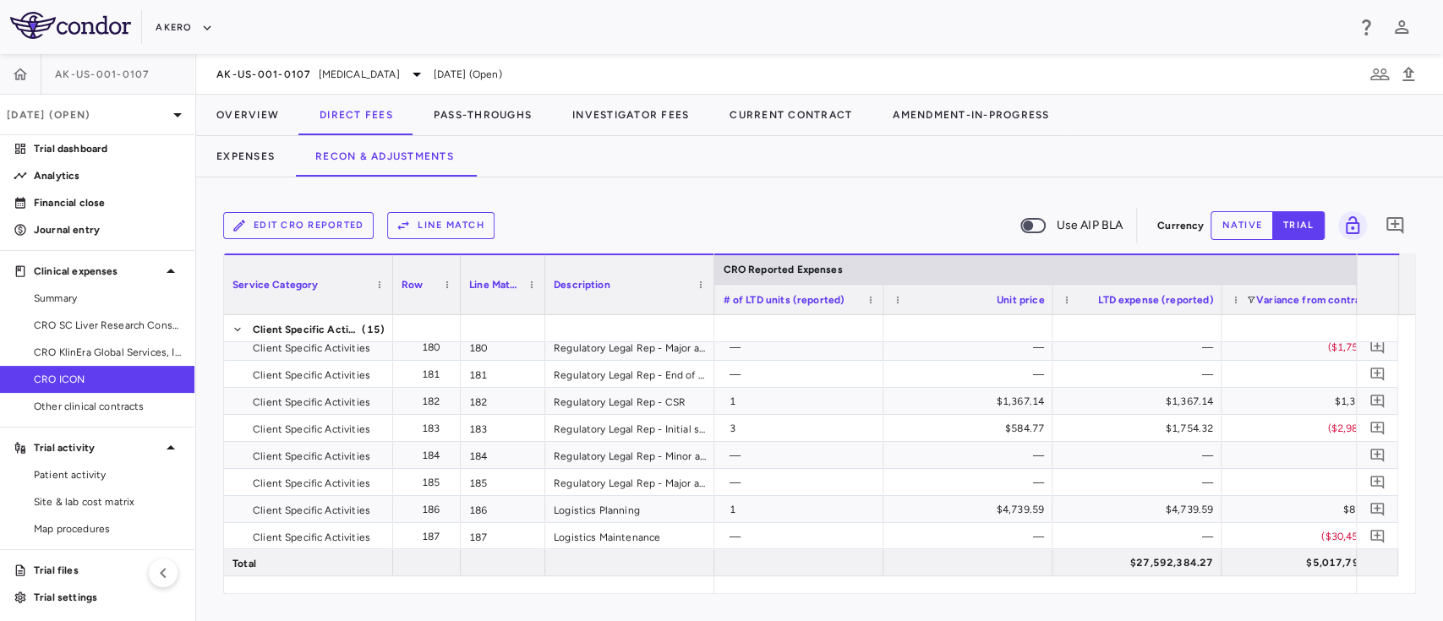
scroll to position [0, 2569]
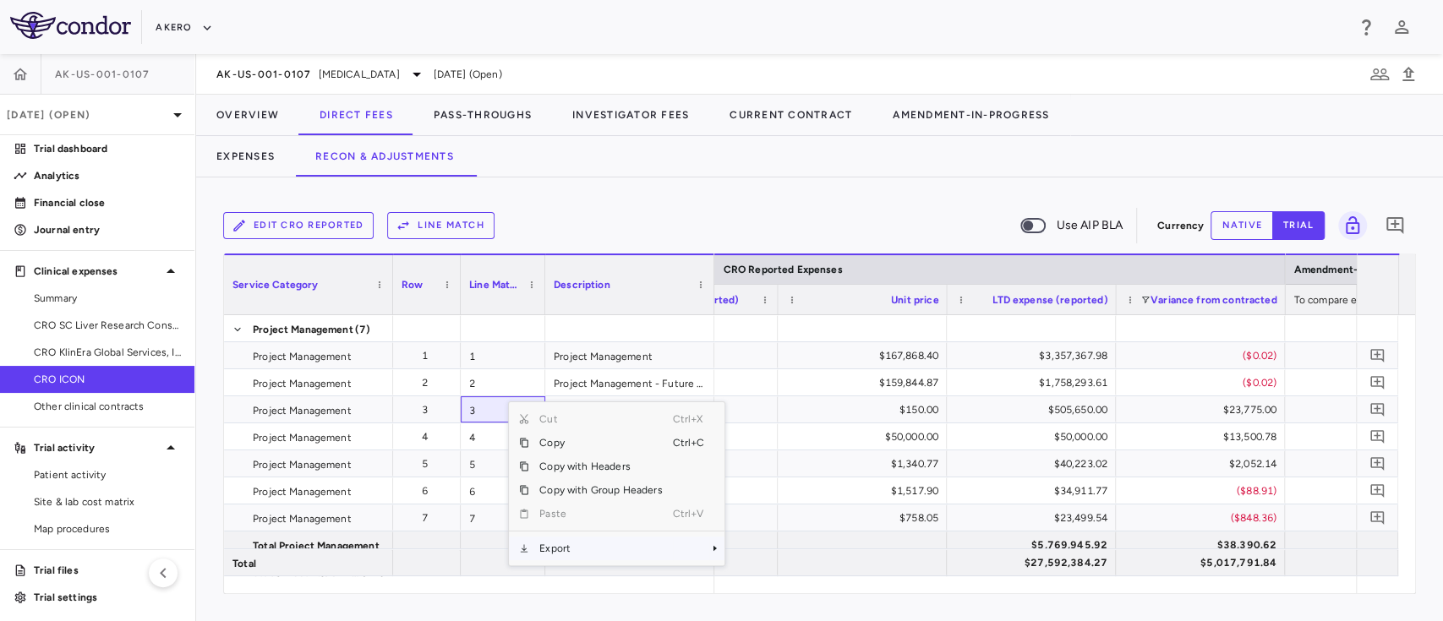
click at [560, 546] on span "Export" at bounding box center [600, 549] width 143 height 24
click at [578, 223] on div "Edit CRO reported Line Match Use AIP BLA" at bounding box center [686, 226] width 927 height 36
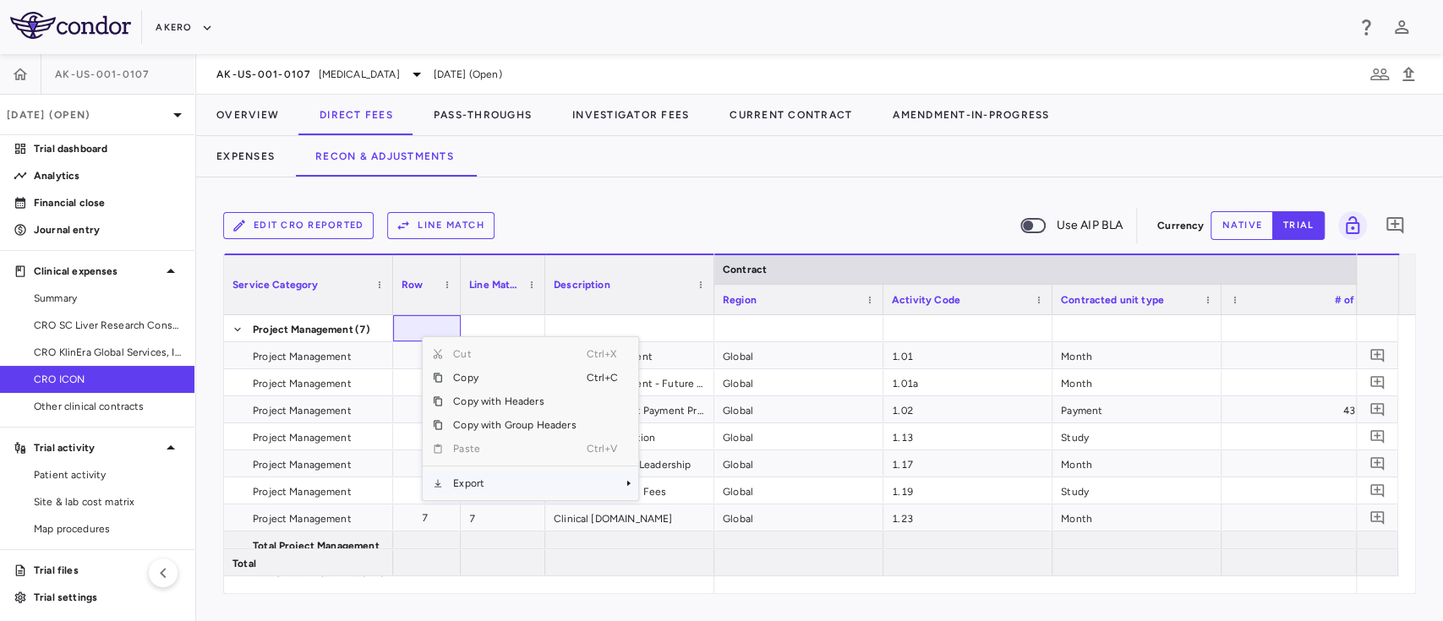
click at [525, 481] on span "Export" at bounding box center [514, 484] width 143 height 24
click at [690, 505] on span "Excel Export" at bounding box center [694, 513] width 79 height 24
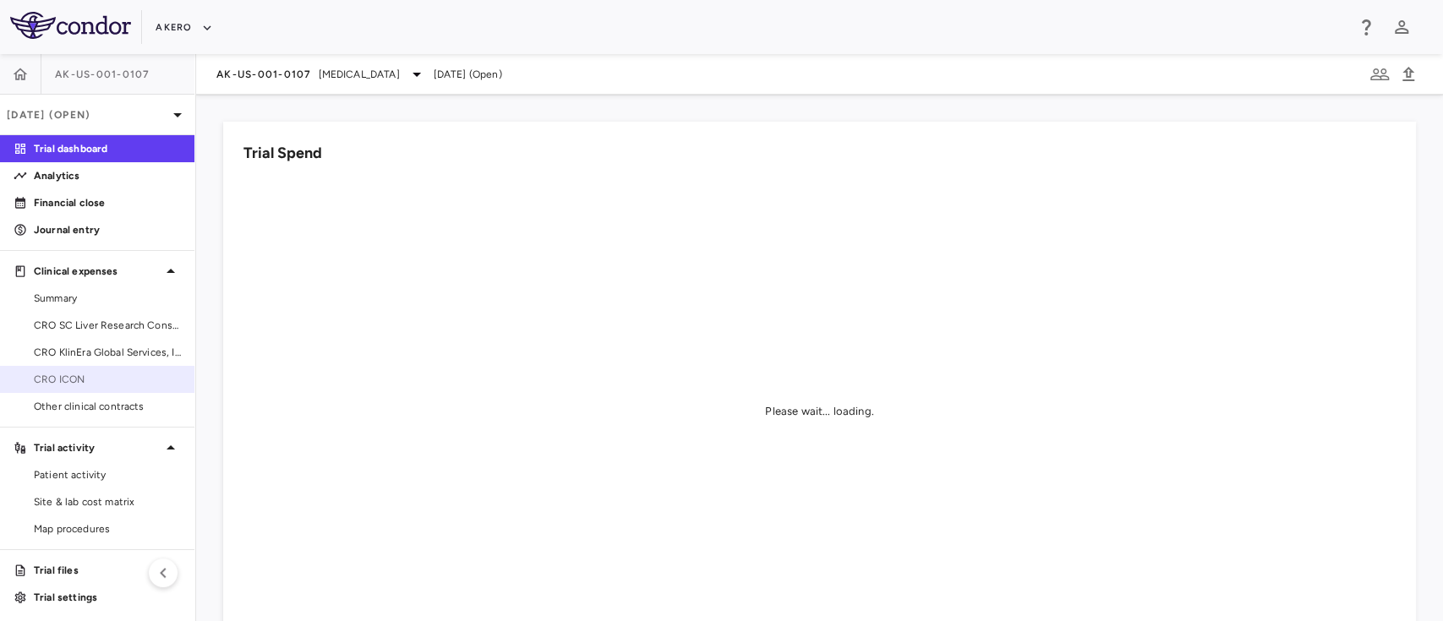
click at [97, 369] on link "CRO ICON" at bounding box center [97, 379] width 194 height 25
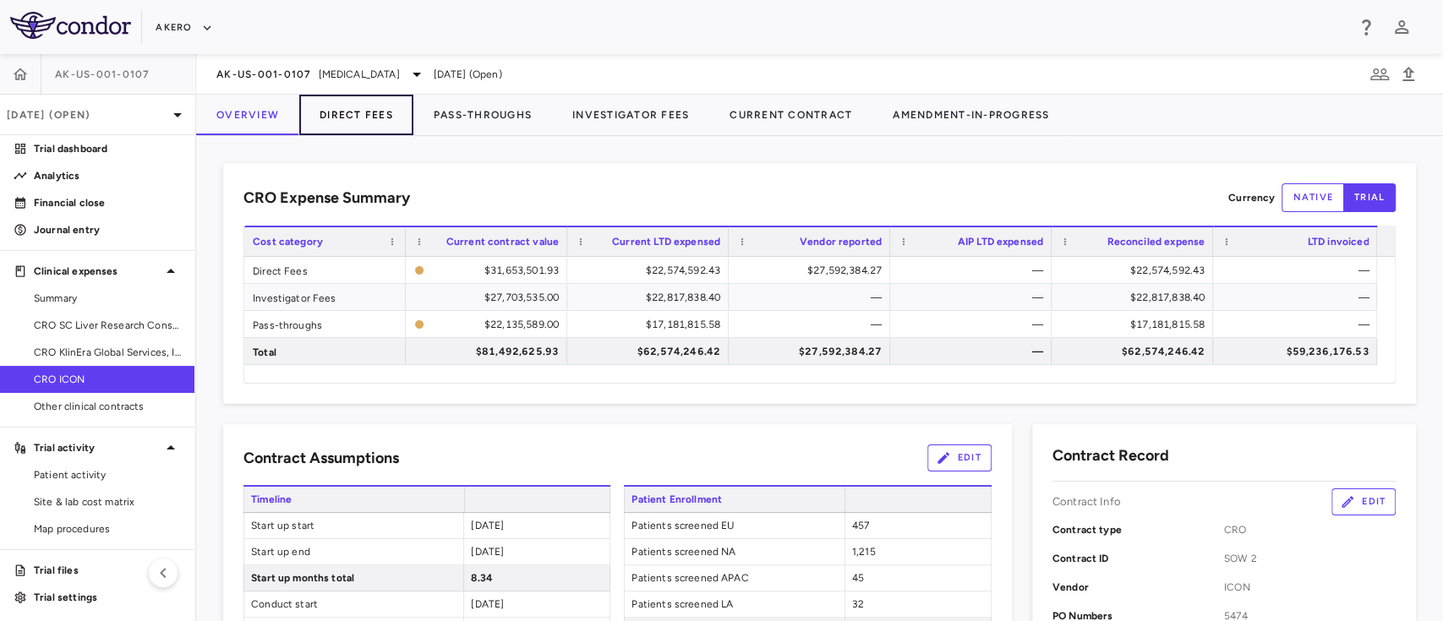
click at [376, 105] on button "Direct Fees" at bounding box center [356, 115] width 114 height 41
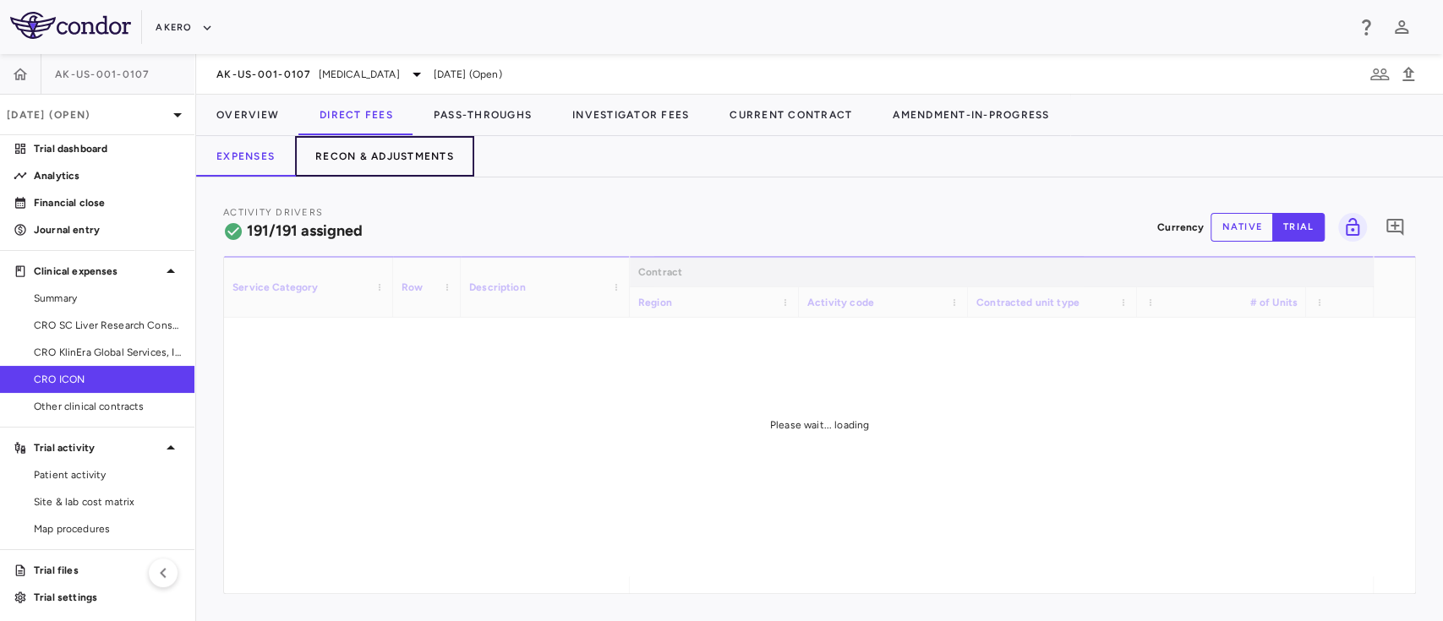
click at [386, 153] on button "Recon & Adjustments" at bounding box center [384, 156] width 179 height 41
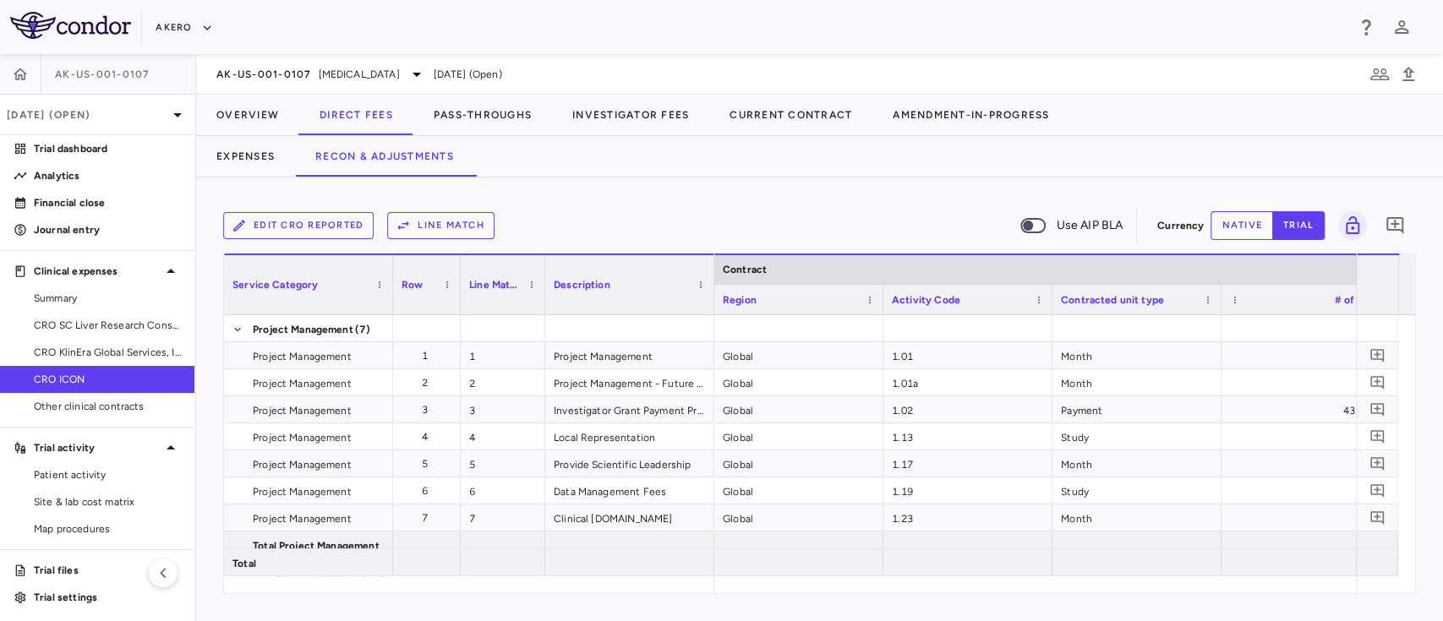
click at [446, 222] on button "Line Match" at bounding box center [440, 225] width 107 height 27
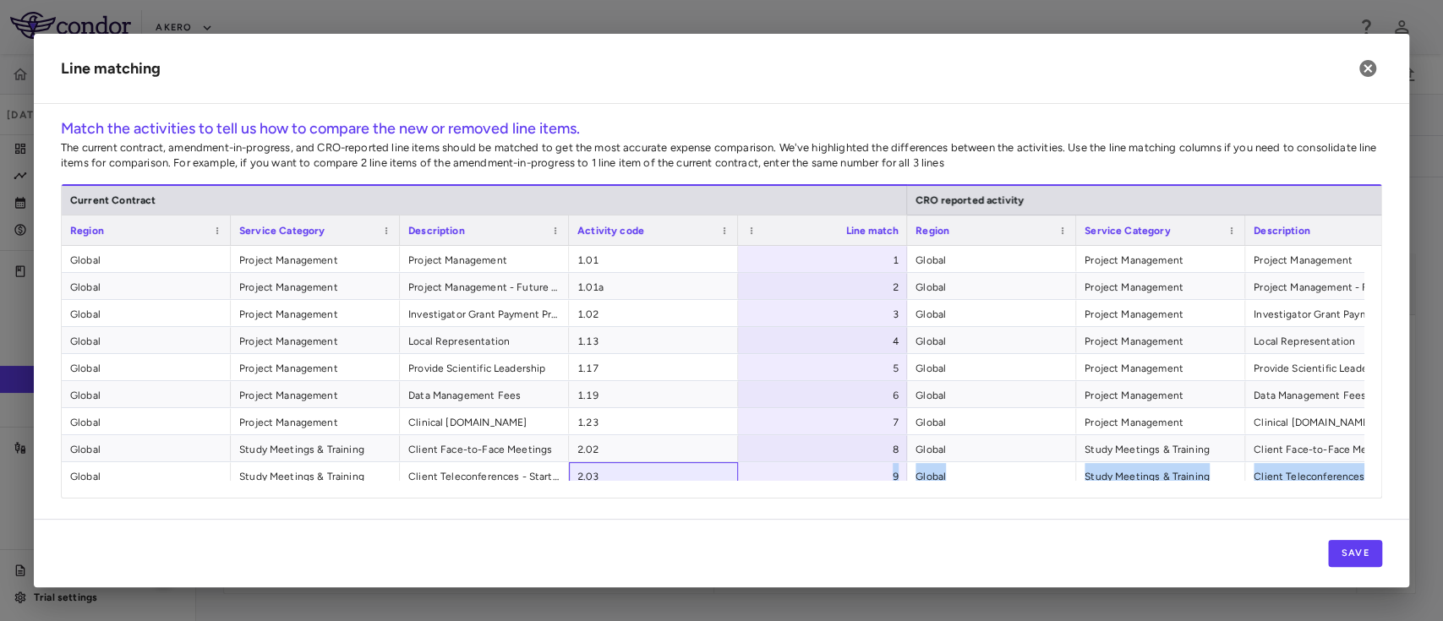
drag, startPoint x: 673, startPoint y: 478, endPoint x: 738, endPoint y: 505, distance: 70.5
click at [738, 505] on div "Match the activities to tell us how to compare the new or removed line items. T…" at bounding box center [722, 319] width 1376 height 402
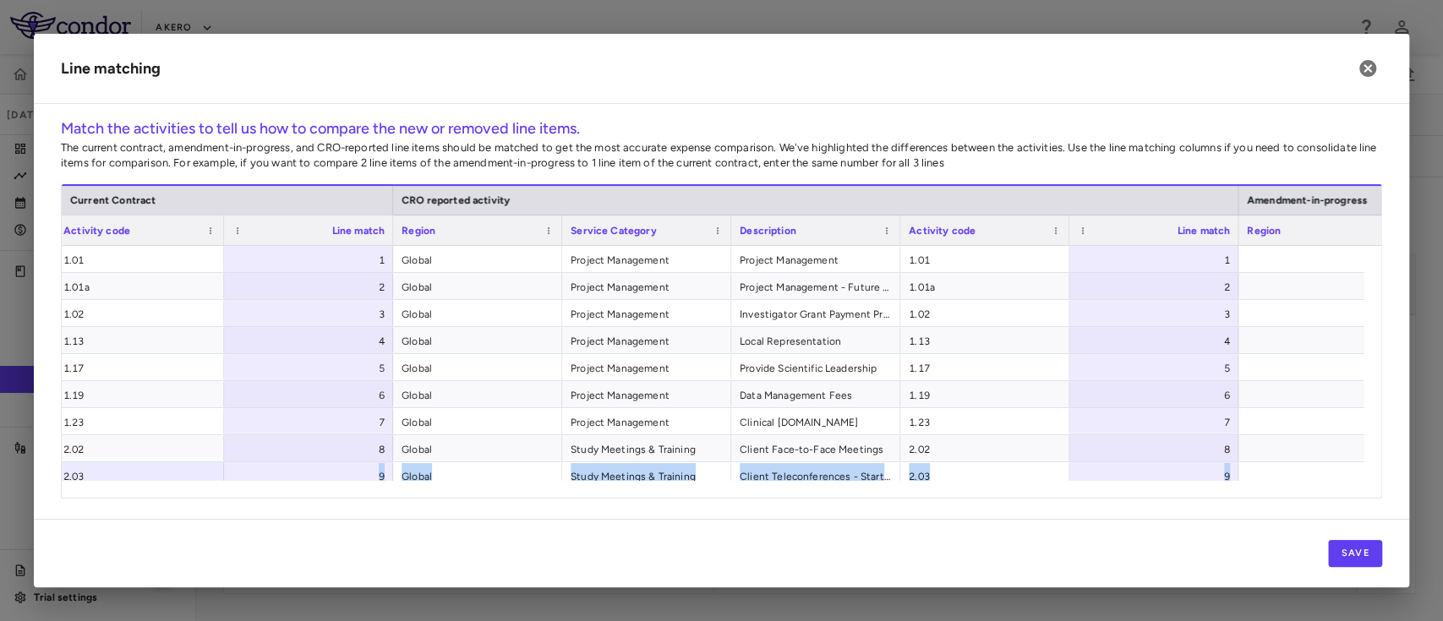
scroll to position [0, 513]
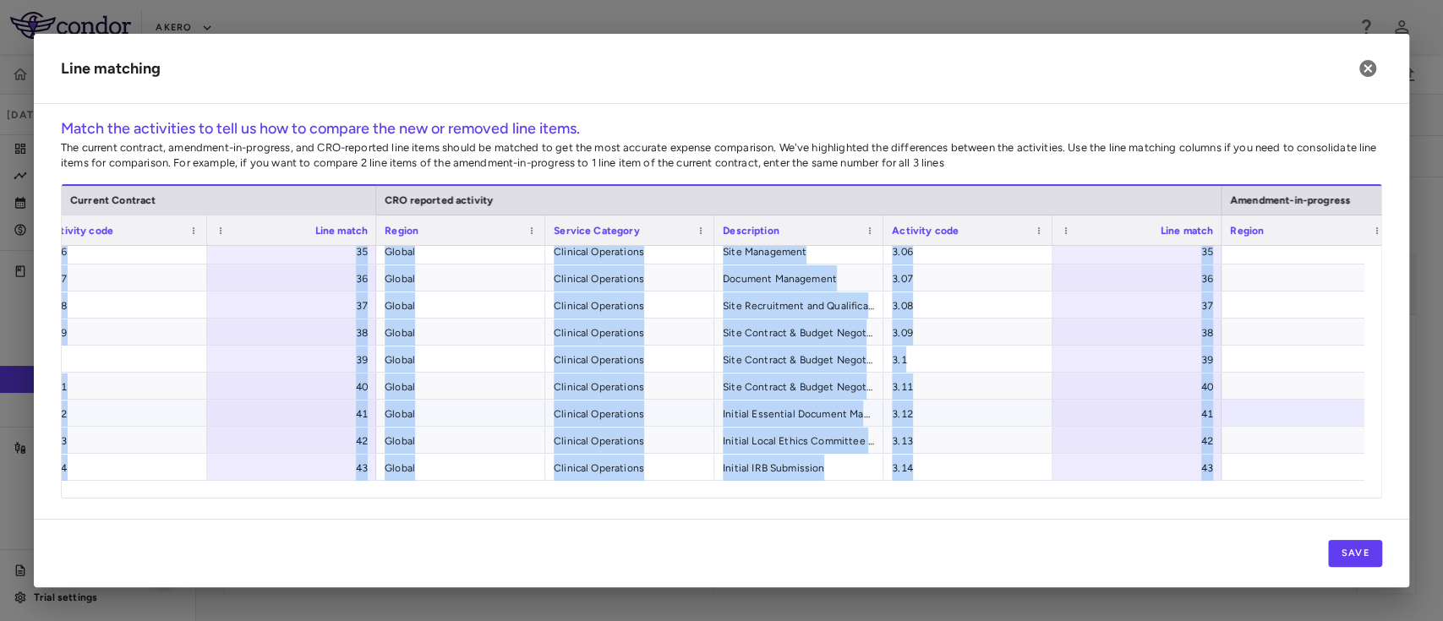
click at [1310, 423] on div at bounding box center [1306, 413] width 169 height 26
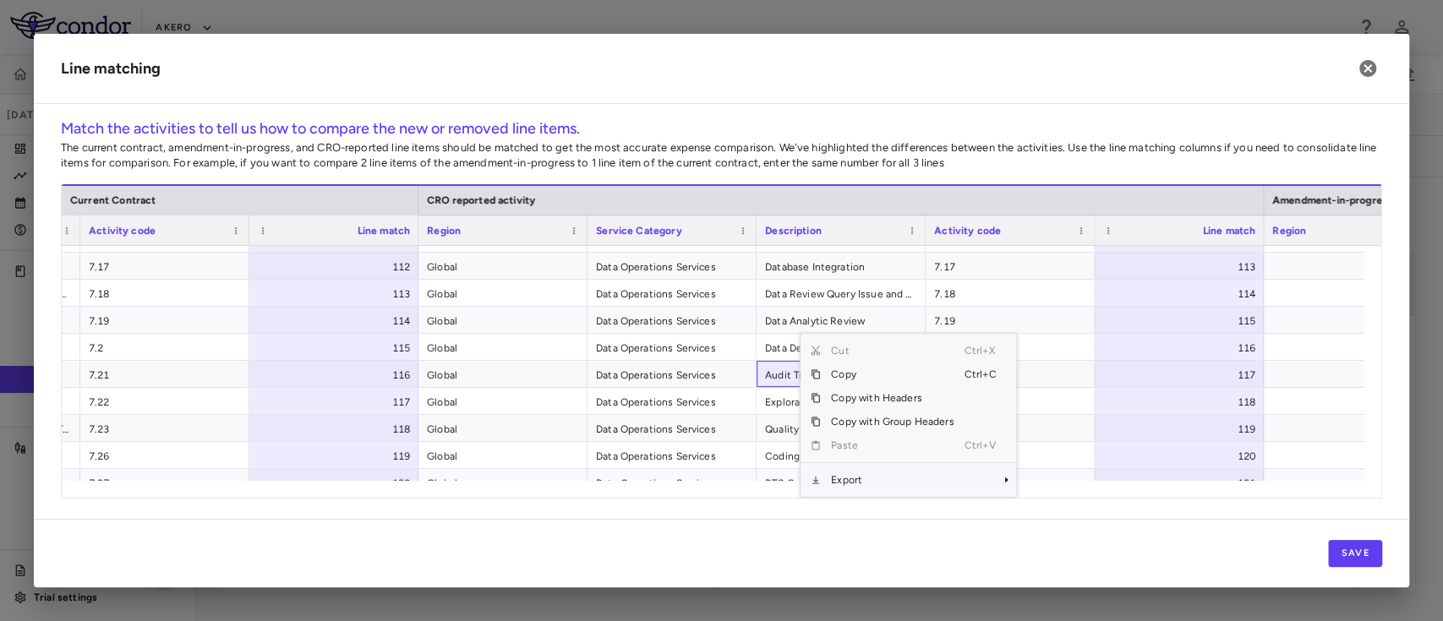
click at [869, 483] on span "Export" at bounding box center [892, 480] width 143 height 24
click at [1054, 483] on span "Excel Export" at bounding box center [1072, 480] width 79 height 24
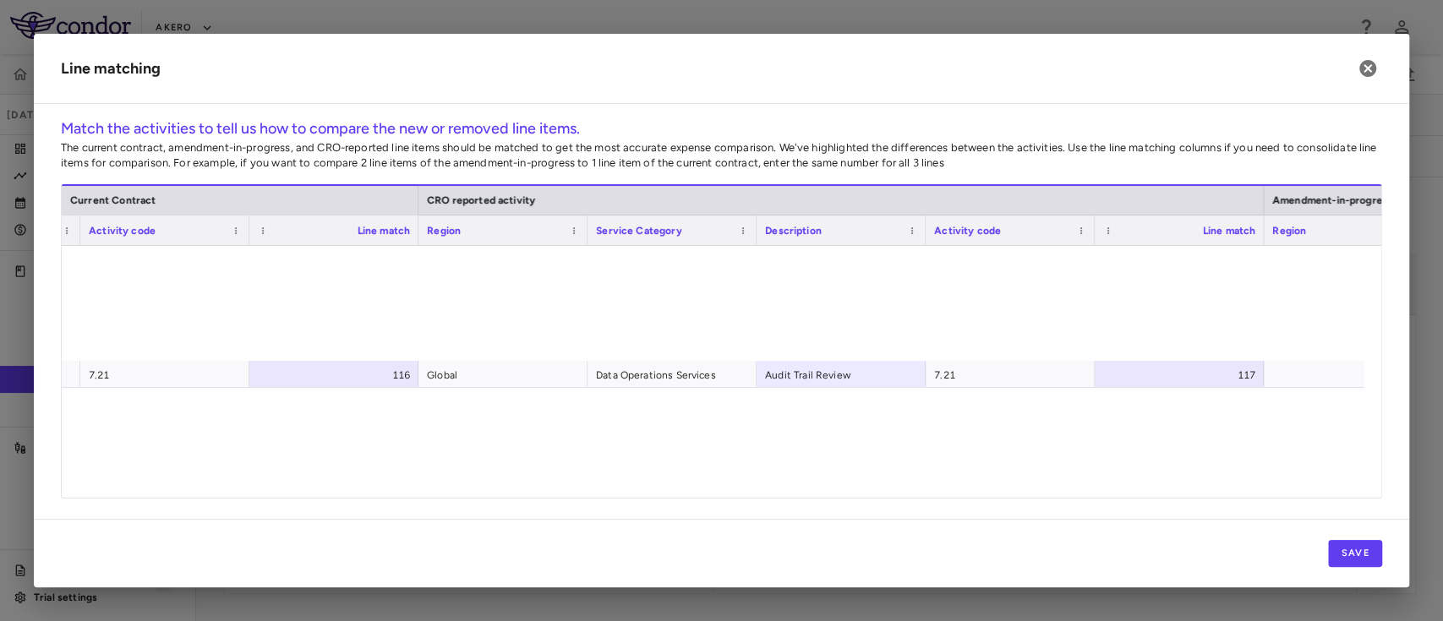
scroll to position [0, 0]
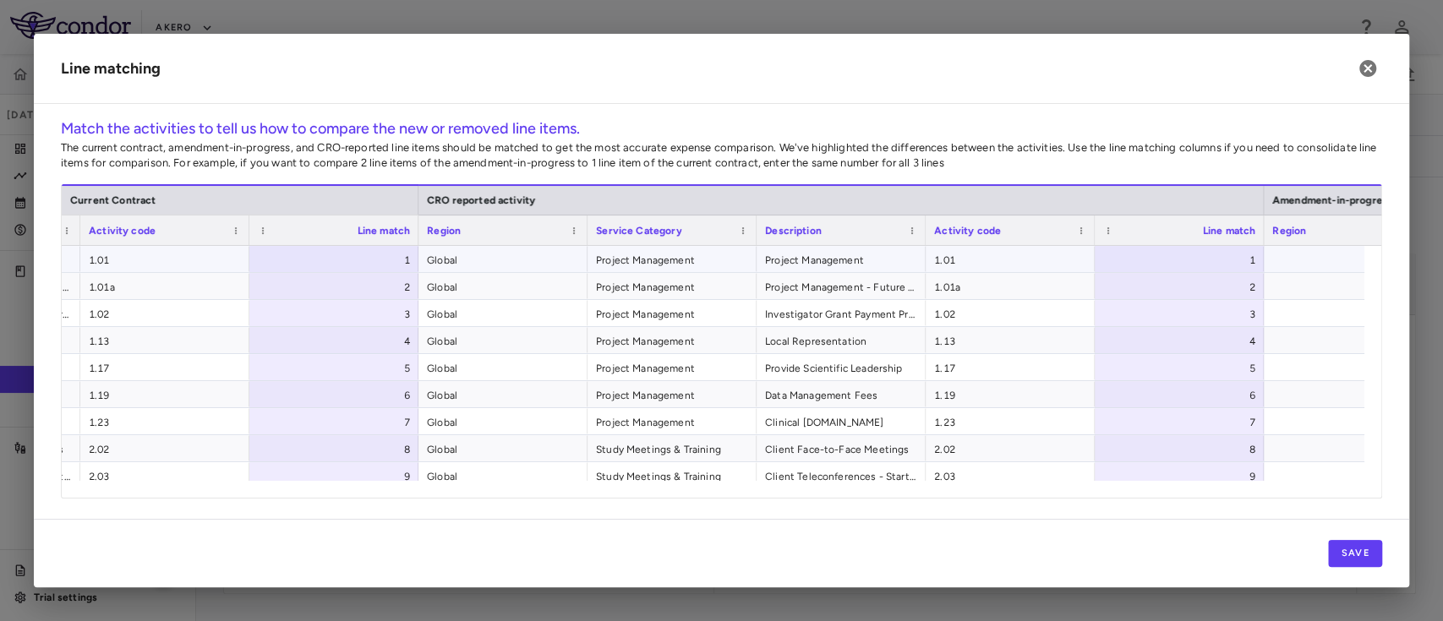
click at [1008, 260] on span "1.01" at bounding box center [1010, 260] width 152 height 27
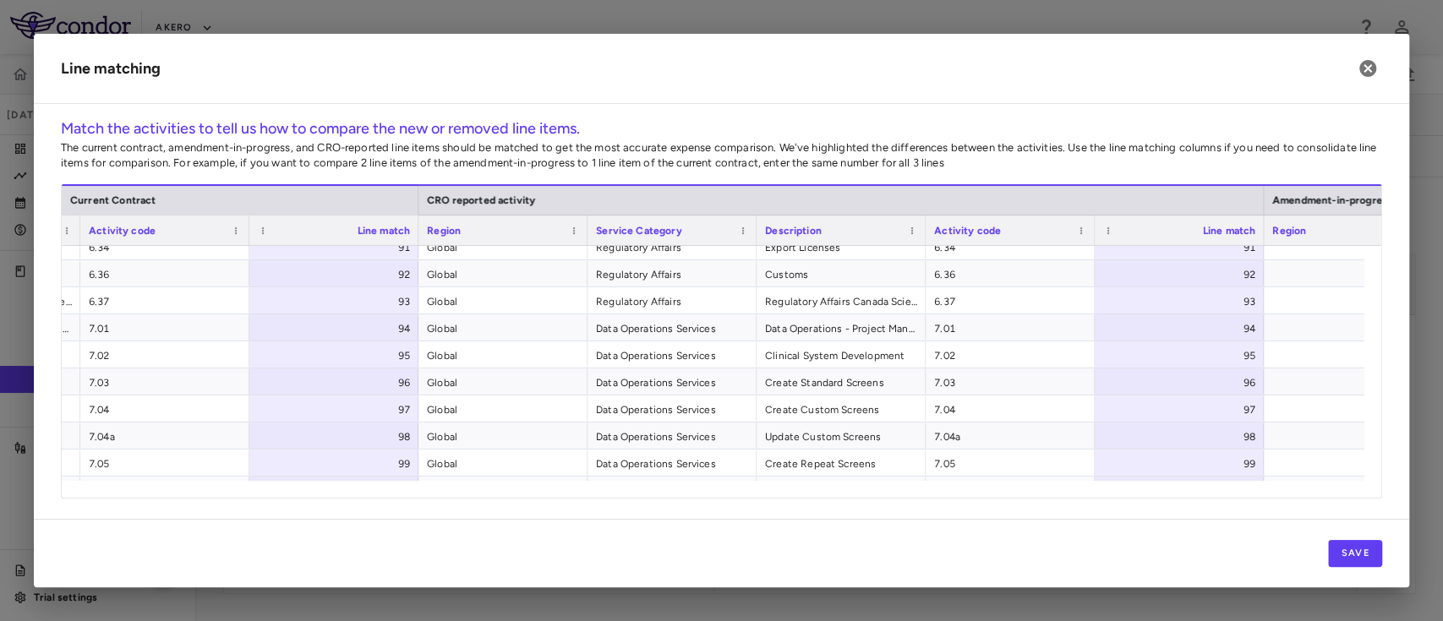
scroll to position [2405, 0]
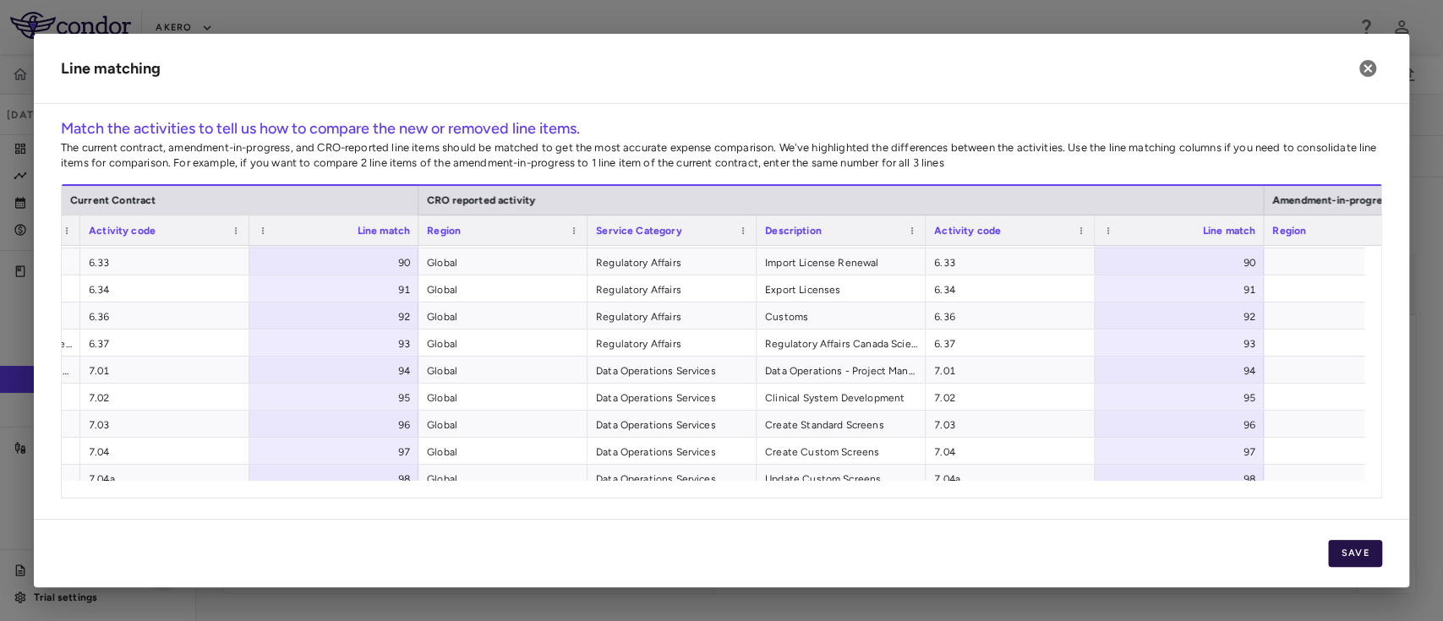
click at [1360, 558] on button "Save" at bounding box center [1355, 553] width 54 height 27
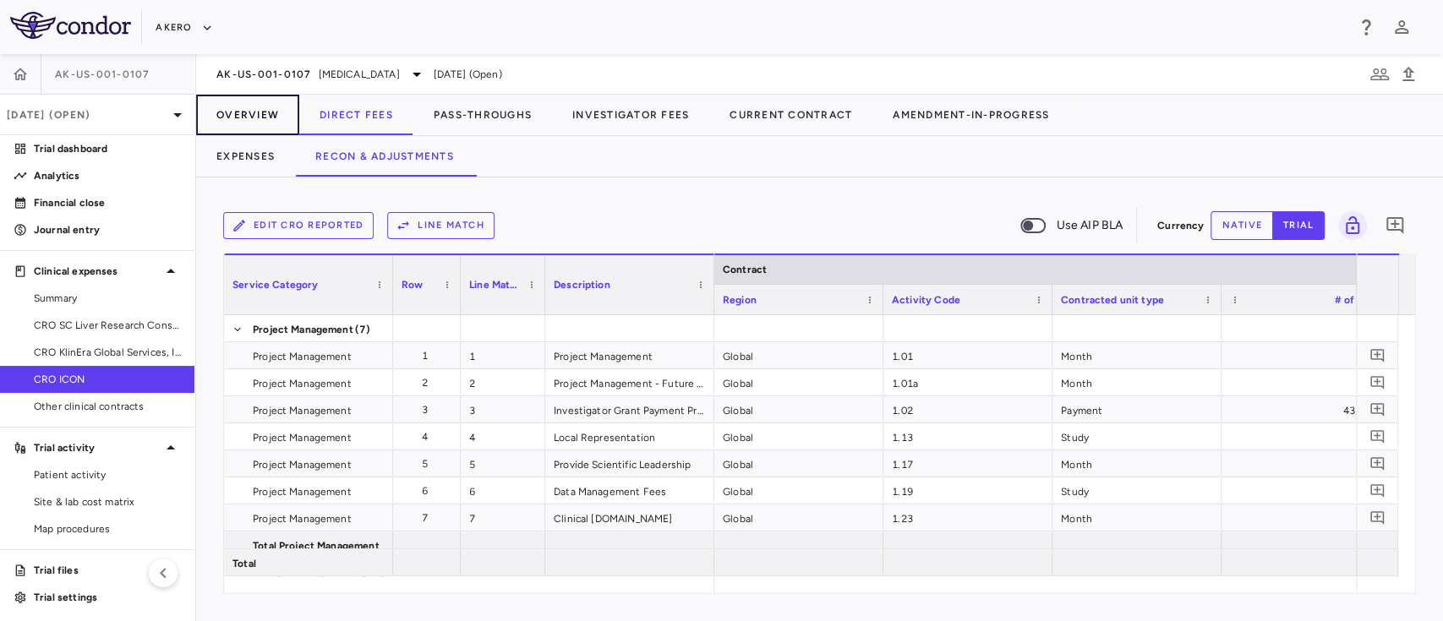
click at [251, 116] on button "Overview" at bounding box center [247, 115] width 103 height 41
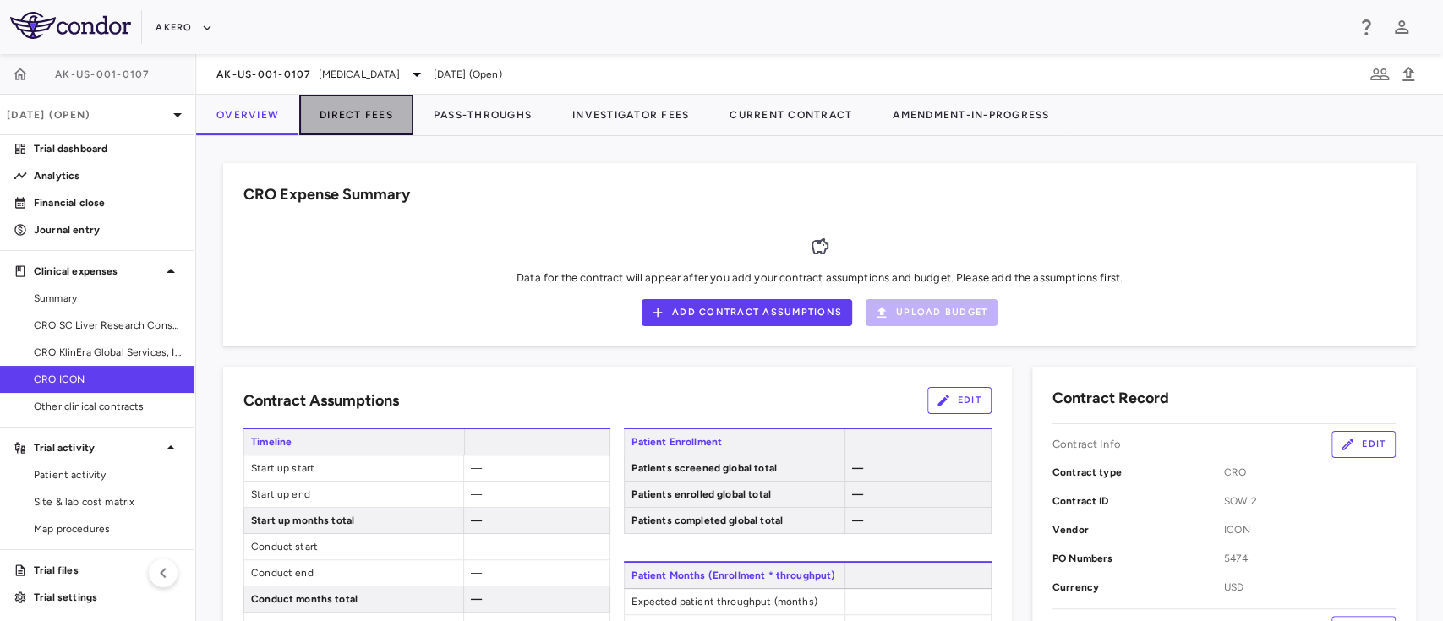
click at [360, 109] on button "Direct Fees" at bounding box center [356, 115] width 114 height 41
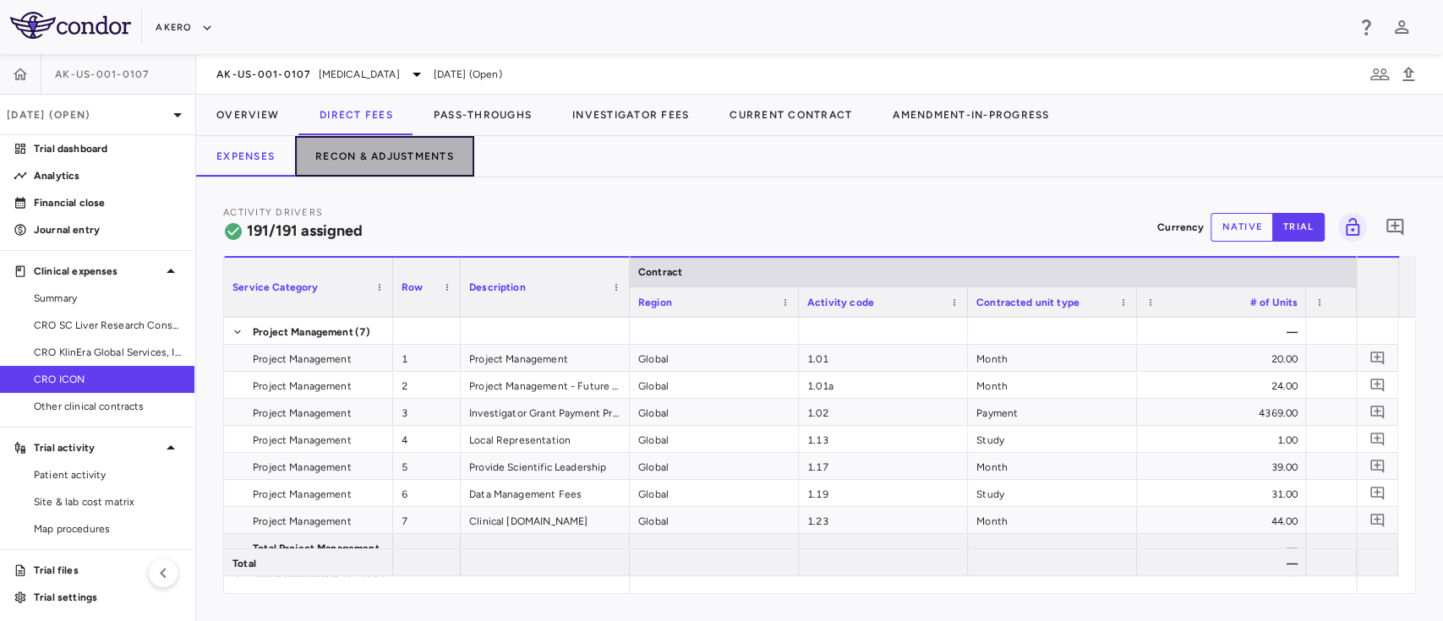
click at [391, 167] on button "Recon & Adjustments" at bounding box center [384, 156] width 179 height 41
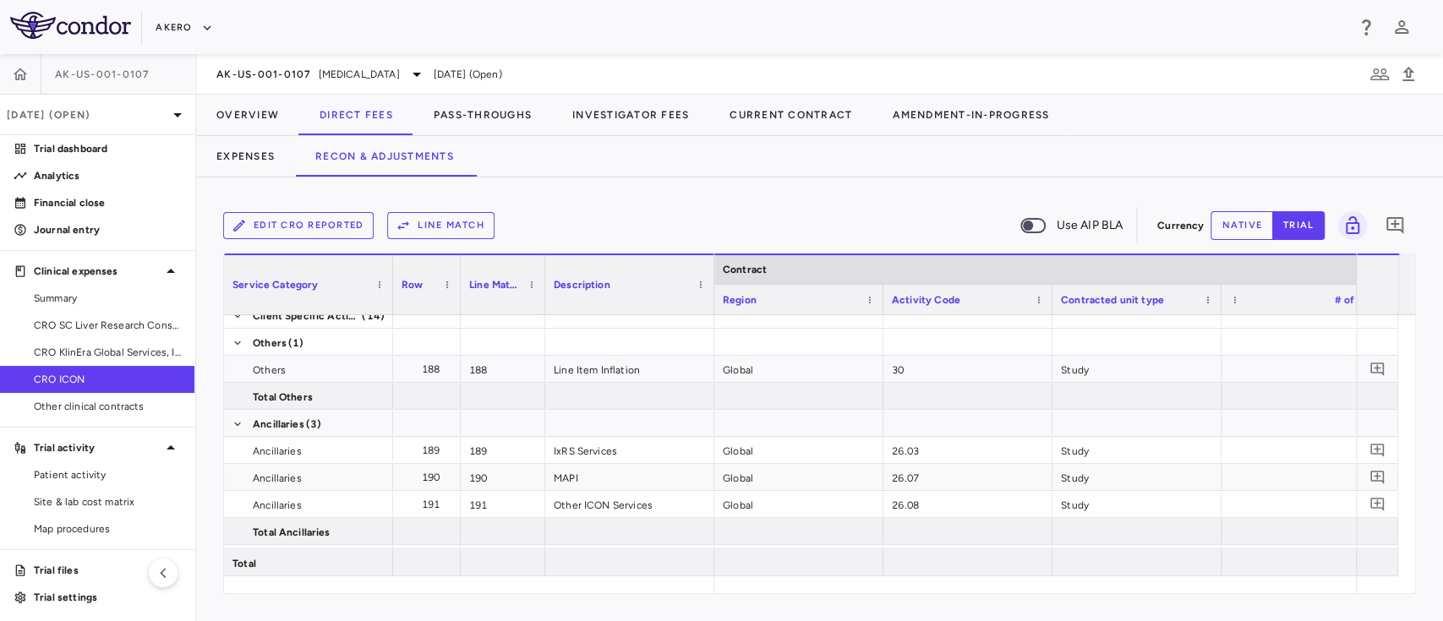
click at [446, 221] on button "Line Match" at bounding box center [440, 225] width 107 height 27
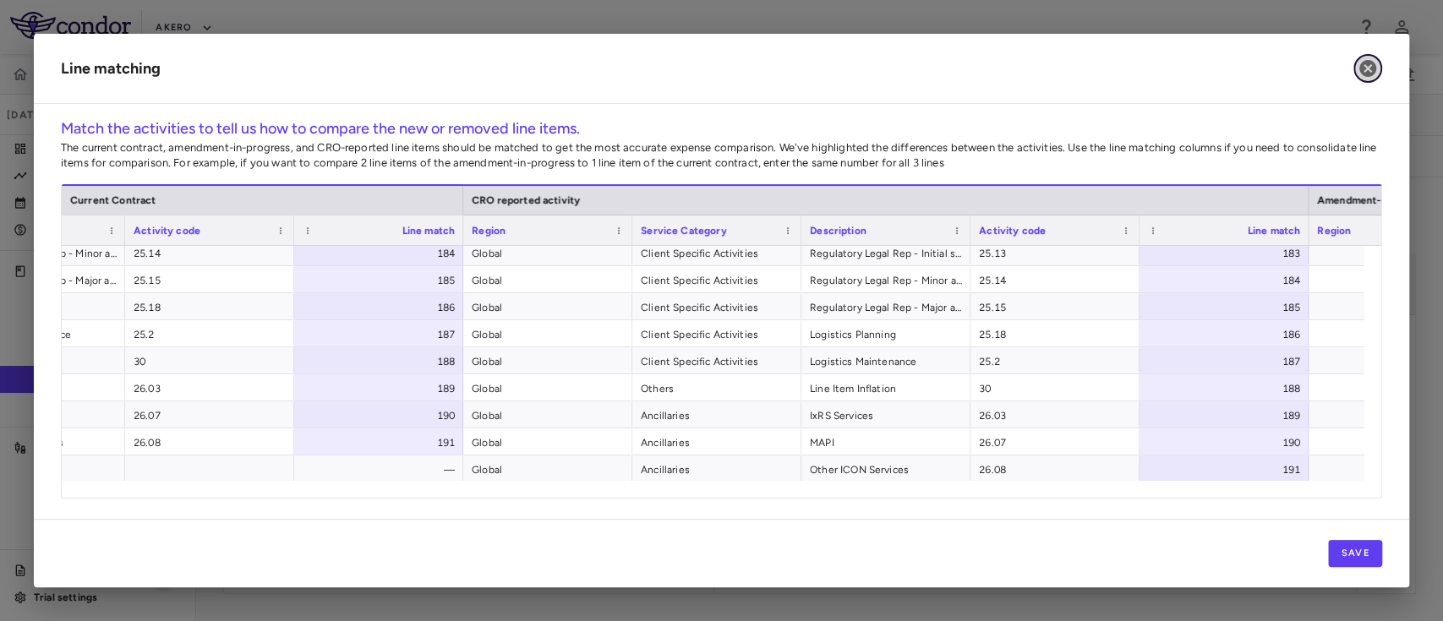
click at [1365, 69] on icon "button" at bounding box center [1368, 68] width 20 height 20
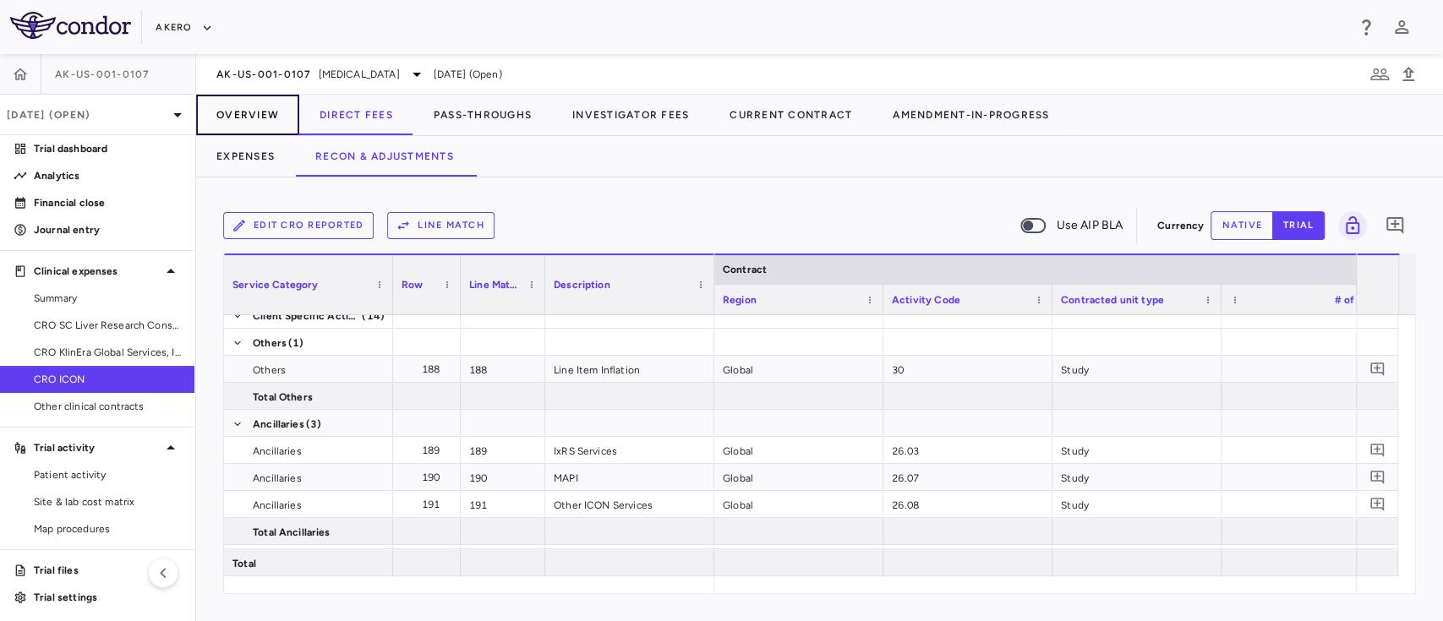
click at [243, 107] on button "Overview" at bounding box center [247, 115] width 103 height 41
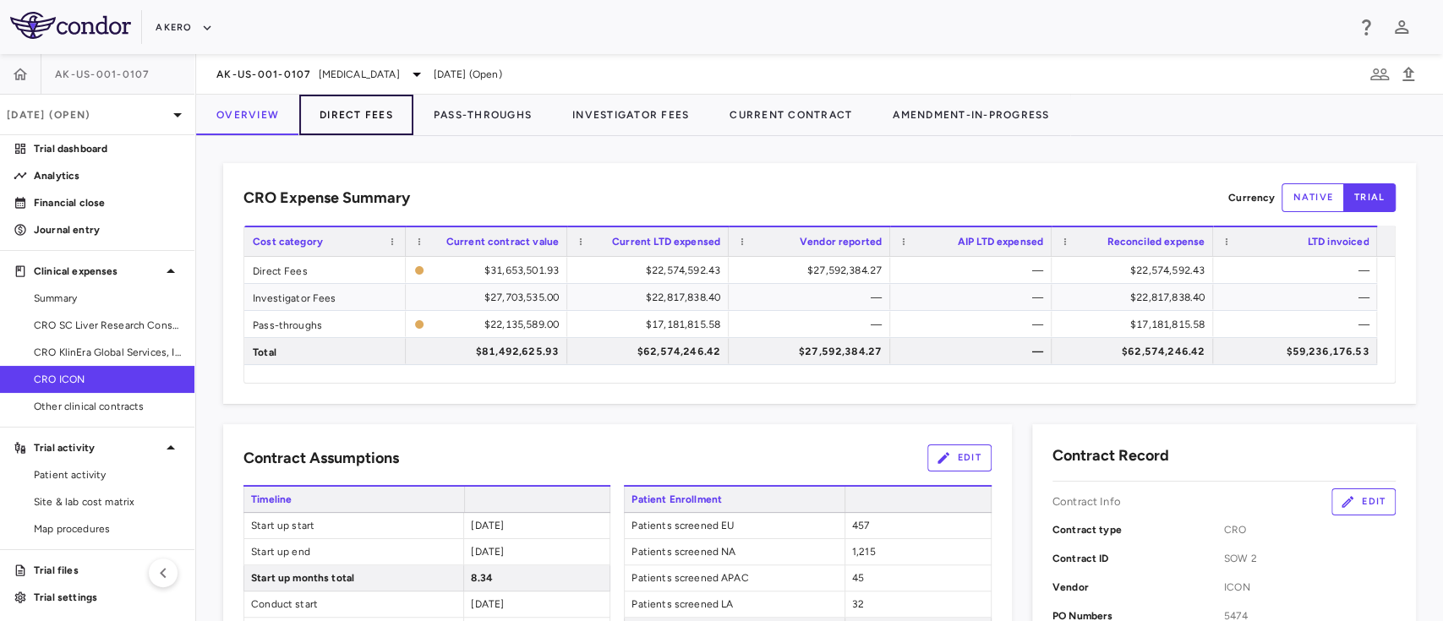
click at [364, 106] on button "Direct Fees" at bounding box center [356, 115] width 114 height 41
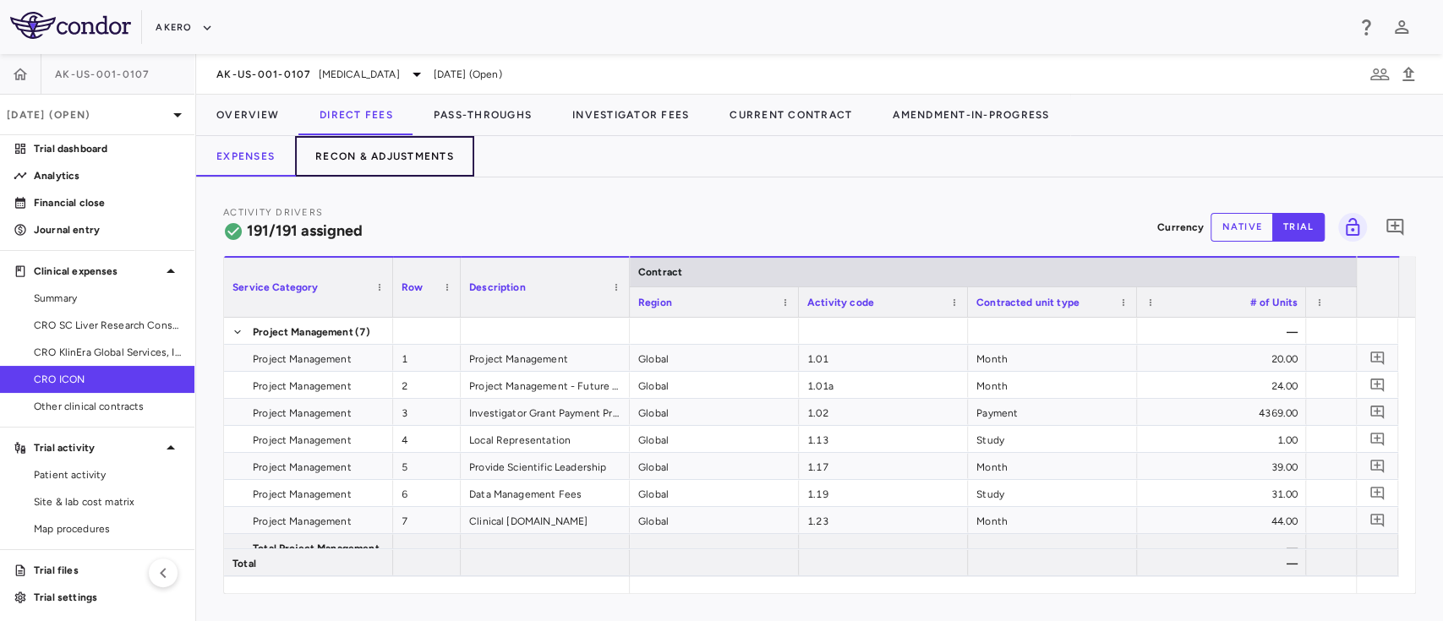
click at [411, 146] on button "Recon & Adjustments" at bounding box center [384, 156] width 179 height 41
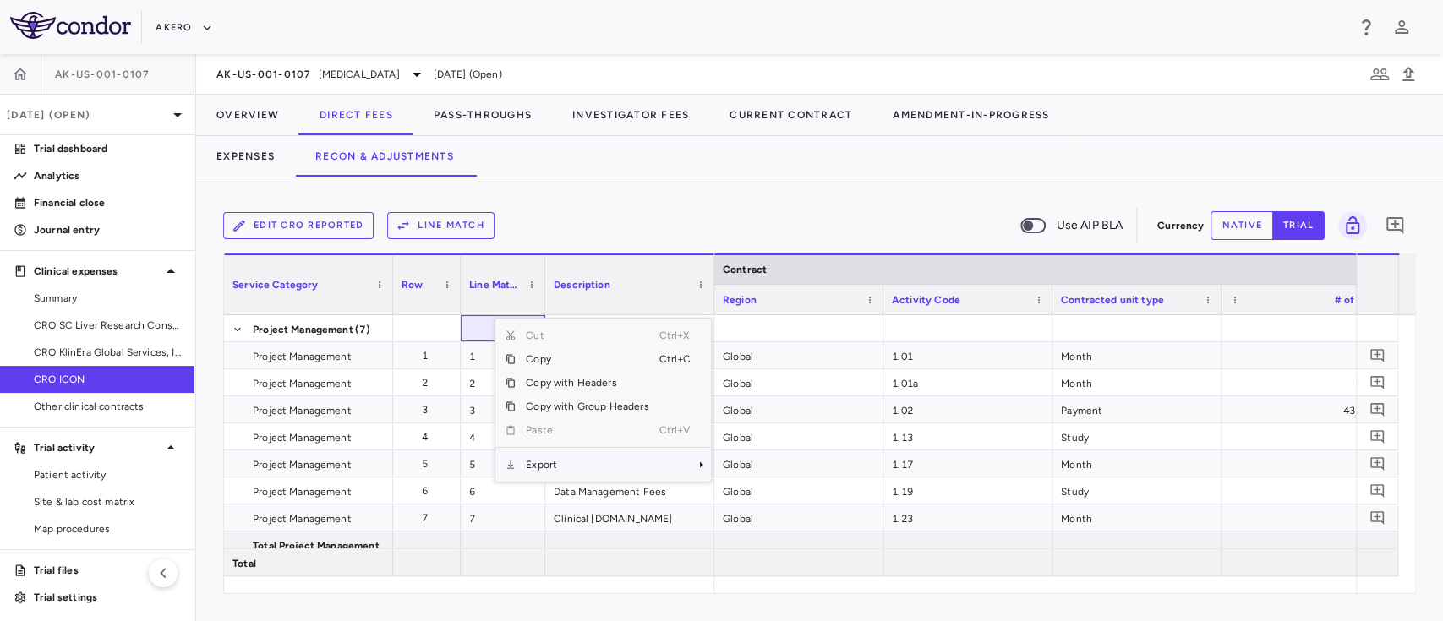
click at [611, 471] on span "Export" at bounding box center [587, 465] width 143 height 24
click at [761, 490] on span "Excel Export" at bounding box center [767, 495] width 79 height 24
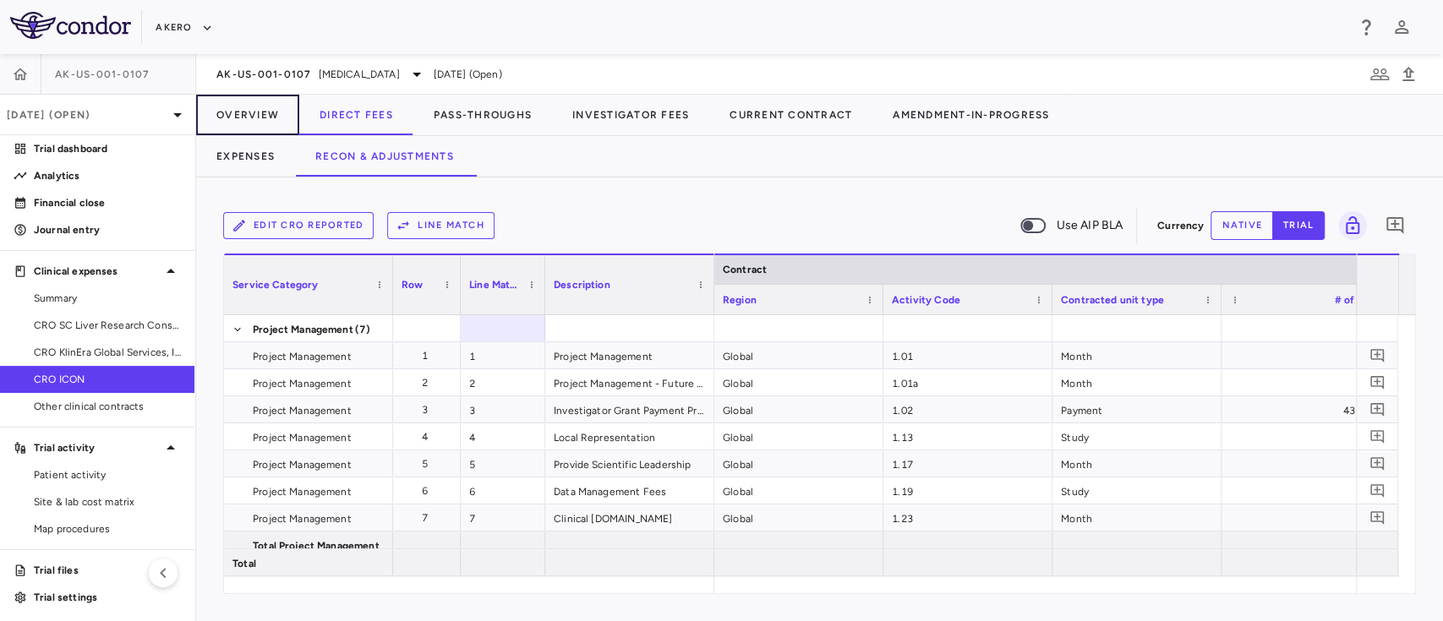
click at [262, 99] on button "Overview" at bounding box center [247, 115] width 103 height 41
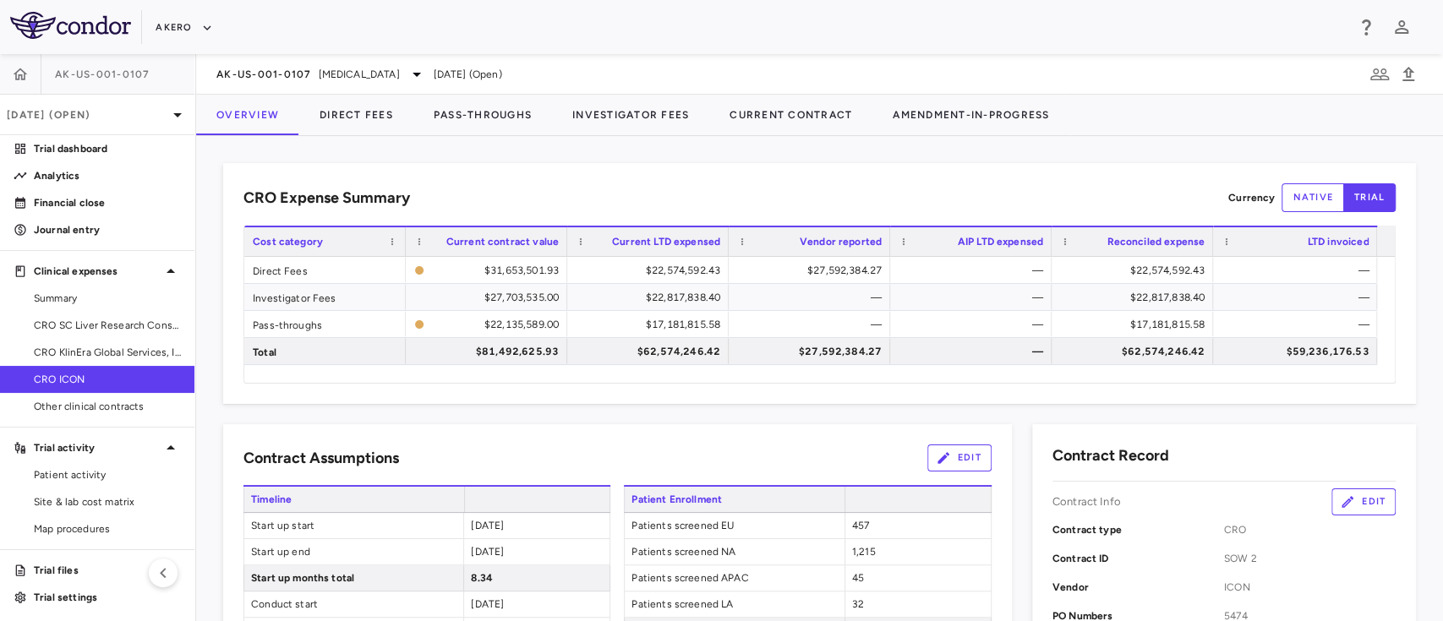
click at [375, 125] on button "Direct Fees" at bounding box center [356, 115] width 114 height 41
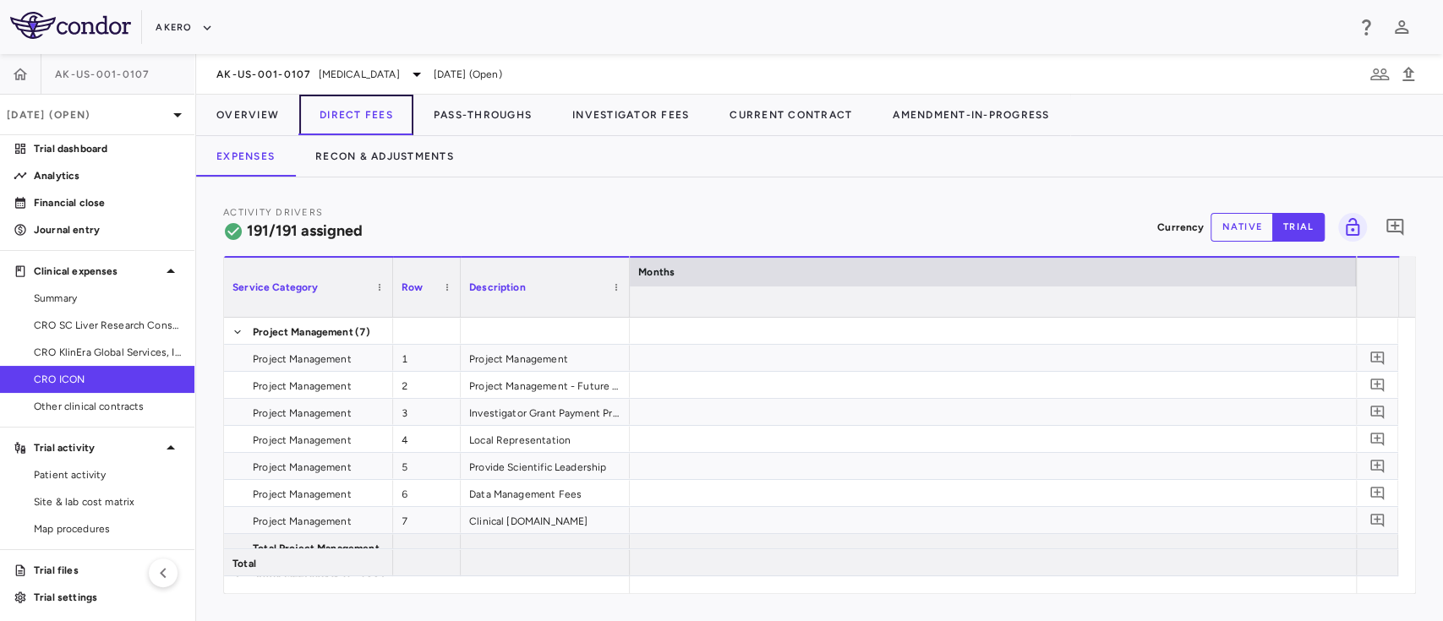
scroll to position [0, 9631]
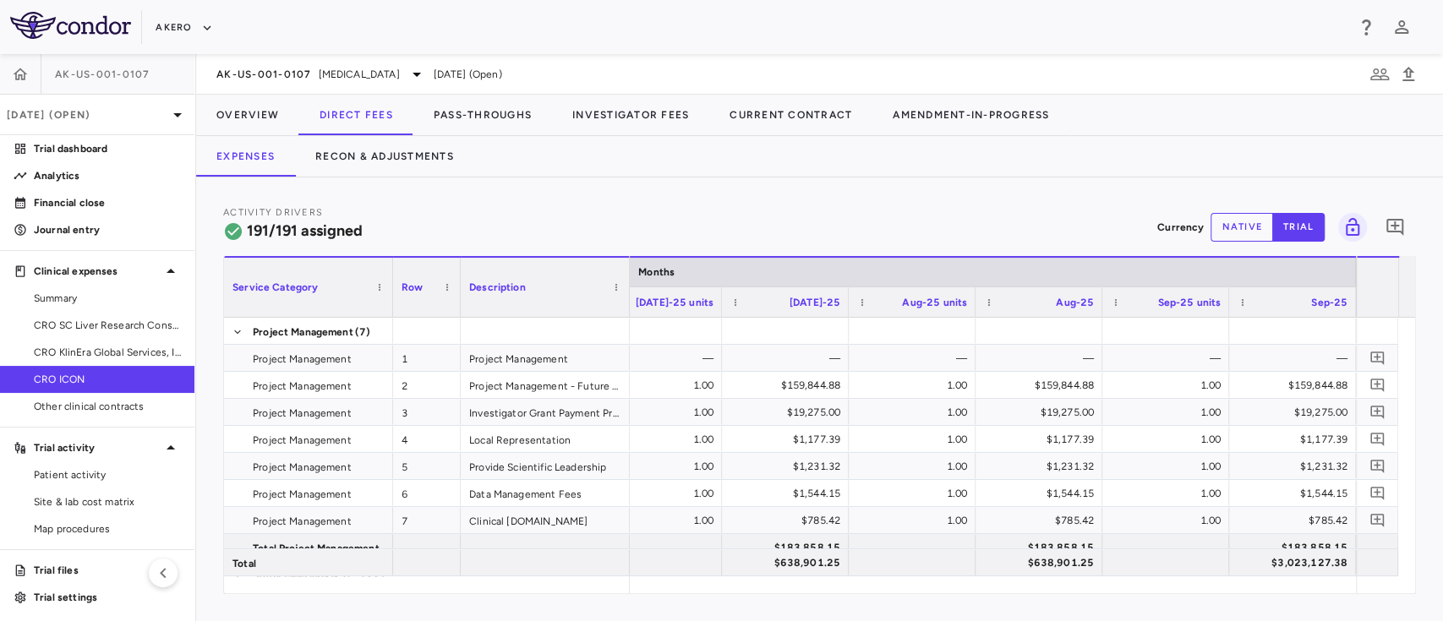
click at [1254, 216] on button "native" at bounding box center [1242, 227] width 63 height 29
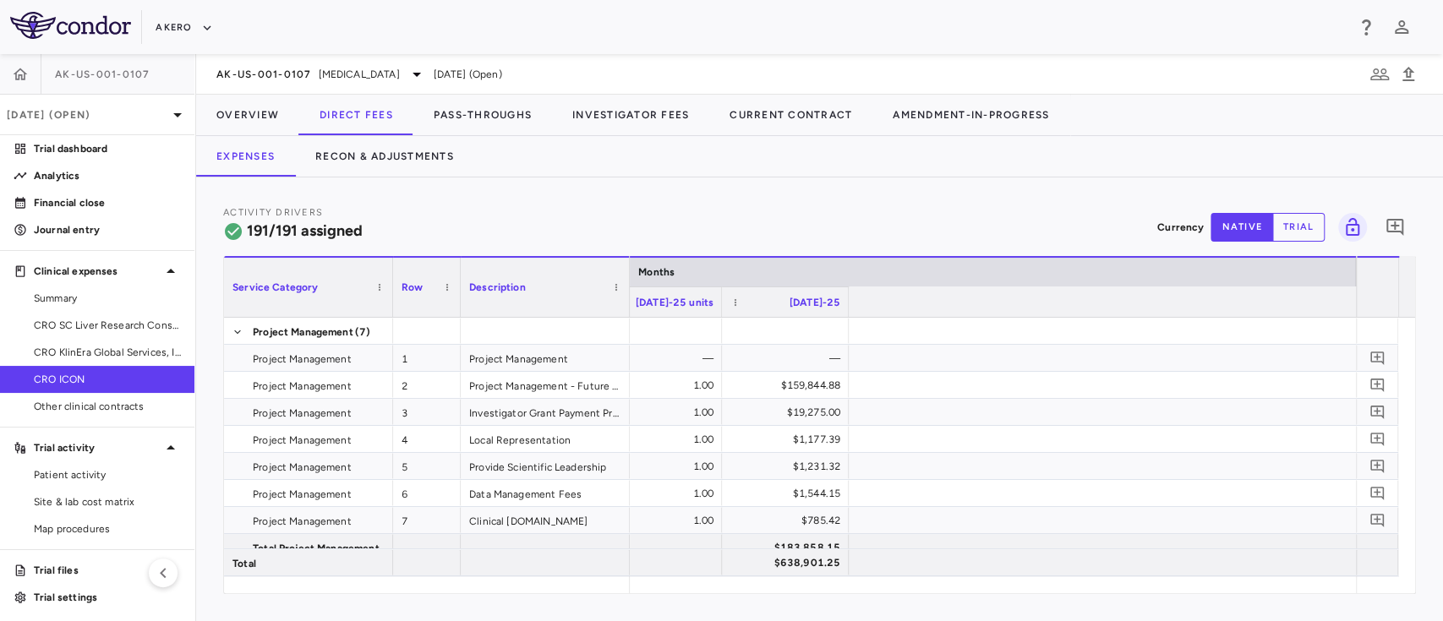
scroll to position [0, 7871]
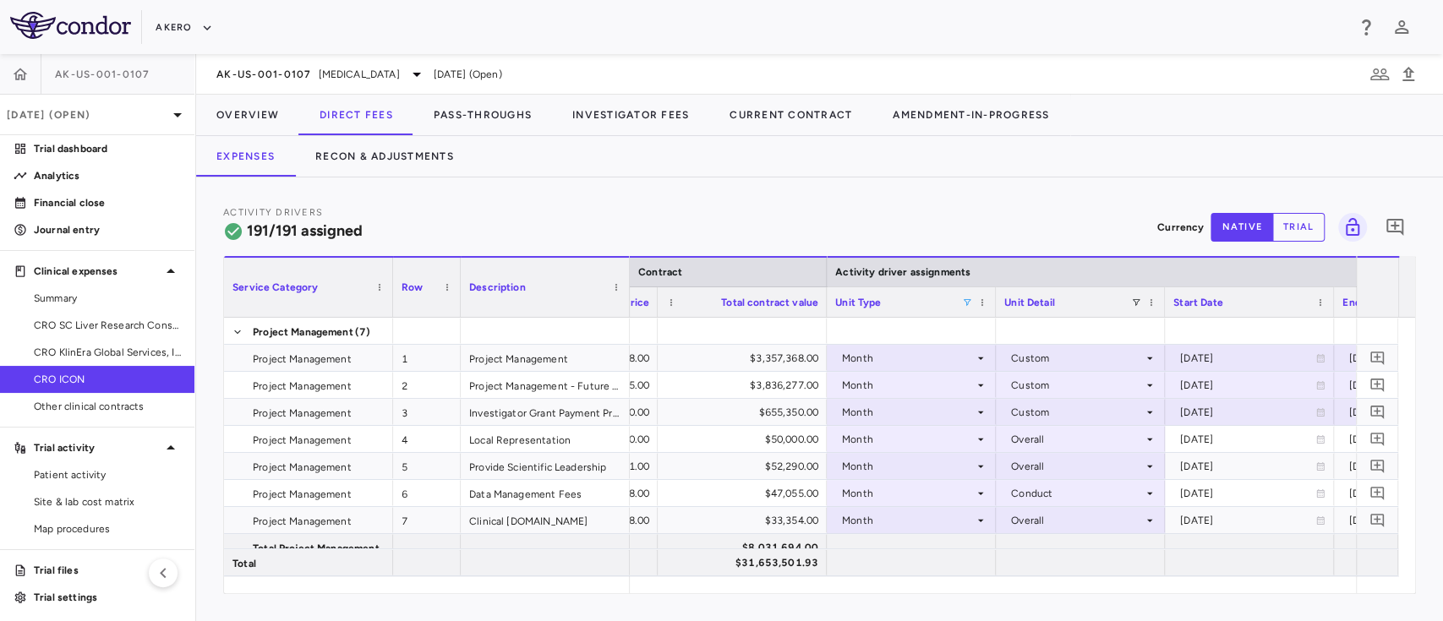
click at [964, 298] on span at bounding box center [967, 303] width 10 height 10
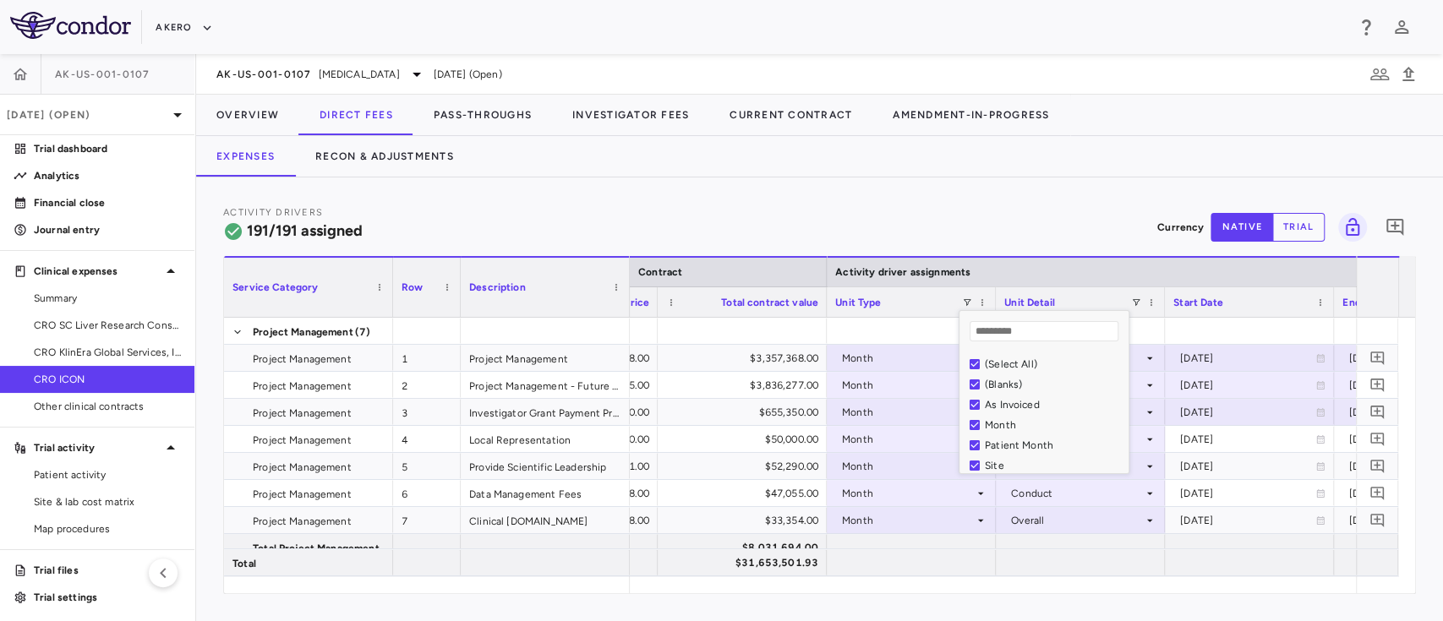
click at [981, 365] on div "(Select All)" at bounding box center [1049, 364] width 159 height 20
click at [968, 362] on div "(Select All)" at bounding box center [1044, 364] width 169 height 20
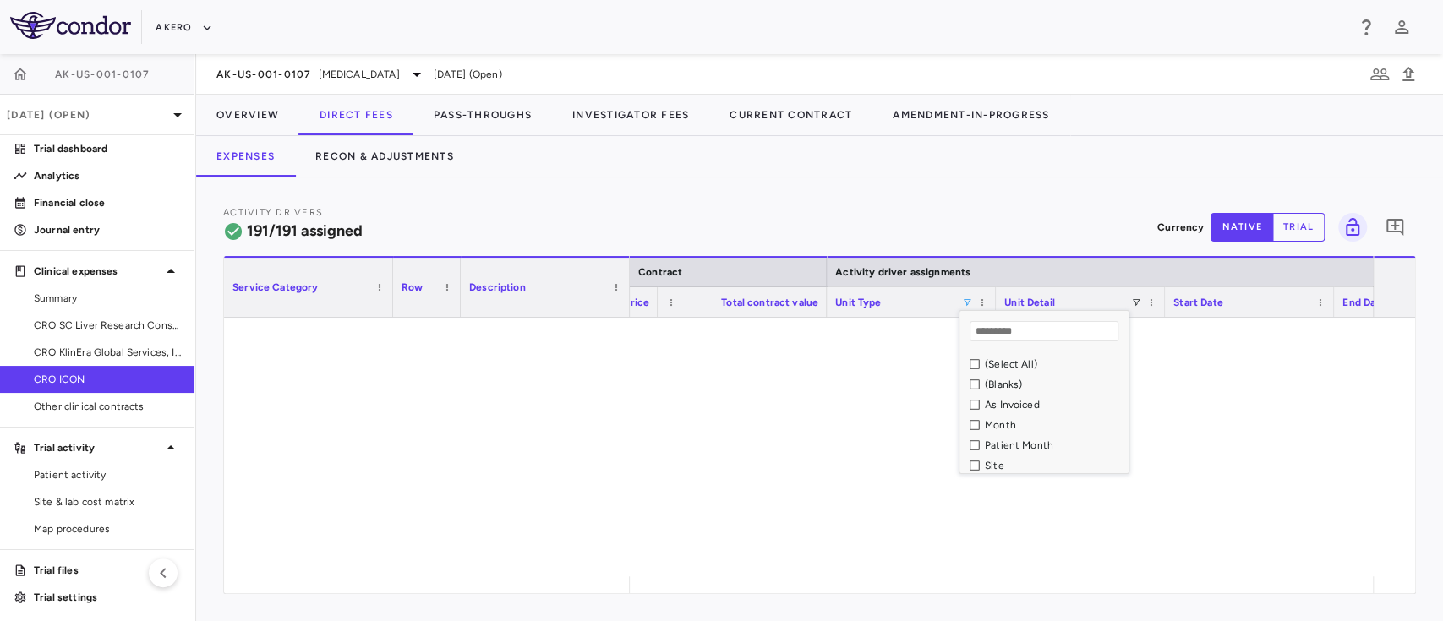
click at [971, 396] on div "As Invoiced" at bounding box center [1049, 405] width 159 height 20
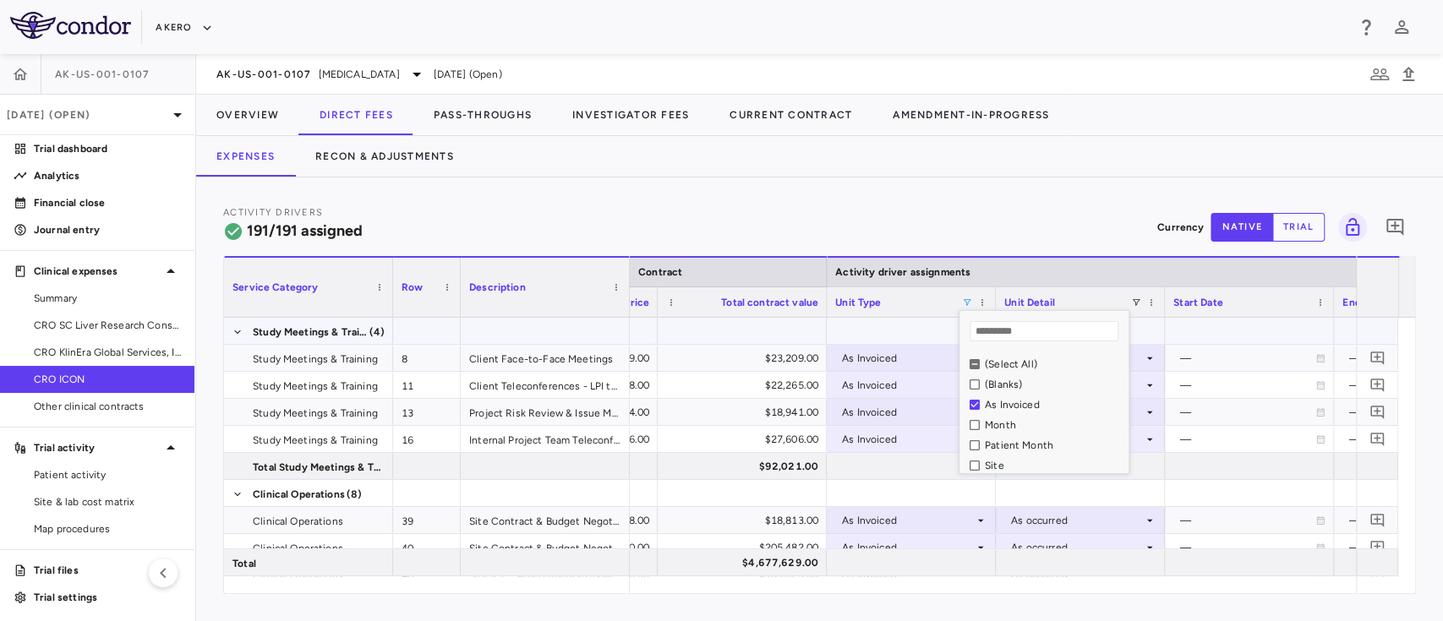
click at [1219, 321] on div at bounding box center [1250, 331] width 152 height 25
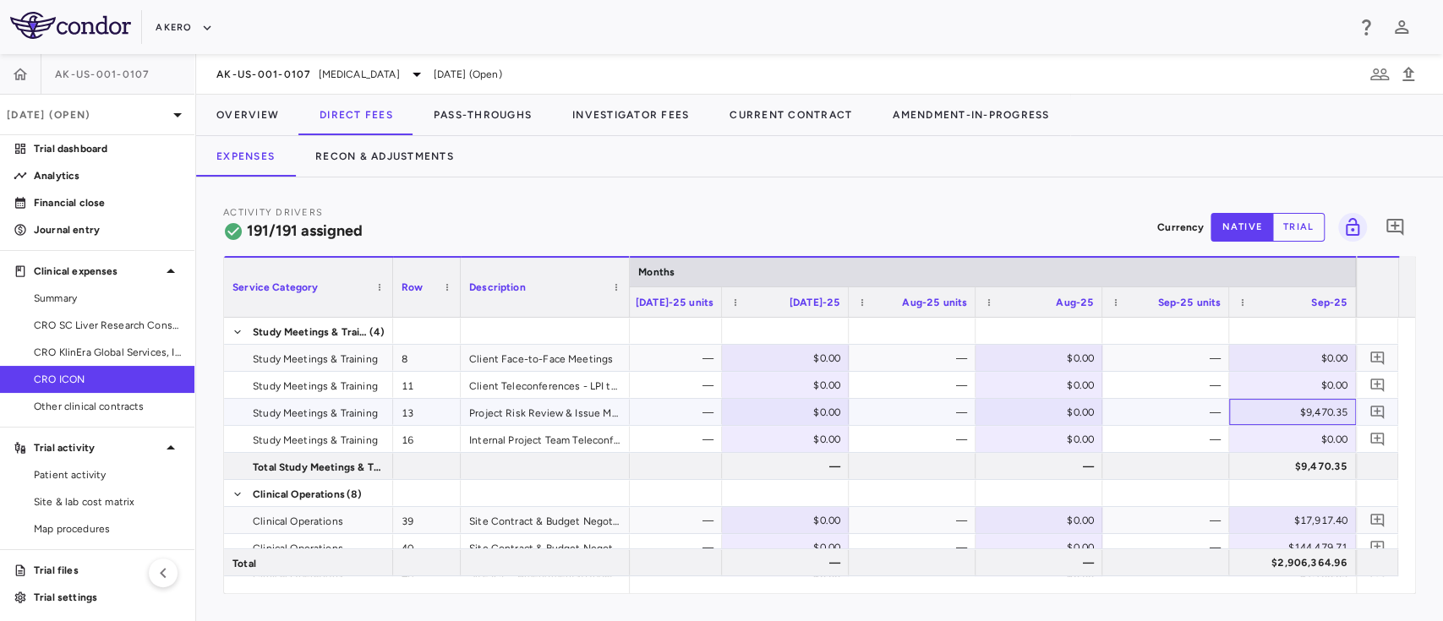
click at [1312, 411] on div "$9,470.35" at bounding box center [1296, 412] width 103 height 27
click at [1312, 411] on input "*******" at bounding box center [1306, 414] width 100 height 28
type input "*****"
click at [1179, 478] on div at bounding box center [1166, 466] width 110 height 25
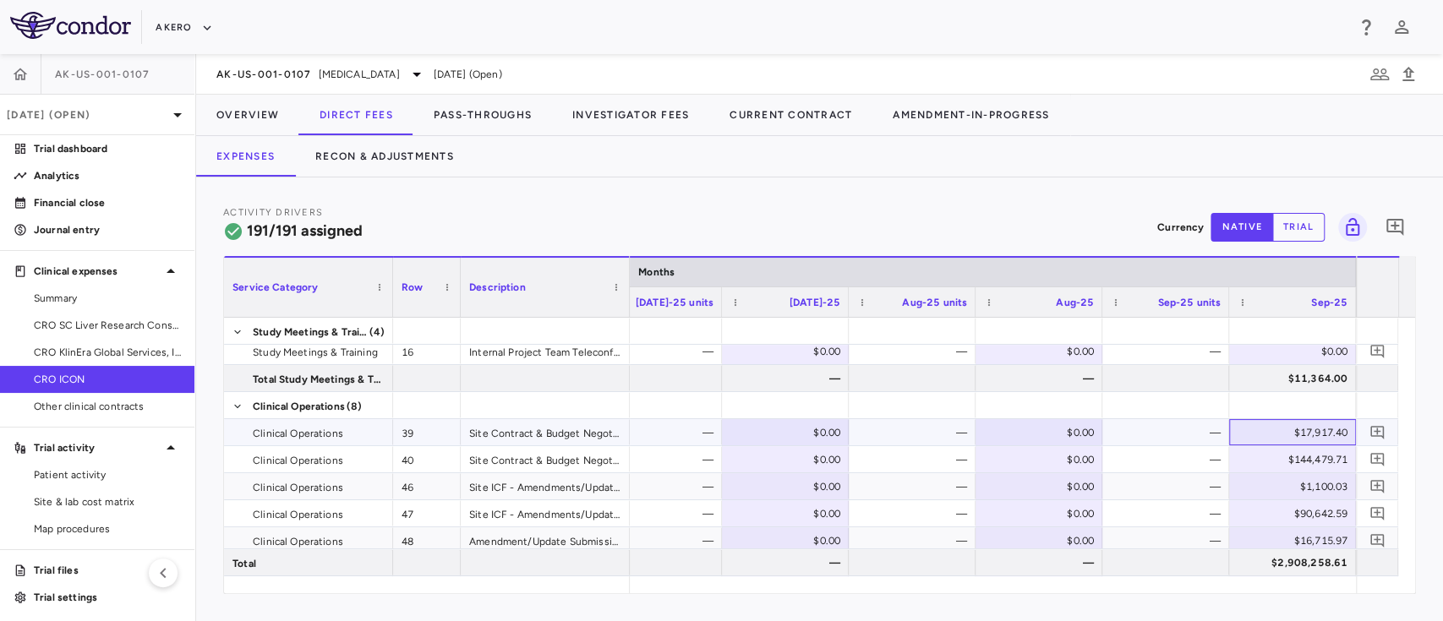
click at [1321, 434] on div "$17,917.40" at bounding box center [1296, 432] width 103 height 27
type input "*****"
click at [1272, 414] on div at bounding box center [1293, 405] width 110 height 25
click at [1307, 460] on div "$144,479.71" at bounding box center [1296, 459] width 103 height 27
click at [1307, 460] on input "*********" at bounding box center [1306, 461] width 100 height 28
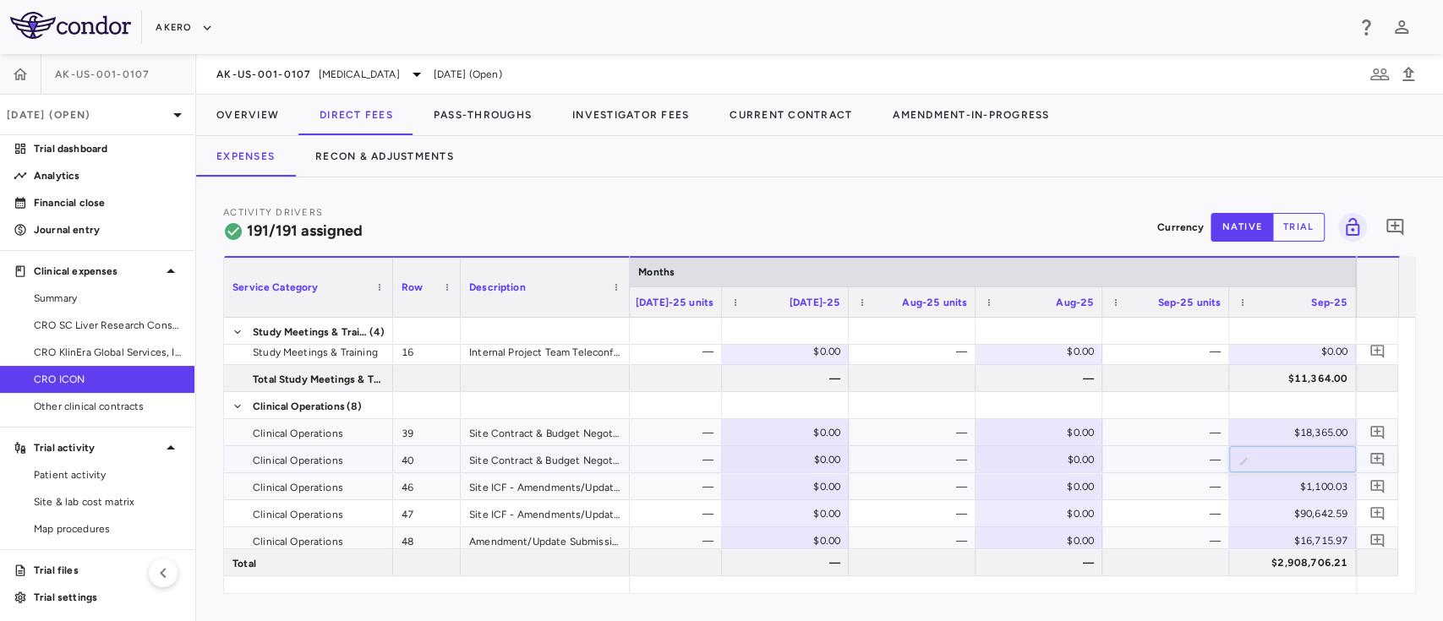
type input "******"
click at [1215, 461] on div "—" at bounding box center [1169, 459] width 103 height 27
click at [1313, 485] on div "$1,100.03" at bounding box center [1296, 486] width 103 height 27
click at [1313, 485] on input "*******" at bounding box center [1306, 488] width 100 height 28
type input "*****"
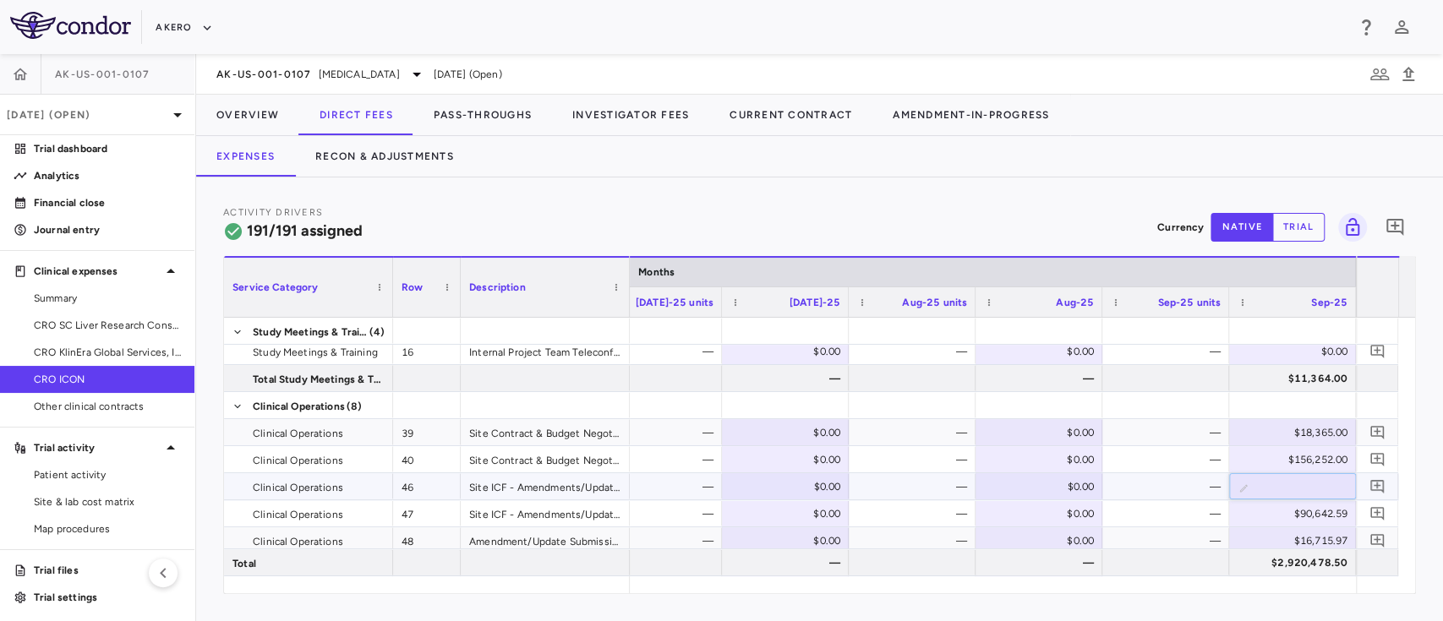
click at [1179, 498] on div "—" at bounding box center [1169, 486] width 103 height 27
click at [1305, 513] on div "$90,642.59" at bounding box center [1296, 514] width 103 height 27
click at [1305, 513] on input "********" at bounding box center [1306, 515] width 100 height 28
type input "******"
click at [1174, 518] on div "—" at bounding box center [1169, 514] width 103 height 27
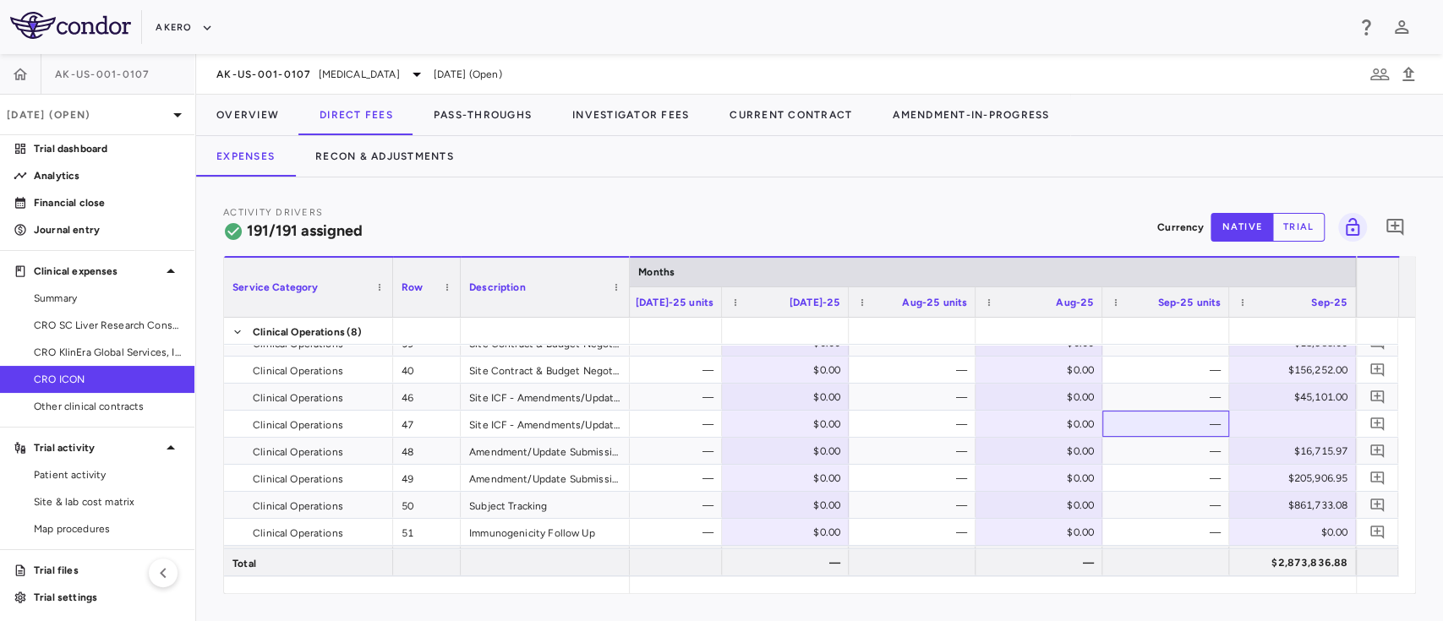
scroll to position [223, 0]
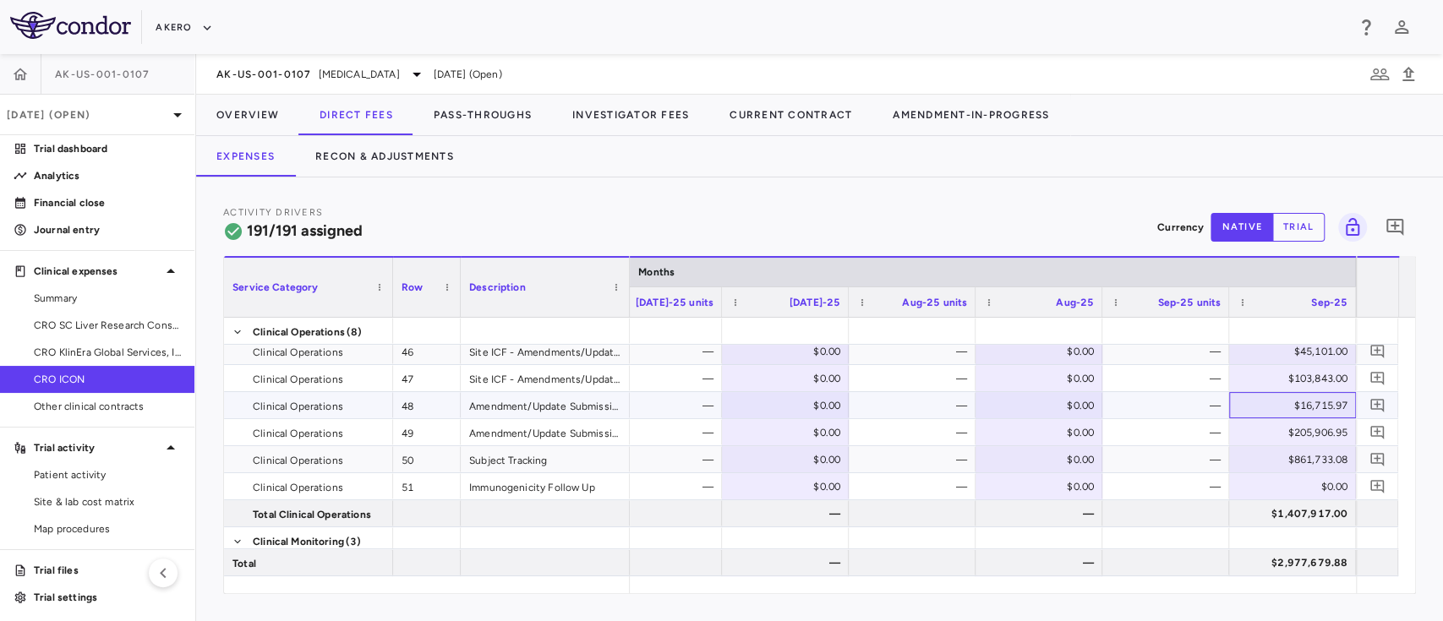
click at [1309, 402] on div "$16,715.97" at bounding box center [1296, 405] width 103 height 27
click at [1309, 402] on input "********" at bounding box center [1306, 407] width 100 height 28
paste input "*****"
type input "*****"
click at [1191, 447] on div "—" at bounding box center [1169, 459] width 103 height 27
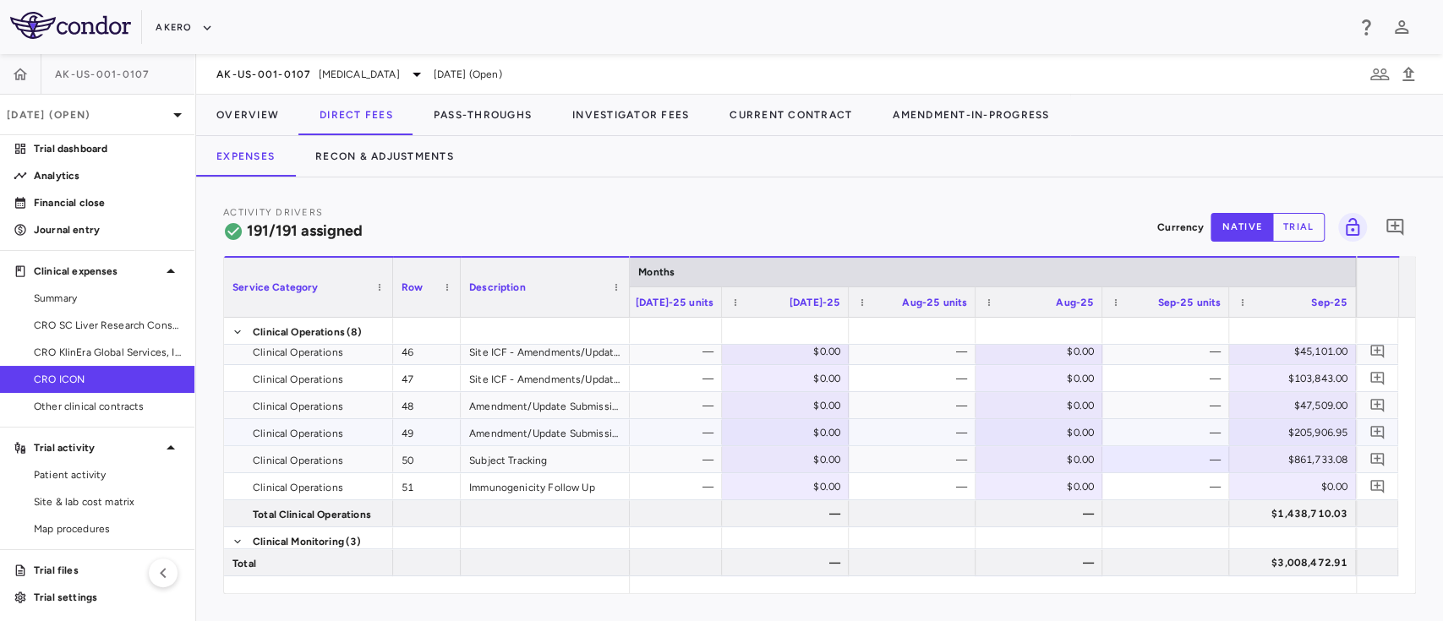
click at [1309, 428] on div "$205,906.95" at bounding box center [1296, 432] width 103 height 27
click at [1309, 428] on input "*********" at bounding box center [1306, 434] width 100 height 28
type input "******"
click at [1181, 455] on div "—" at bounding box center [1169, 459] width 103 height 27
click at [1278, 457] on div "$861,733.08" at bounding box center [1296, 459] width 103 height 27
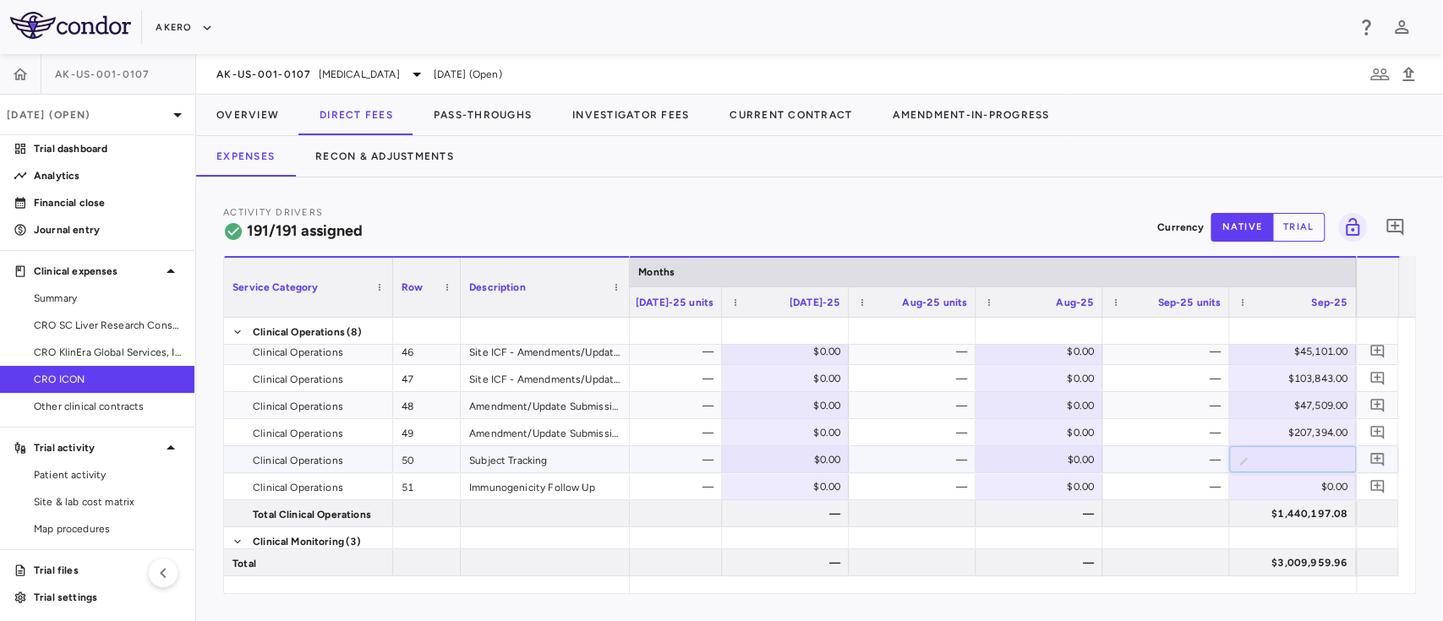
click at [1278, 457] on input "*********" at bounding box center [1306, 461] width 100 height 28
type input "******"
click at [1172, 492] on div "—" at bounding box center [1169, 486] width 103 height 27
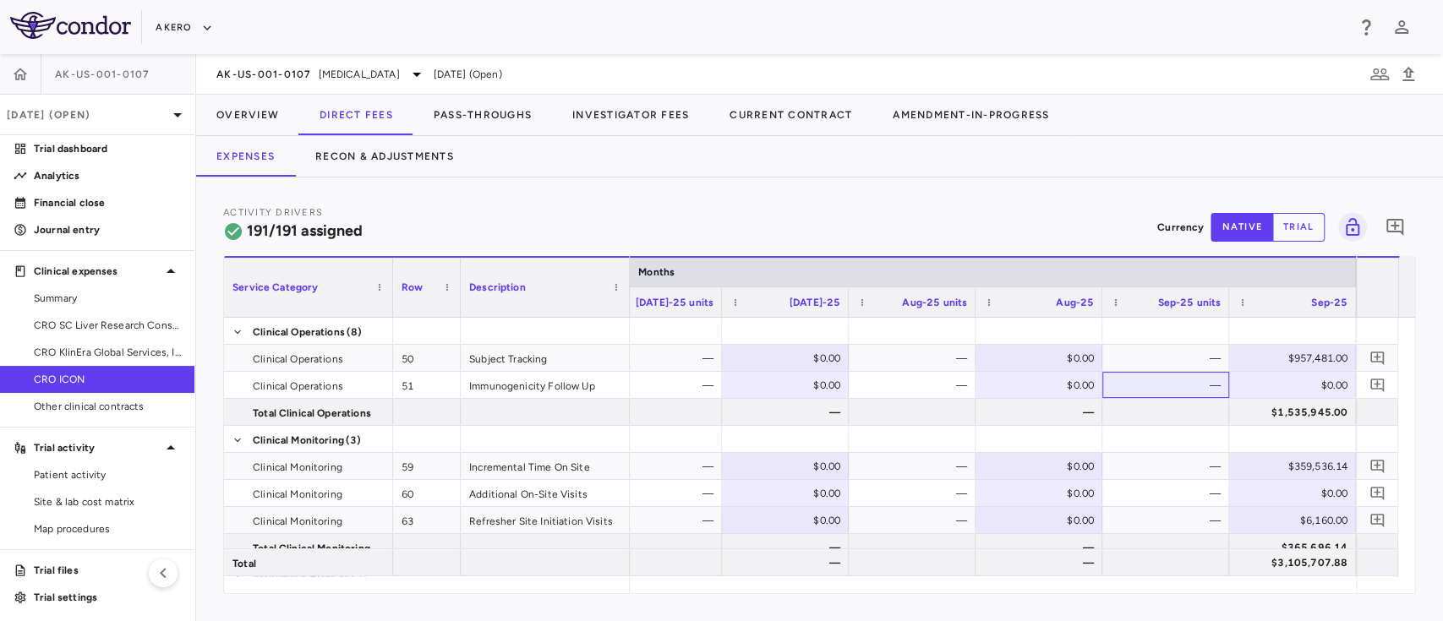
scroll to position [358, 0]
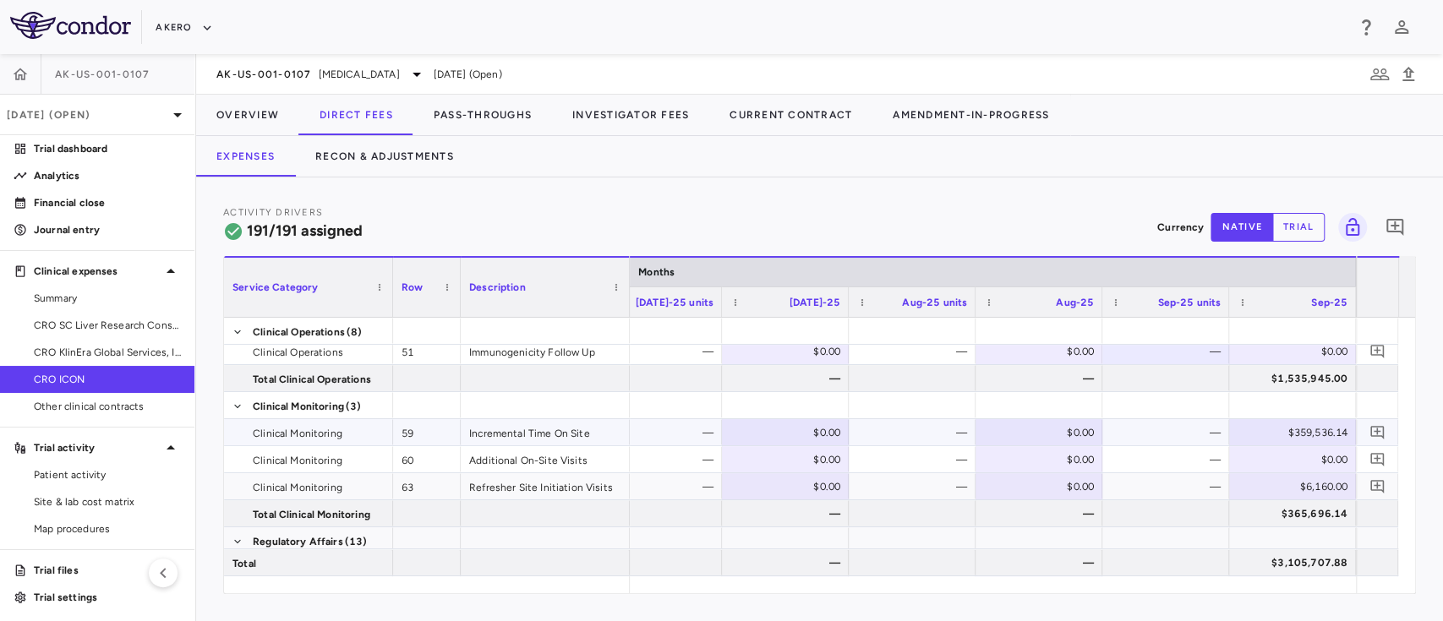
click at [1311, 433] on div "$359,536.14" at bounding box center [1296, 432] width 103 height 27
click at [1311, 433] on input "*********" at bounding box center [1306, 434] width 100 height 28
type input "******"
click at [1175, 460] on div "—" at bounding box center [1169, 459] width 103 height 27
click at [1317, 461] on div "$0.00" at bounding box center [1296, 459] width 103 height 27
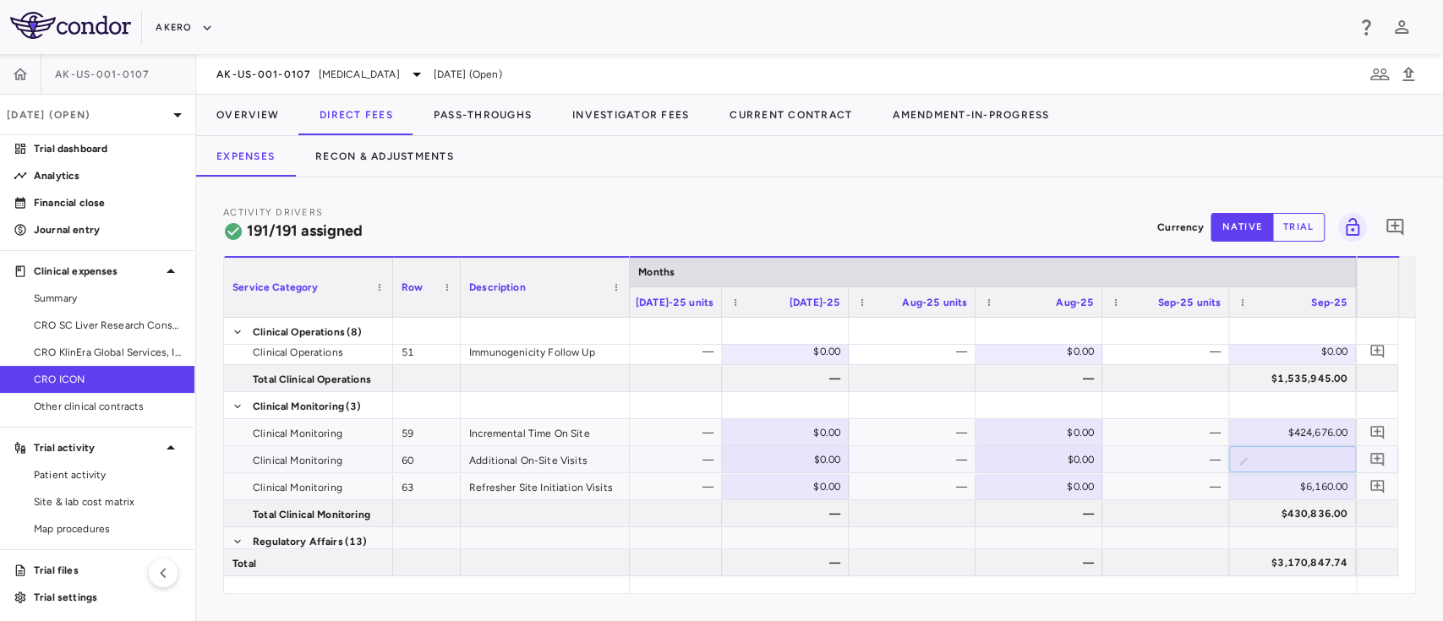
type input "****"
click at [1184, 485] on div "—" at bounding box center [1169, 486] width 103 height 27
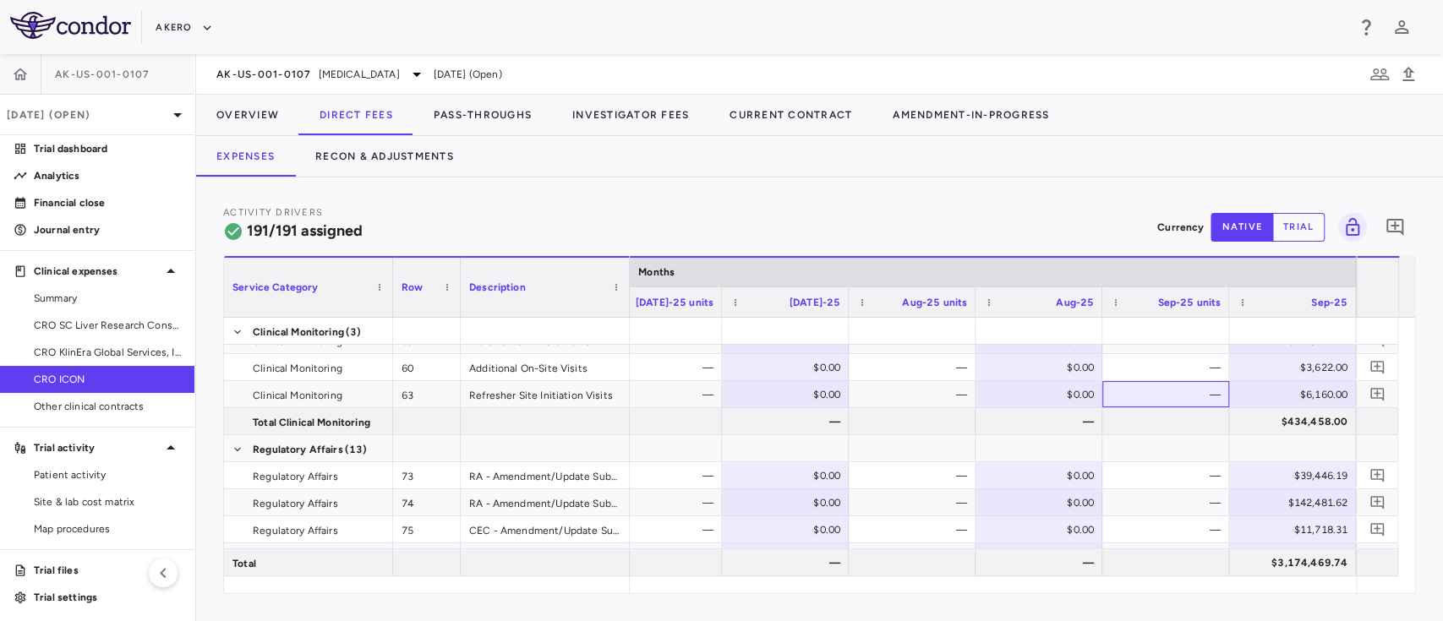
scroll to position [494, 0]
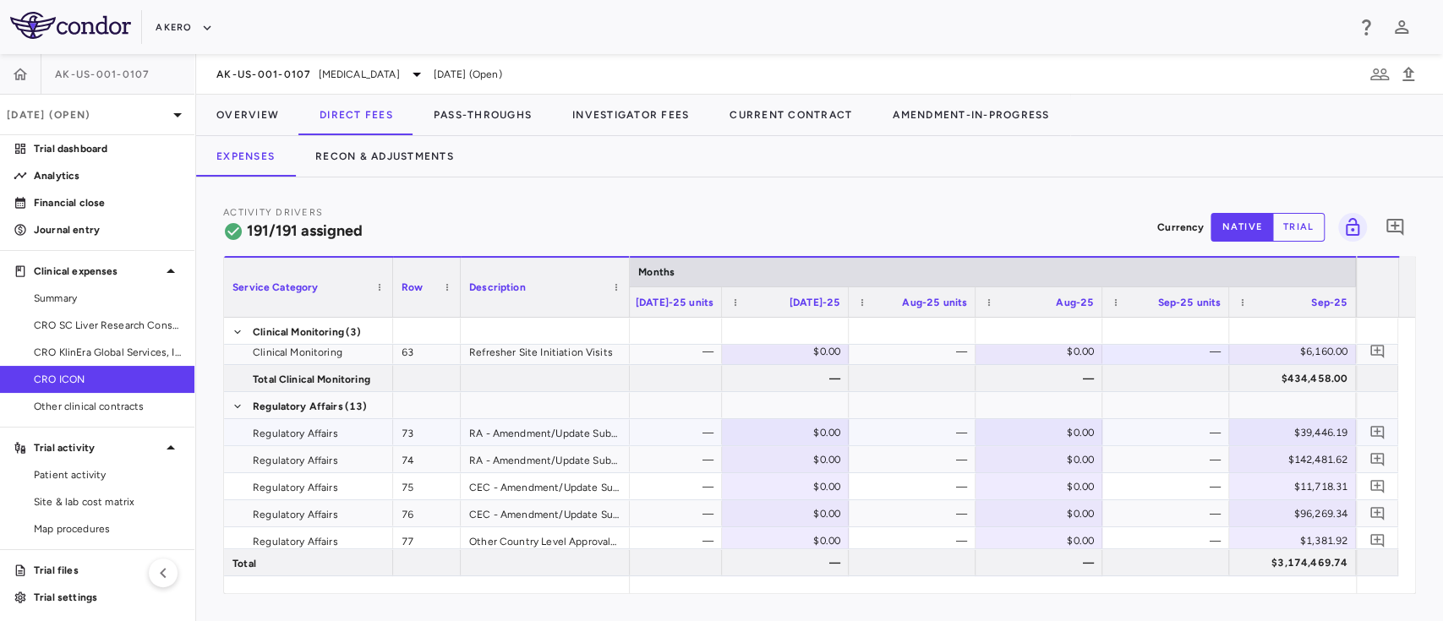
click at [1278, 434] on div "$39,446.19" at bounding box center [1296, 432] width 103 height 27
click at [1278, 434] on input "********" at bounding box center [1306, 434] width 100 height 28
type input "*****"
click at [1196, 457] on div "—" at bounding box center [1169, 459] width 103 height 27
click at [1282, 454] on div "$142,481.62" at bounding box center [1296, 459] width 103 height 27
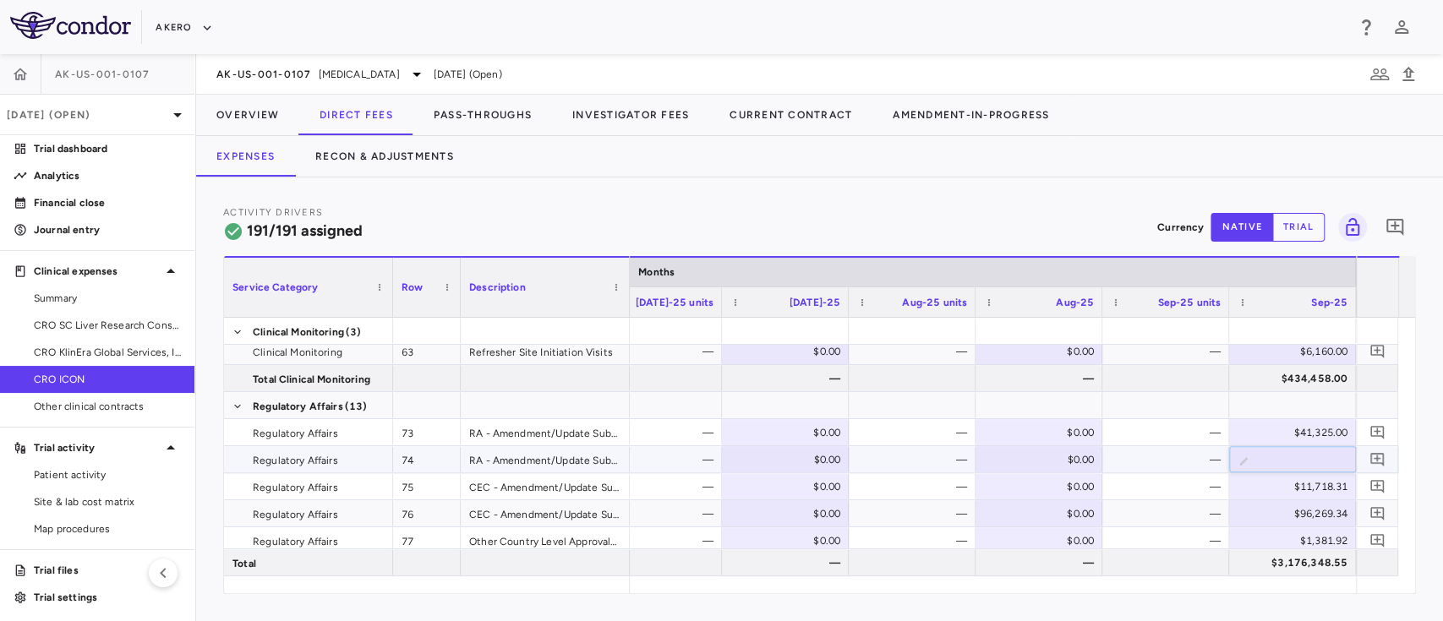
click at [1282, 454] on input "*********" at bounding box center [1306, 461] width 100 height 28
type input "******"
click at [1185, 491] on div "—" at bounding box center [1169, 486] width 103 height 27
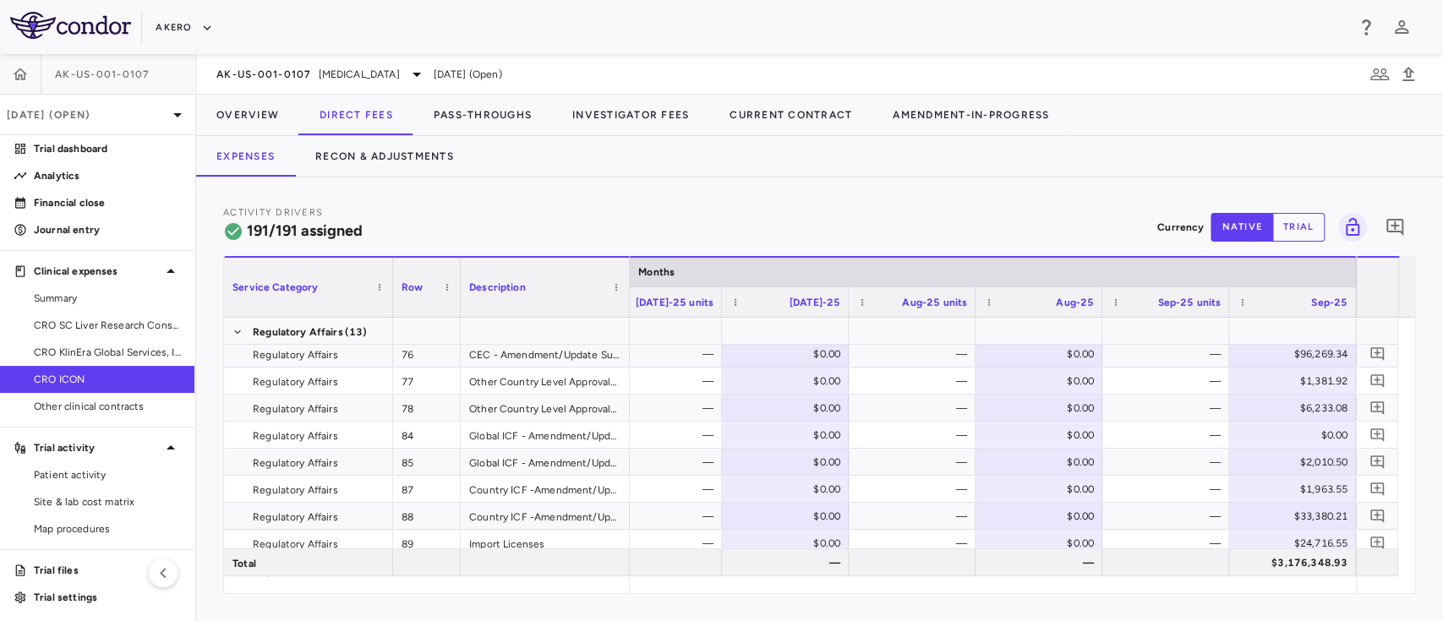
scroll to position [674, 0]
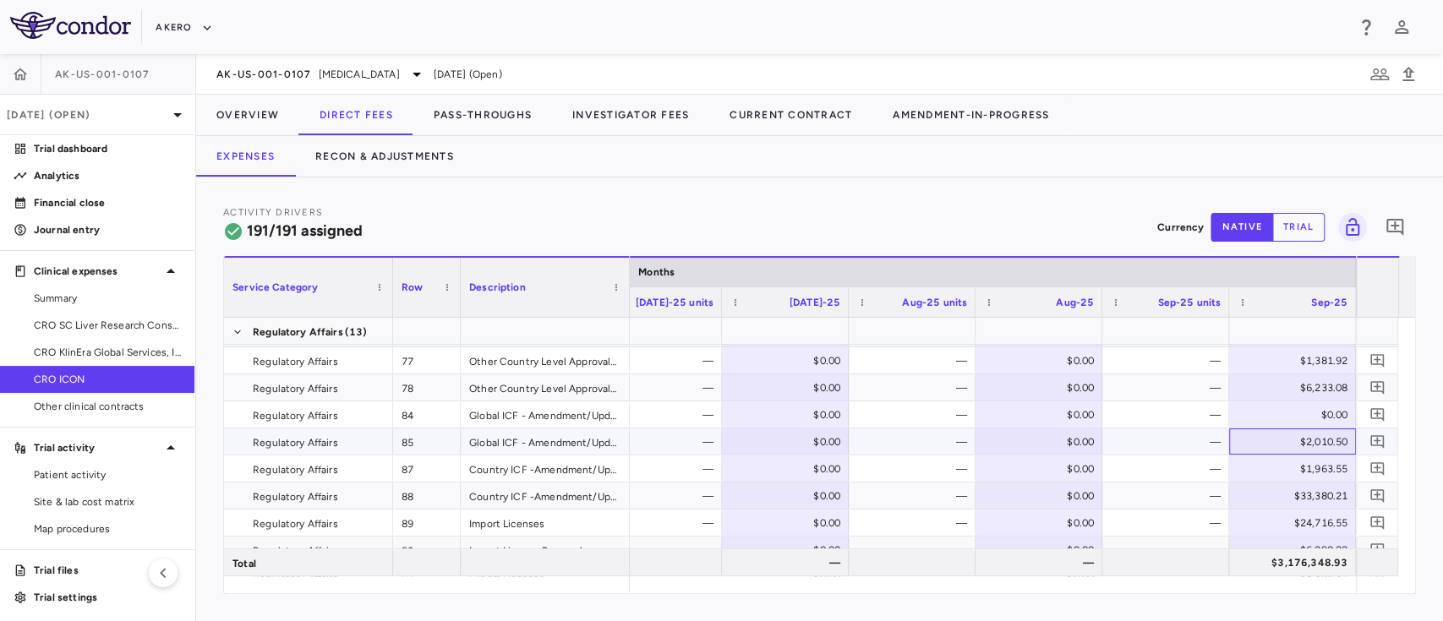
click at [1294, 437] on div "$2,010.50" at bounding box center [1296, 442] width 103 height 27
click at [1294, 437] on input "******" at bounding box center [1306, 444] width 100 height 28
type input "****"
click at [1156, 472] on div "—" at bounding box center [1169, 469] width 103 height 27
click at [1278, 490] on div "$33,380.21" at bounding box center [1296, 496] width 103 height 27
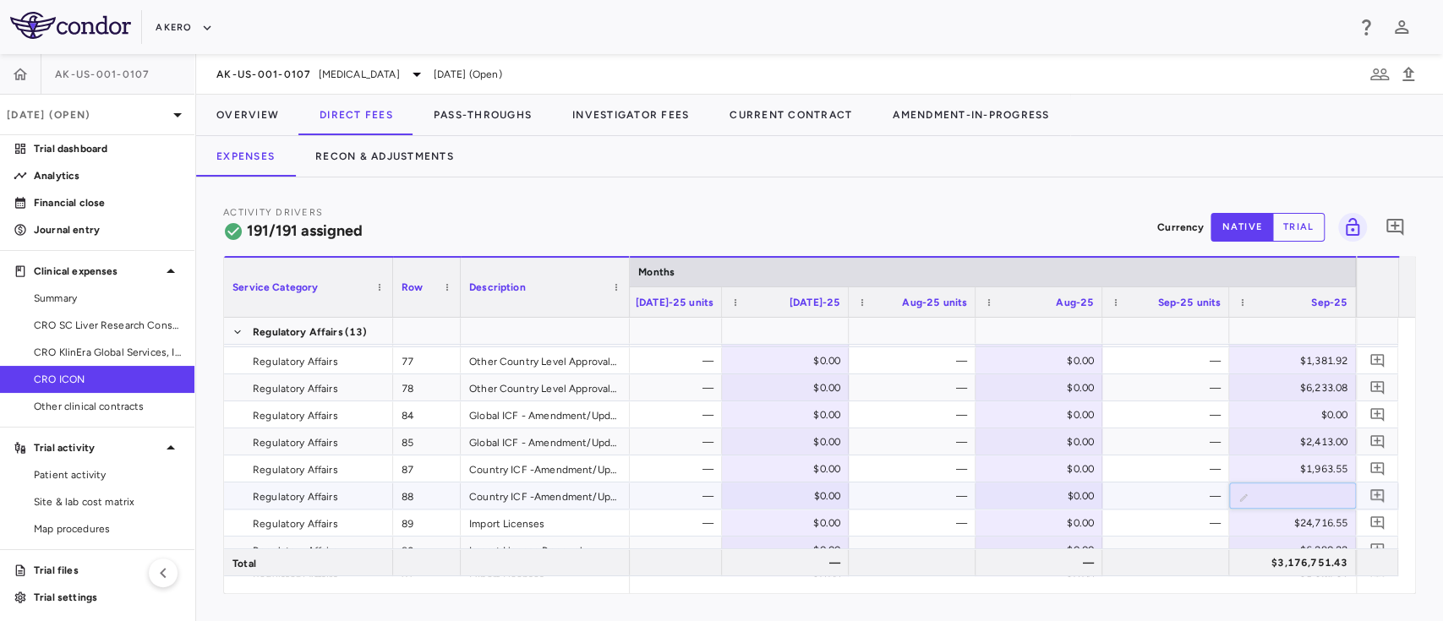
type input "*****"
click at [1149, 532] on div "—" at bounding box center [1169, 523] width 103 height 27
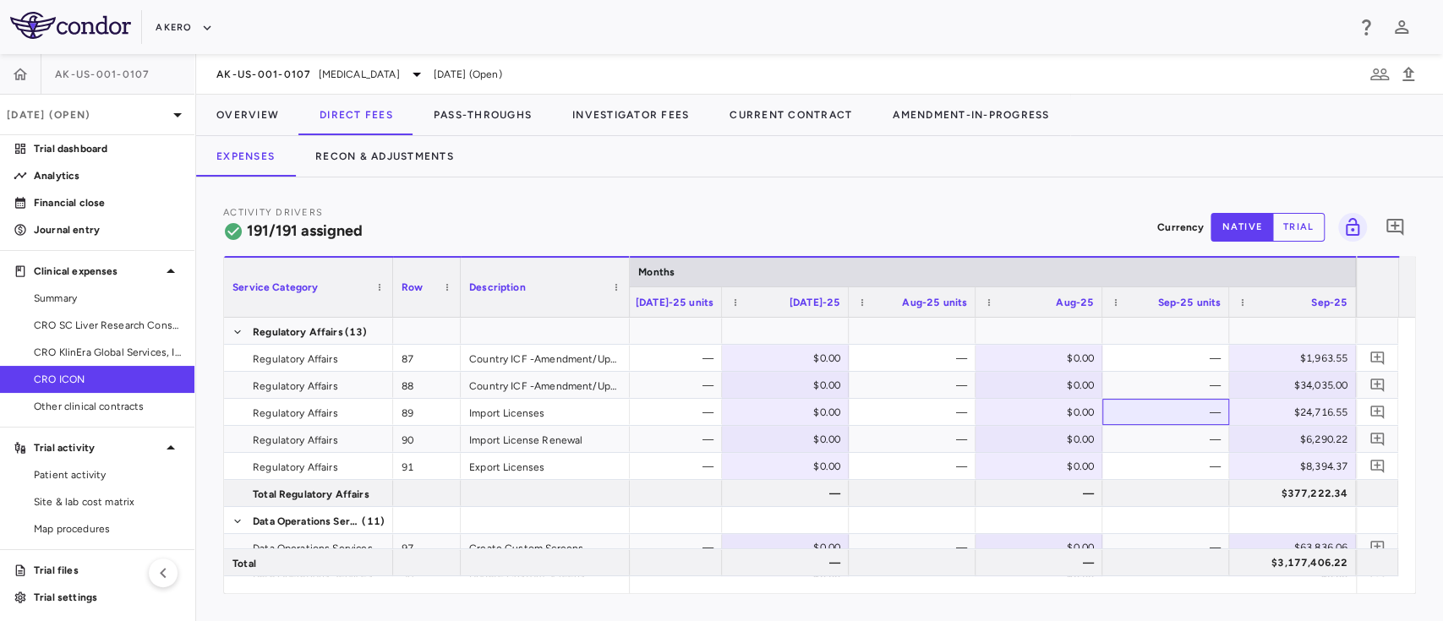
scroll to position [764, 0]
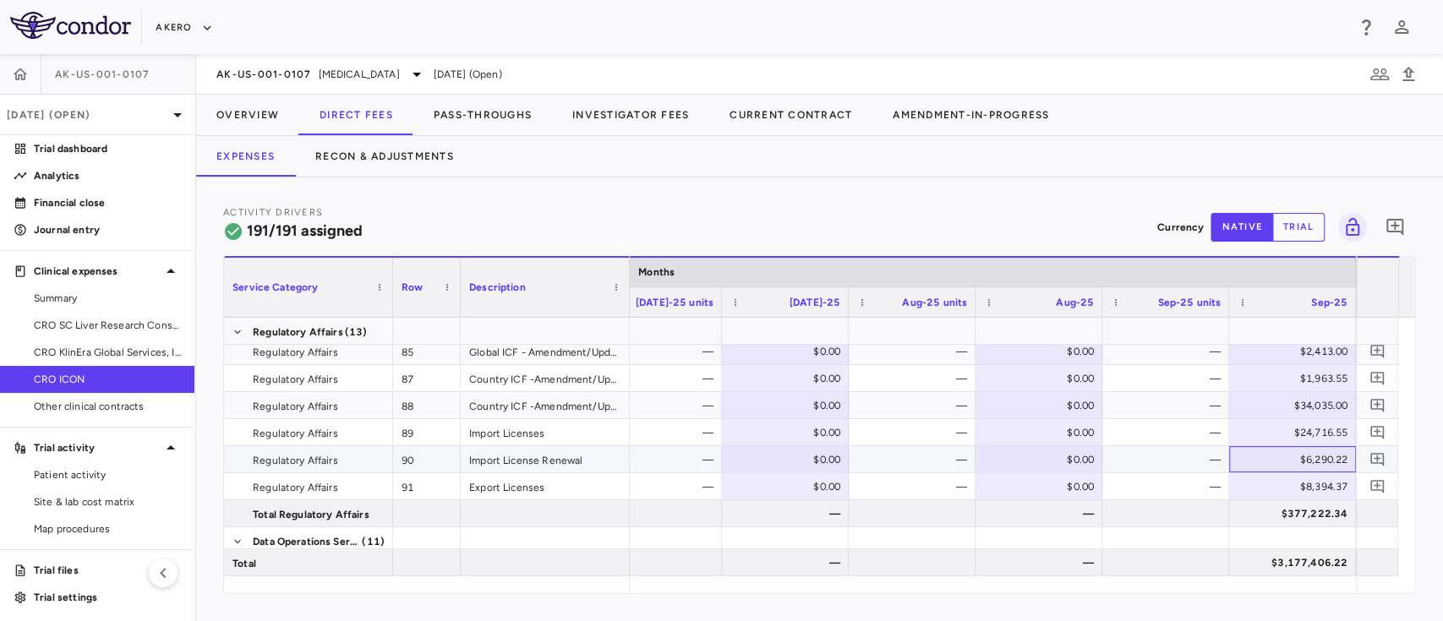
click at [1310, 458] on div "$6,290.22" at bounding box center [1296, 459] width 103 height 27
type input "****"
click at [1157, 495] on div "—" at bounding box center [1169, 486] width 103 height 27
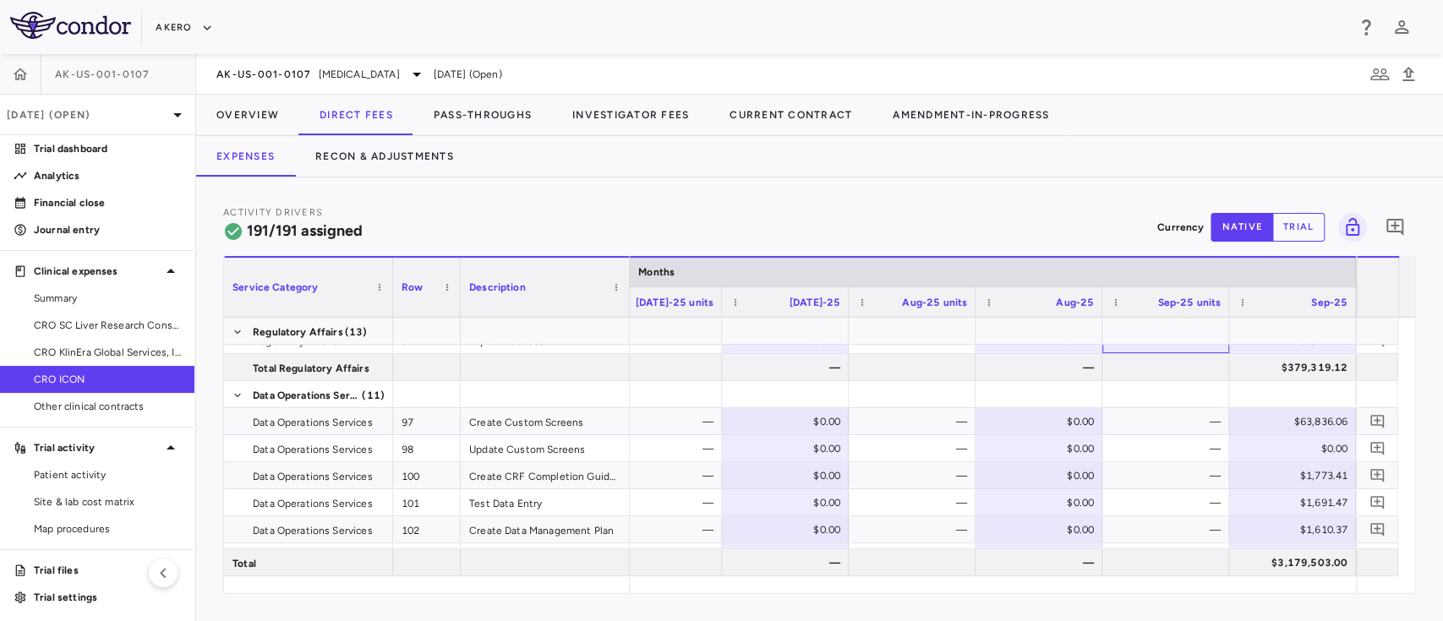
scroll to position [917, 0]
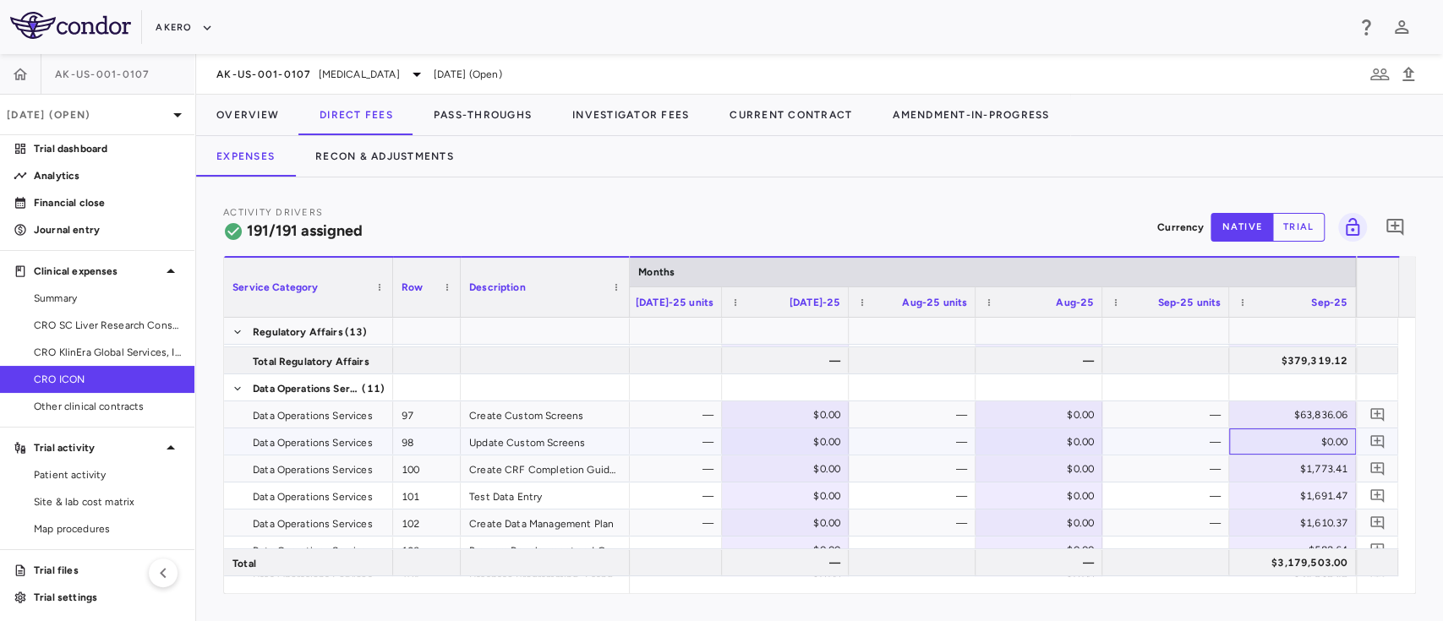
click at [1310, 436] on div "$0.00" at bounding box center [1296, 442] width 103 height 27
type input "****"
click at [1161, 474] on div "—" at bounding box center [1169, 469] width 103 height 27
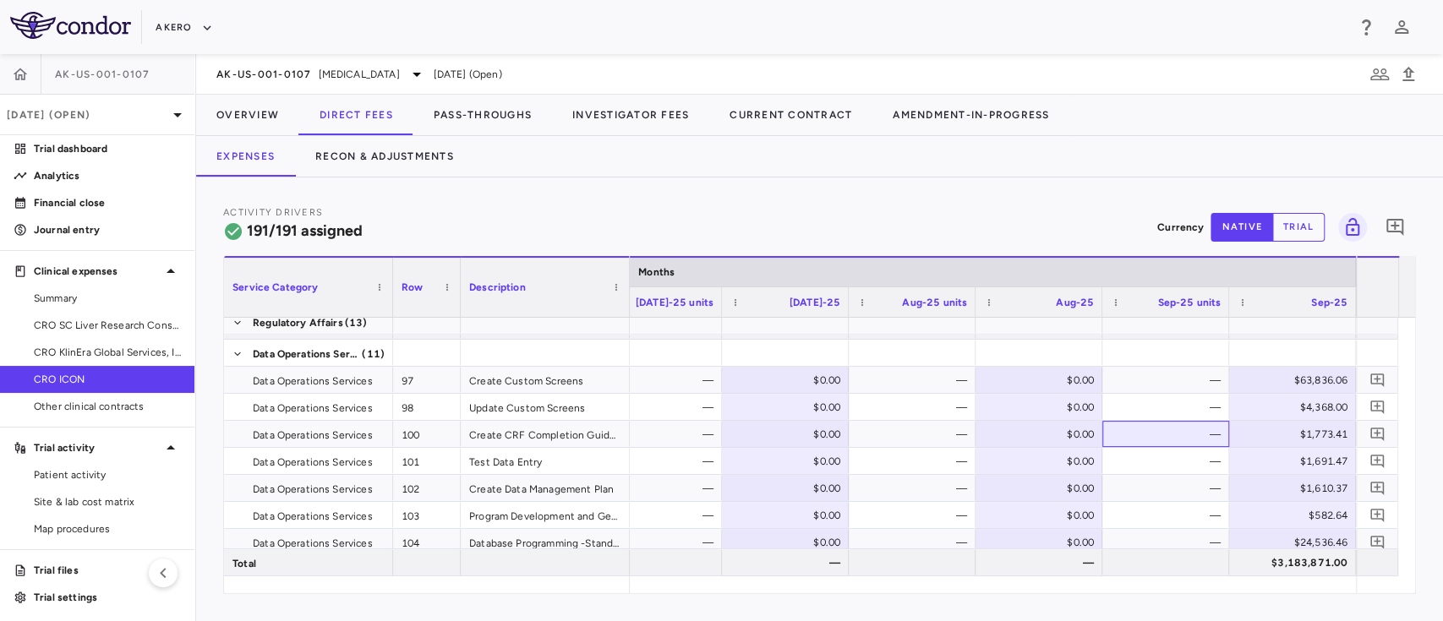
scroll to position [962, 0]
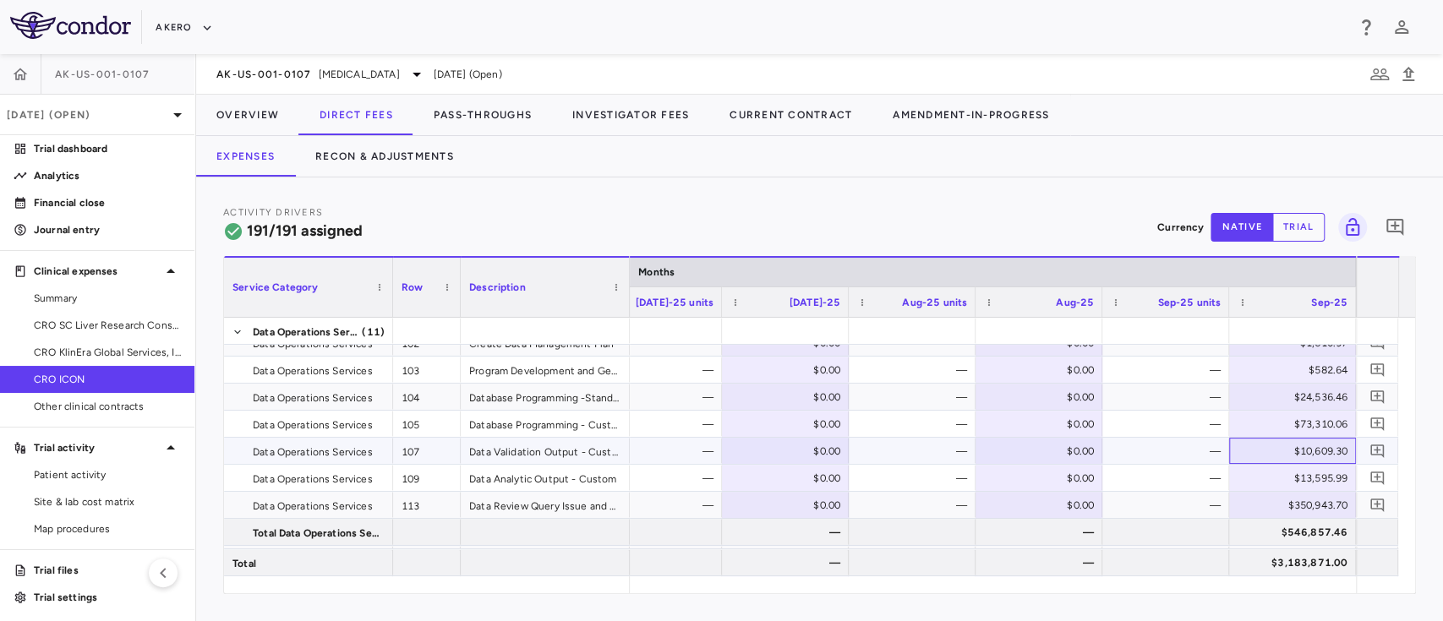
click at [1316, 446] on div "$10,609.30" at bounding box center [1296, 451] width 103 height 27
click at [1316, 446] on input "*******" at bounding box center [1306, 453] width 100 height 28
type input "*****"
click at [1192, 497] on div "—" at bounding box center [1169, 505] width 103 height 27
click at [1289, 501] on div "$350,943.70" at bounding box center [1296, 505] width 103 height 27
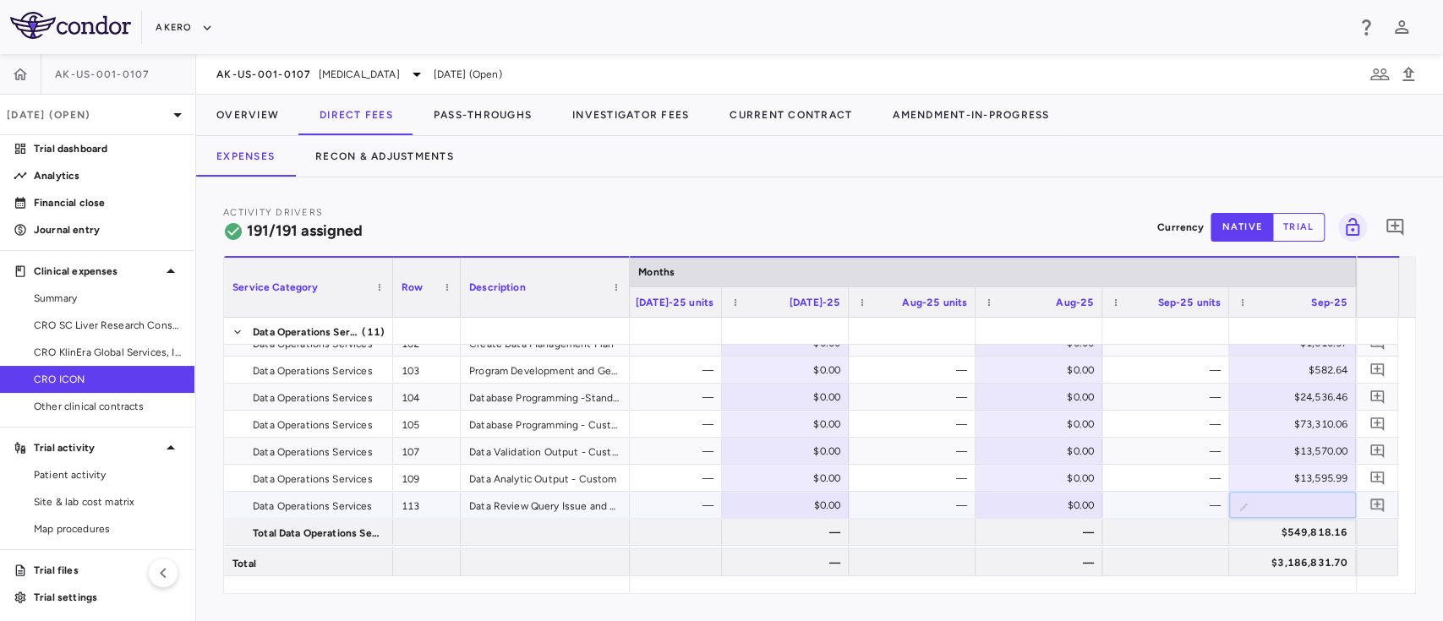
click at [1289, 501] on input "********" at bounding box center [1306, 507] width 100 height 28
type input "******"
click at [1143, 539] on div at bounding box center [1166, 532] width 110 height 25
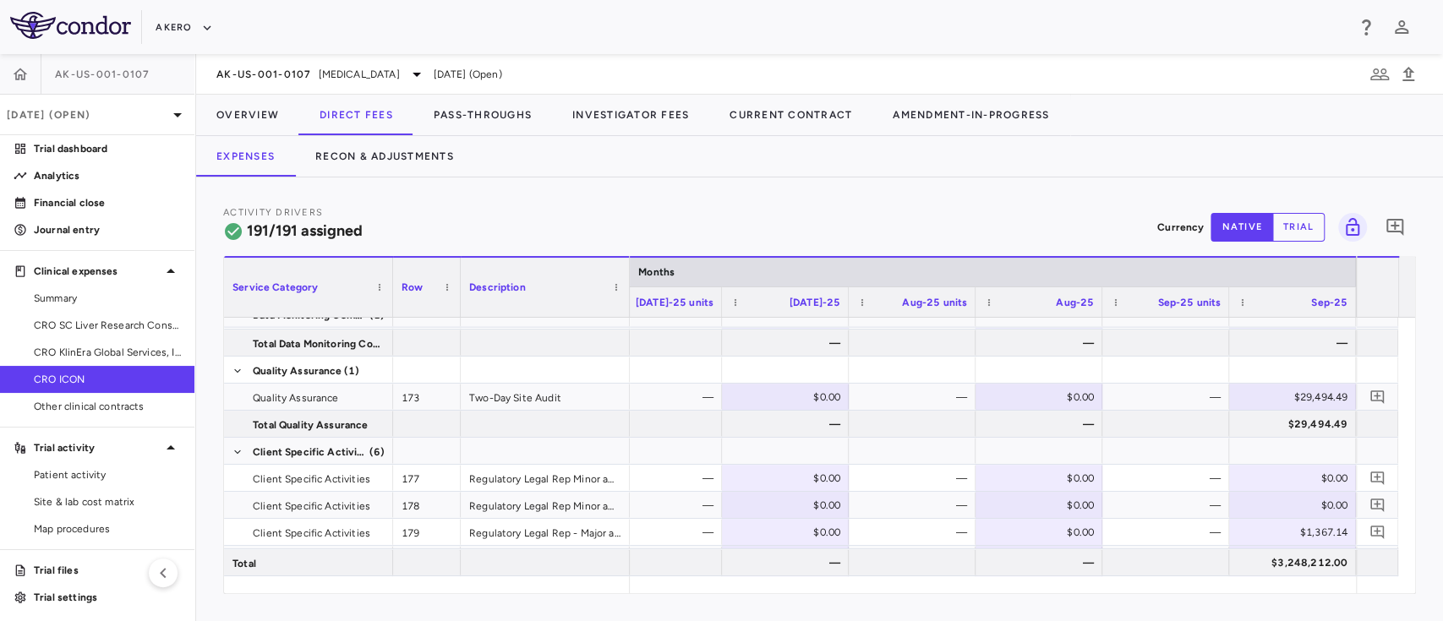
scroll to position [1407, 0]
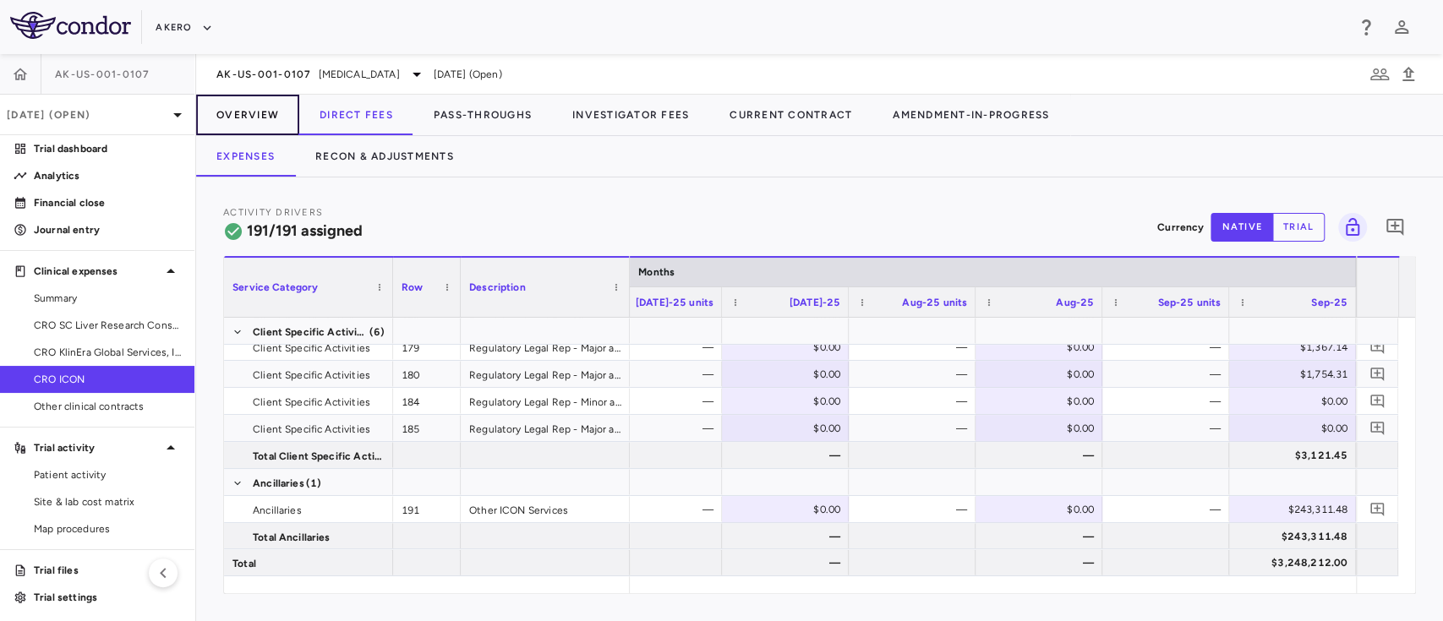
click at [249, 112] on button "Overview" at bounding box center [247, 115] width 103 height 41
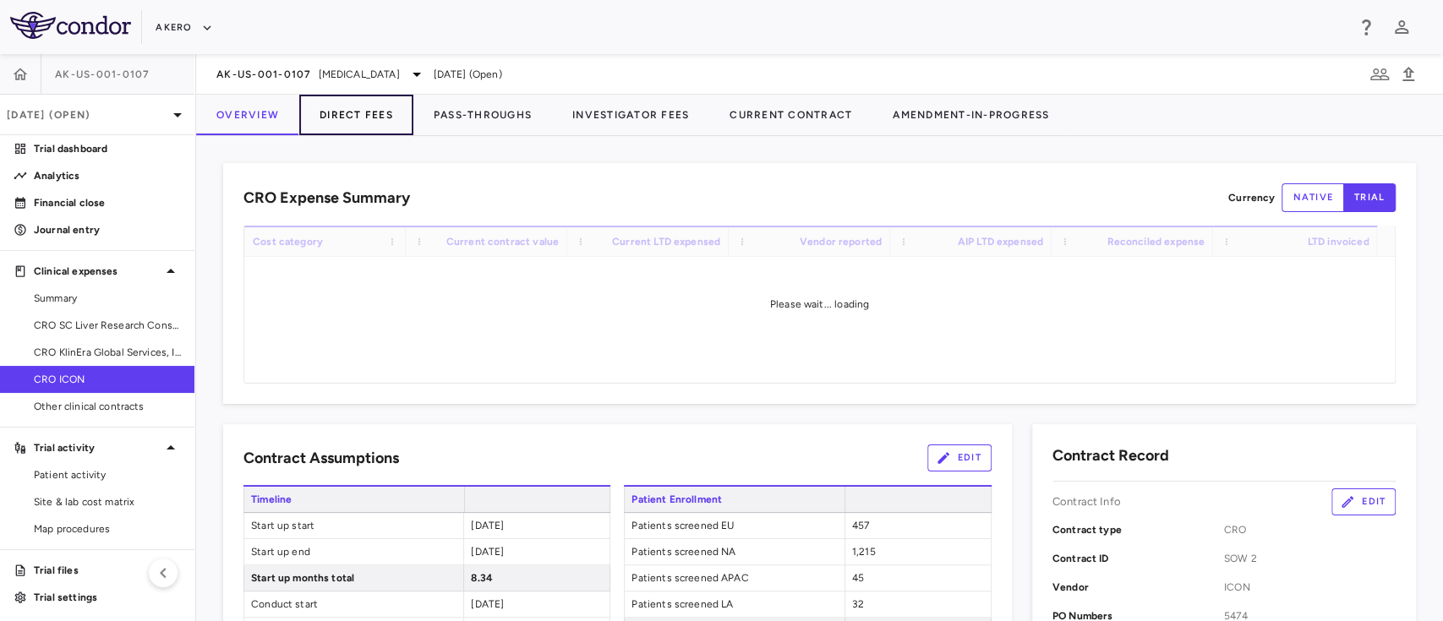
click at [345, 108] on button "Direct Fees" at bounding box center [356, 115] width 114 height 41
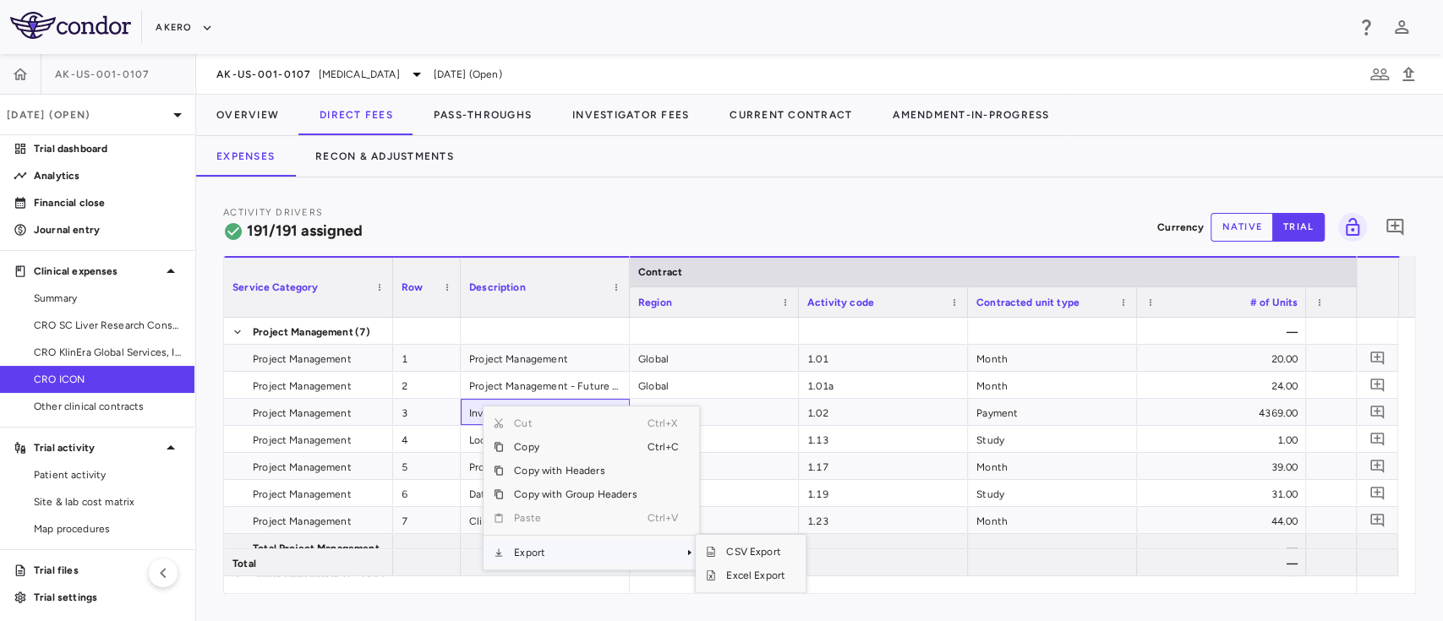
click at [573, 558] on span "Export" at bounding box center [575, 553] width 143 height 24
click at [725, 569] on span "Excel Export" at bounding box center [755, 576] width 79 height 24
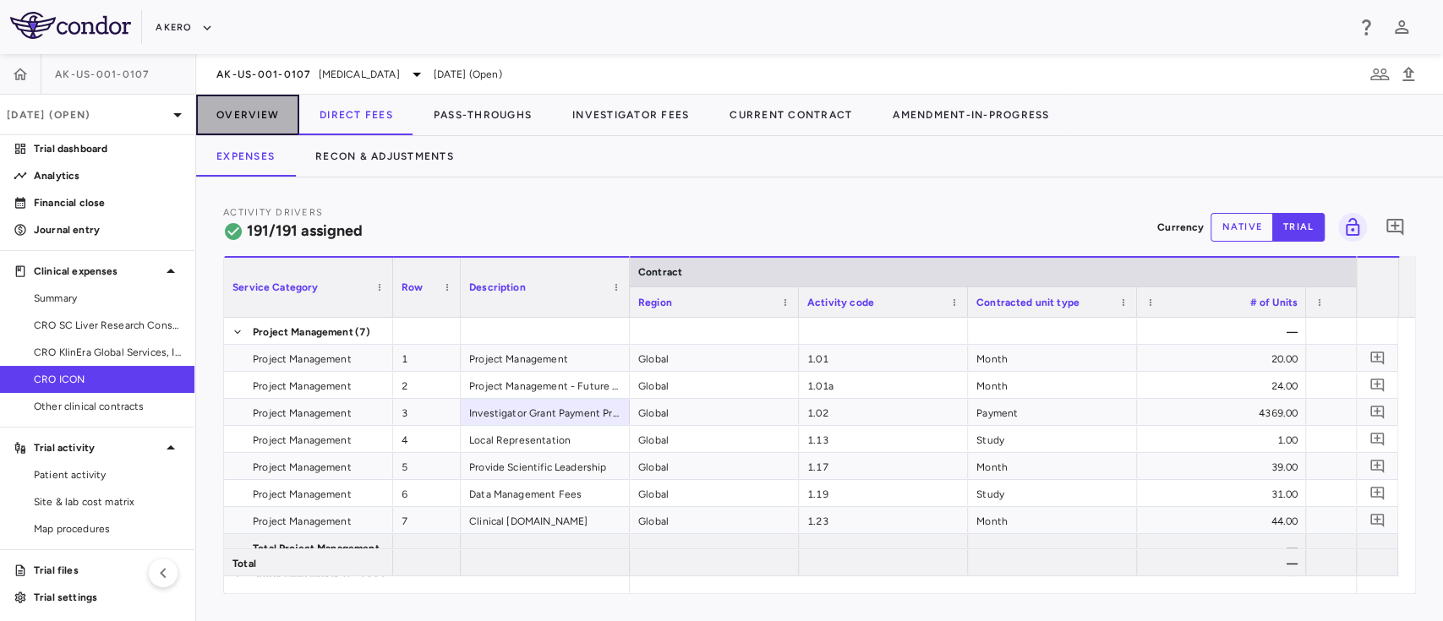
click at [254, 103] on button "Overview" at bounding box center [247, 115] width 103 height 41
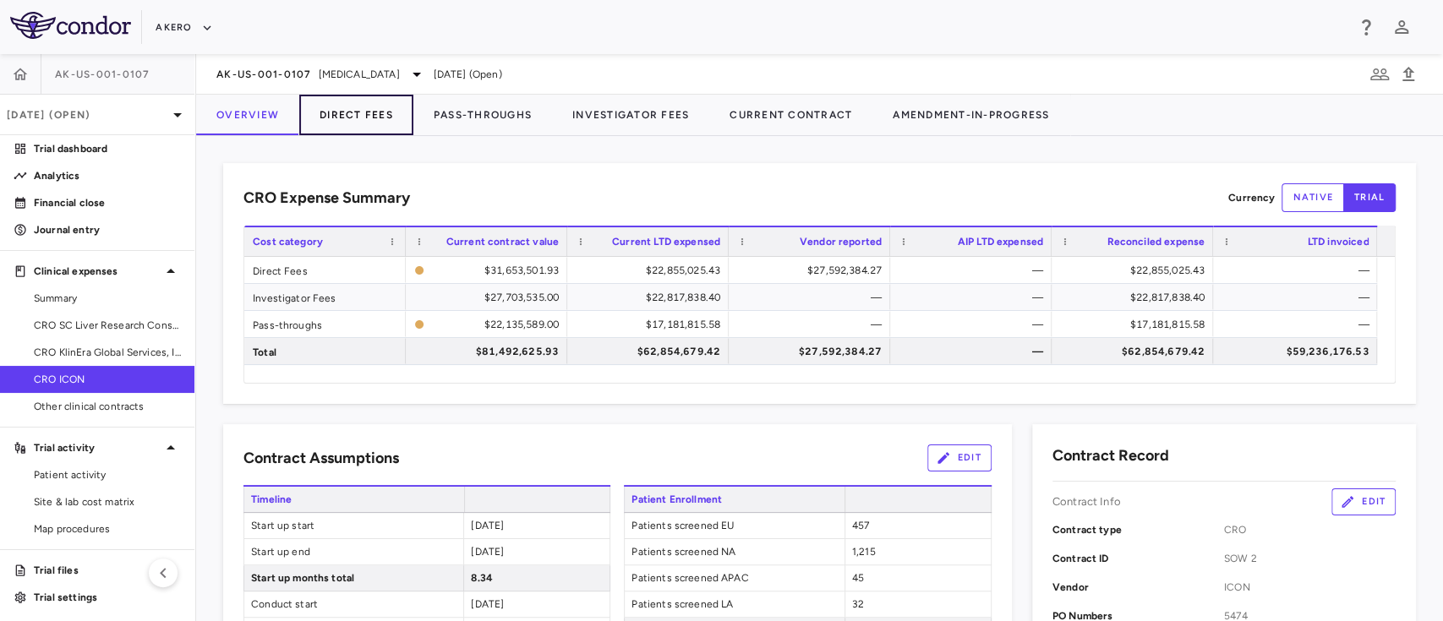
click at [345, 115] on button "Direct Fees" at bounding box center [356, 115] width 114 height 41
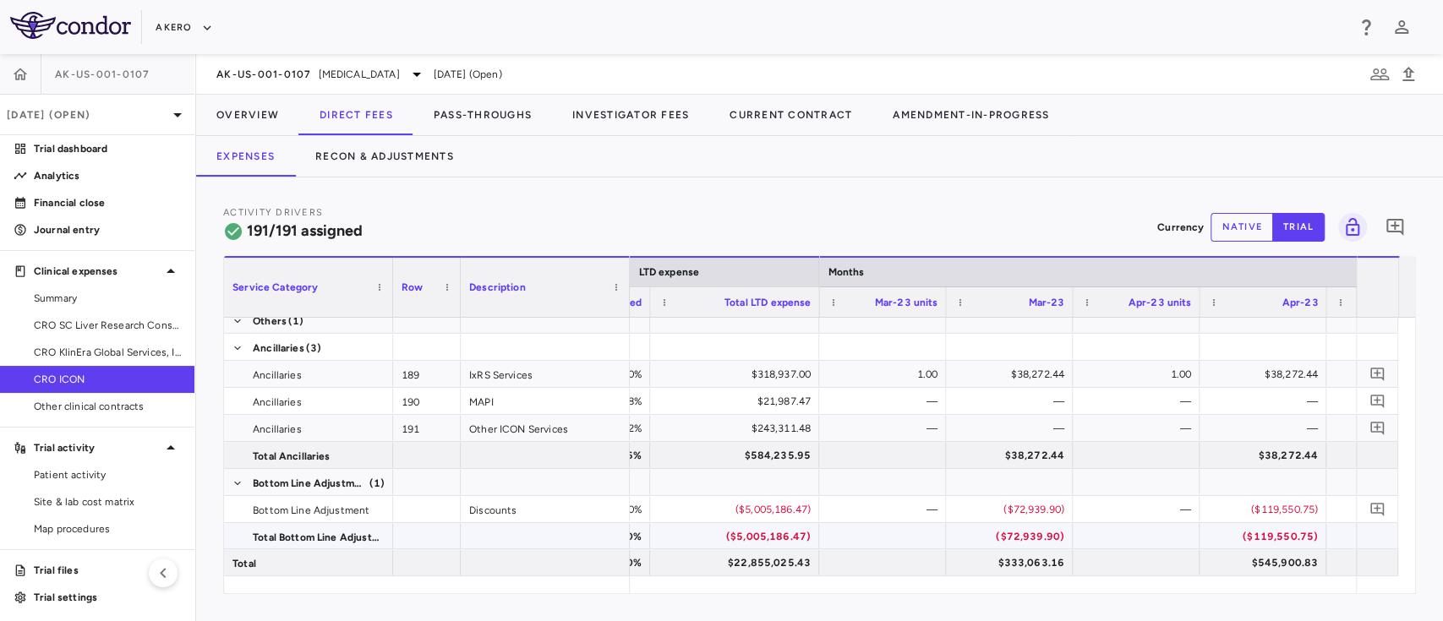
click at [760, 534] on div "($5,005,186.47)" at bounding box center [737, 536] width 145 height 27
click at [244, 114] on button "Overview" at bounding box center [247, 115] width 103 height 41
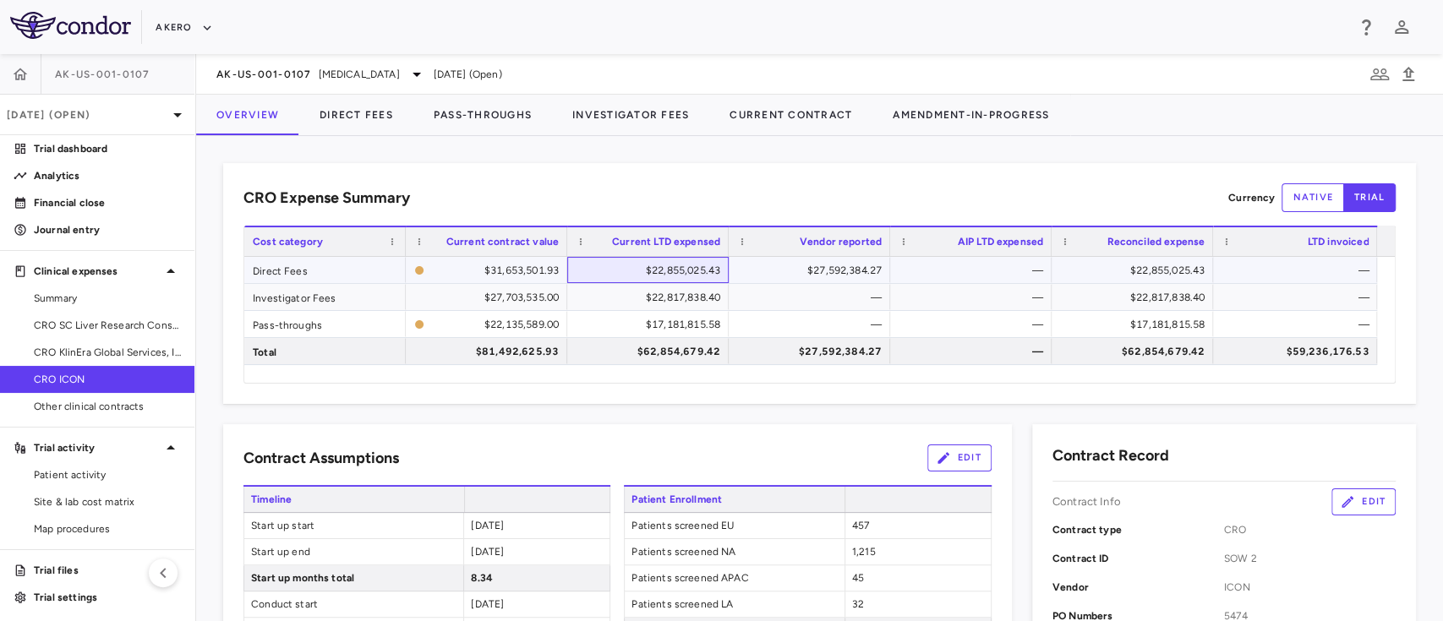
click at [676, 271] on div "$22,855,025.43" at bounding box center [652, 270] width 138 height 27
click at [355, 91] on div "AK-US-001-0107 [MEDICAL_DATA] [DATE] (Open)" at bounding box center [819, 74] width 1247 height 41
click at [366, 111] on button "Direct Fees" at bounding box center [356, 115] width 114 height 41
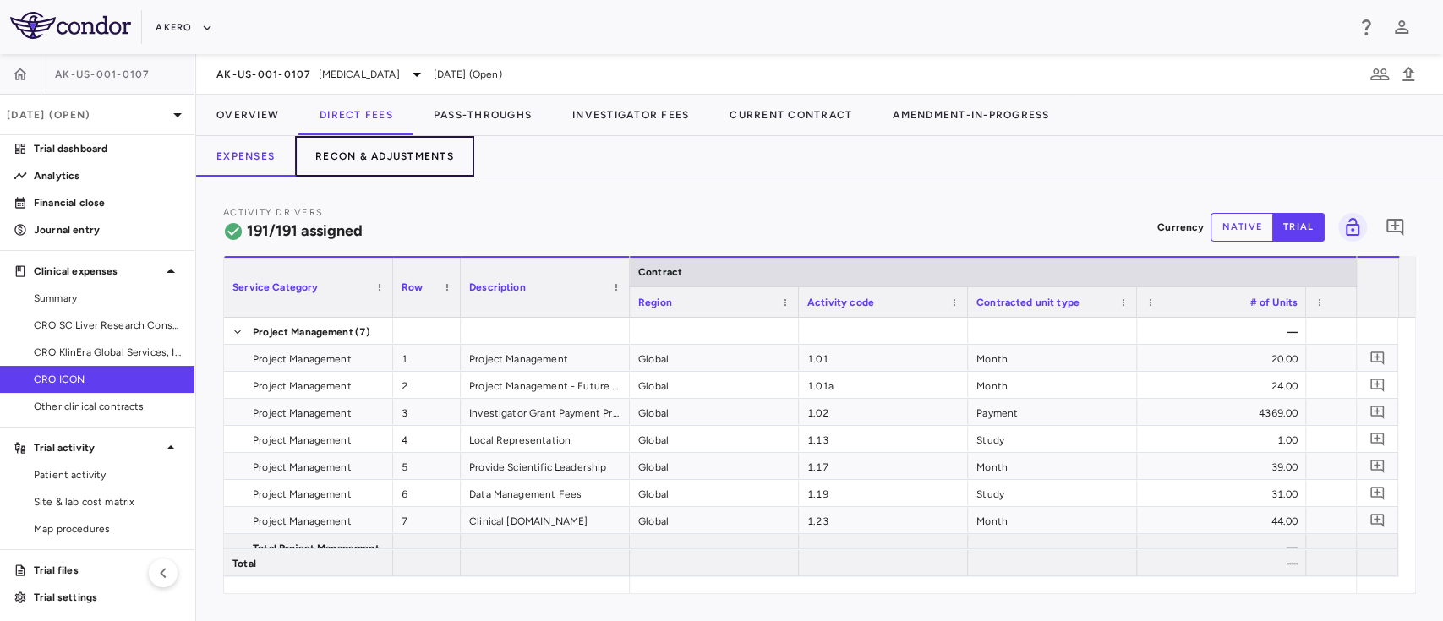
click at [408, 156] on button "Recon & Adjustments" at bounding box center [384, 156] width 179 height 41
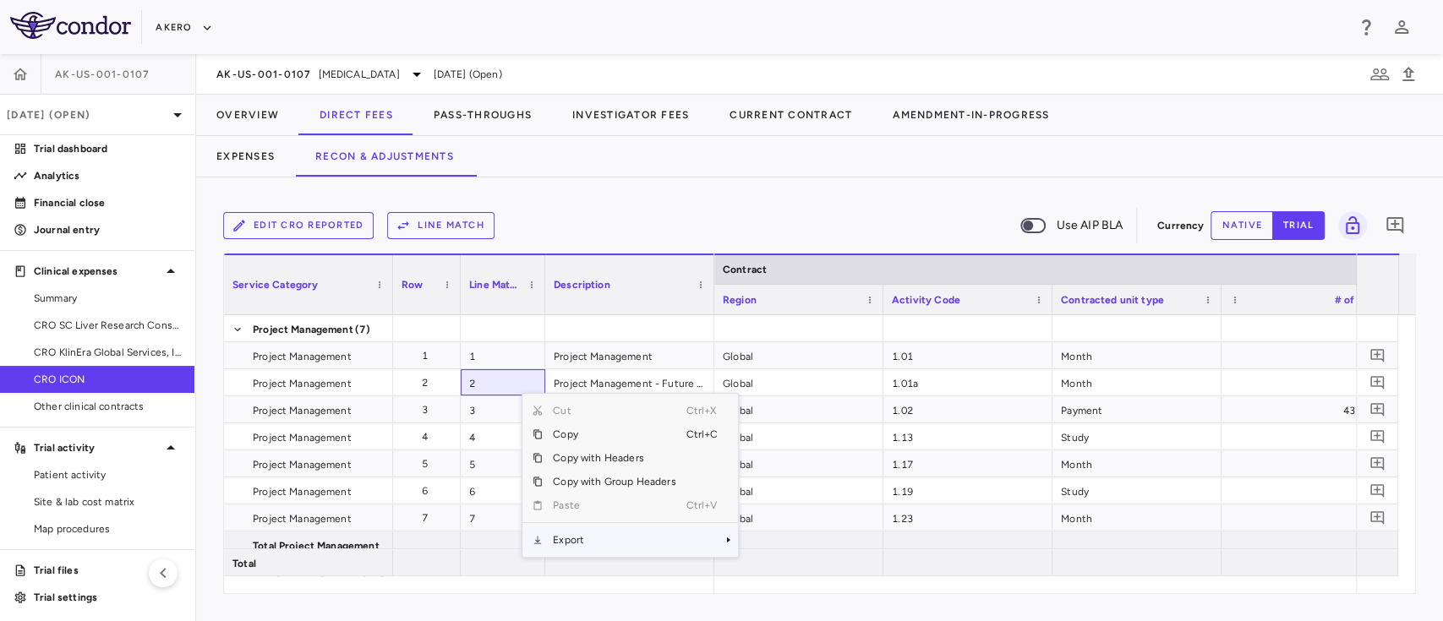
click at [610, 547] on span "Export" at bounding box center [614, 540] width 143 height 24
click at [791, 559] on span "Excel Export" at bounding box center [794, 570] width 79 height 24
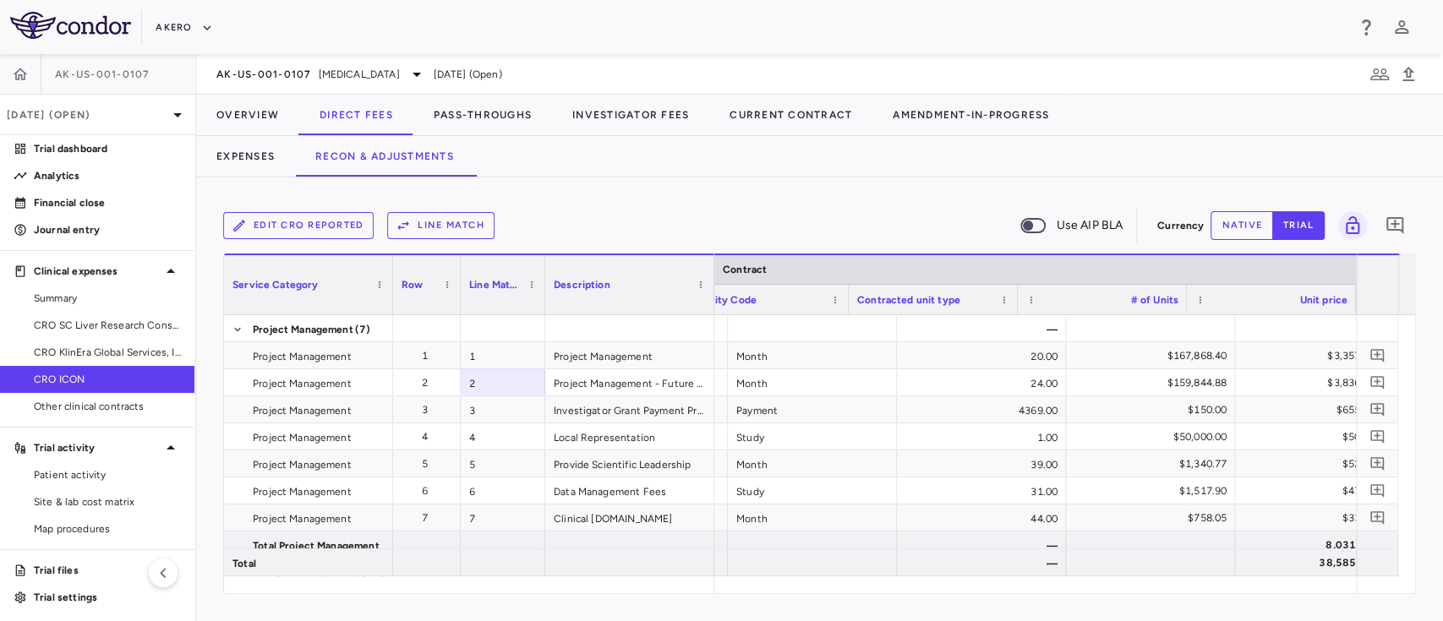
scroll to position [0, 204]
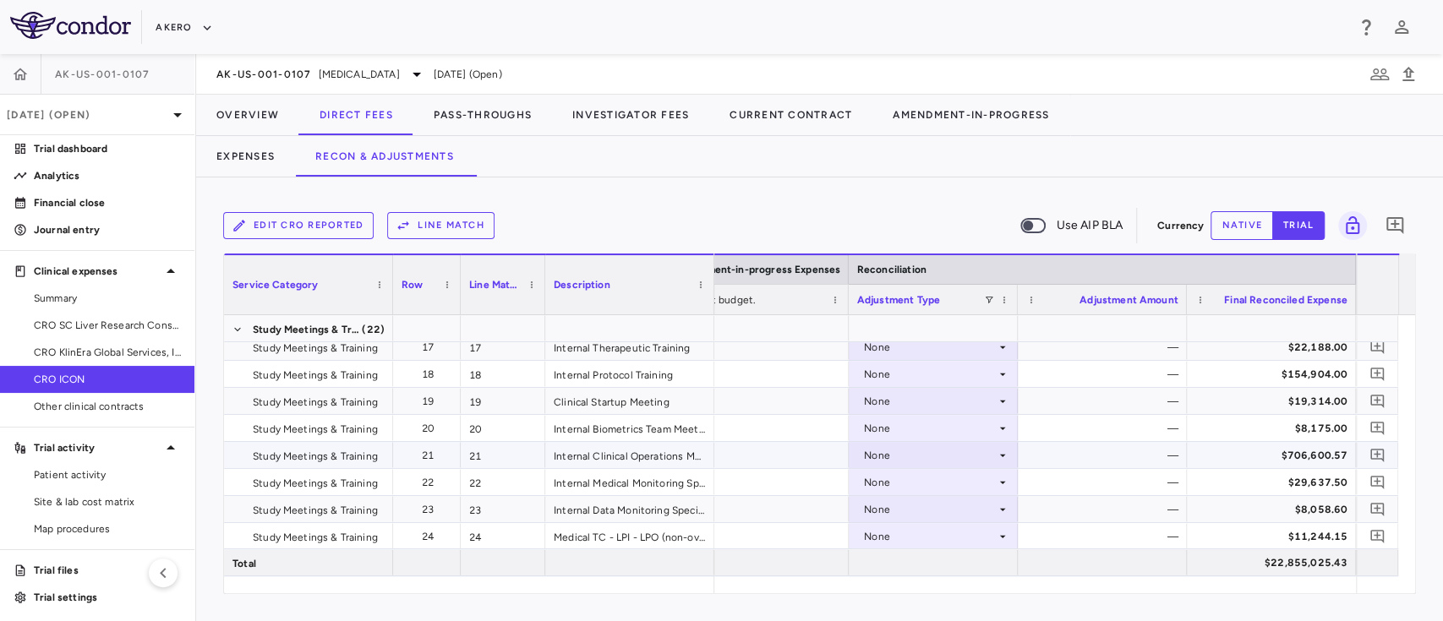
click at [951, 457] on div "None" at bounding box center [930, 455] width 132 height 27
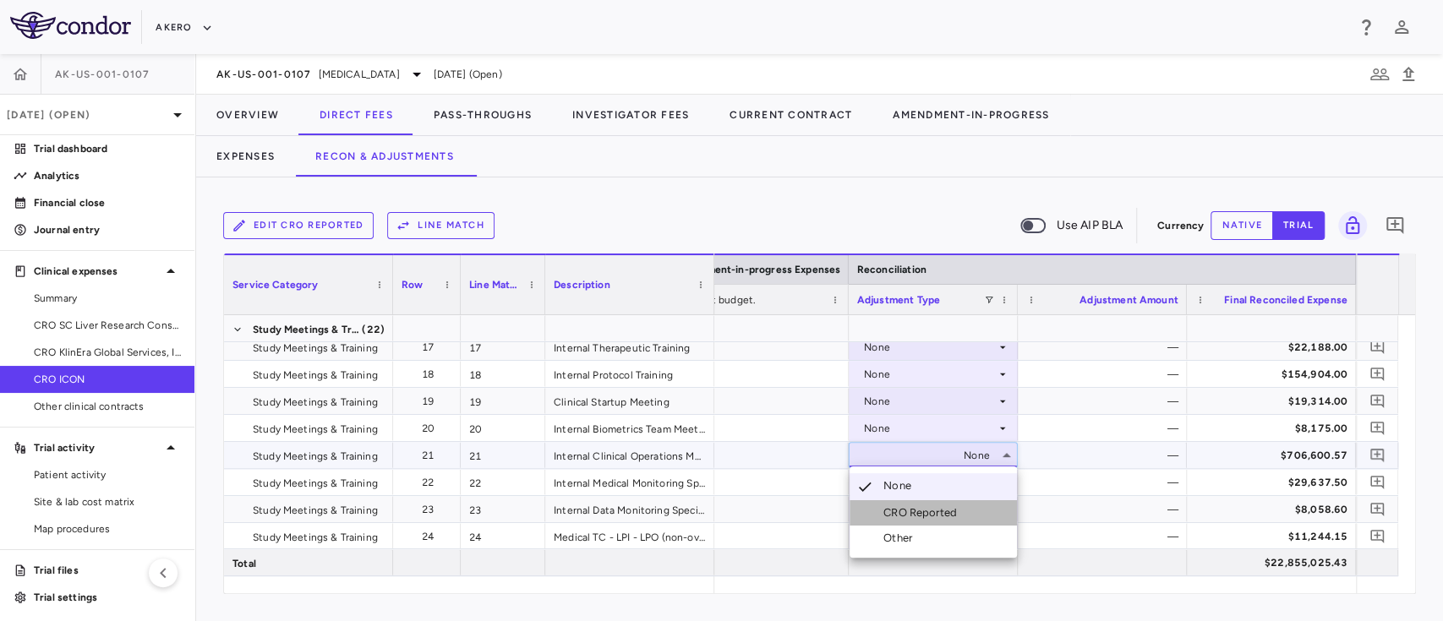
click at [911, 508] on div "CRO Reported" at bounding box center [924, 513] width 80 height 15
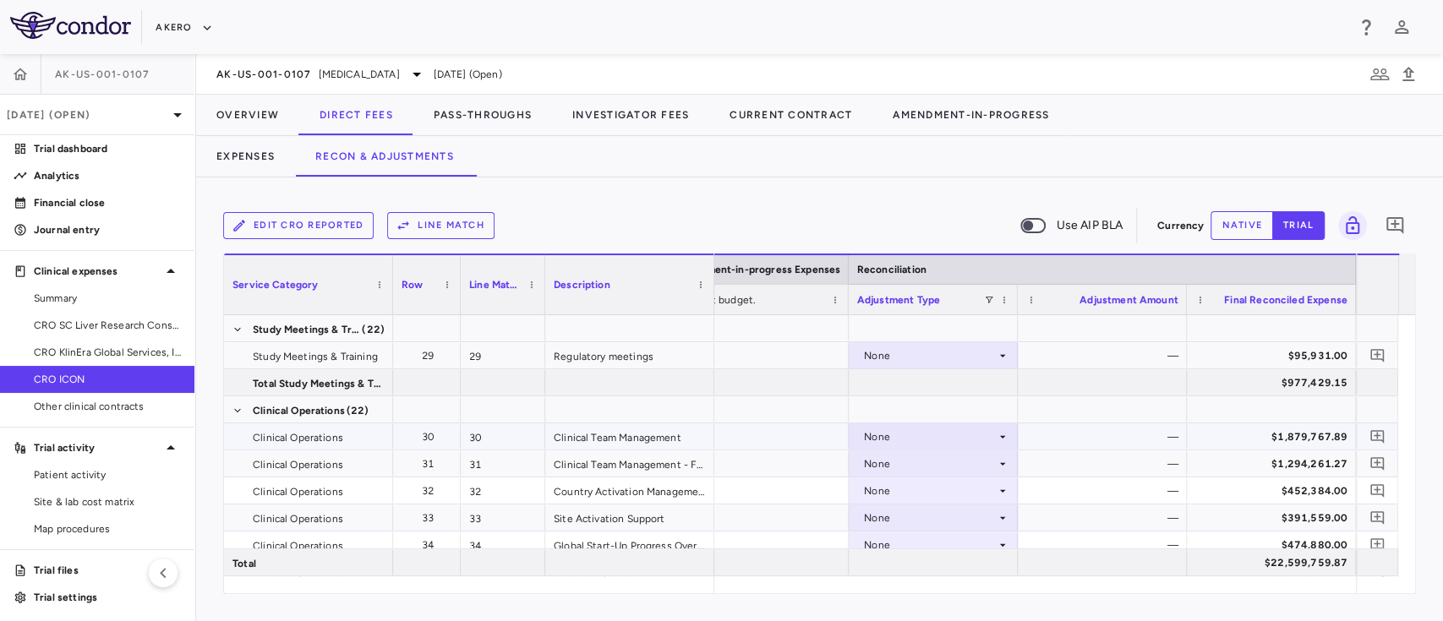
click at [955, 432] on div "None" at bounding box center [930, 437] width 132 height 27
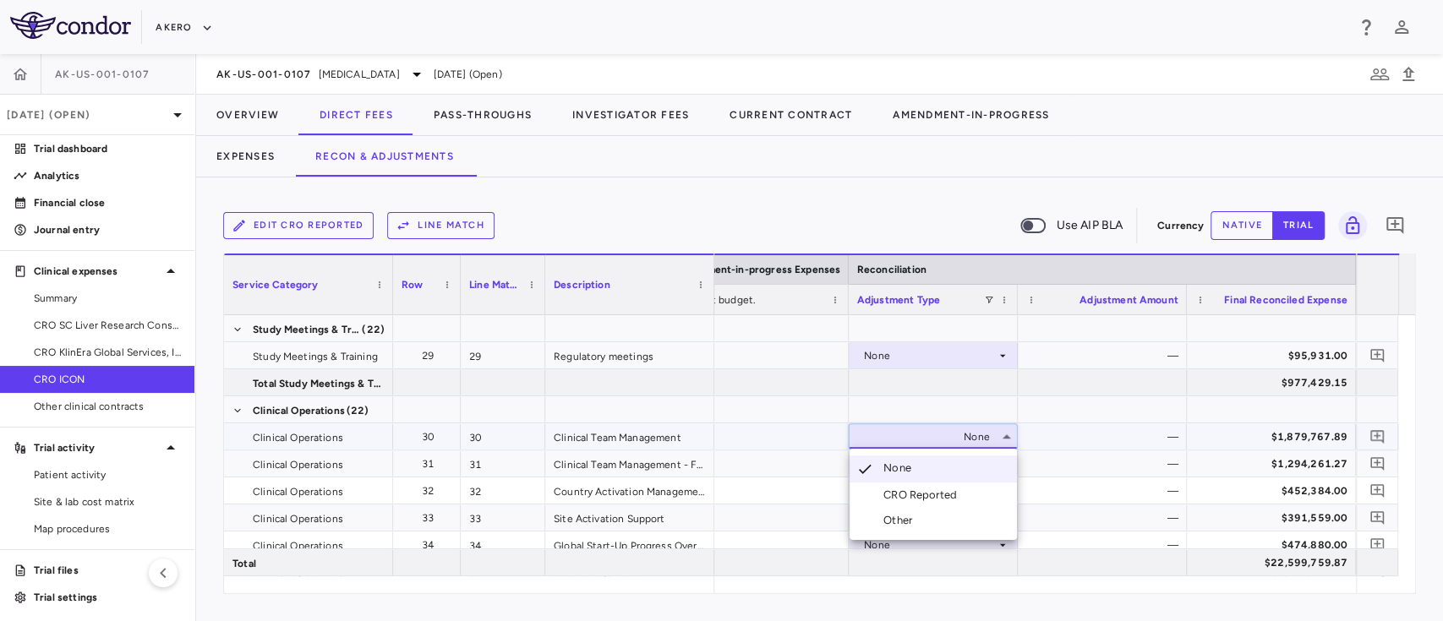
click at [925, 491] on div "CRO Reported" at bounding box center [924, 495] width 80 height 15
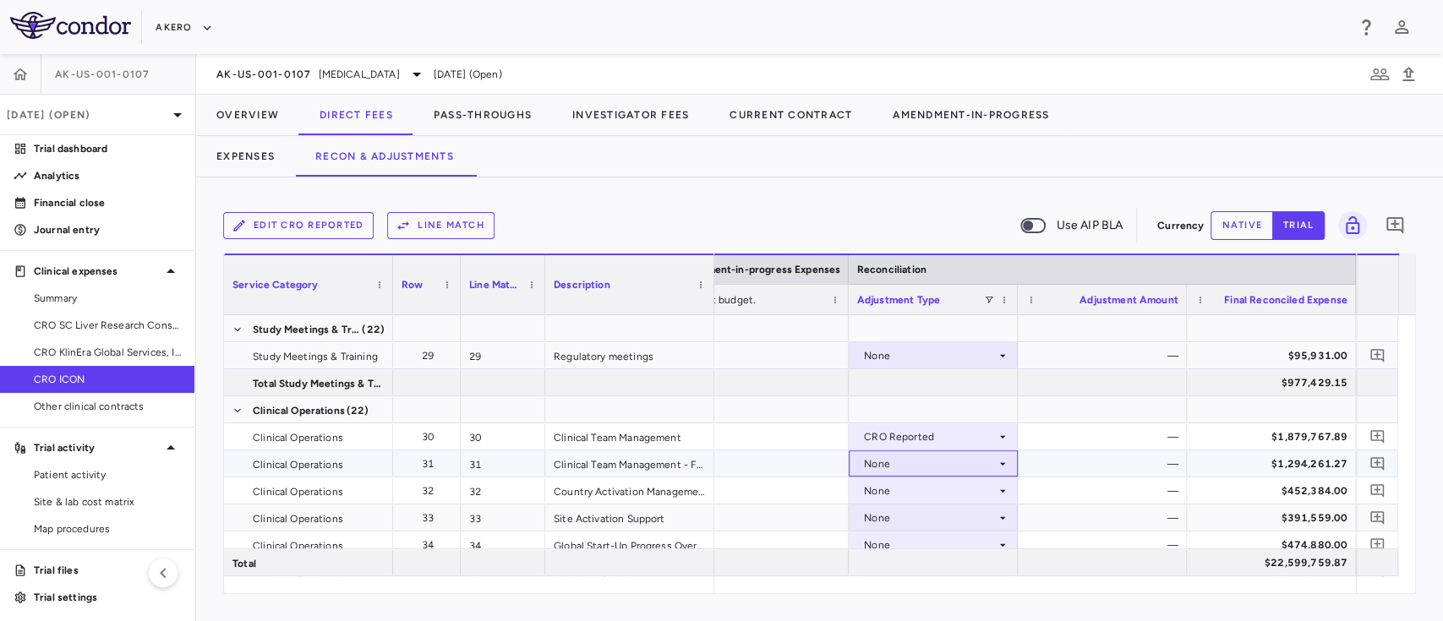
click at [934, 457] on div "None" at bounding box center [930, 464] width 132 height 27
click at [912, 518] on div "CRO Reported" at bounding box center [924, 522] width 80 height 15
click at [911, 496] on div "None" at bounding box center [930, 491] width 132 height 27
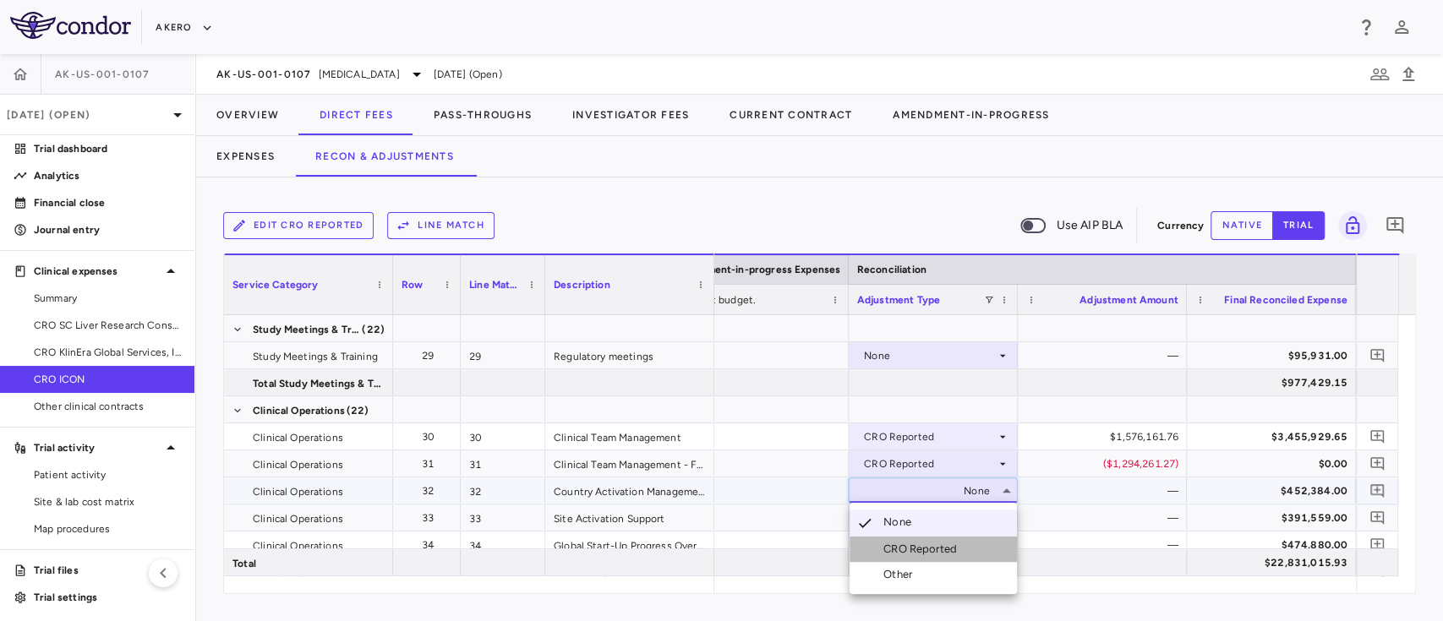
click at [906, 544] on div "CRO Reported" at bounding box center [924, 549] width 80 height 15
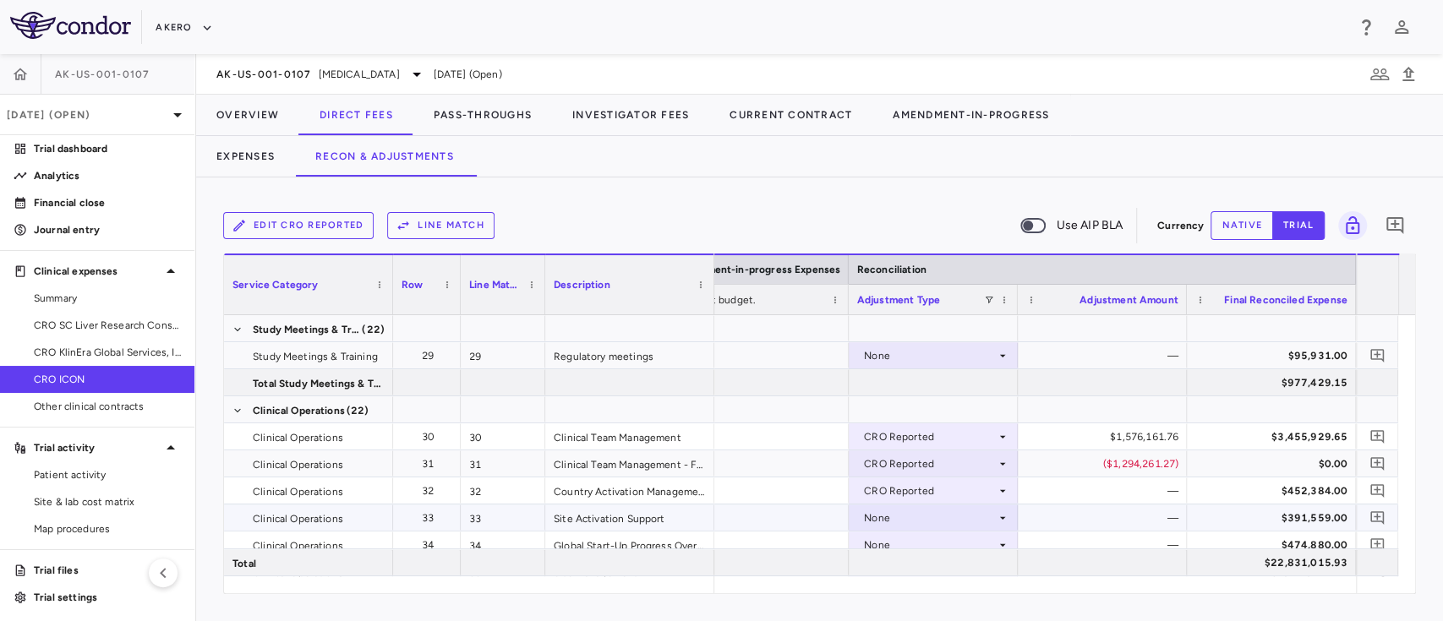
click at [920, 509] on div "None" at bounding box center [930, 518] width 132 height 27
click at [900, 563] on div at bounding box center [933, 563] width 169 height 26
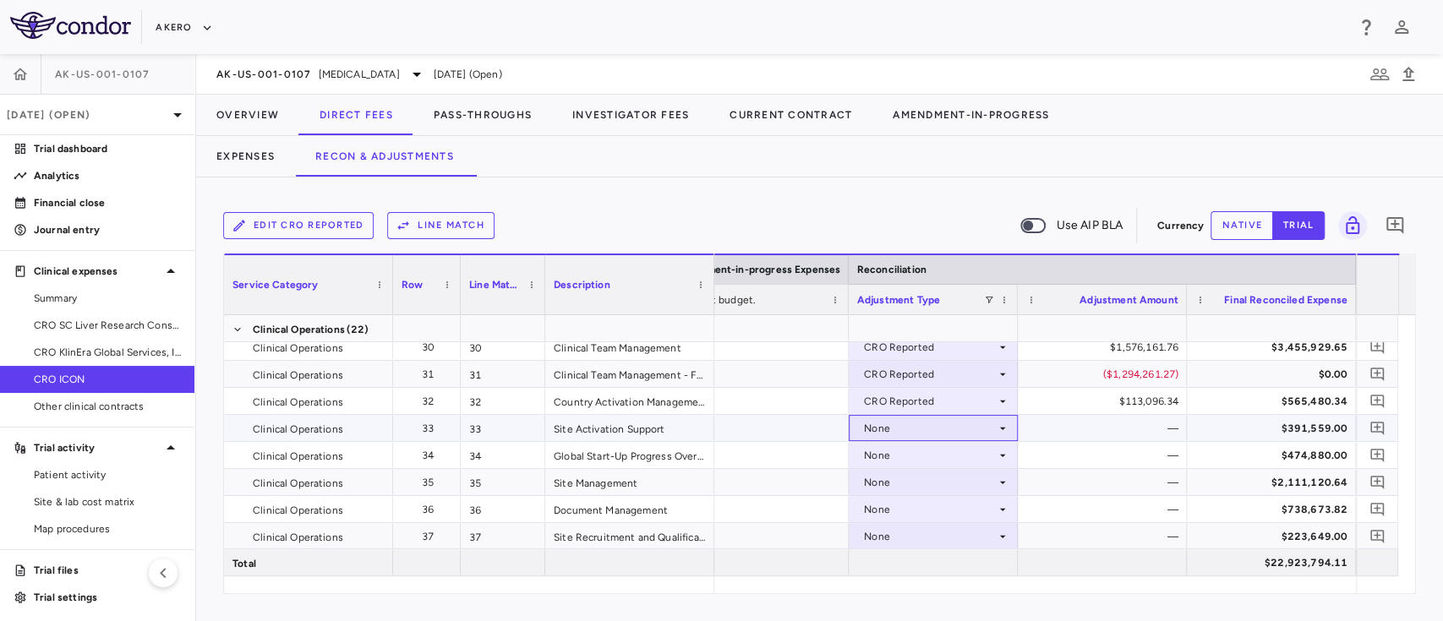
click at [942, 432] on div "None" at bounding box center [930, 428] width 132 height 27
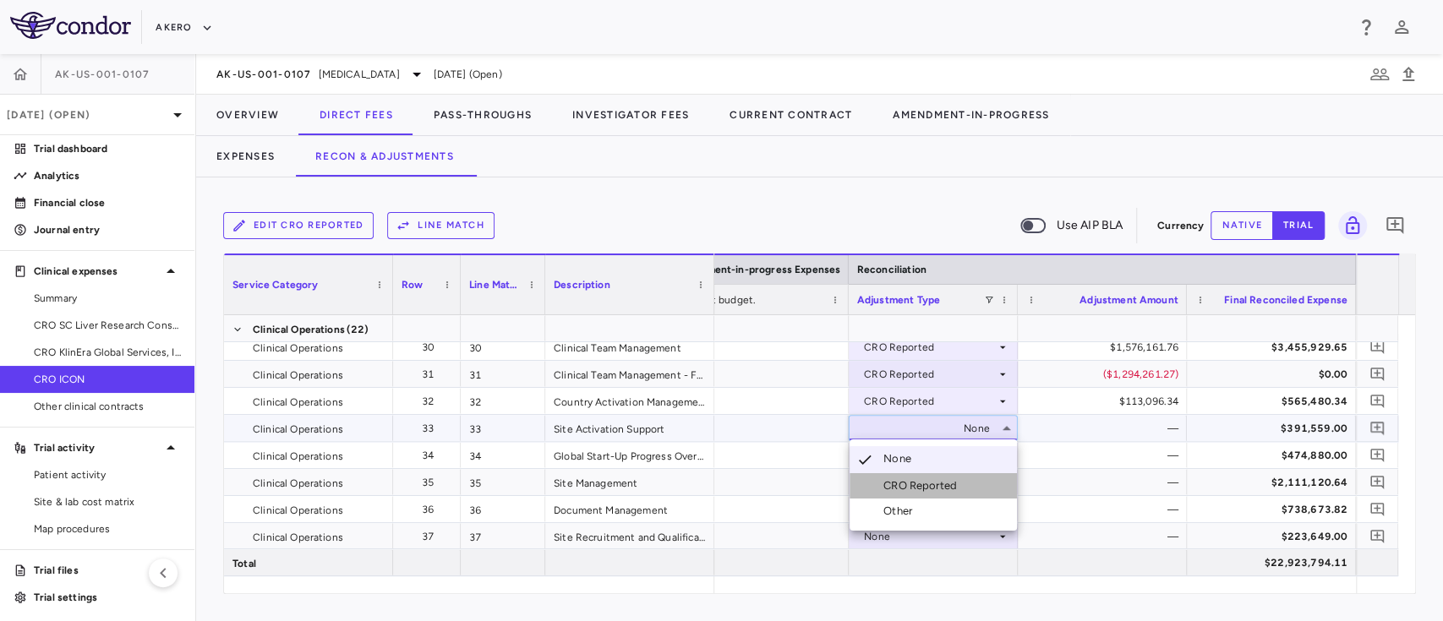
click at [911, 482] on div "CRO Reported" at bounding box center [924, 486] width 80 height 15
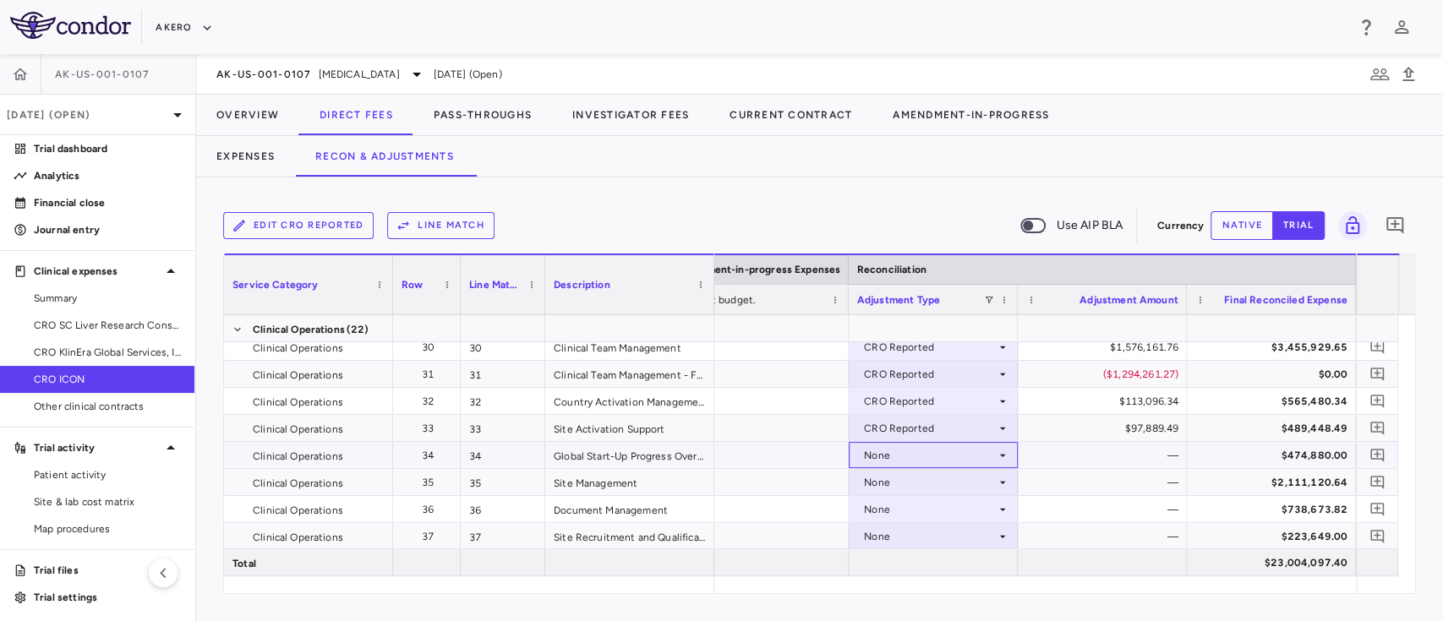
click at [881, 446] on div "None" at bounding box center [930, 455] width 132 height 27
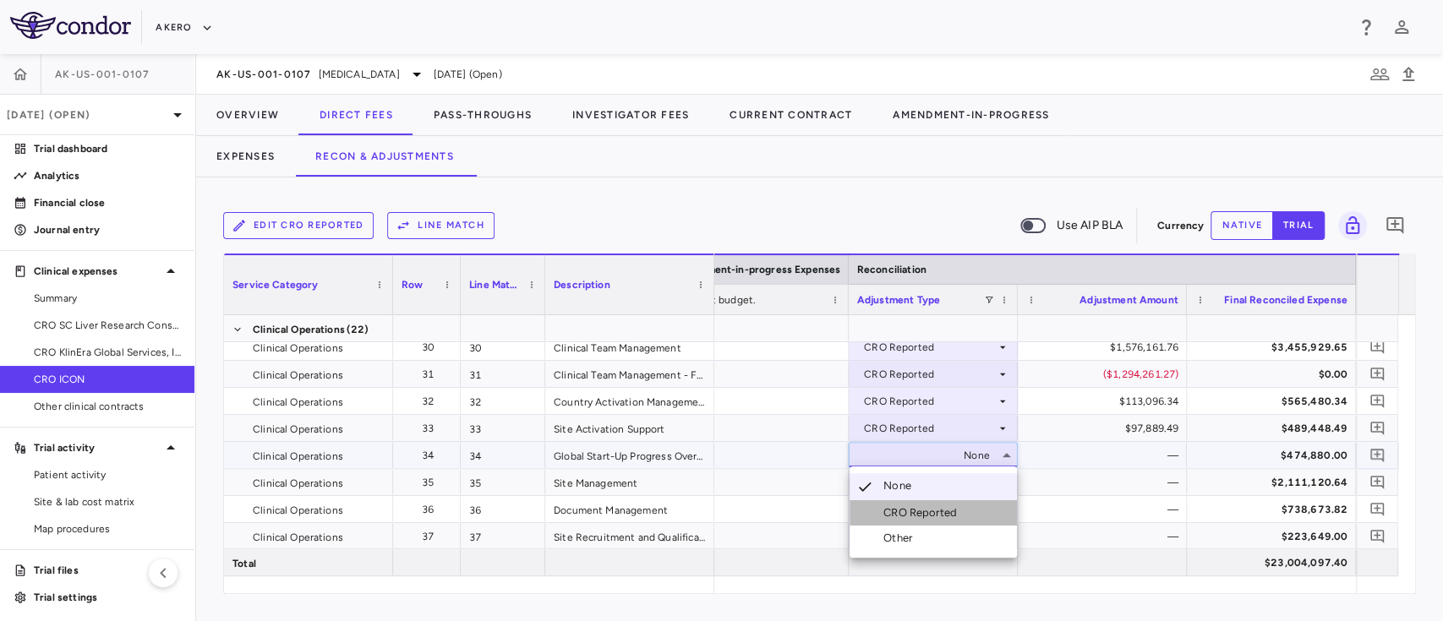
click at [887, 509] on div "CRO Reported" at bounding box center [924, 513] width 80 height 15
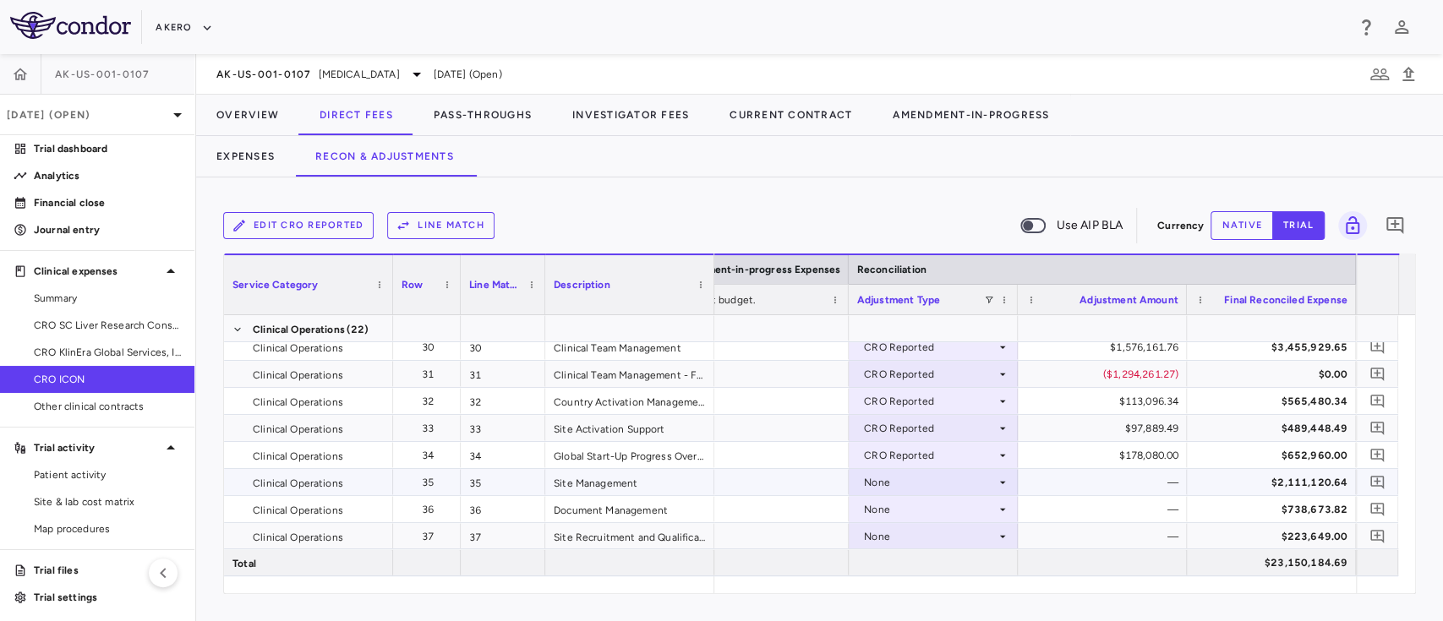
click at [884, 480] on div "None" at bounding box center [930, 482] width 132 height 27
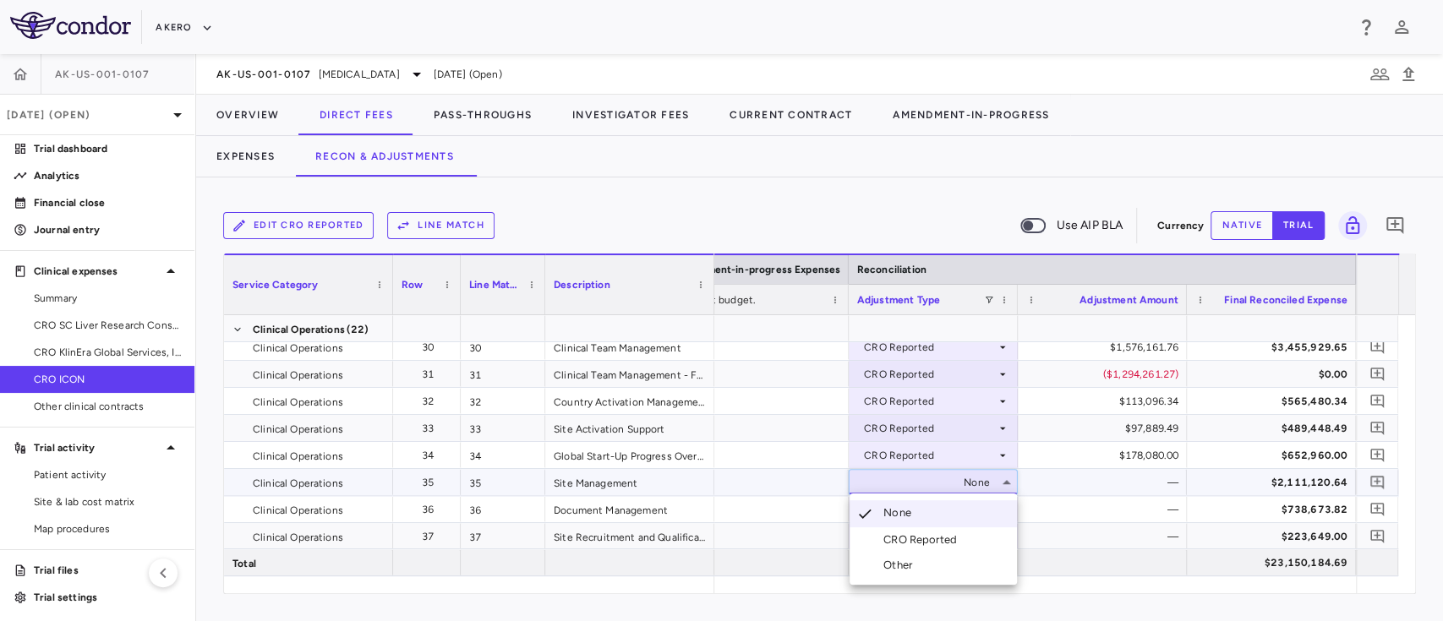
click at [896, 539] on div "CRO Reported" at bounding box center [924, 540] width 80 height 15
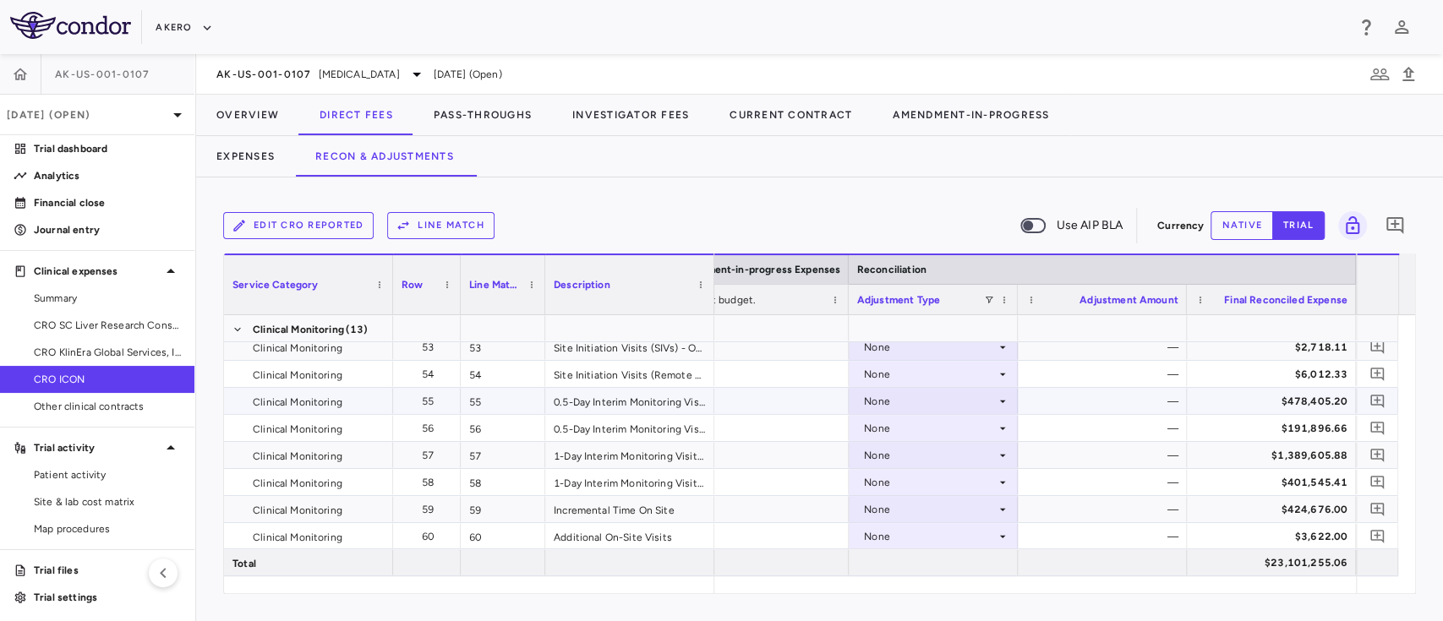
click at [938, 398] on div "None" at bounding box center [930, 401] width 132 height 27
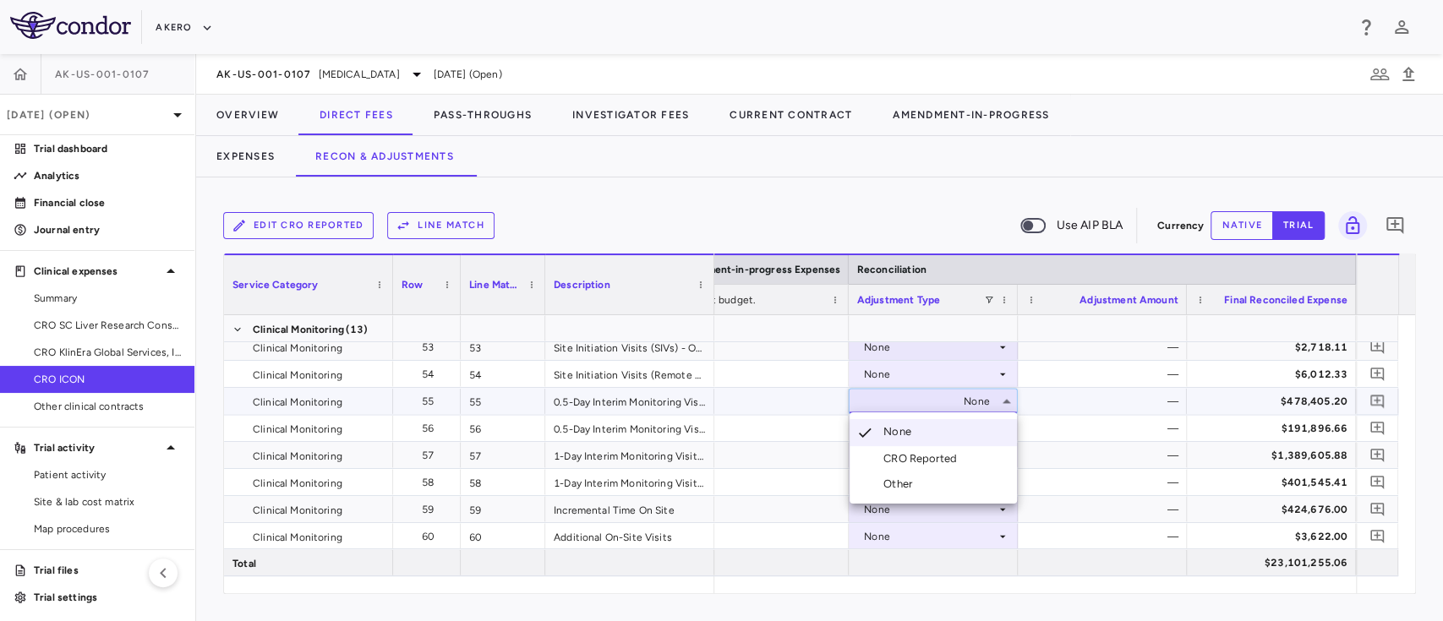
click at [906, 456] on div "CRO Reported" at bounding box center [924, 458] width 80 height 15
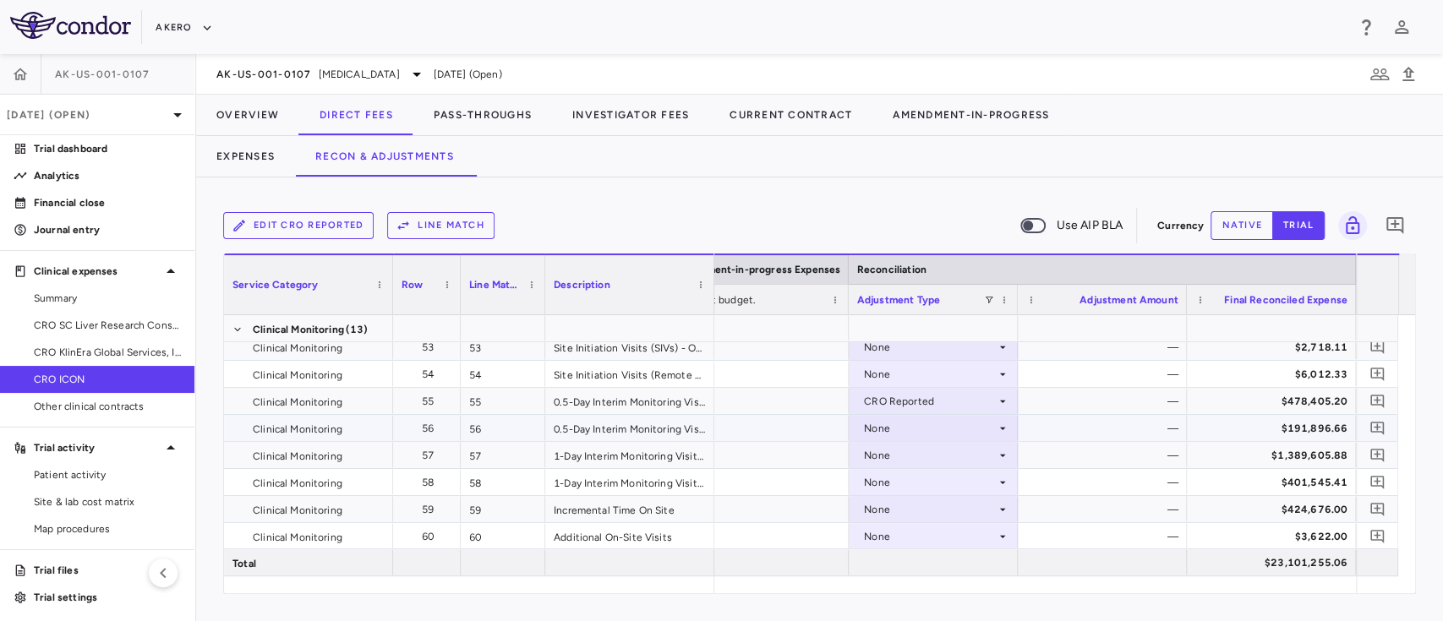
click at [900, 430] on div "None" at bounding box center [930, 428] width 132 height 27
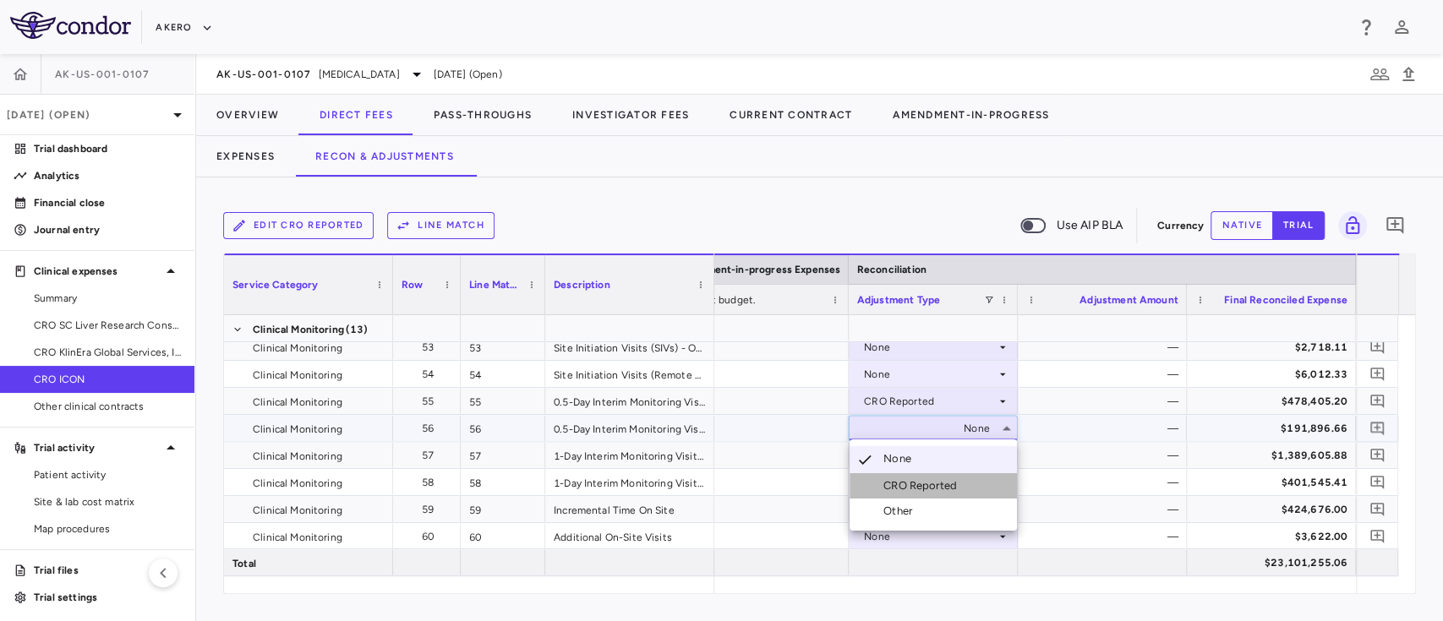
click at [915, 484] on div "CRO Reported" at bounding box center [924, 486] width 80 height 15
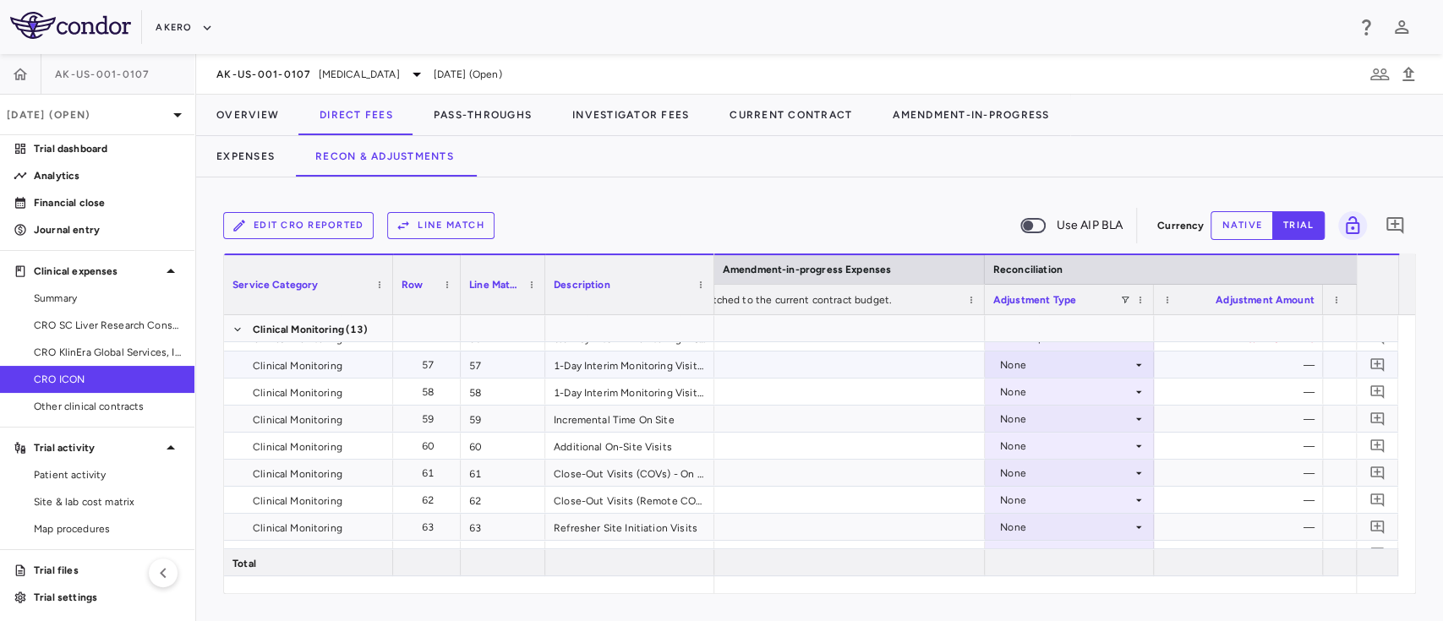
click at [1052, 362] on div "None" at bounding box center [1066, 365] width 132 height 27
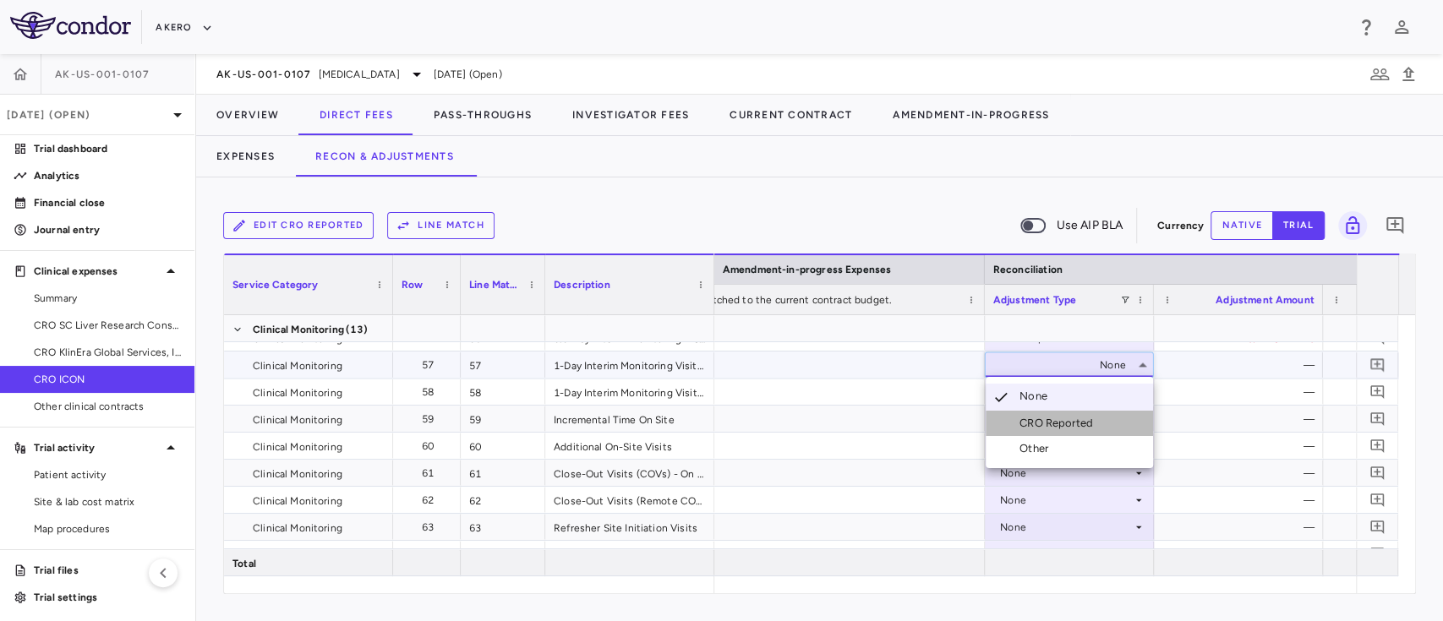
click at [1045, 423] on div "CRO Reported" at bounding box center [1060, 423] width 80 height 15
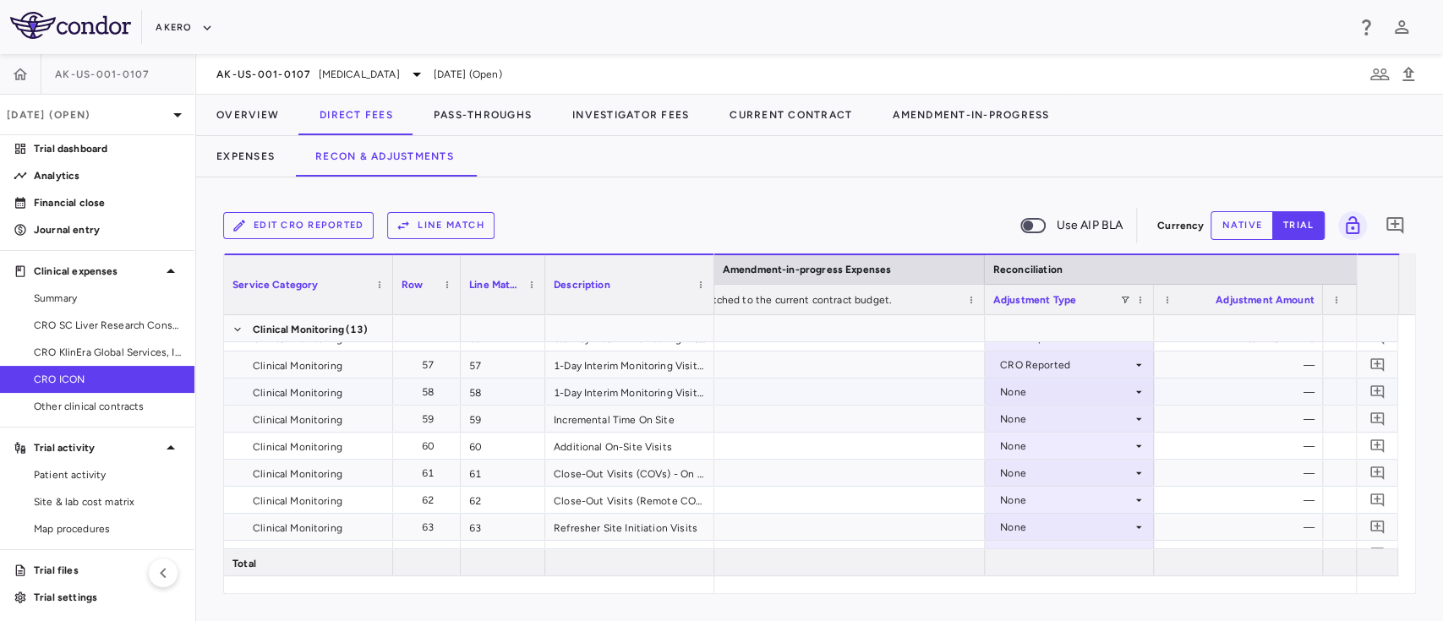
click at [1029, 389] on div "None" at bounding box center [1066, 392] width 132 height 27
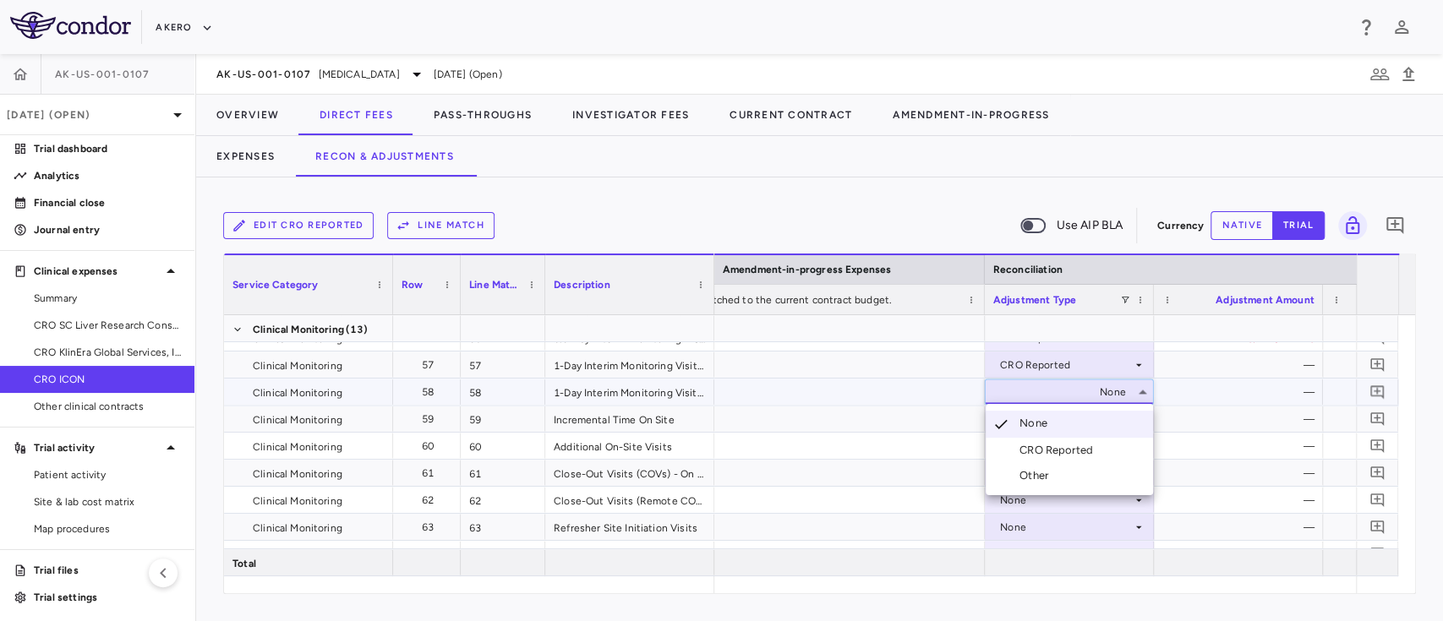
click at [1045, 451] on div "CRO Reported" at bounding box center [1060, 450] width 80 height 15
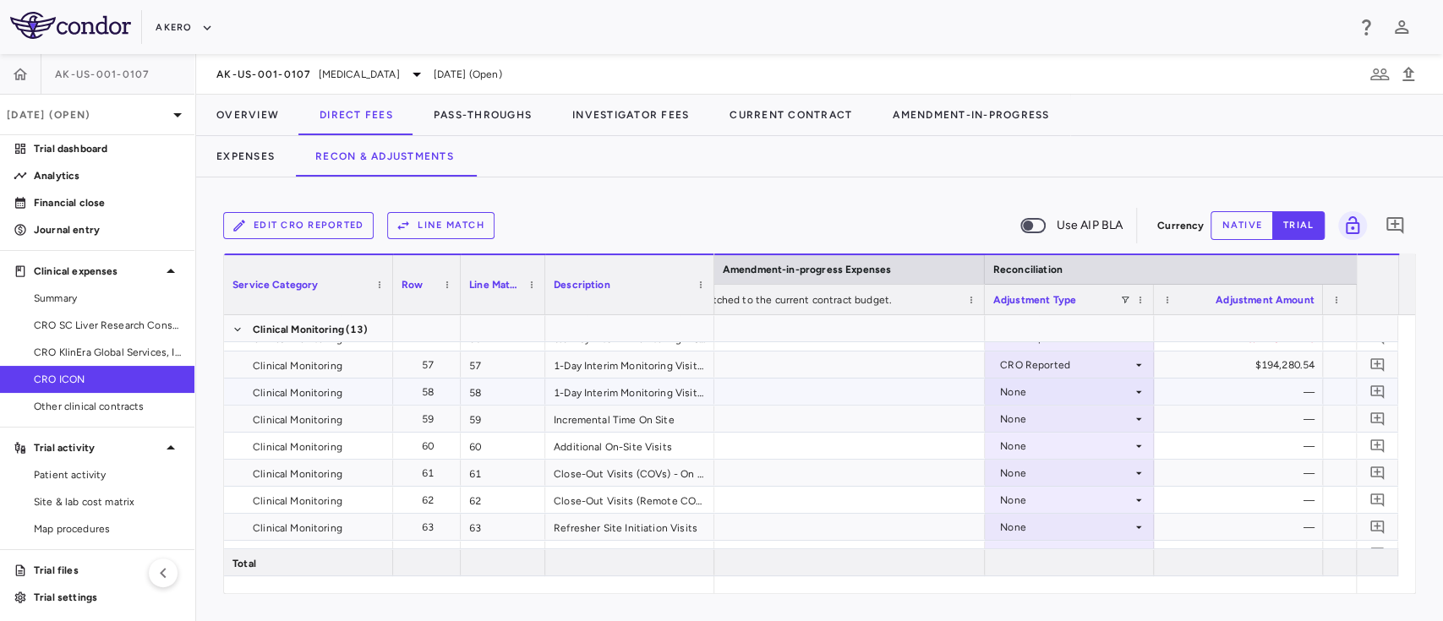
click at [1031, 395] on div "None" at bounding box center [1066, 392] width 132 height 27
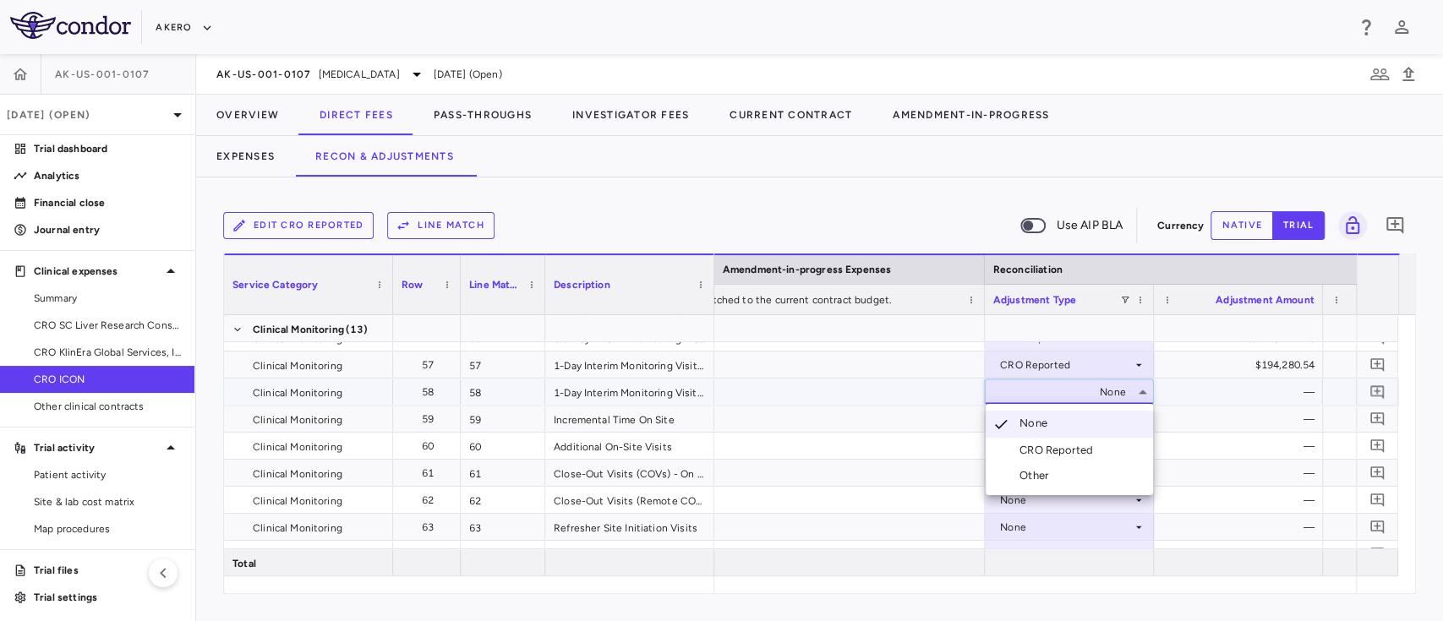
click at [1036, 449] on div "CRO Reported" at bounding box center [1060, 450] width 80 height 15
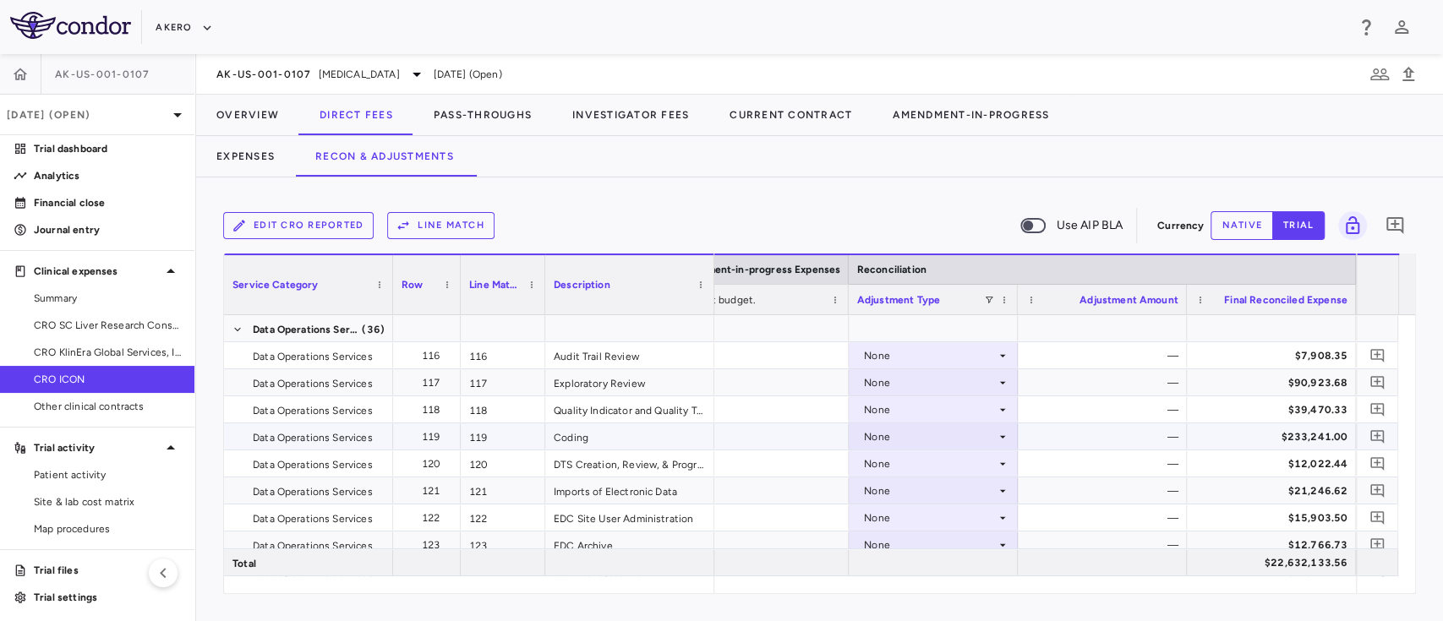
click at [906, 448] on div "None" at bounding box center [930, 437] width 132 height 27
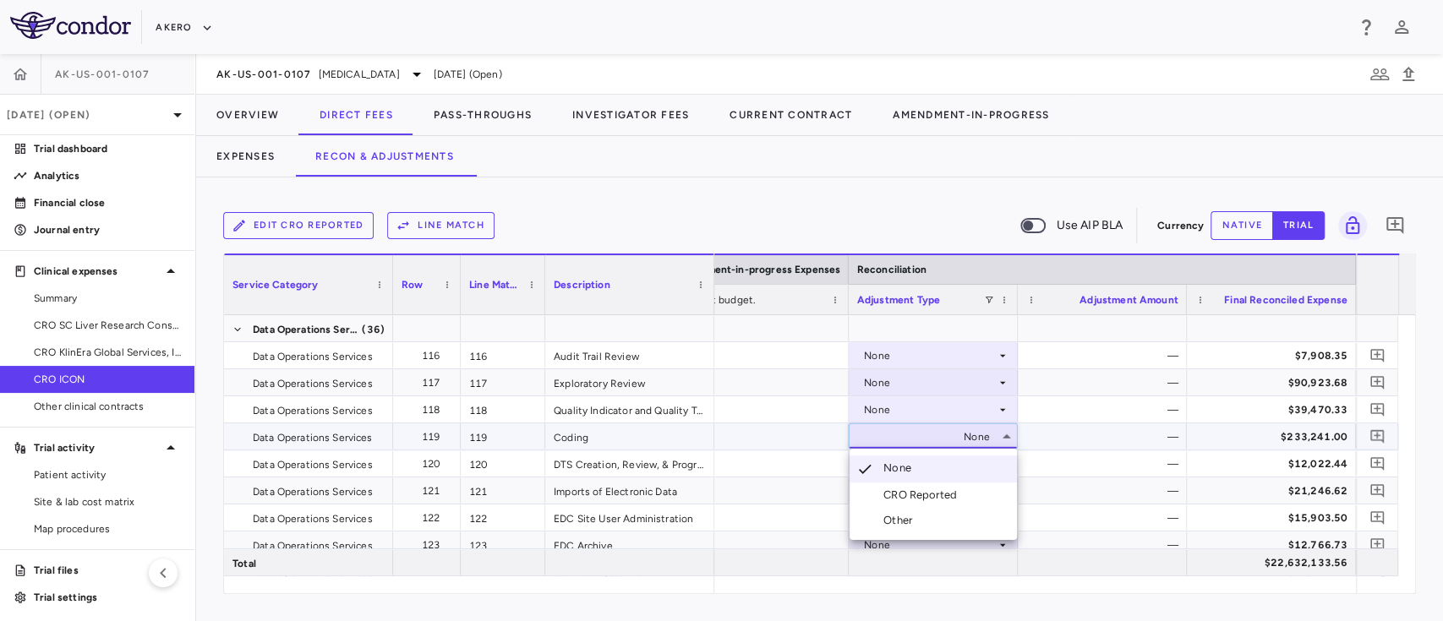
click at [904, 491] on div "CRO Reported" at bounding box center [924, 495] width 80 height 15
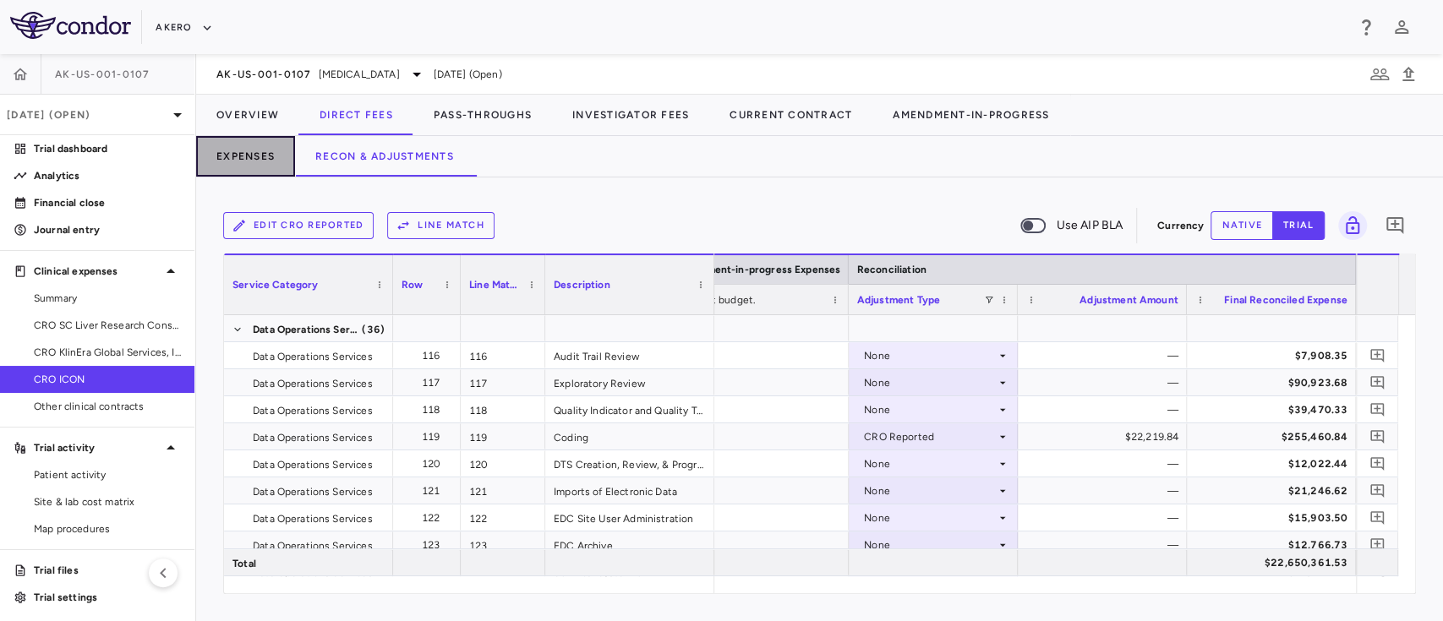
click at [260, 145] on button "Expenses" at bounding box center [245, 156] width 99 height 41
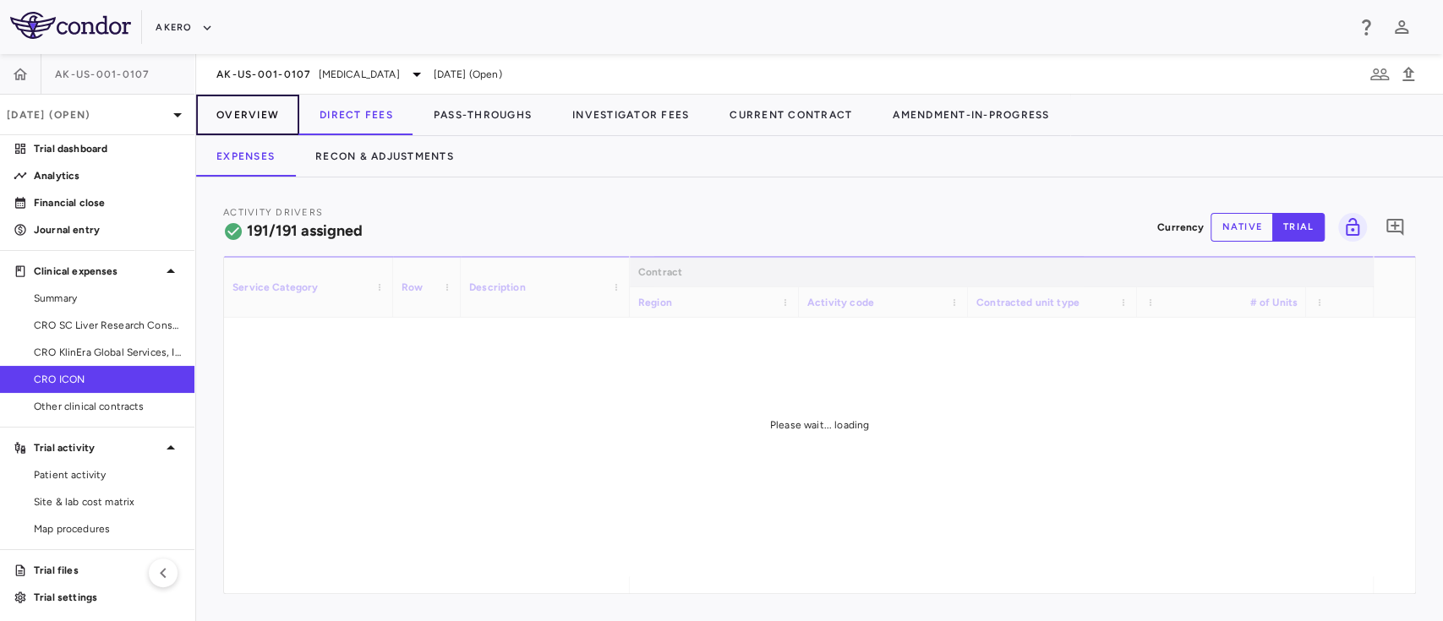
click at [244, 114] on button "Overview" at bounding box center [247, 115] width 103 height 41
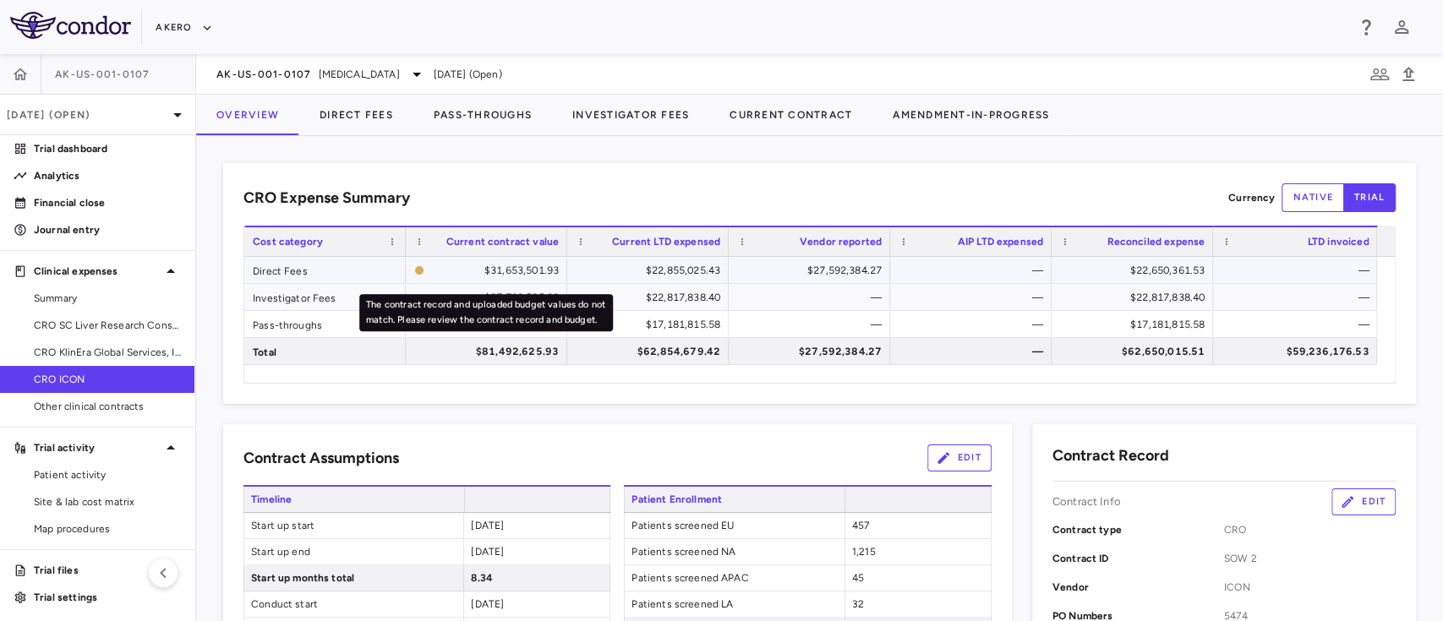
click at [515, 272] on div "$31,653,501.93" at bounding box center [495, 270] width 128 height 27
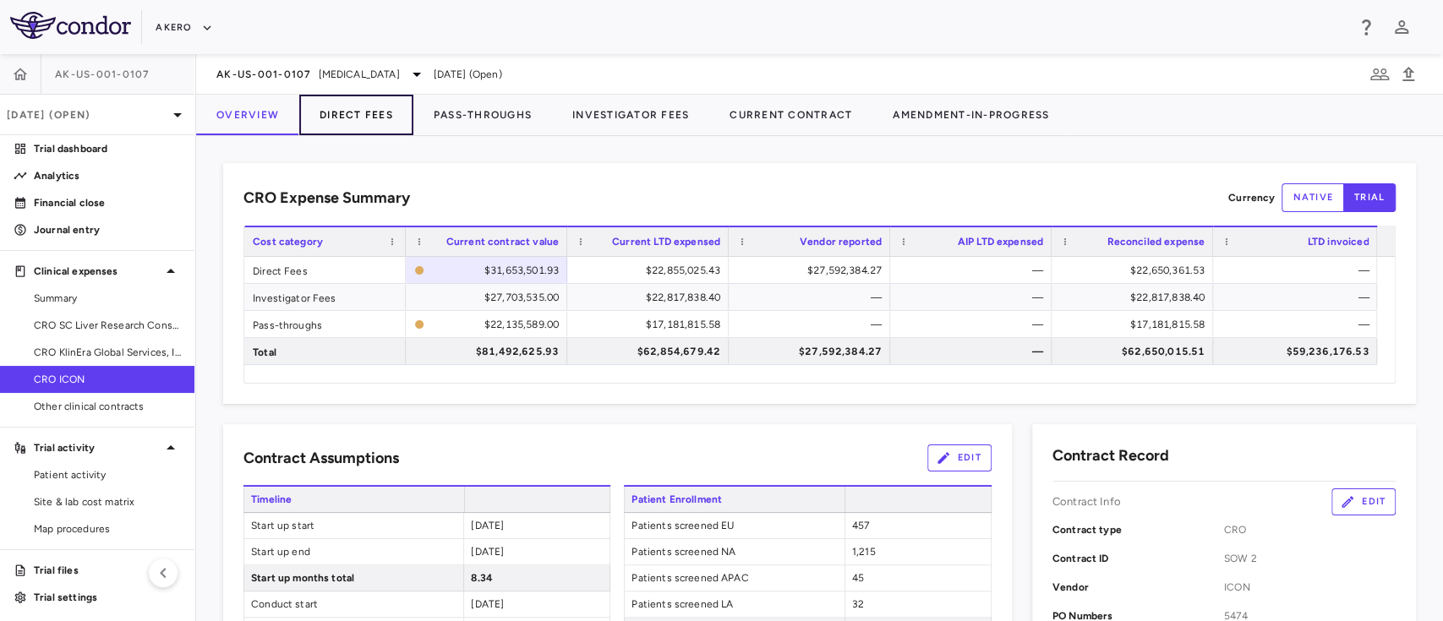
click at [347, 116] on button "Direct Fees" at bounding box center [356, 115] width 114 height 41
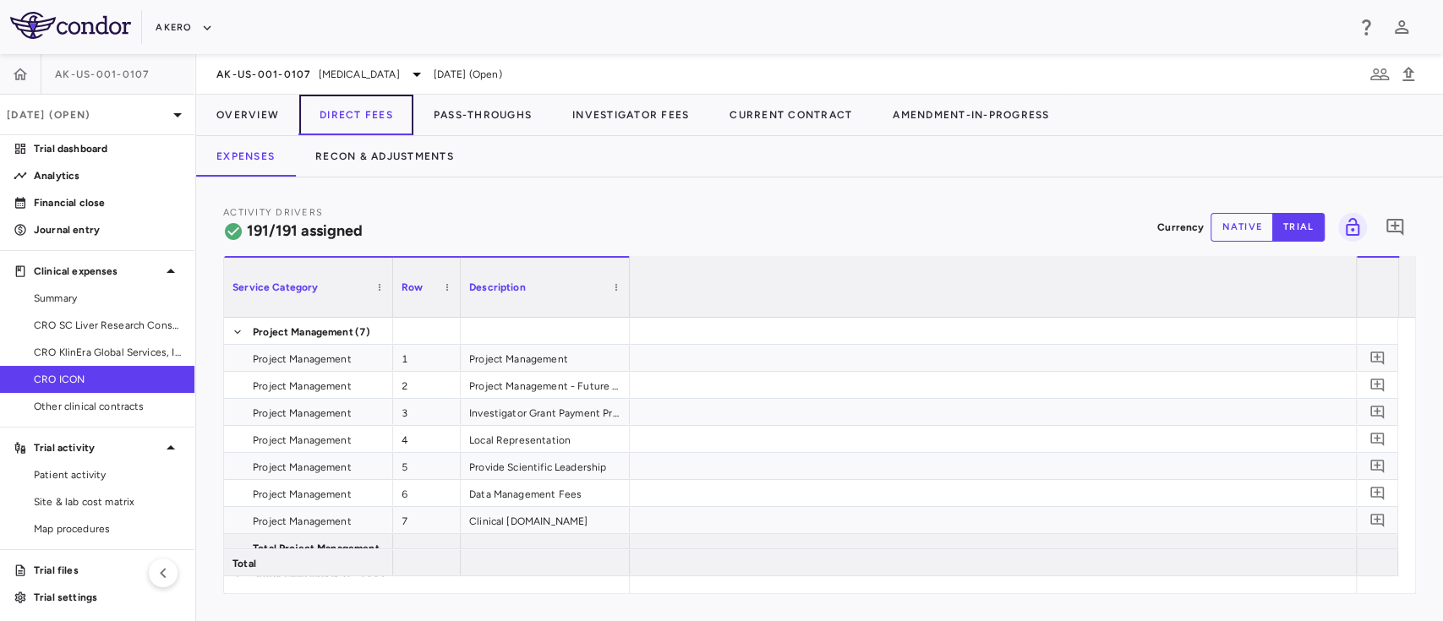
scroll to position [0, 9631]
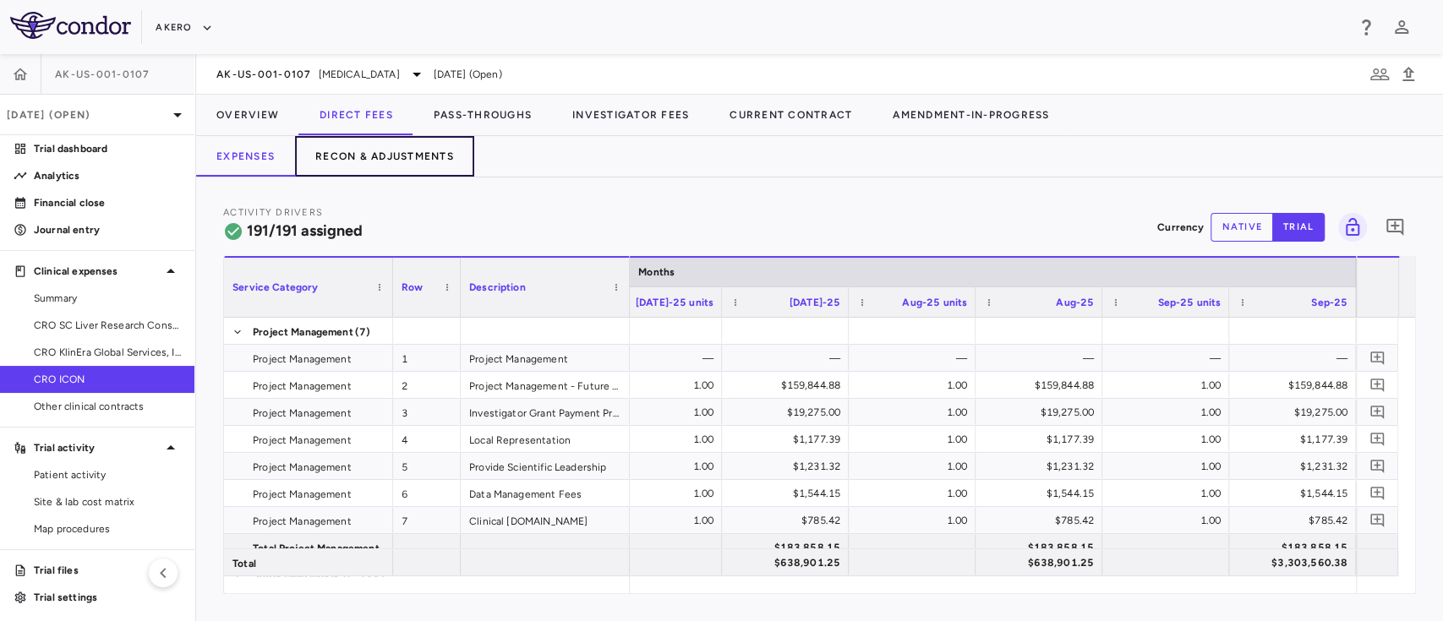
click at [400, 139] on button "Recon & Adjustments" at bounding box center [384, 156] width 179 height 41
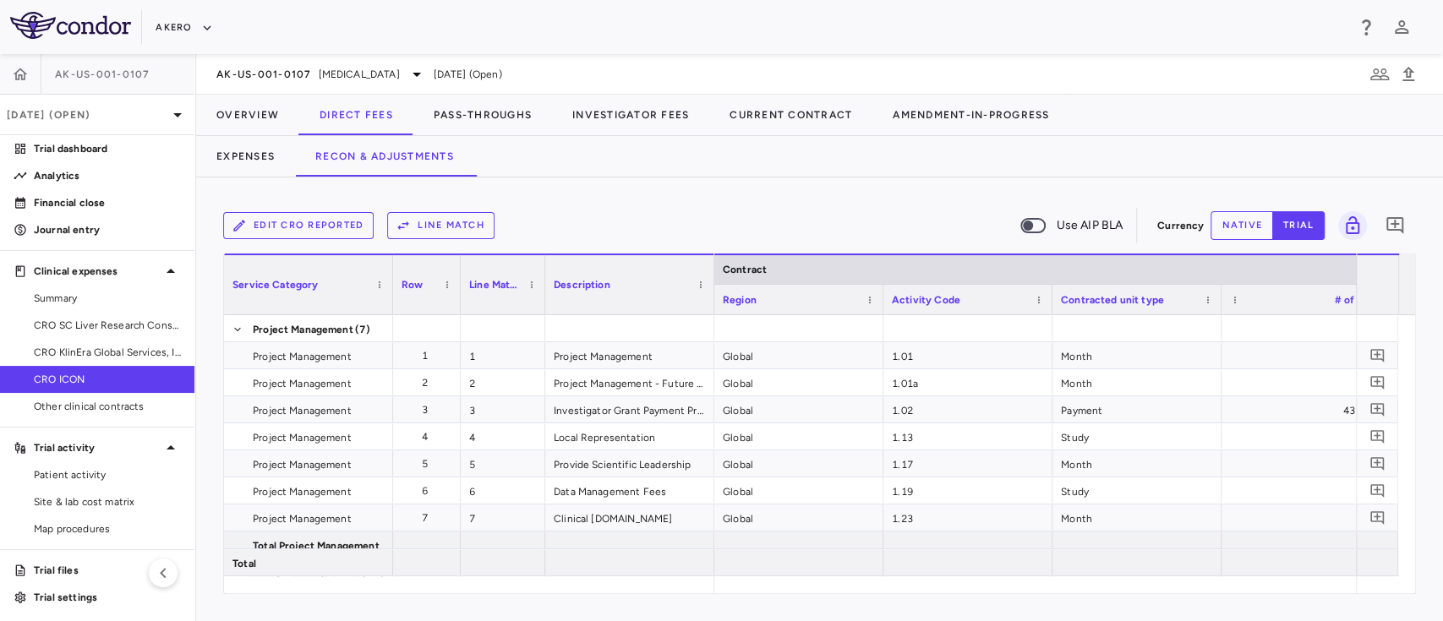
drag, startPoint x: 804, startPoint y: 592, endPoint x: 1221, endPoint y: 631, distance: 418.6
click at [1221, 621] on html "Skip to sidebar Skip to main content Akero AK-US-001-0107 [DATE] (Open) Trial d…" at bounding box center [721, 310] width 1443 height 621
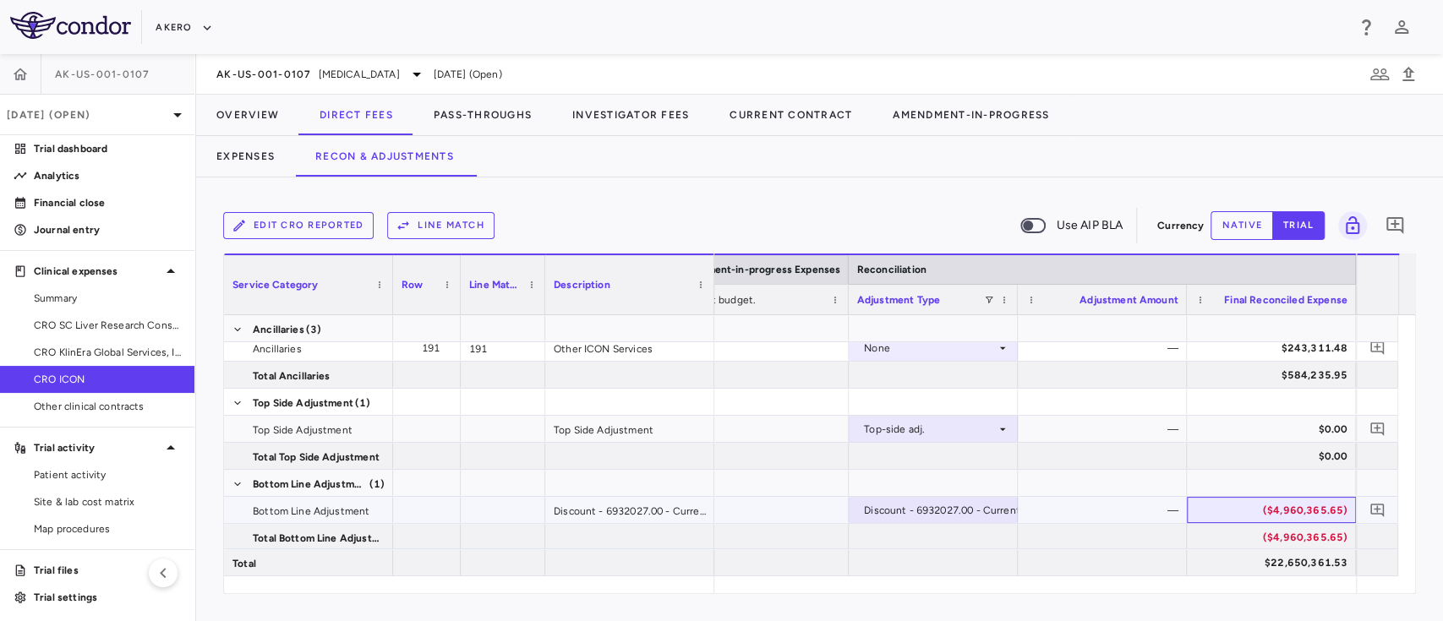
click at [1286, 497] on div "($4,960,365.65)" at bounding box center [1274, 510] width 145 height 27
click at [260, 114] on button "Overview" at bounding box center [247, 115] width 103 height 41
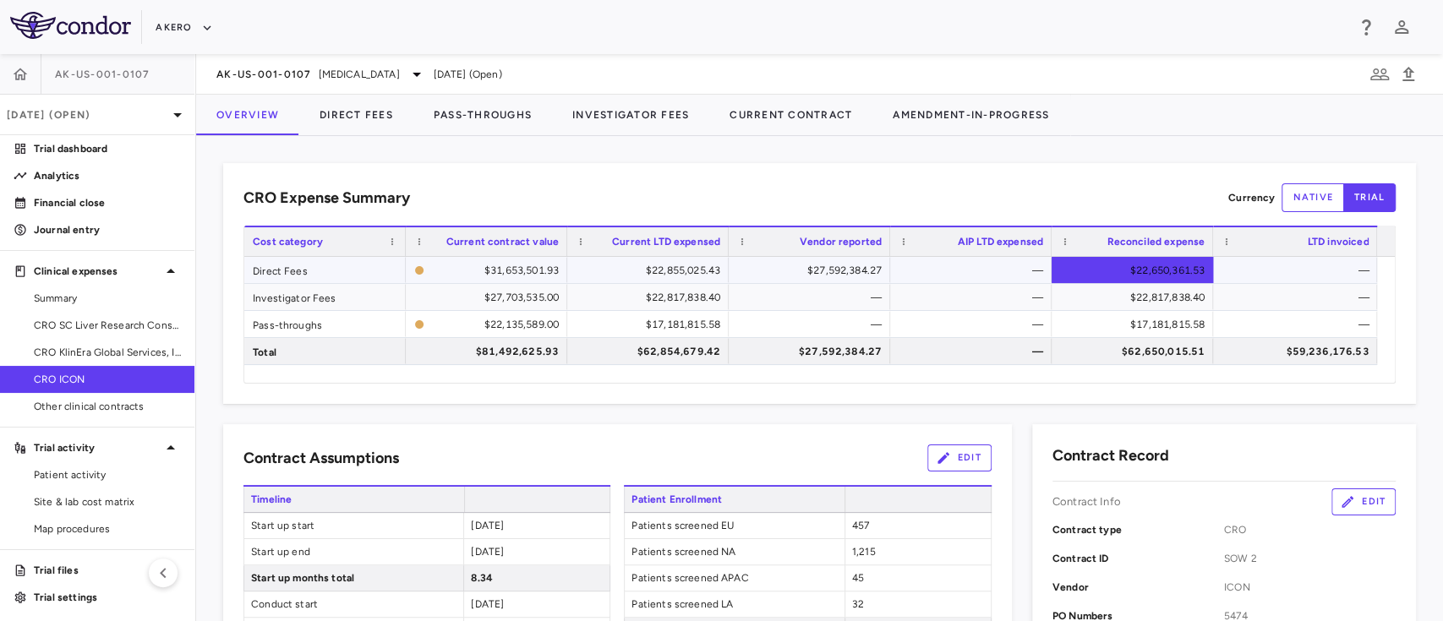
click at [1164, 265] on div "$22,650,361.53" at bounding box center [1136, 270] width 138 height 27
